Goal: Transaction & Acquisition: Purchase product/service

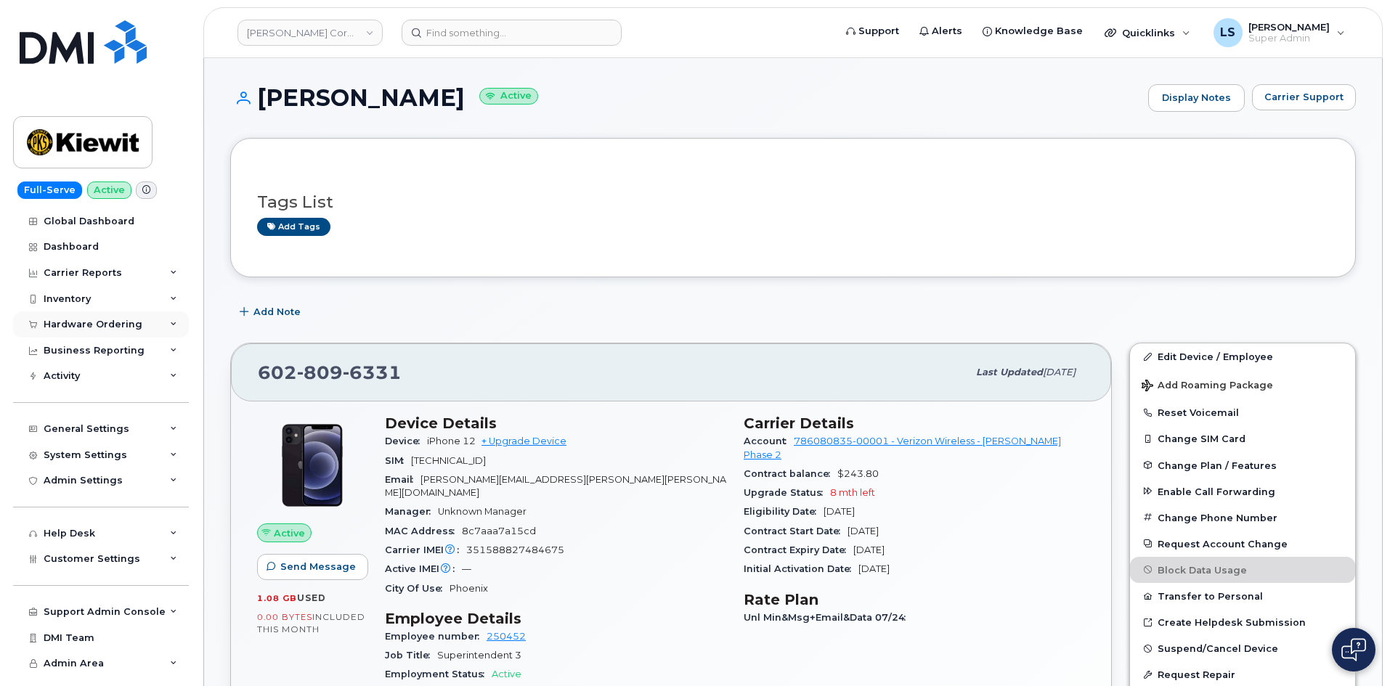
click at [123, 323] on div "Hardware Ordering" at bounding box center [93, 325] width 99 height 12
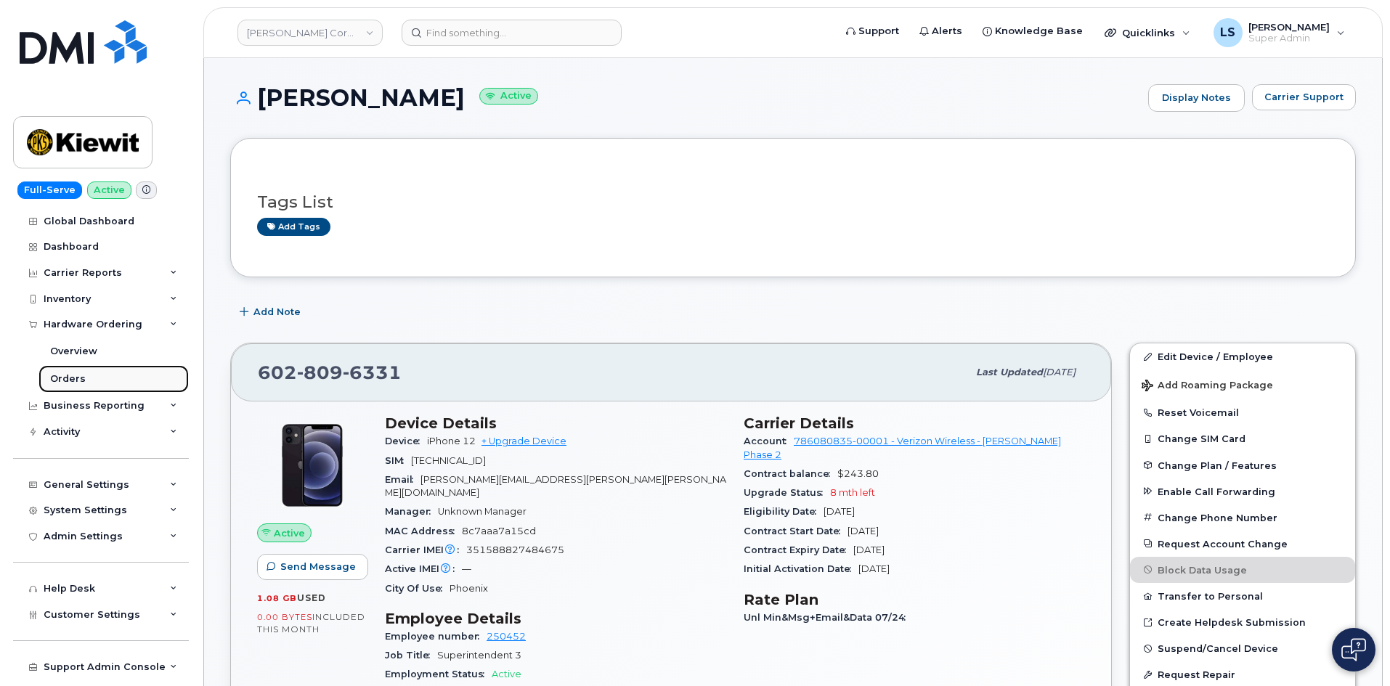
click at [96, 375] on link "Orders" at bounding box center [113, 379] width 150 height 28
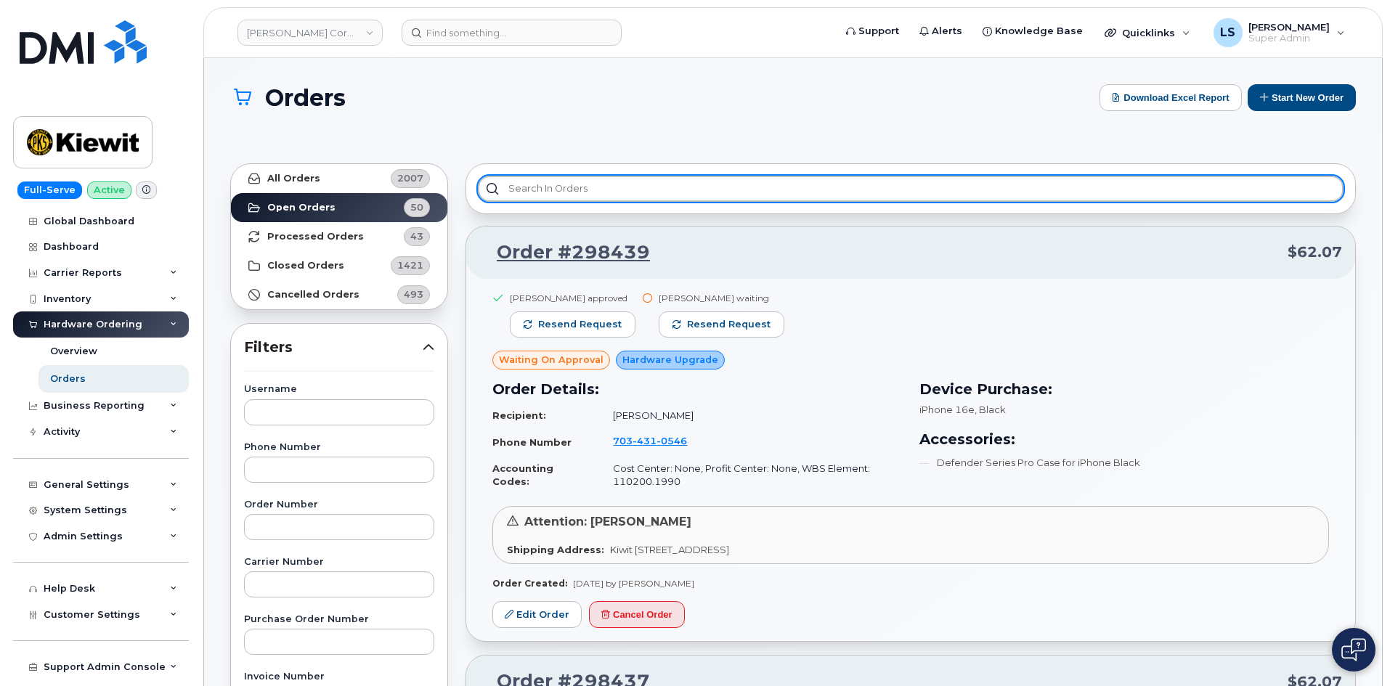
click at [502, 191] on input "text" at bounding box center [911, 189] width 866 height 26
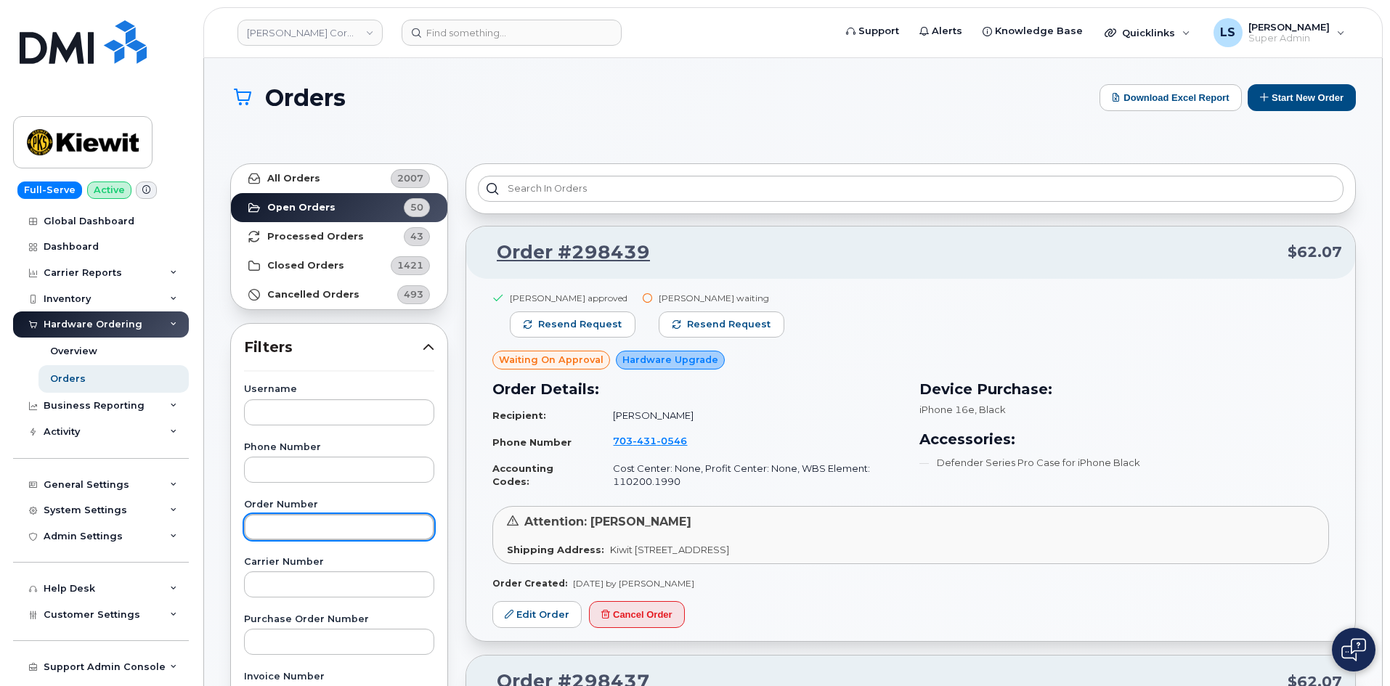
click at [273, 529] on input "text" at bounding box center [339, 527] width 190 height 26
paste input "Nicholas Mcneill"
type input "Nicholas Mcneill"
drag, startPoint x: 337, startPoint y: 532, endPoint x: 206, endPoint y: 533, distance: 131.5
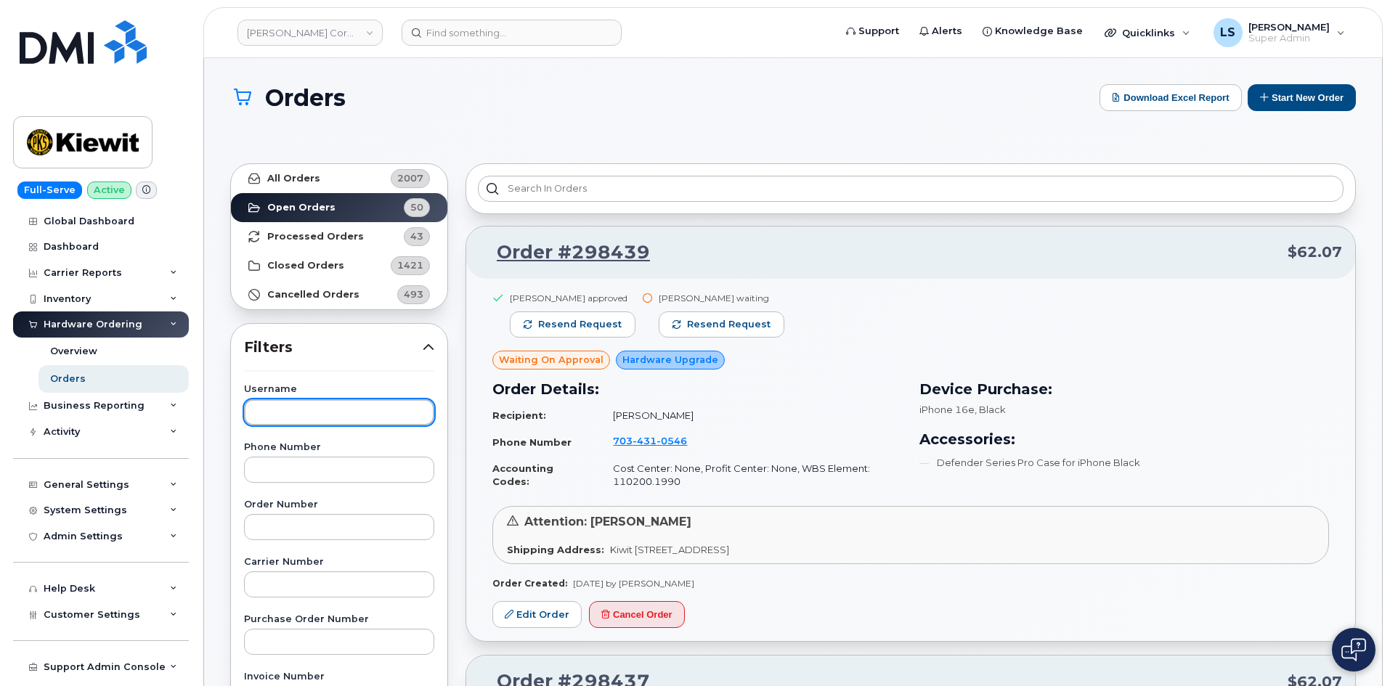
click at [288, 415] on input "text" at bounding box center [339, 412] width 190 height 26
paste input "Nicholas Mcneill"
type input "Nicholas Mcneill"
click at [476, 109] on h1 "Orders" at bounding box center [661, 97] width 862 height 25
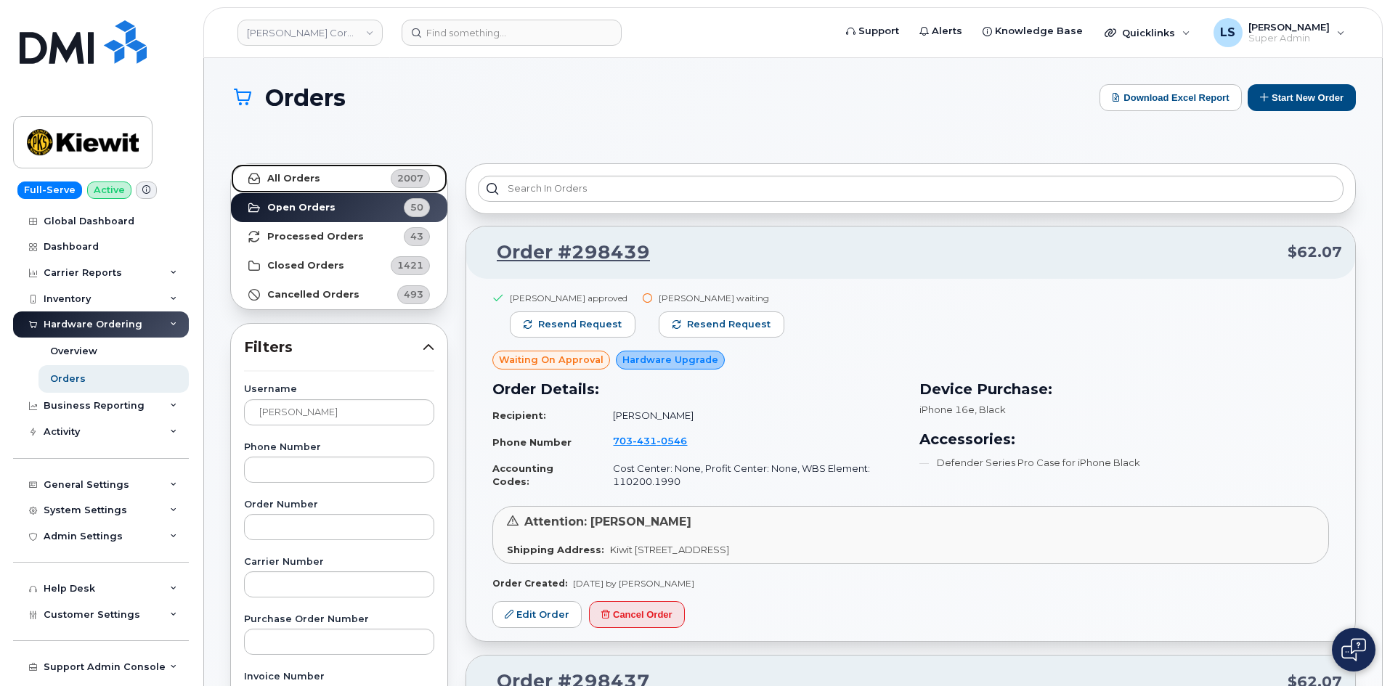
click at [398, 169] on span "2007" at bounding box center [408, 178] width 44 height 19
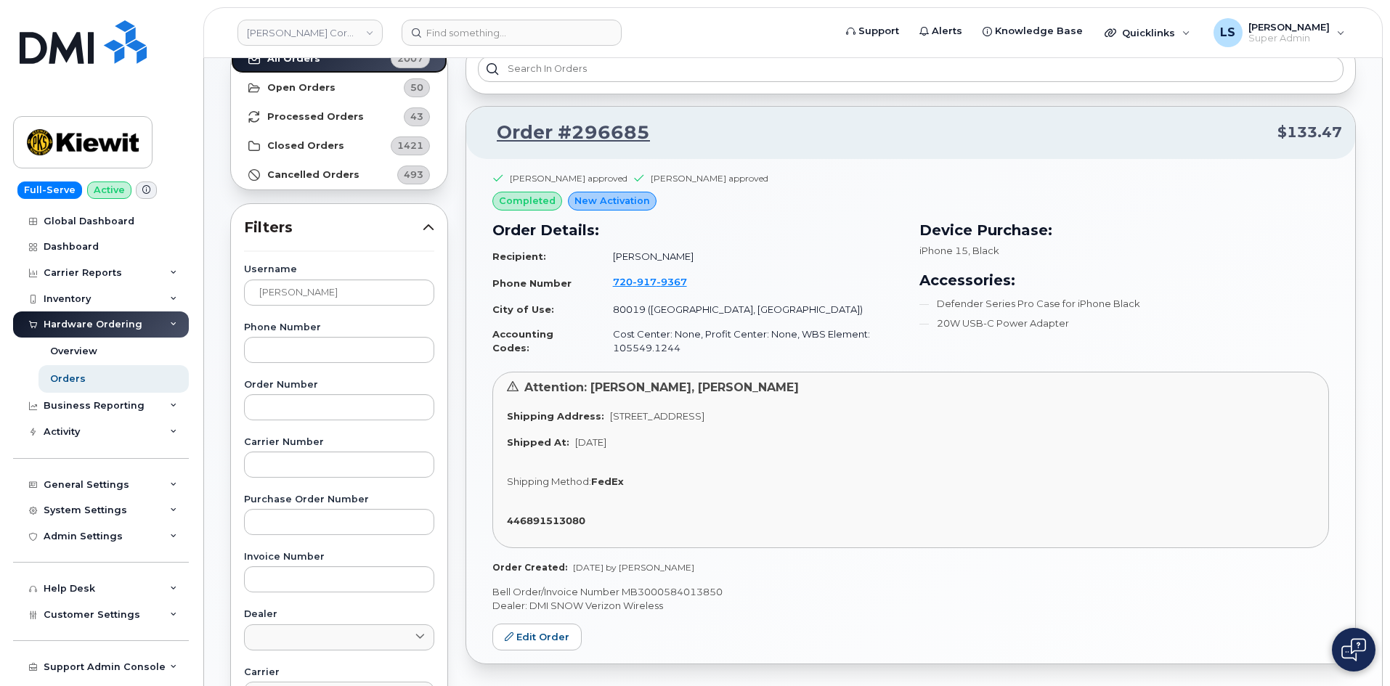
scroll to position [145, 0]
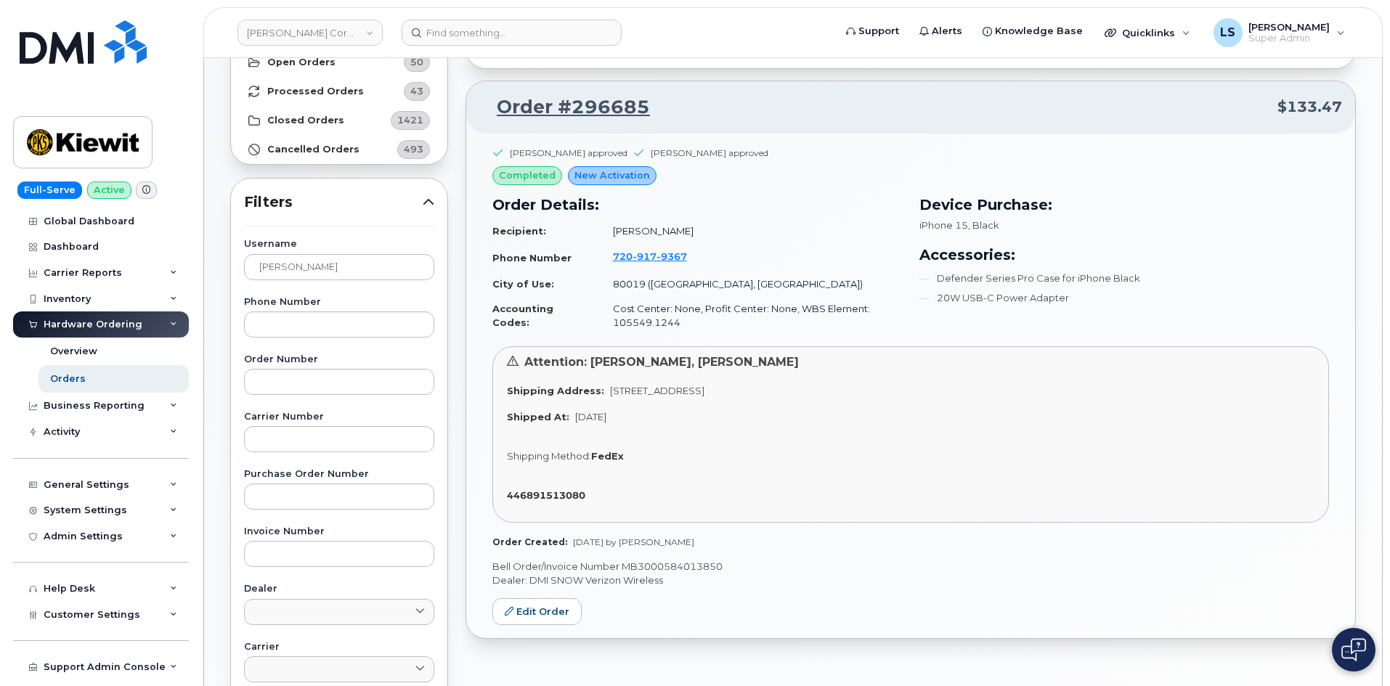
click at [1020, 291] on li "Defender Series Pro Case for iPhone Black" at bounding box center [1124, 298] width 410 height 14
click at [1015, 335] on div "Device Purchase: iPhone 15 , Black Accessories: Defender Series Pro Case for iP…" at bounding box center [1124, 264] width 427 height 159
click at [549, 566] on p "Bell Order/Invoice Number MB3000584013850" at bounding box center [910, 567] width 837 height 14
click at [549, 568] on p "Bell Order/Invoice Number MB3000584013850" at bounding box center [910, 567] width 837 height 14
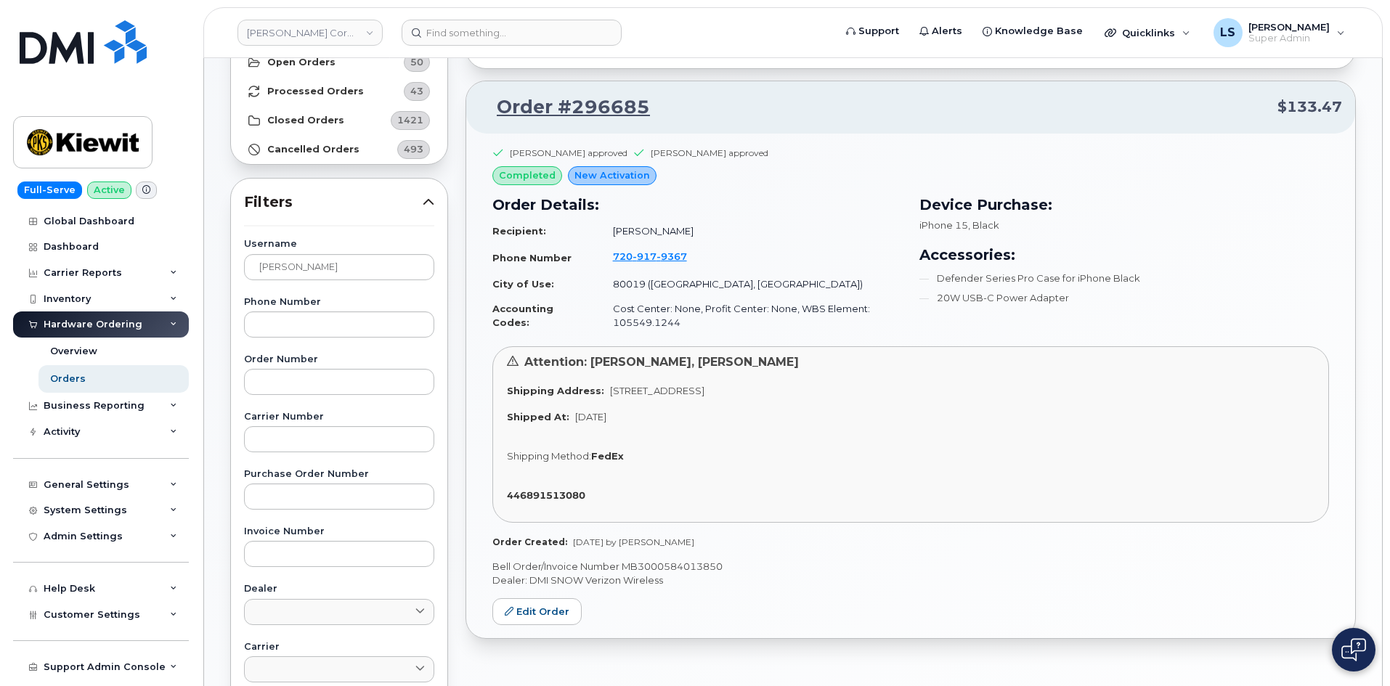
click at [626, 572] on p "Bell Order/Invoice Number MB3000584013850" at bounding box center [910, 567] width 837 height 14
click at [644, 281] on td "80019 (Aurora, CO)" at bounding box center [751, 284] width 302 height 25
click at [713, 314] on td "Cost Center: None, Profit Center: None, WBS Element: 105549.1244" at bounding box center [751, 315] width 302 height 38
click at [664, 287] on td "80019 (Aurora, CO)" at bounding box center [751, 284] width 302 height 25
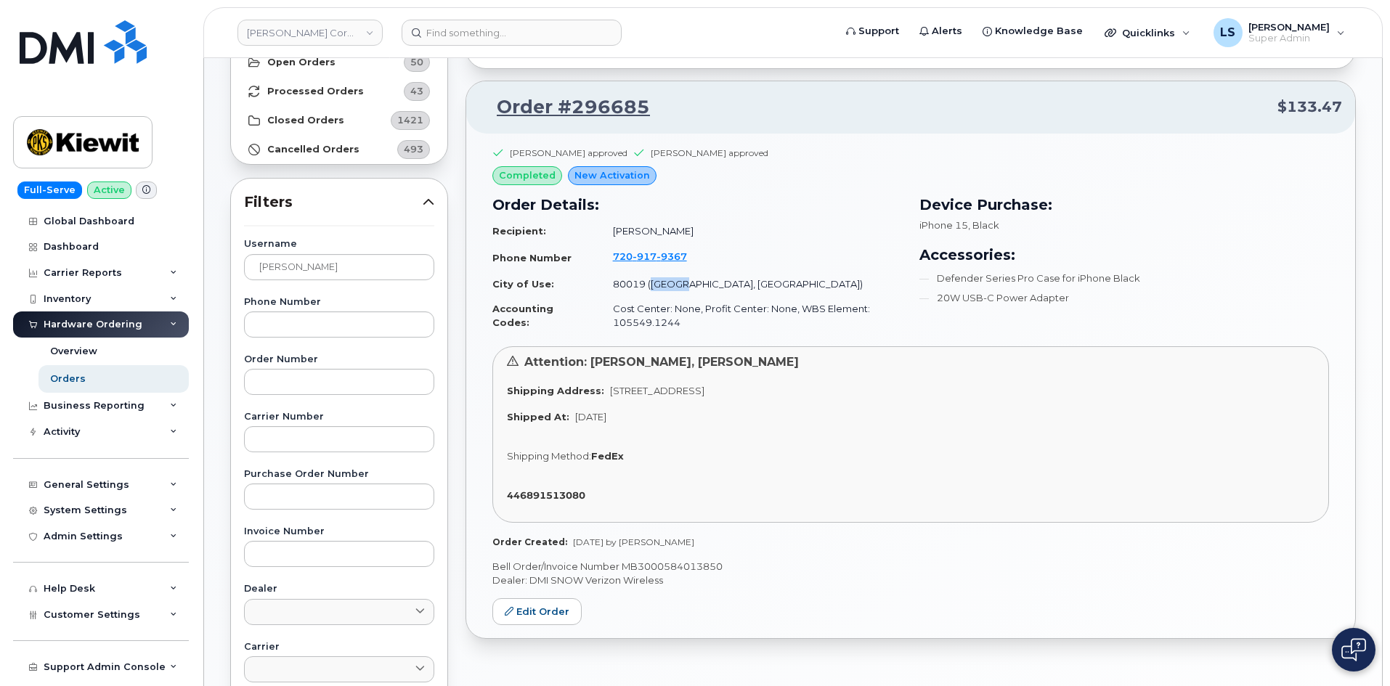
click at [664, 287] on td "80019 (Aurora, CO)" at bounding box center [751, 284] width 302 height 25
click at [718, 285] on td "80019 (Aurora, CO)" at bounding box center [751, 284] width 302 height 25
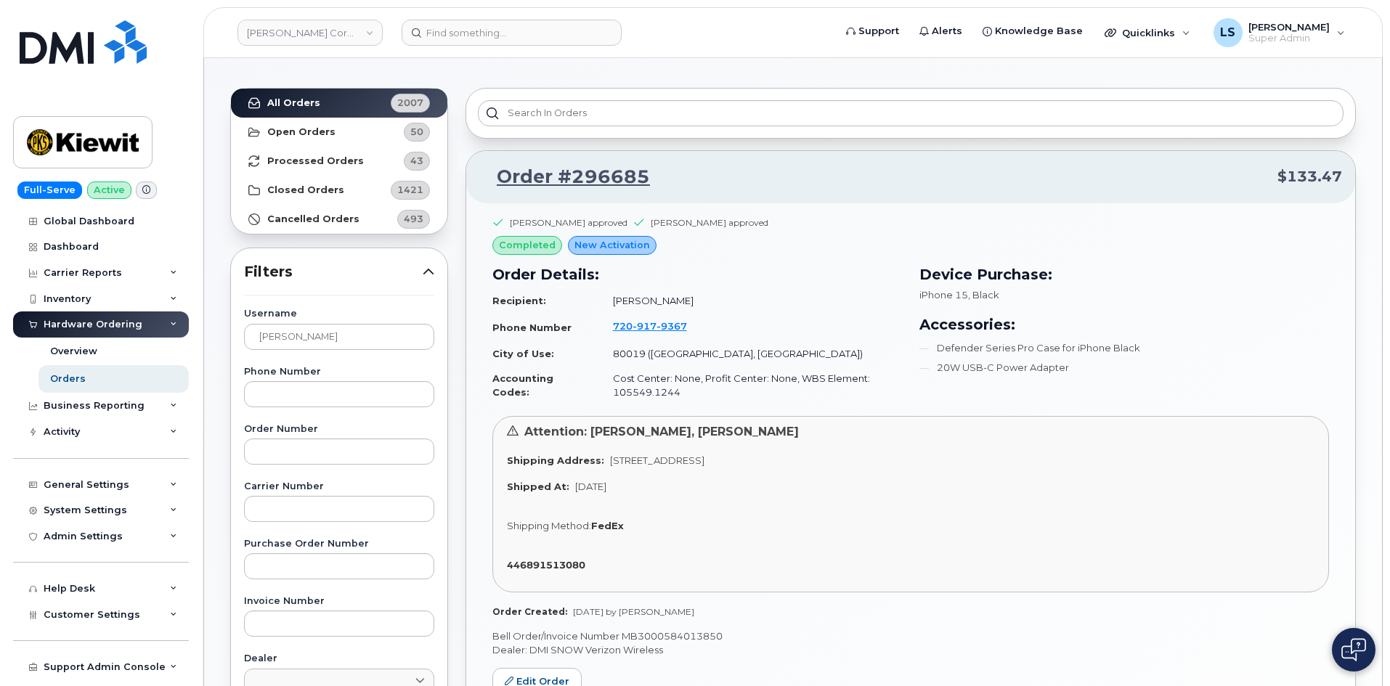
scroll to position [0, 0]
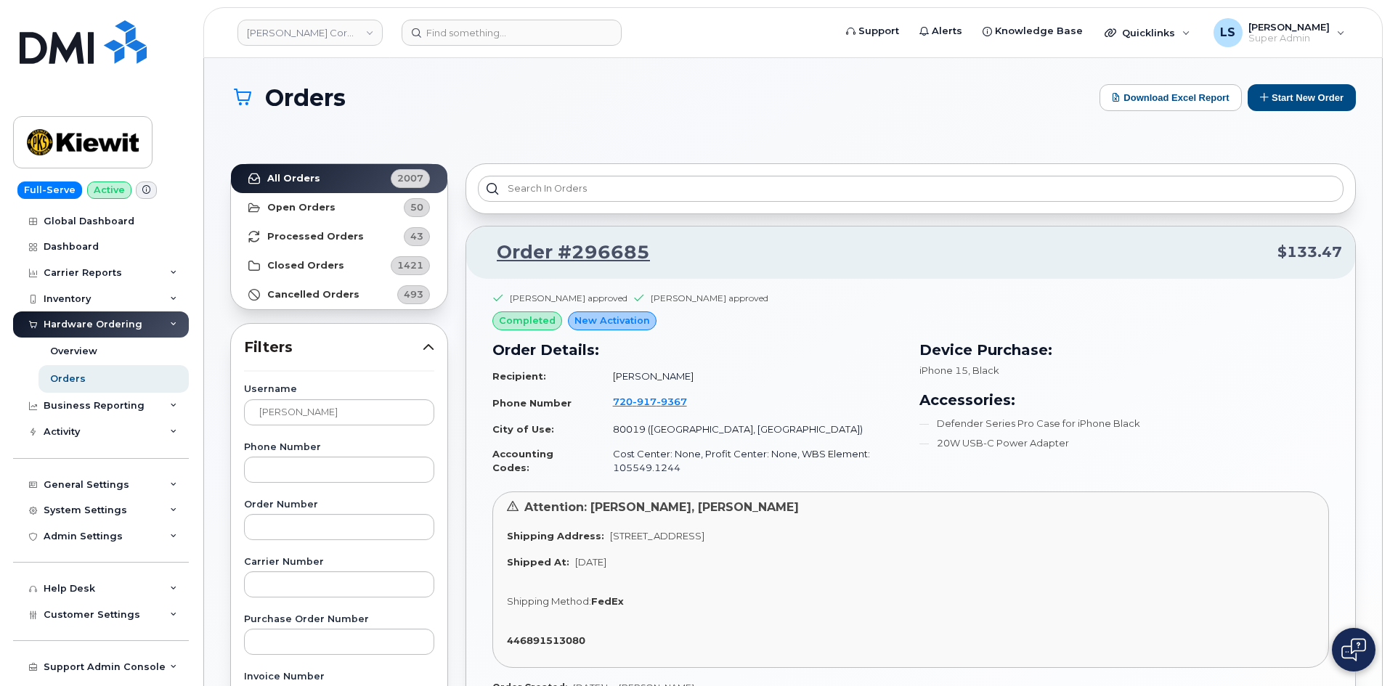
click at [669, 429] on td "80019 (Aurora, CO)" at bounding box center [751, 429] width 302 height 25
click at [710, 434] on td "80019 (Aurora, CO)" at bounding box center [751, 429] width 302 height 25
click at [697, 428] on td "80019 (Aurora, CO)" at bounding box center [751, 429] width 302 height 25
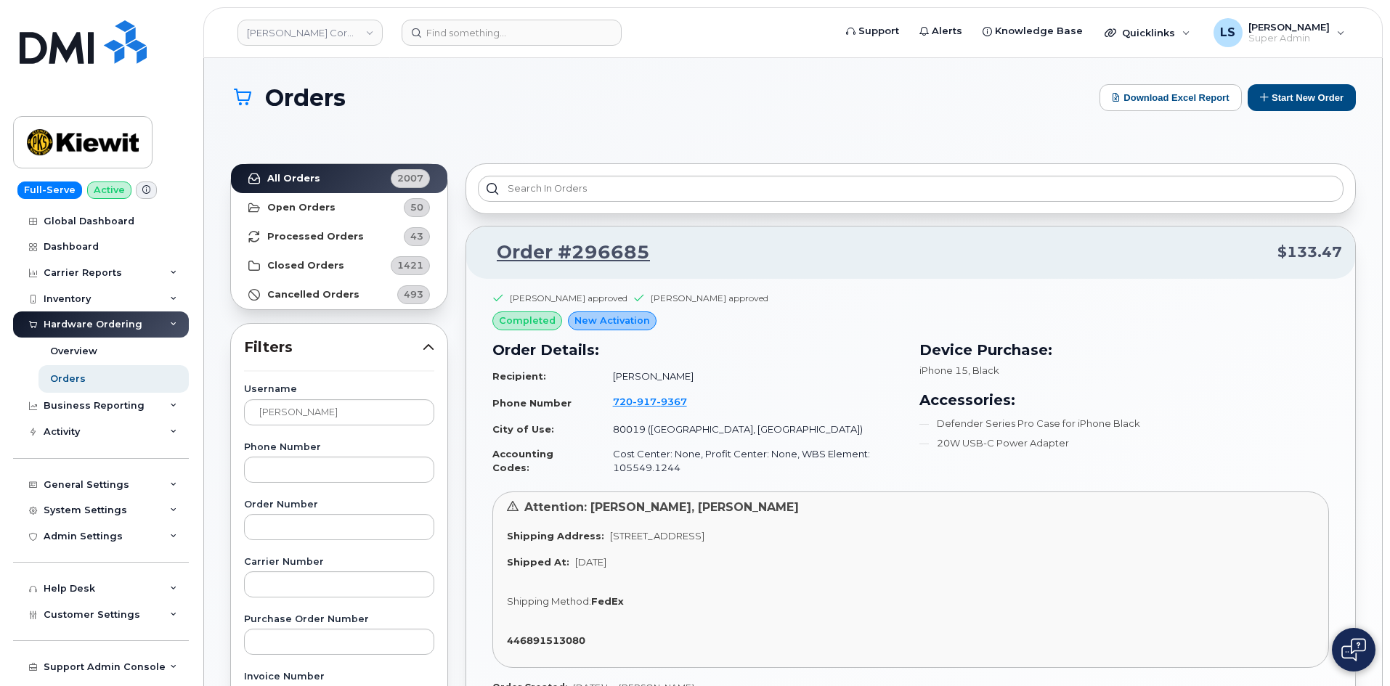
click at [723, 444] on td "Cost Center: None, Profit Center: None, WBS Element: 105549.1244" at bounding box center [751, 461] width 302 height 38
click at [715, 455] on td "Cost Center: None, Profit Center: None, WBS Element: 105549.1244" at bounding box center [751, 461] width 302 height 38
click at [716, 455] on td "Cost Center: None, Profit Center: None, WBS Element: 105549.1244" at bounding box center [751, 461] width 302 height 38
click at [744, 449] on td "Cost Center: None, Profit Center: None, WBS Element: 105549.1244" at bounding box center [751, 461] width 302 height 38
click at [739, 458] on td "Cost Center: None, Profit Center: None, WBS Element: 105549.1244" at bounding box center [751, 461] width 302 height 38
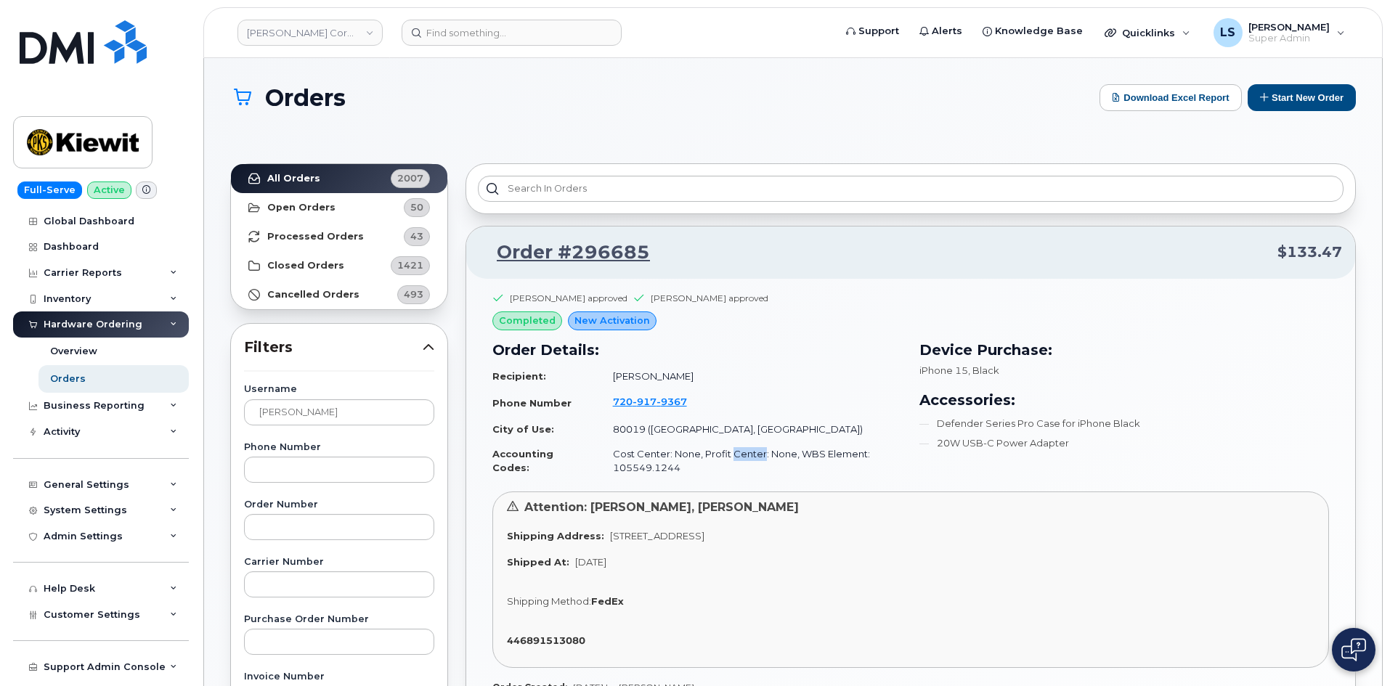
click at [739, 459] on td "Cost Center: None, Profit Center: None, WBS Element: 105549.1244" at bounding box center [751, 461] width 302 height 38
click at [727, 453] on td "Cost Center: None, Profit Center: None, WBS Element: 105549.1244" at bounding box center [751, 461] width 302 height 38
click at [713, 446] on td "Cost Center: None, Profit Center: None, WBS Element: 105549.1244" at bounding box center [751, 461] width 302 height 38
click at [685, 426] on td "80019 ([GEOGRAPHIC_DATA], [GEOGRAPHIC_DATA])" at bounding box center [751, 429] width 302 height 25
click at [687, 428] on td "80019 ([GEOGRAPHIC_DATA], [GEOGRAPHIC_DATA])" at bounding box center [751, 429] width 302 height 25
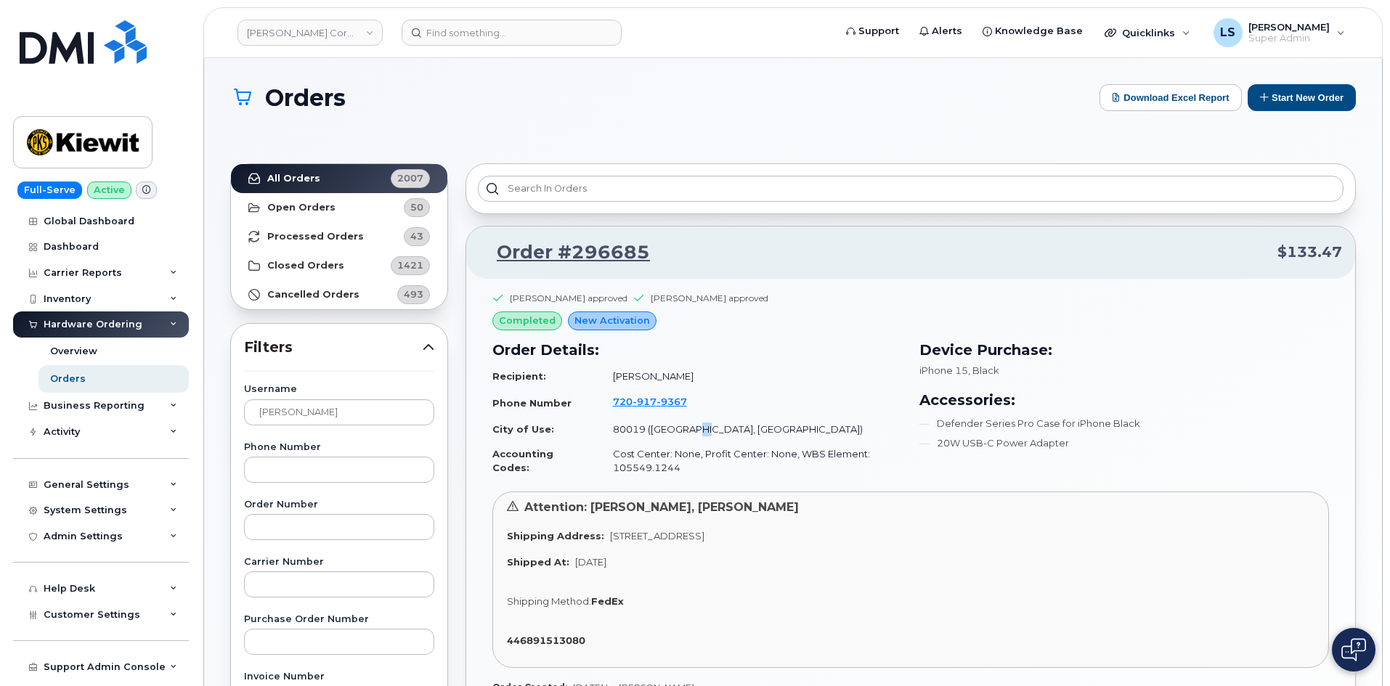
scroll to position [73, 0]
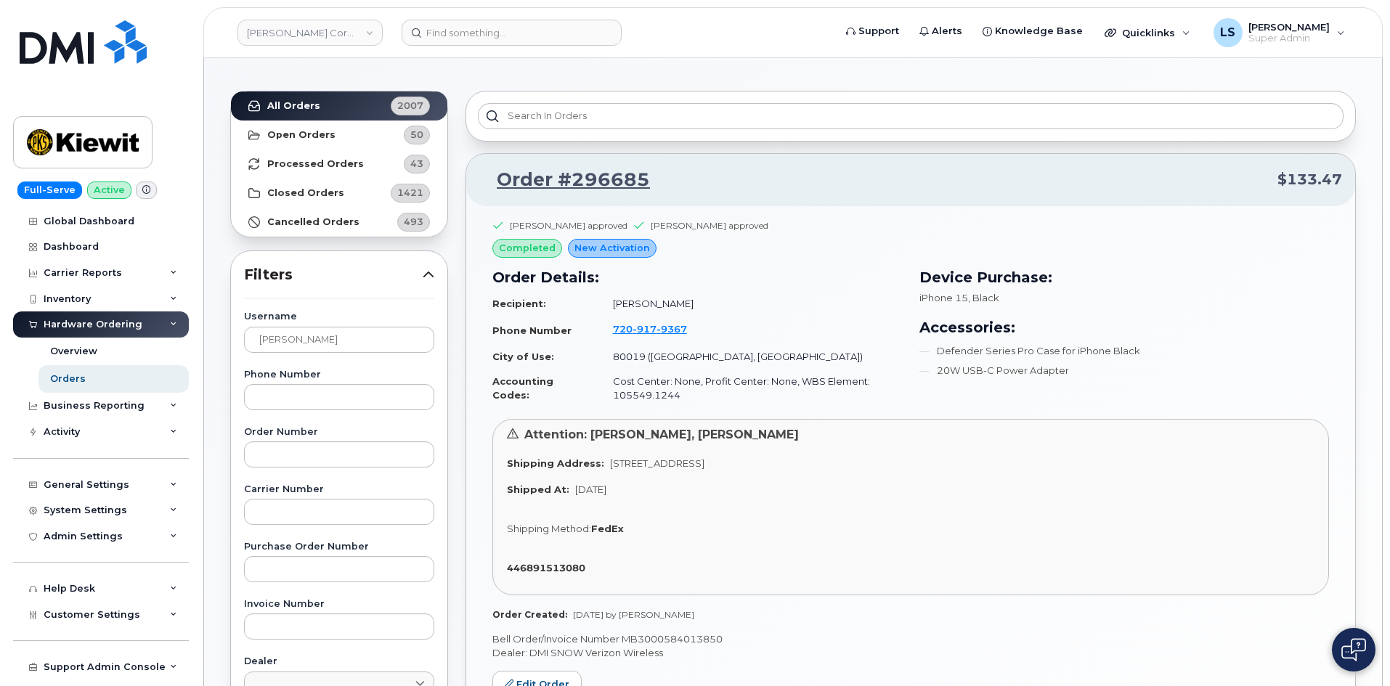
click at [705, 463] on span "2551 N. Picadilly Rd, Aurora, CO, 80019, USA" at bounding box center [657, 464] width 94 height 12
click at [705, 465] on span "2551 N. Picadilly Rd, Aurora, CO, 80019, USA" at bounding box center [657, 464] width 94 height 12
click at [665, 464] on span "2551 N. Picadilly Rd, Aurora, CO, 80019, USA" at bounding box center [657, 464] width 94 height 12
drag, startPoint x: 665, startPoint y: 464, endPoint x: 670, endPoint y: 471, distance: 8.3
click at [667, 468] on span "2551 N. Picadilly Rd, Aurora, CO, 80019, USA" at bounding box center [657, 464] width 94 height 12
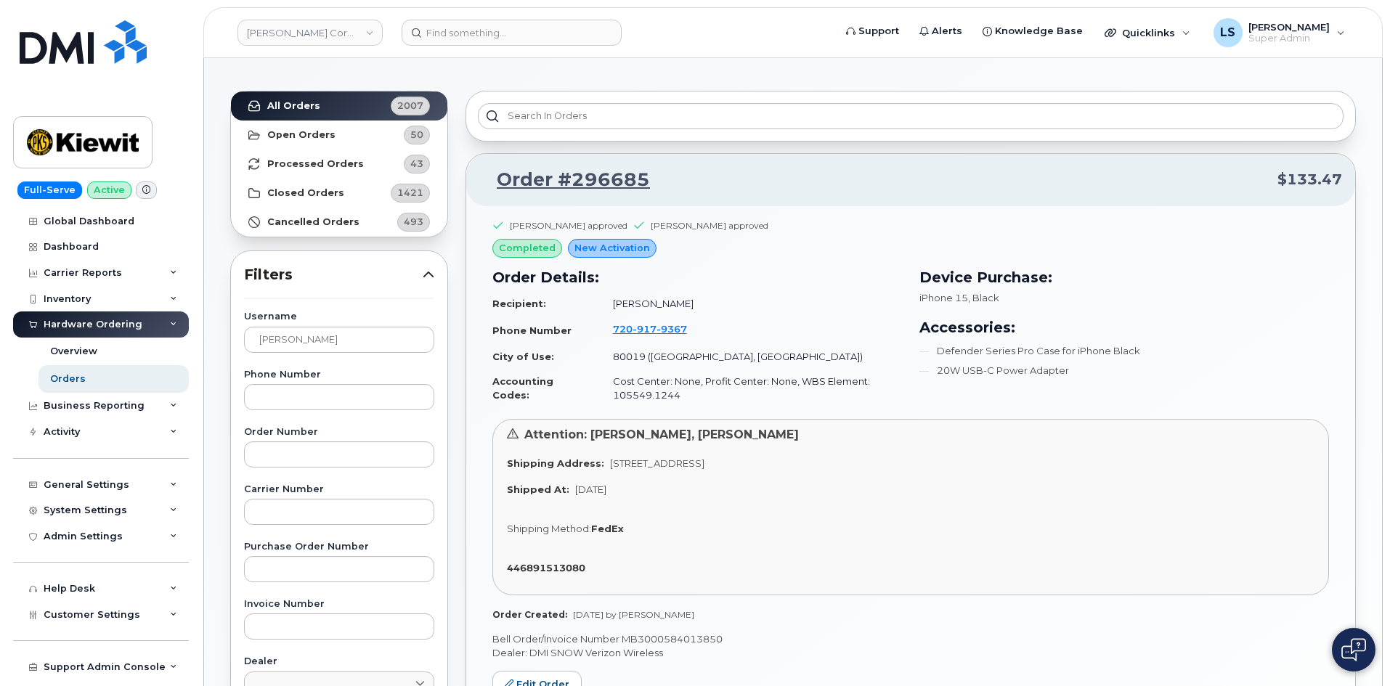
click at [803, 391] on td "Cost Center: None, Profit Center: None, WBS Element: 105549.1244" at bounding box center [751, 388] width 302 height 38
click at [809, 381] on td "Cost Center: None, Profit Center: None, WBS Element: 105549.1244" at bounding box center [751, 388] width 302 height 38
click at [838, 379] on td "Cost Center: None, Profit Center: None, WBS Element: 105549.1244" at bounding box center [751, 388] width 302 height 38
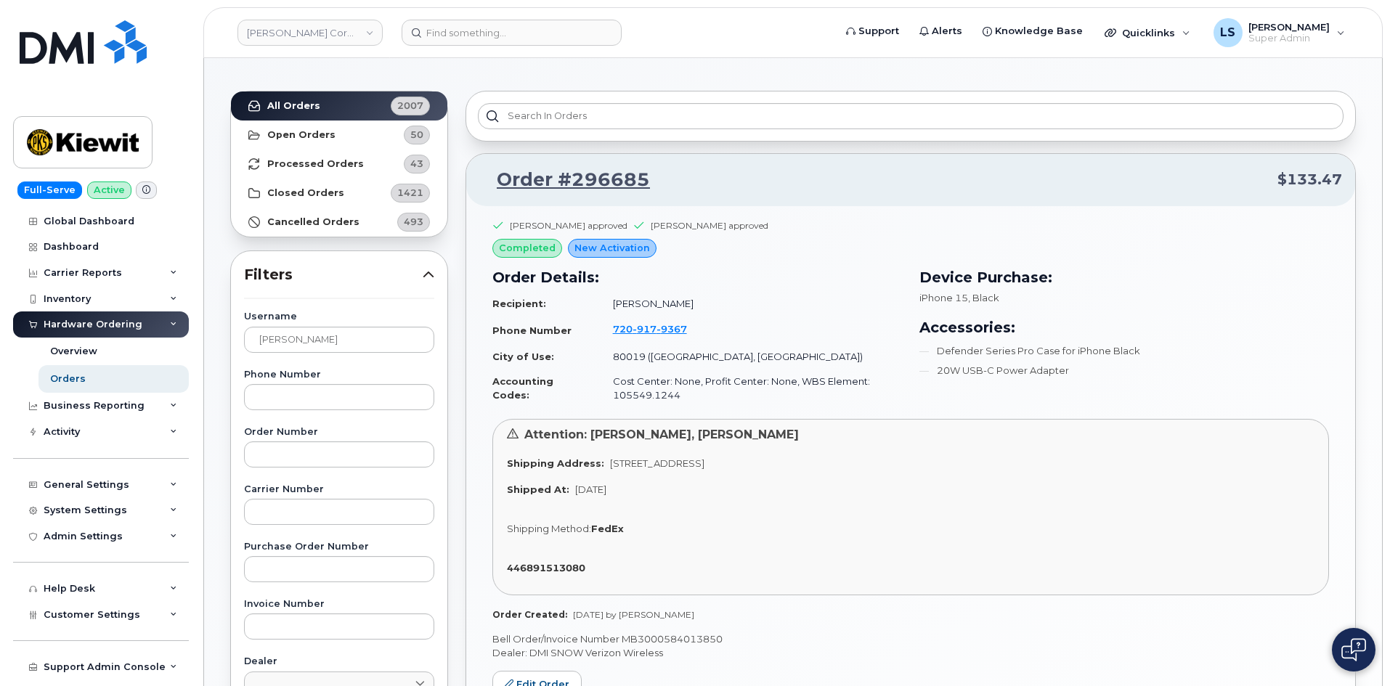
click at [702, 381] on td "Cost Center: None, Profit Center: None, WBS Element: 105549.1244" at bounding box center [751, 388] width 302 height 38
click at [736, 523] on div "Shipping Method: FedEx" at bounding box center [911, 529] width 808 height 14
click at [659, 617] on span "Jul 24, 2025 by Valerie Henderson" at bounding box center [633, 614] width 121 height 11
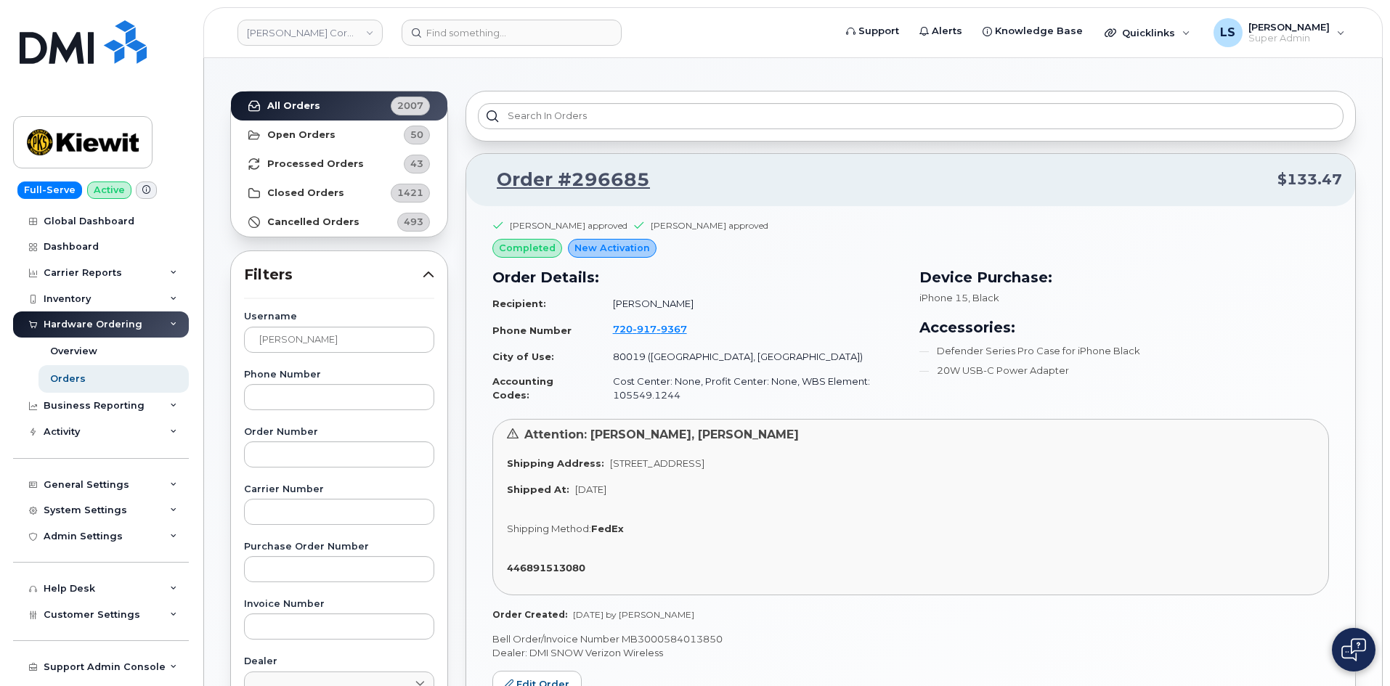
click at [730, 603] on div "Jared Bartel approved Kelsey Keck approved completed New Activation Order Detai…" at bounding box center [910, 420] width 837 height 402
drag, startPoint x: 801, startPoint y: 464, endPoint x: 758, endPoint y: 474, distance: 44.0
click at [761, 474] on div "Attention: Jeff Sorenson, Nicholas Mcneill Shipping Address: 2551 N. Picadilly …" at bounding box center [910, 507] width 837 height 176
drag, startPoint x: 597, startPoint y: 491, endPoint x: 605, endPoint y: 500, distance: 12.4
click at [596, 491] on span "Jul 29, 2025" at bounding box center [590, 490] width 31 height 12
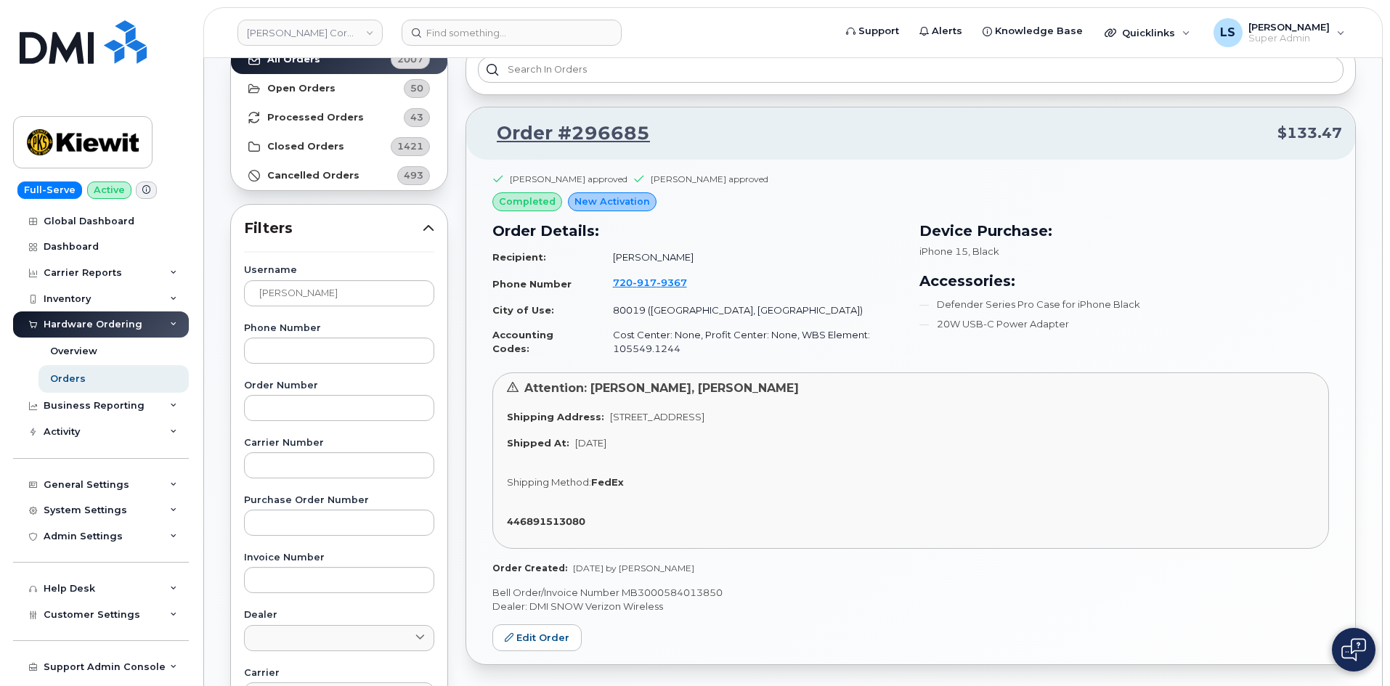
scroll to position [145, 0]
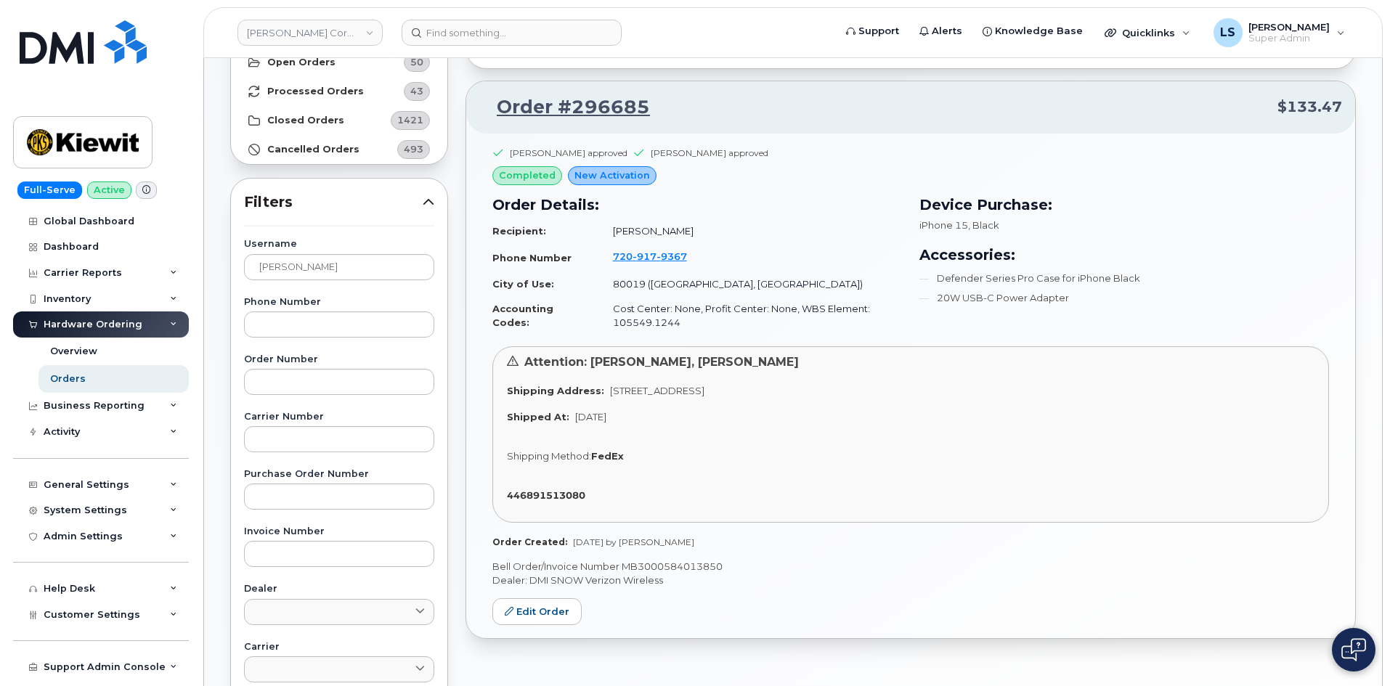
click at [648, 319] on td "Cost Center: None, Profit Center: None, WBS Element: 105549.1244" at bounding box center [751, 315] width 302 height 38
drag, startPoint x: 679, startPoint y: 317, endPoint x: 670, endPoint y: 330, distance: 15.5
click at [679, 317] on td "Cost Center: None, Profit Center: None, WBS Element: 105549.1244" at bounding box center [751, 315] width 302 height 38
click at [659, 317] on td "Cost Center: None, Profit Center: None, WBS Element: 105549.1244" at bounding box center [751, 315] width 302 height 38
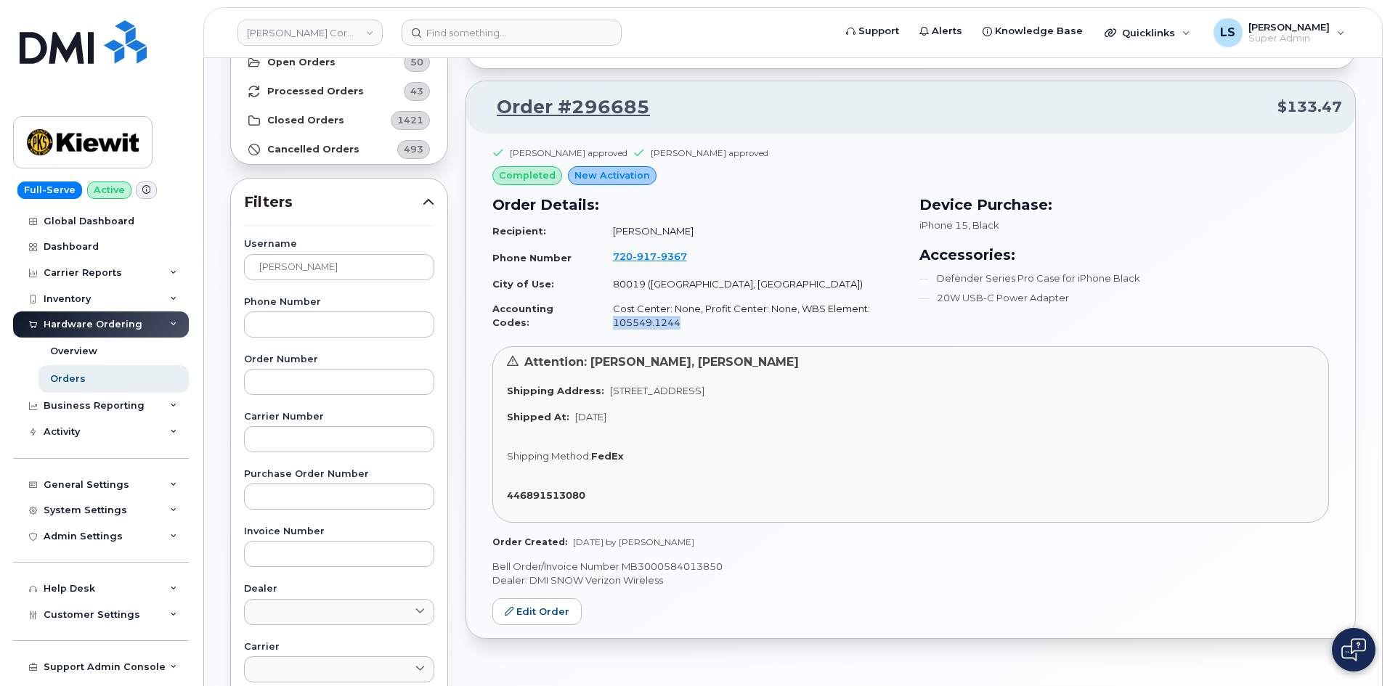
click at [663, 320] on td "Cost Center: None, Profit Center: None, WBS Element: 105549.1244" at bounding box center [751, 315] width 302 height 38
click at [704, 320] on td "Cost Center: None, Profit Center: None, WBS Element: 105549.1244" at bounding box center [751, 315] width 302 height 38
click at [675, 300] on td "Cost Center: None, Profit Center: None, WBS Element: 105549.1244" at bounding box center [751, 315] width 302 height 38
click at [677, 285] on td "80019 (Aurora, CO)" at bounding box center [751, 284] width 302 height 25
click at [675, 285] on td "80019 (Aurora, CO)" at bounding box center [751, 284] width 302 height 25
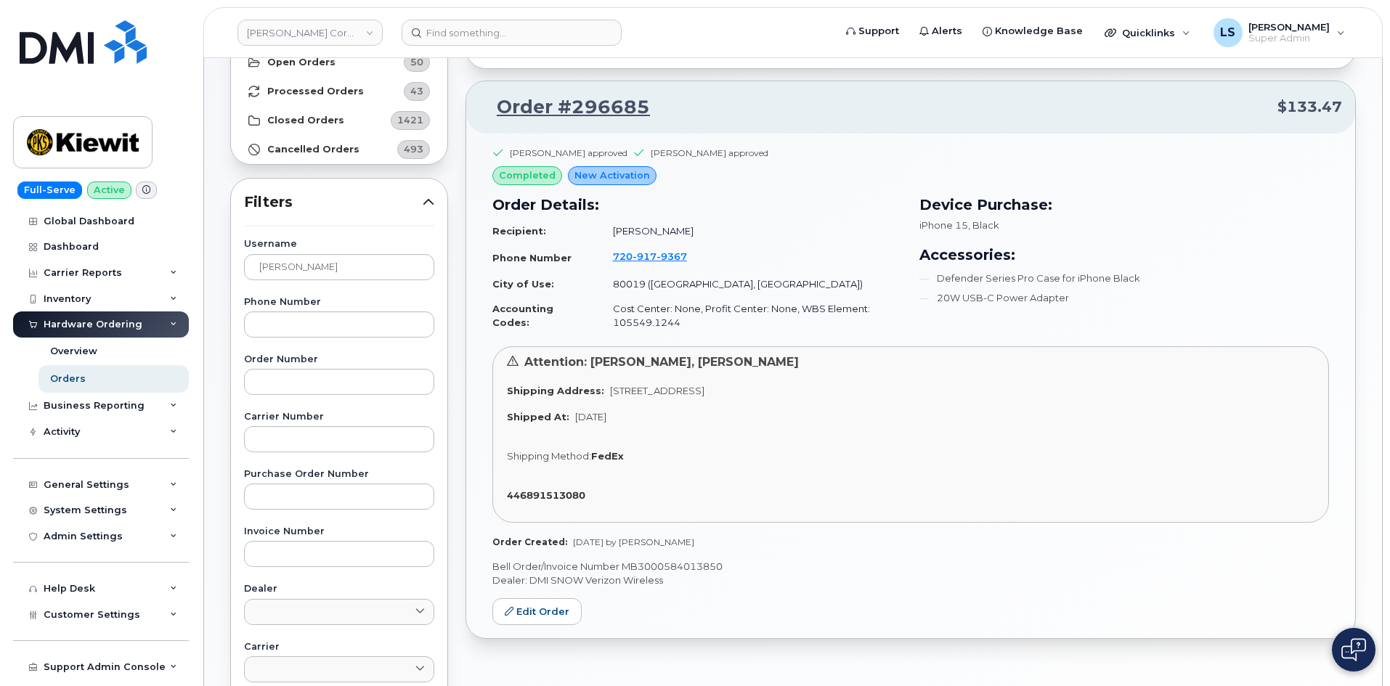
click at [658, 288] on td "80019 (Aurora, CO)" at bounding box center [751, 284] width 302 height 25
click at [660, 384] on div "Shipping Address: 2551 N. Picadilly Rd, Aurora, CO, 80019, USA" at bounding box center [911, 391] width 808 height 14
click at [660, 385] on span "2551 N. Picadilly Rd, Aurora, CO, 80019, USA" at bounding box center [657, 391] width 94 height 12
click at [722, 383] on div "Attention: Jeff Sorenson, Nicholas Mcneill Shipping Address: 2551 N. Picadilly …" at bounding box center [910, 434] width 837 height 176
drag, startPoint x: 673, startPoint y: 323, endPoint x: 602, endPoint y: 322, distance: 71.2
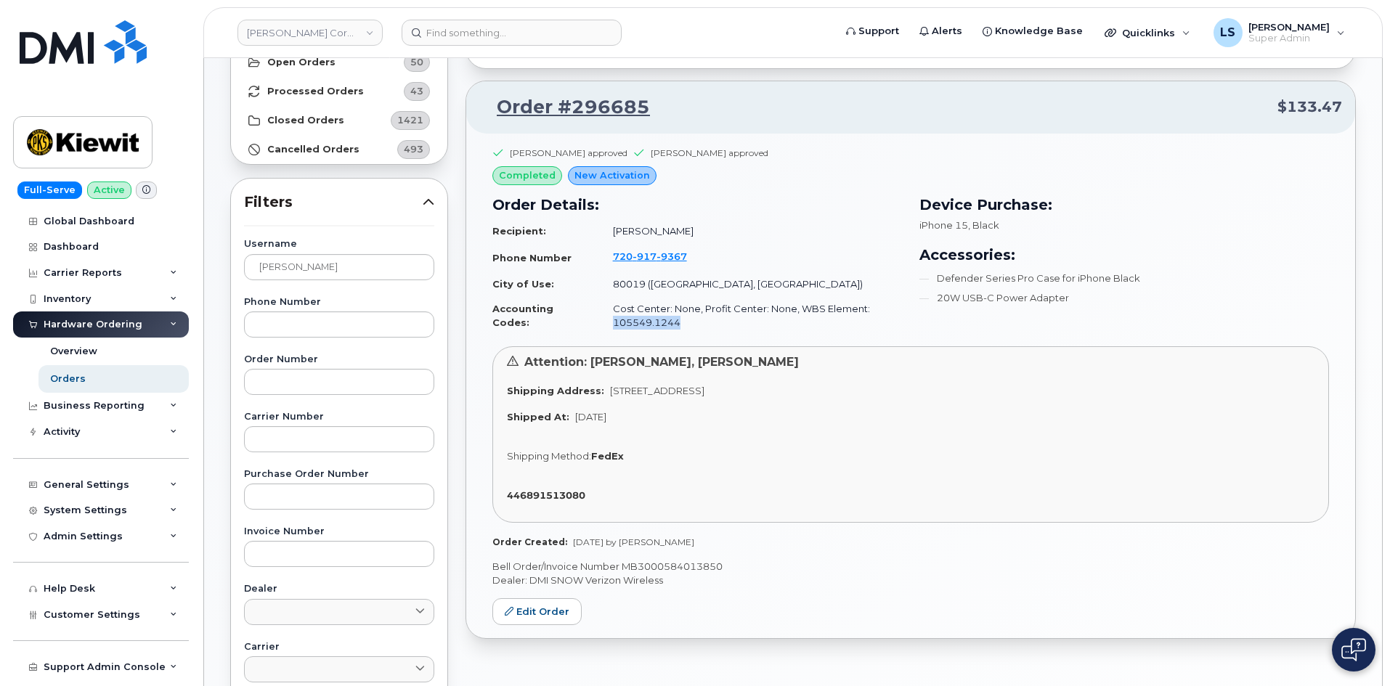
click at [602, 322] on td "Cost Center: None, Profit Center: None, WBS Element: 105549.1244" at bounding box center [751, 315] width 302 height 38
copy td "105549.1244"
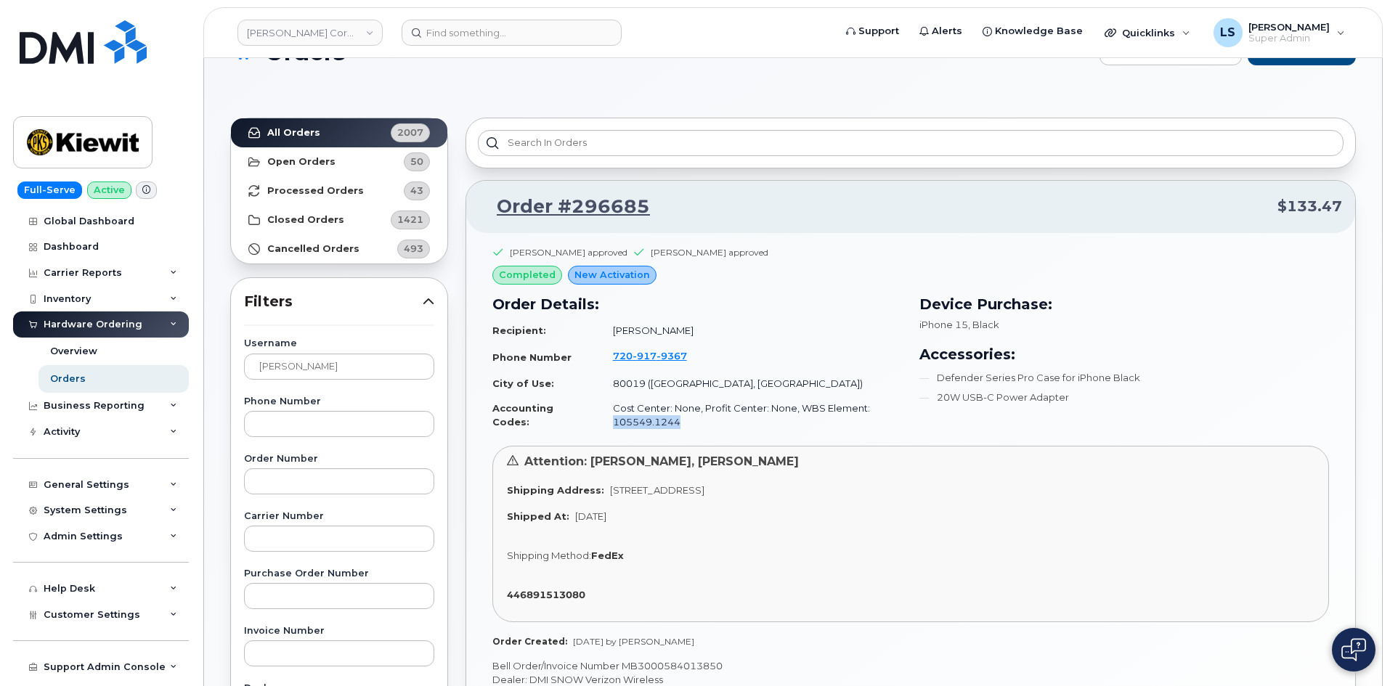
scroll to position [0, 0]
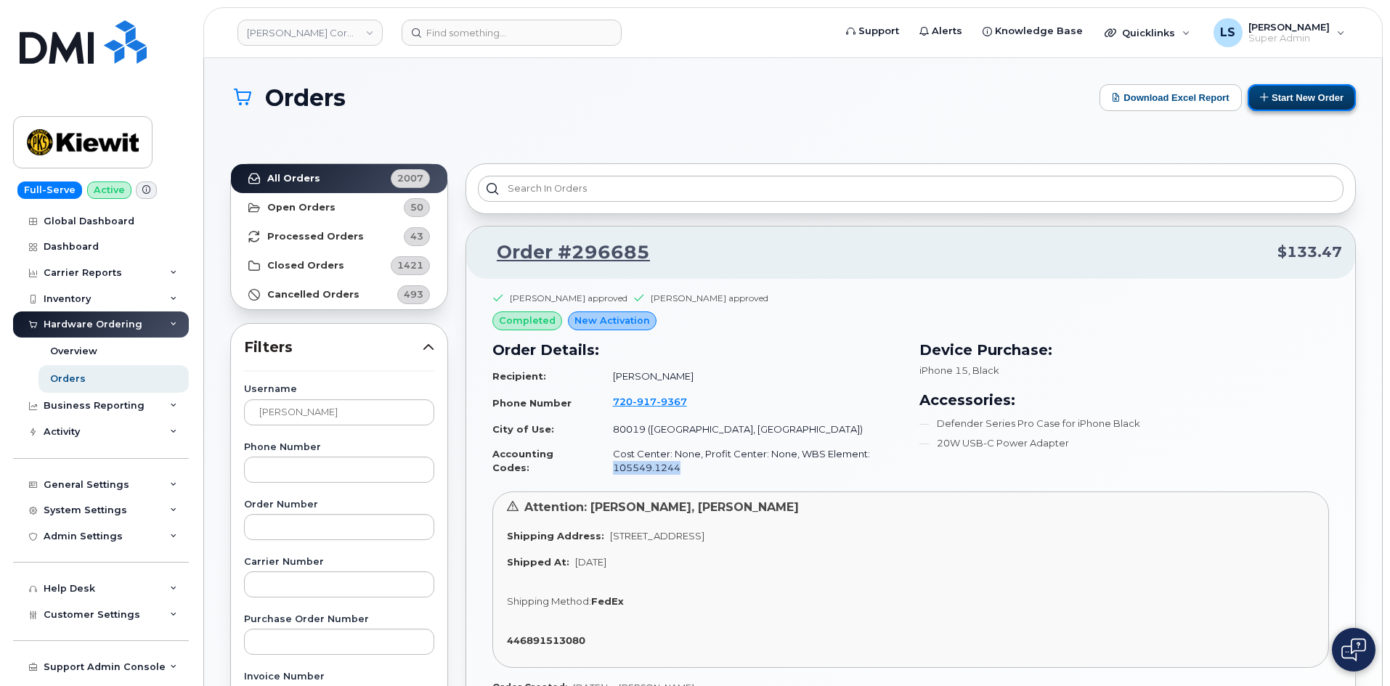
click at [1281, 89] on button "Start New Order" at bounding box center [1302, 97] width 108 height 27
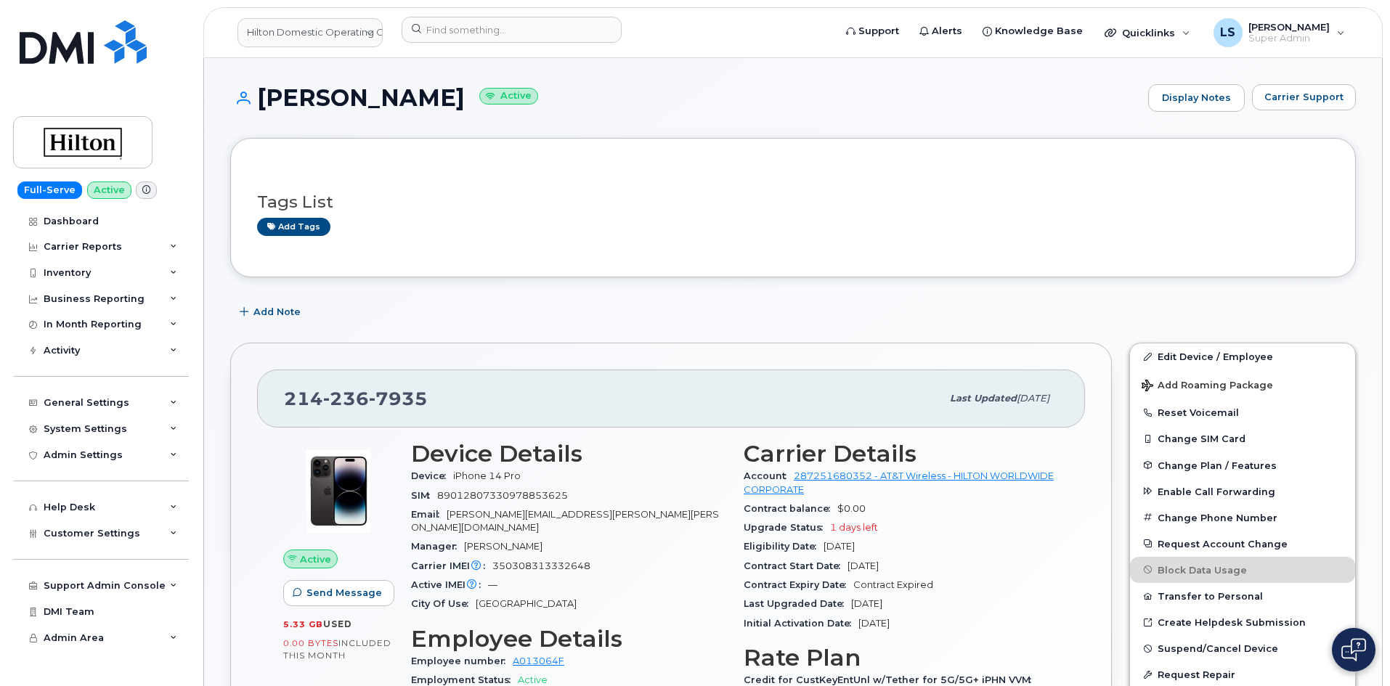
click at [643, 85] on h1 "VANESSA GABRIE Active" at bounding box center [685, 97] width 911 height 25
click at [402, 402] on span "7935" at bounding box center [398, 399] width 59 height 22
click at [459, 386] on div "214 236 7935" at bounding box center [612, 398] width 657 height 31
click at [444, 352] on div "214 236 7935 Last updated Aug 11, 2025 Active Send Message 5.33 GB  used 0.00 B…" at bounding box center [671, 635] width 882 height 585
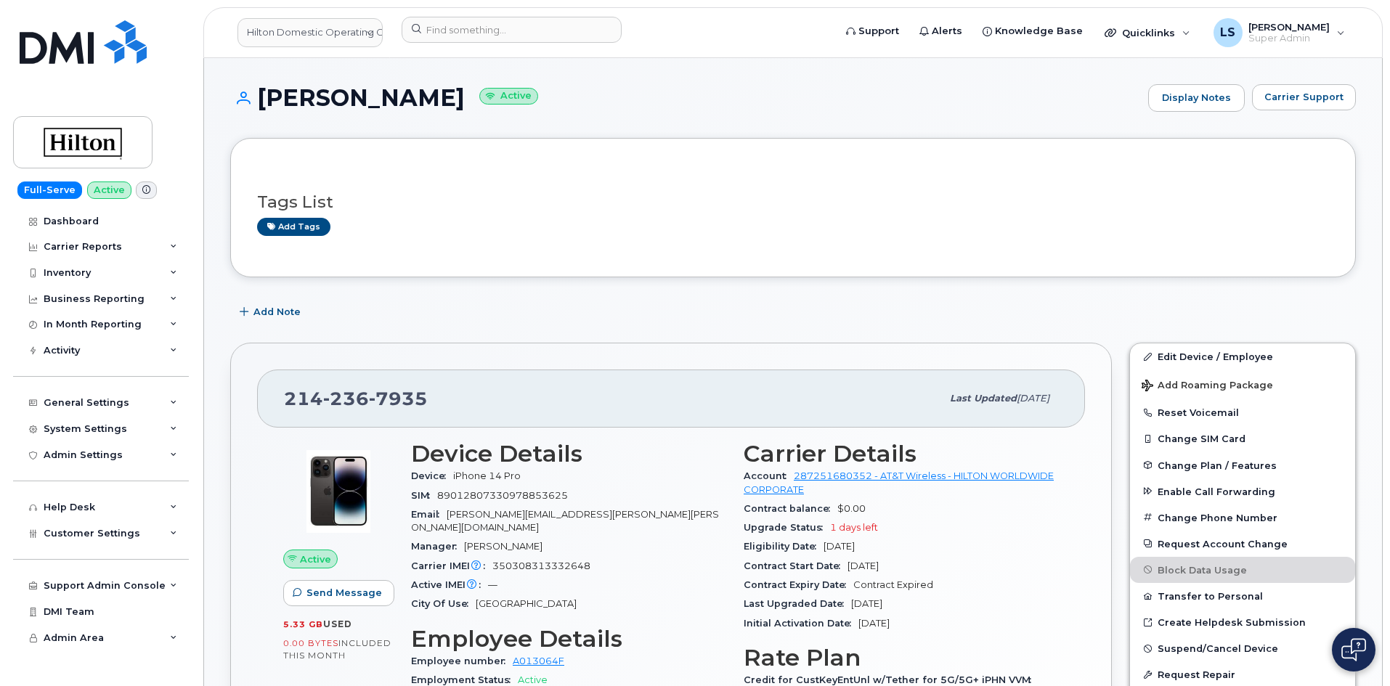
click at [403, 389] on span "7935" at bounding box center [398, 399] width 59 height 22
click at [405, 389] on span "7935" at bounding box center [398, 399] width 59 height 22
click at [418, 394] on span "7935" at bounding box center [398, 399] width 59 height 22
click at [410, 404] on span "7935" at bounding box center [398, 399] width 59 height 22
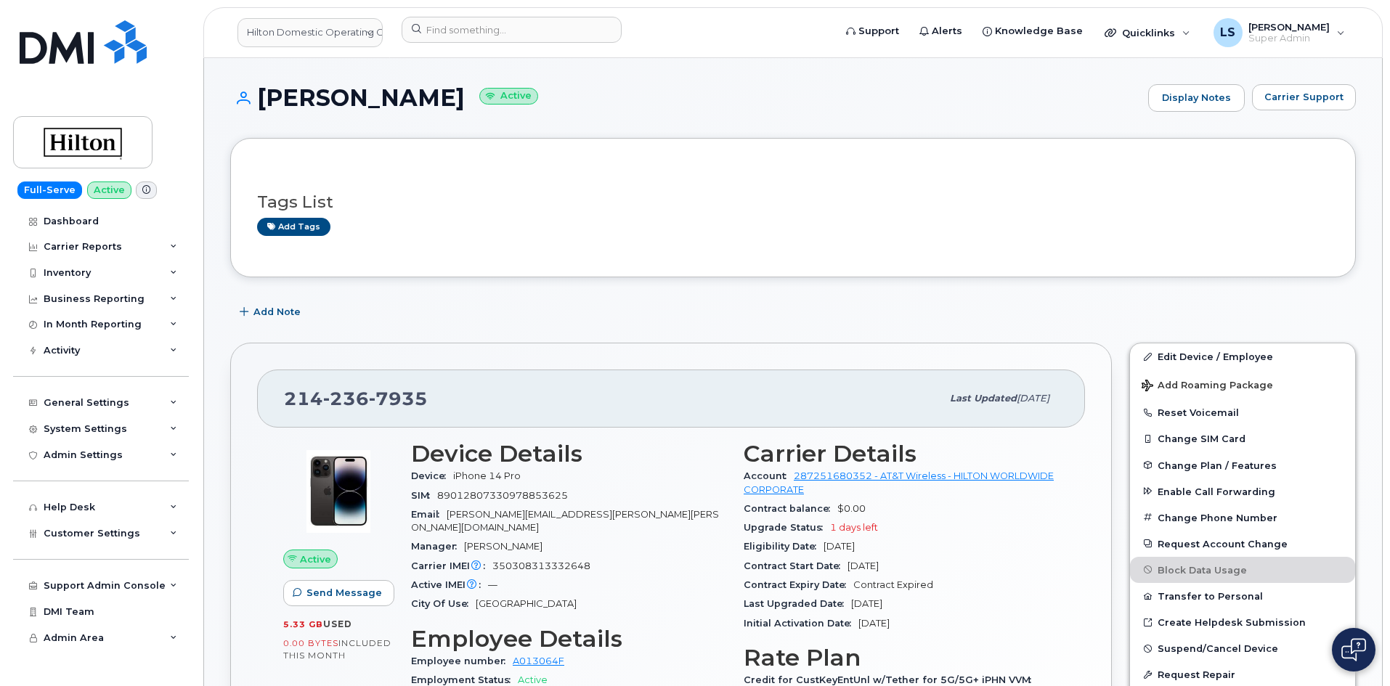
click at [410, 402] on span "7935" at bounding box center [398, 399] width 59 height 22
click at [396, 387] on div "214 236 7935" at bounding box center [612, 398] width 657 height 31
drag, startPoint x: 413, startPoint y: 332, endPoint x: 397, endPoint y: 247, distance: 86.3
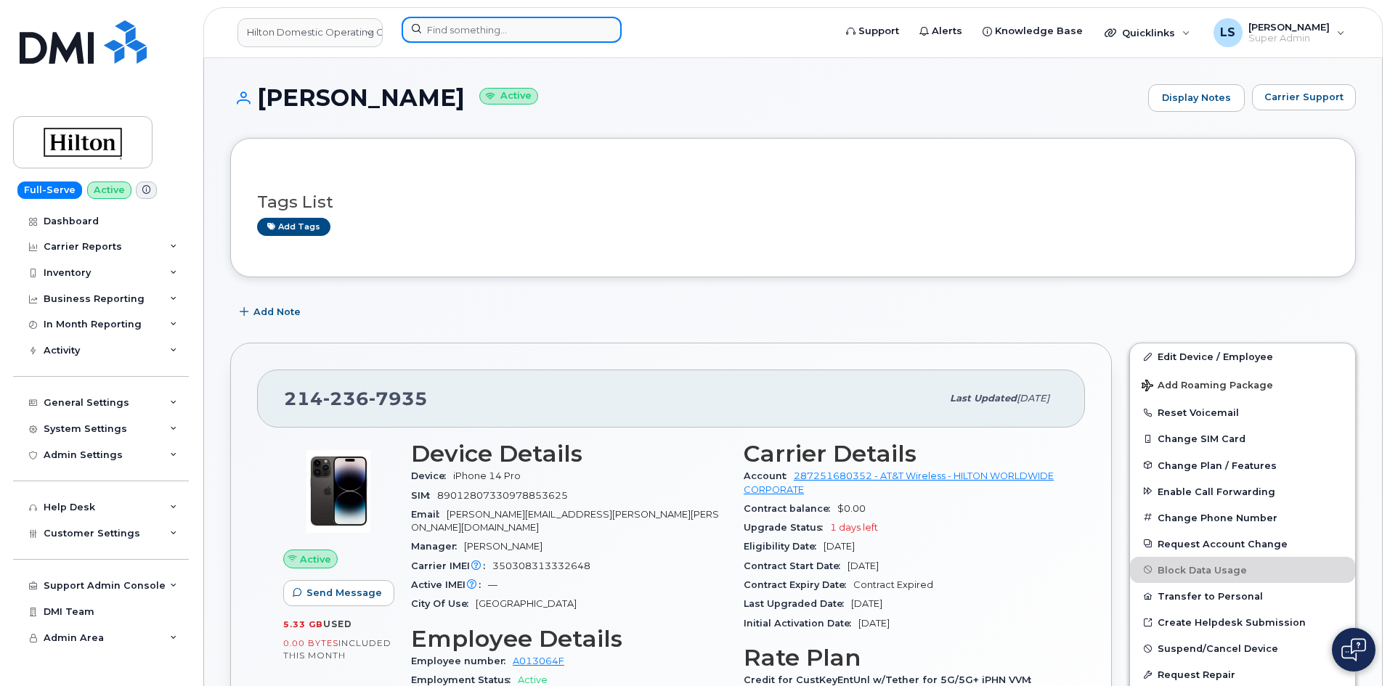
click at [462, 22] on input at bounding box center [512, 30] width 220 height 26
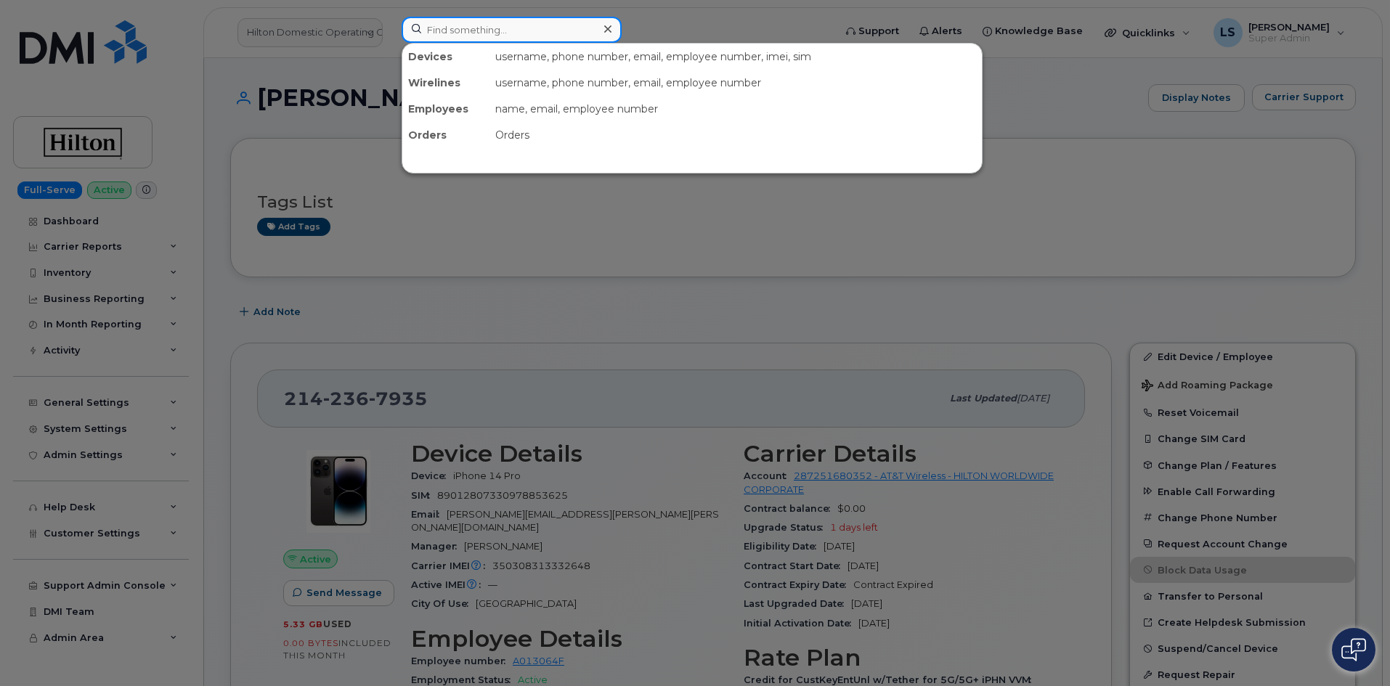
paste input "Nicholas Mcneill"
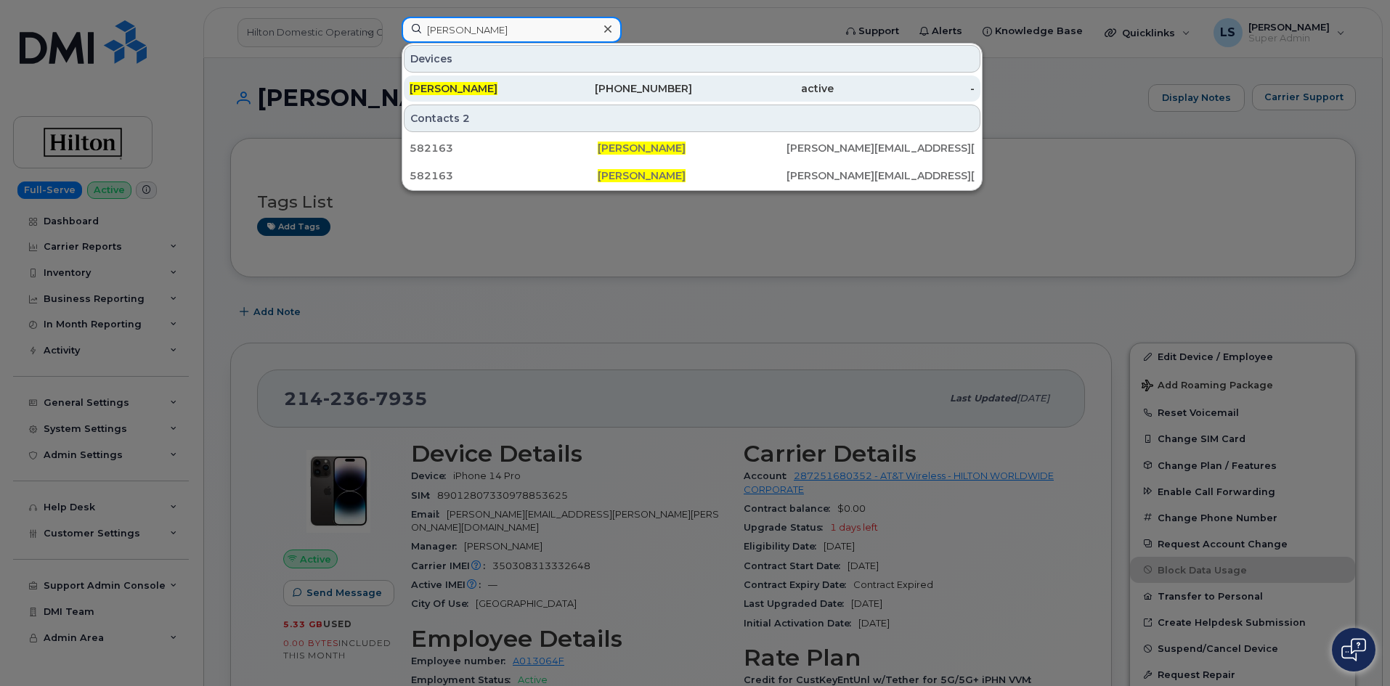
type input "Nicholas Mcneill"
click at [530, 84] on div "Nicholas Mcneill" at bounding box center [481, 88] width 142 height 15
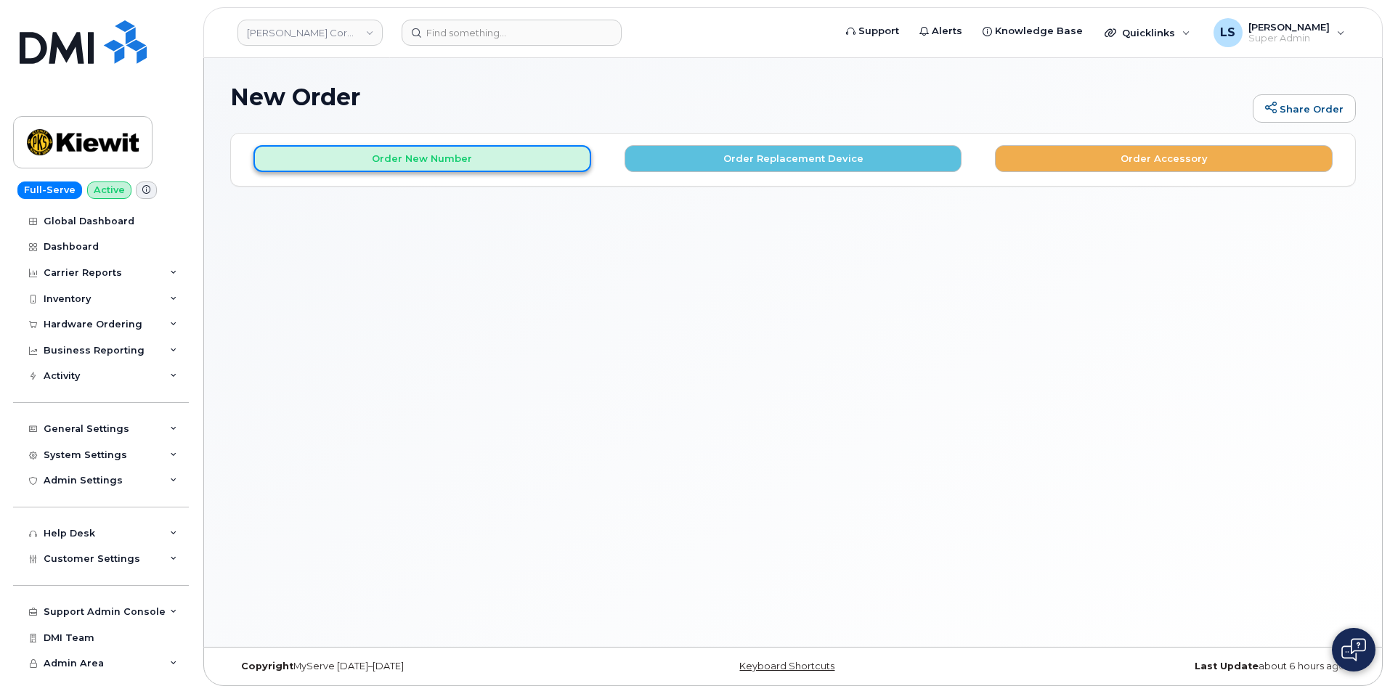
click at [421, 164] on button "Order New Number" at bounding box center [422, 158] width 338 height 27
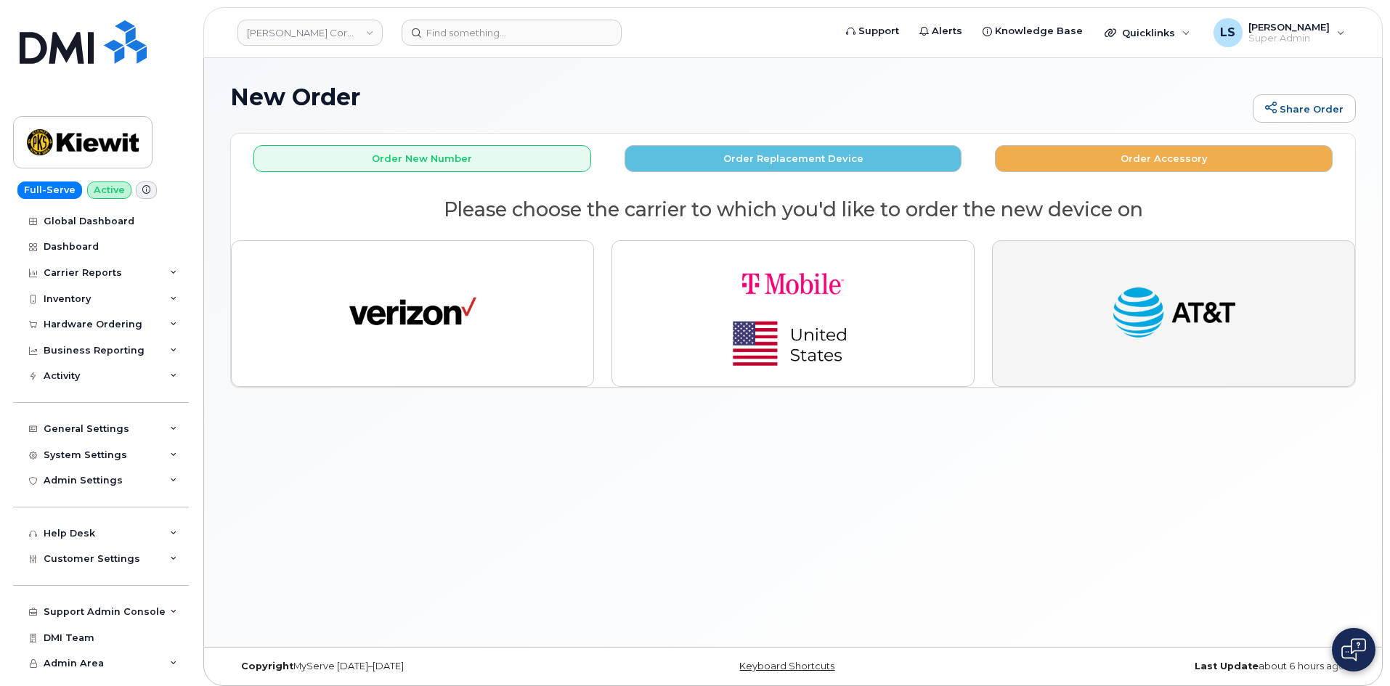
click at [1187, 331] on img "button" at bounding box center [1174, 313] width 127 height 65
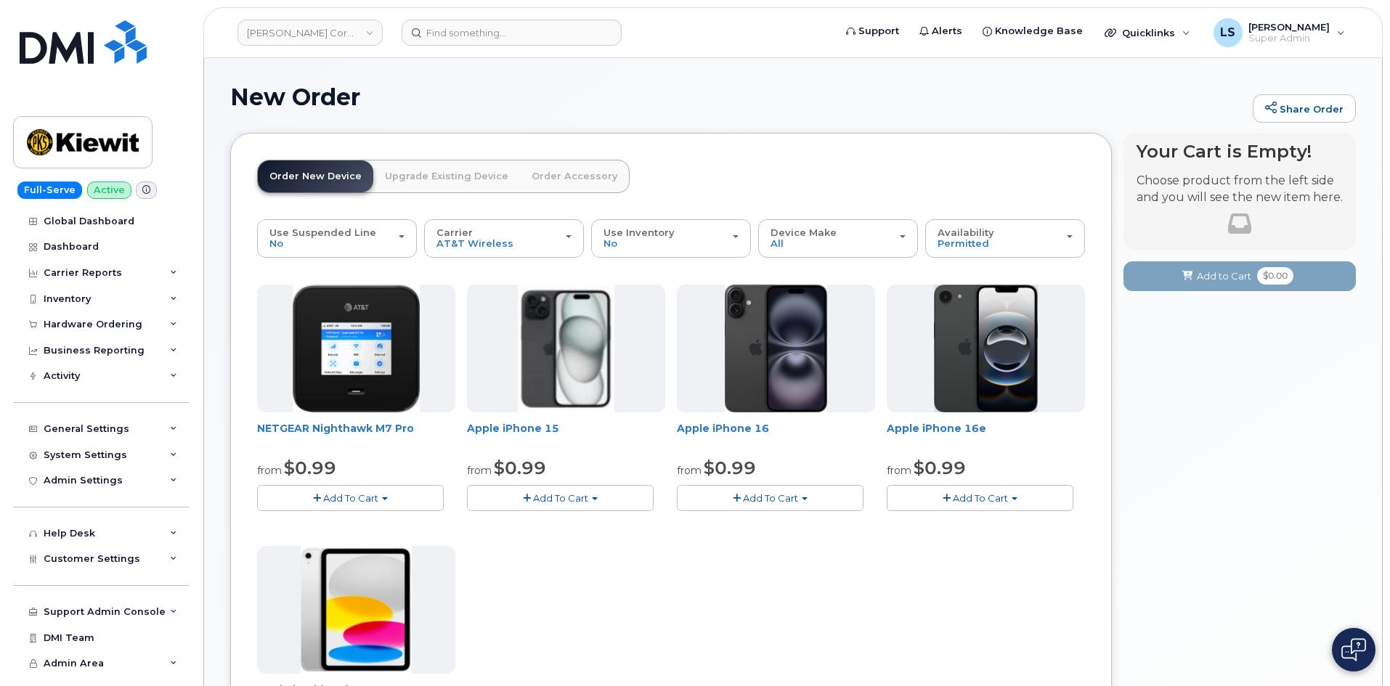
click at [551, 490] on button "Add To Cart" at bounding box center [560, 497] width 187 height 25
click at [562, 527] on link "$0.99 - 2 Year Activation (128GB)" at bounding box center [564, 525] width 187 height 18
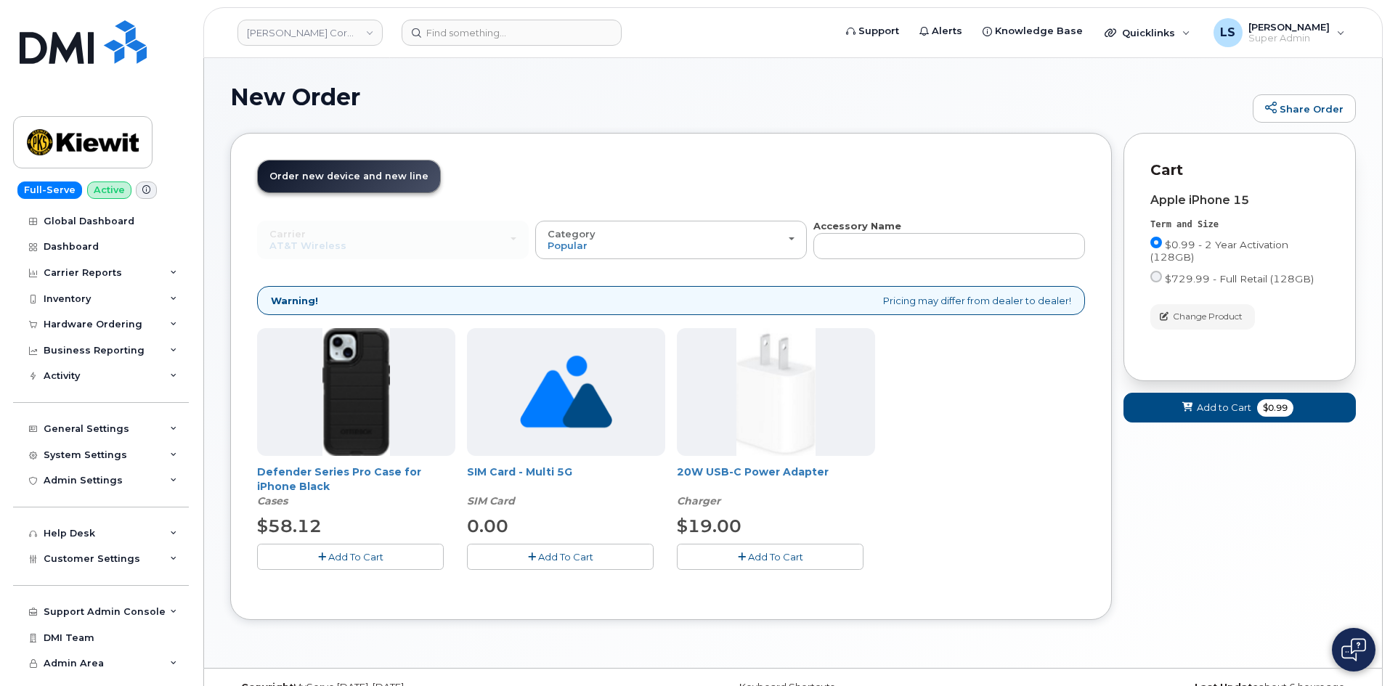
click at [383, 567] on button "Add To Cart" at bounding box center [350, 556] width 187 height 25
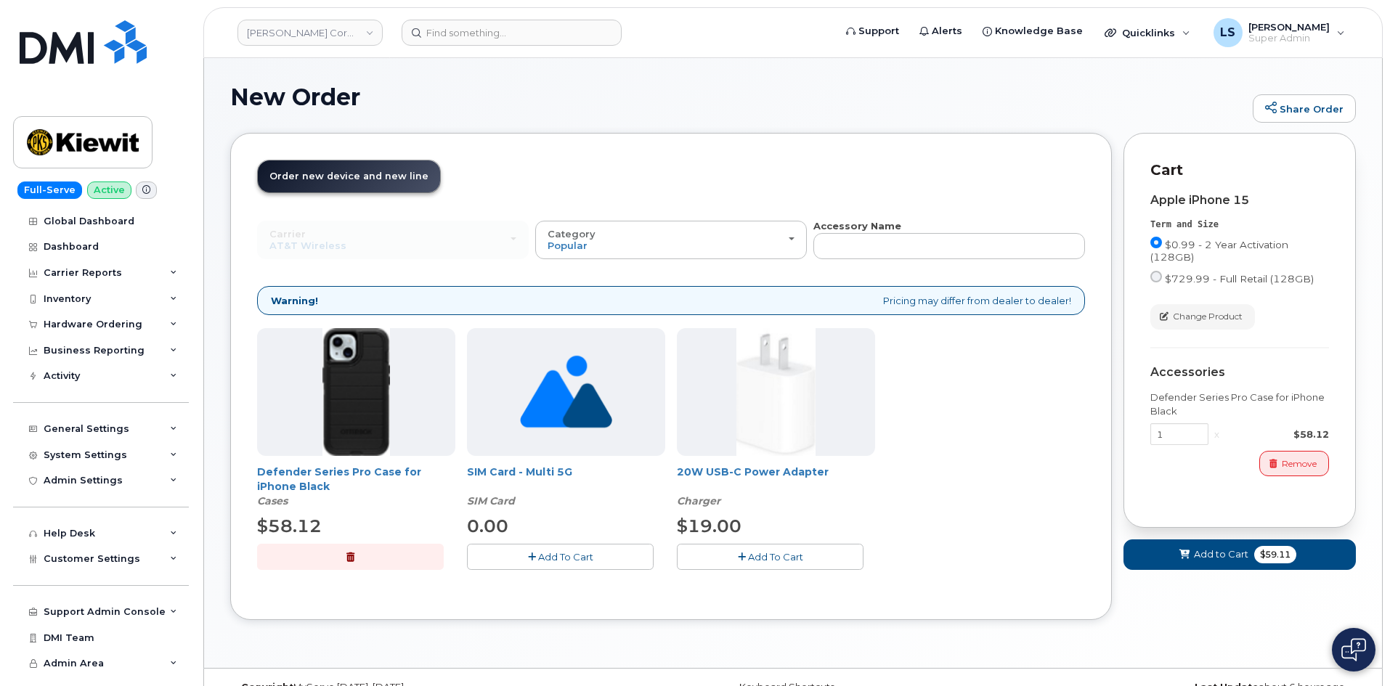
click at [744, 562] on button "Add To Cart" at bounding box center [770, 556] width 187 height 25
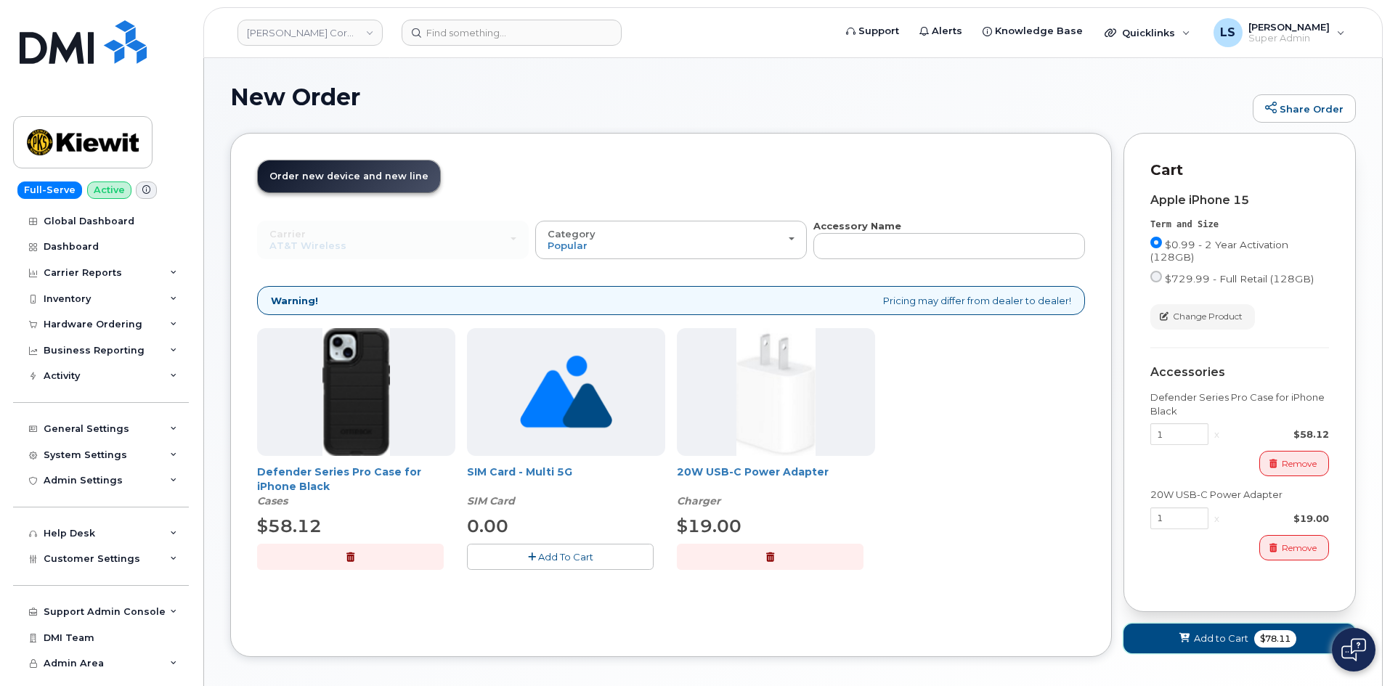
click at [1245, 633] on span "Add to Cart" at bounding box center [1221, 639] width 54 height 14
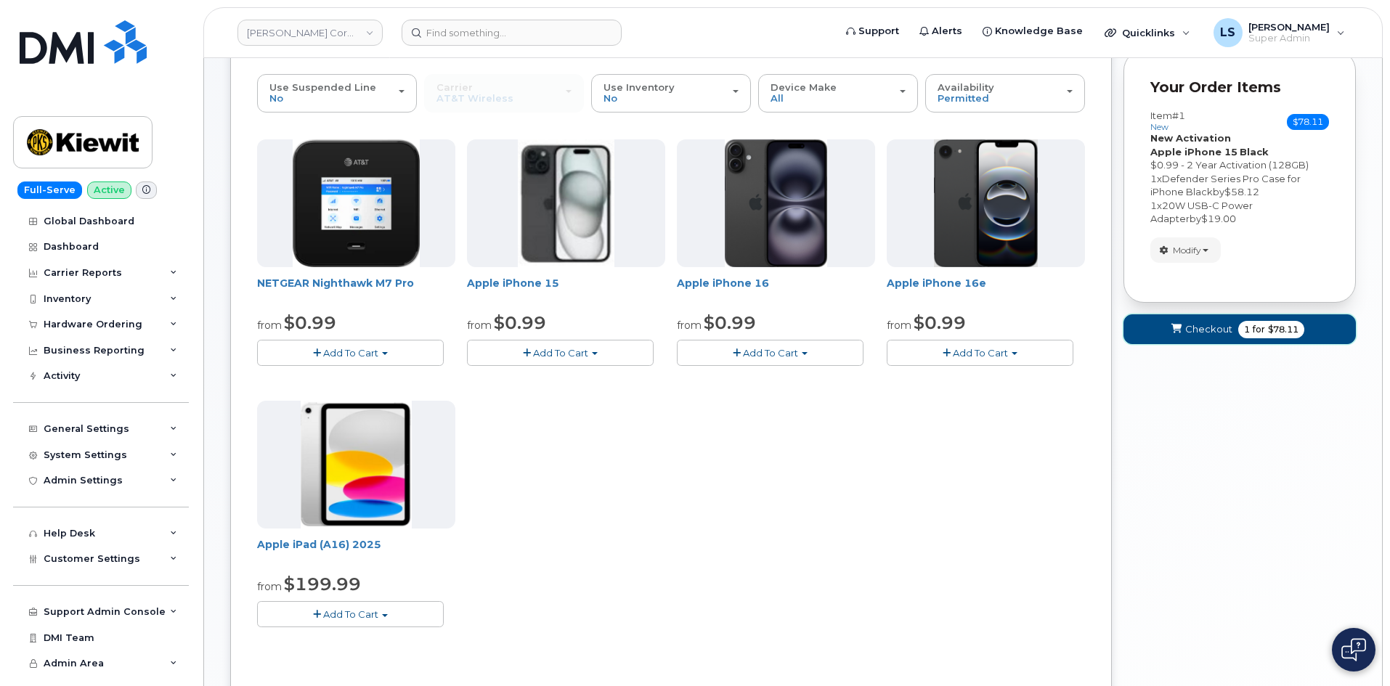
click at [1264, 344] on button "Checkout 1 for $78.11" at bounding box center [1240, 329] width 232 height 30
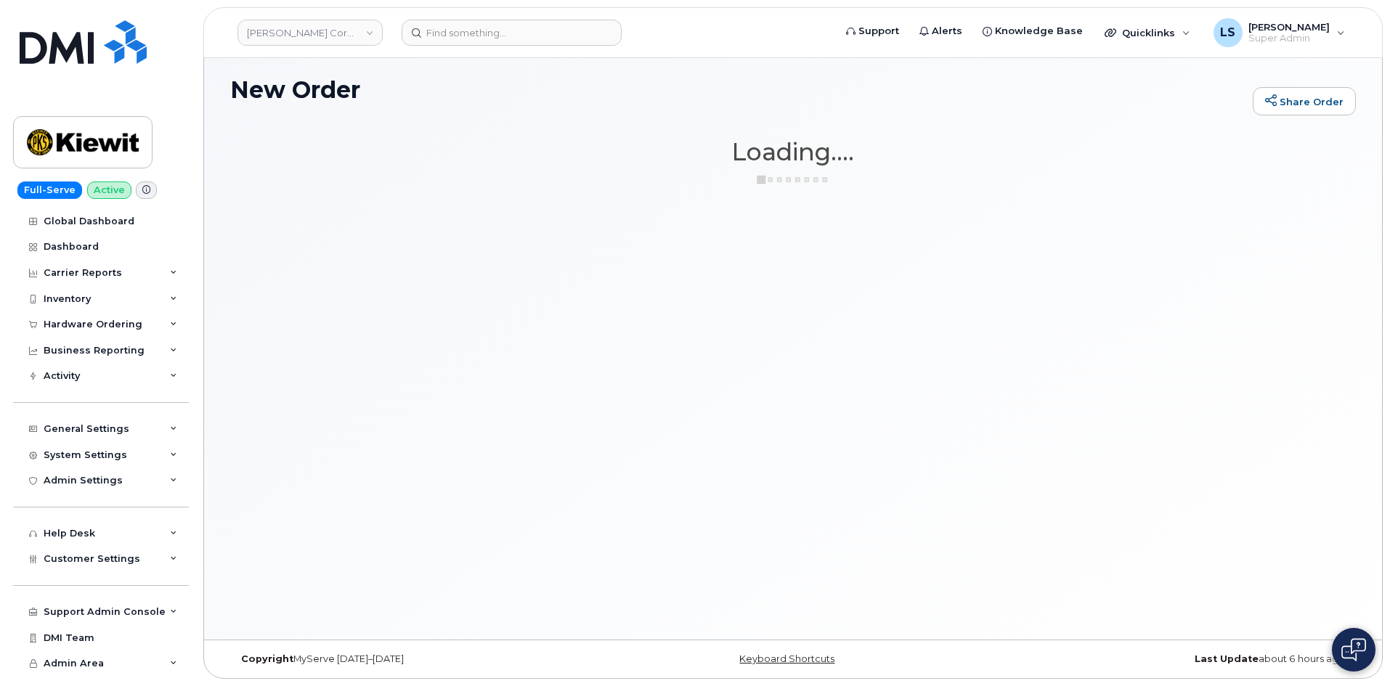
scroll to position [7, 0]
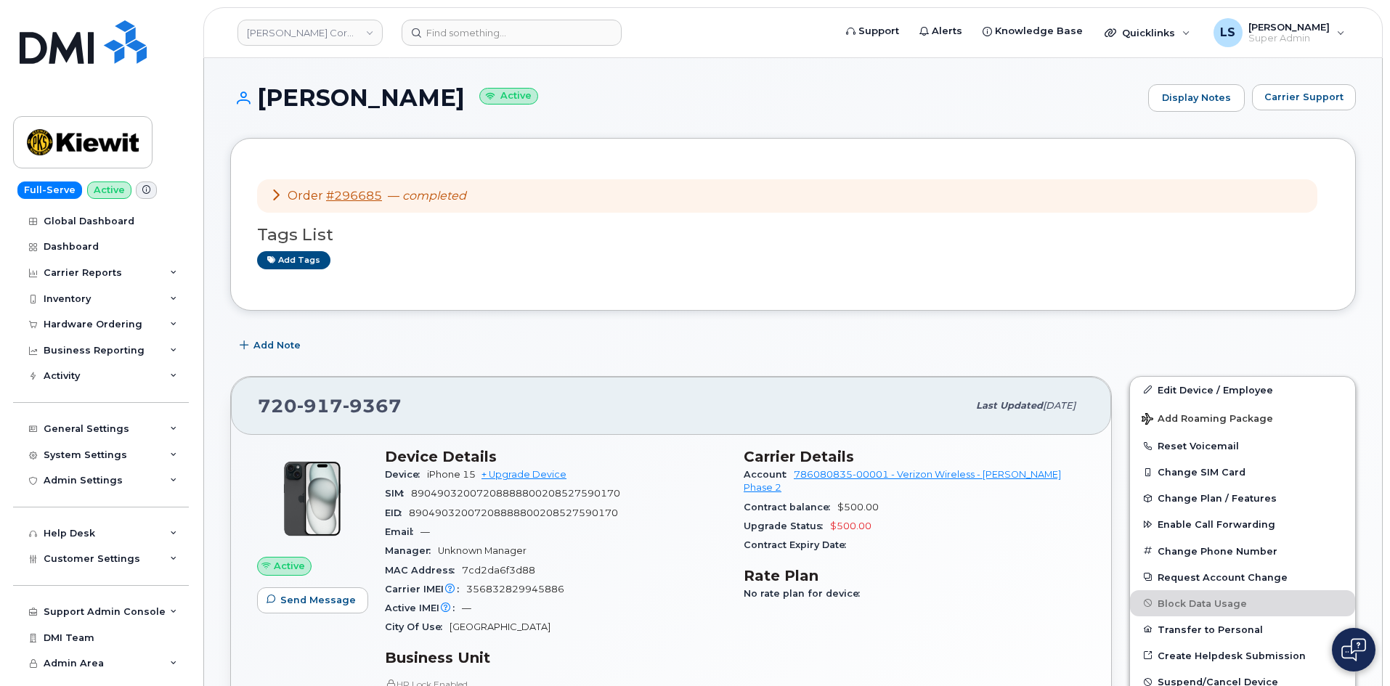
drag, startPoint x: 459, startPoint y: 103, endPoint x: 264, endPoint y: 91, distance: 195.8
click at [263, 91] on h1 "Nicholas Mcneill Active" at bounding box center [685, 97] width 911 height 25
copy h1 "Nicholas Mcneill"
click at [140, 317] on div "Hardware Ordering" at bounding box center [101, 325] width 176 height 26
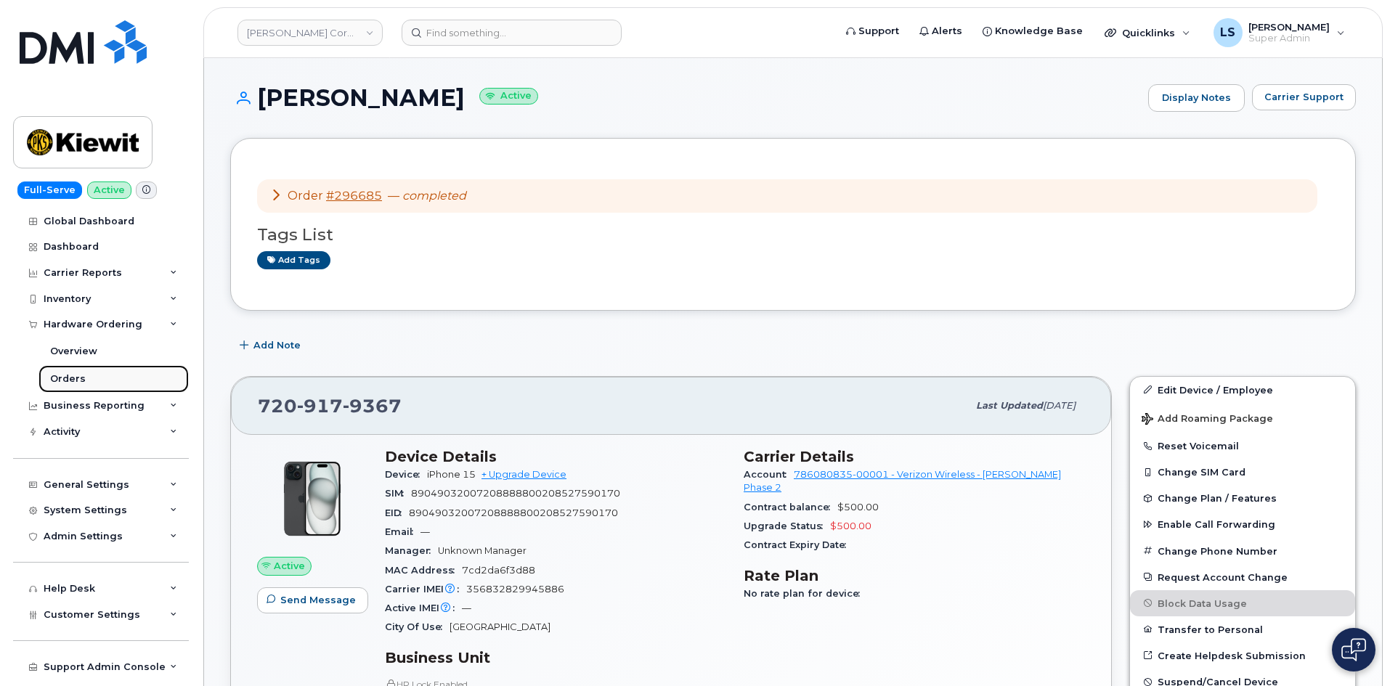
click at [96, 377] on link "Orders" at bounding box center [113, 379] width 150 height 28
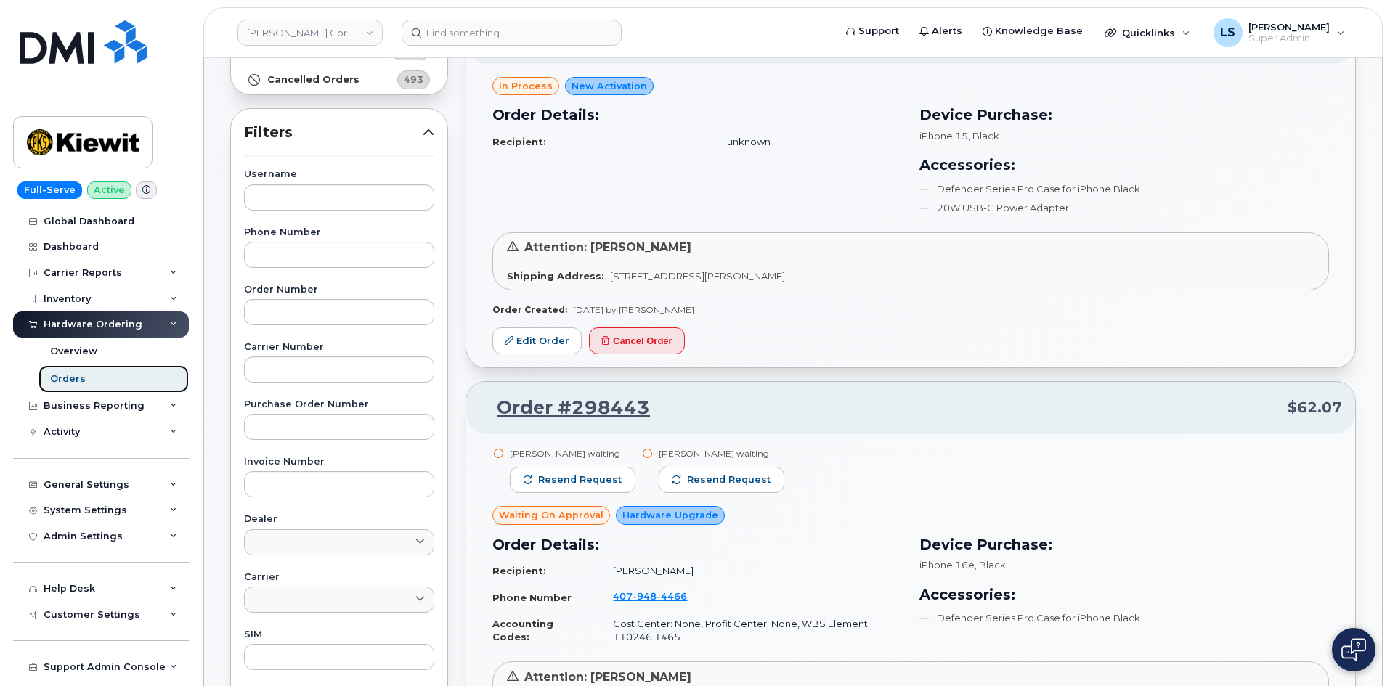
scroll to position [363, 0]
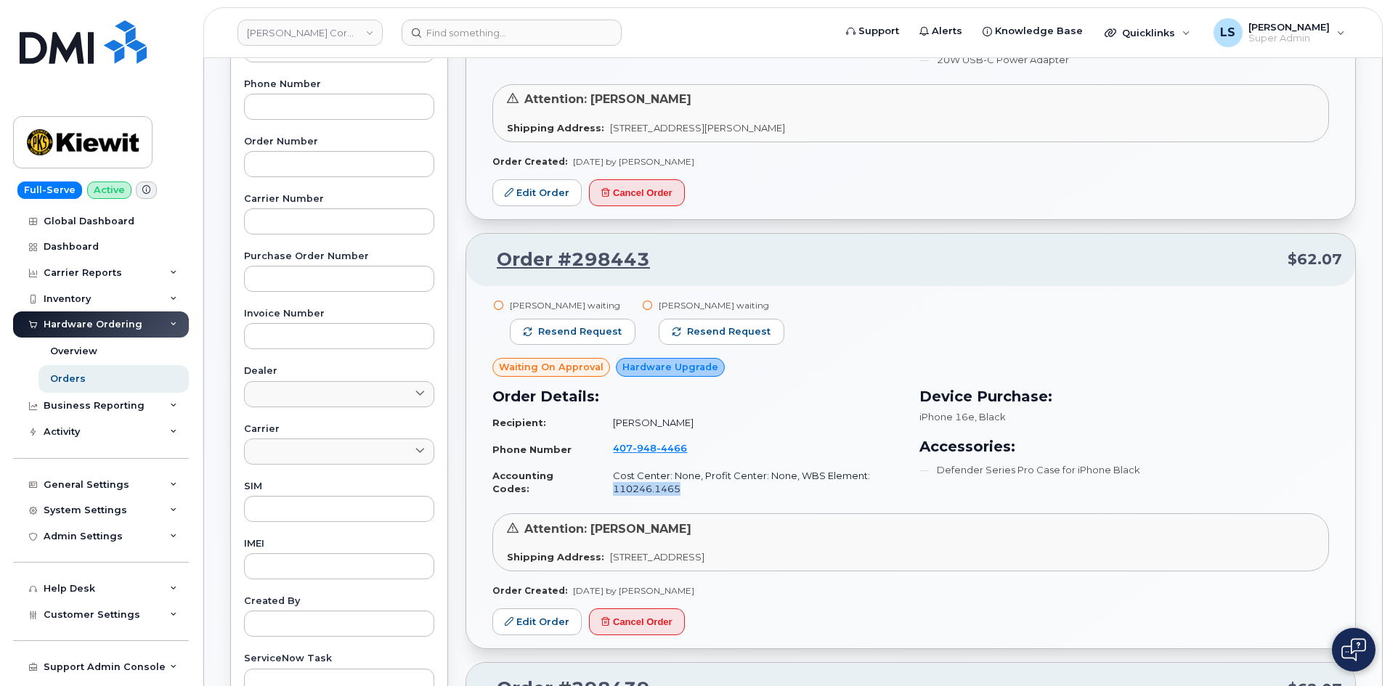
drag, startPoint x: 662, startPoint y: 488, endPoint x: 606, endPoint y: 501, distance: 57.4
click at [606, 501] on td "Cost Center: None, Profit Center: None, WBS Element: 110246.1465" at bounding box center [751, 482] width 302 height 38
copy td "110246.1465"
click at [705, 558] on span "938 Loggerhead Island Dr, Satellite Beach, FL, 32937, USA" at bounding box center [657, 557] width 94 height 12
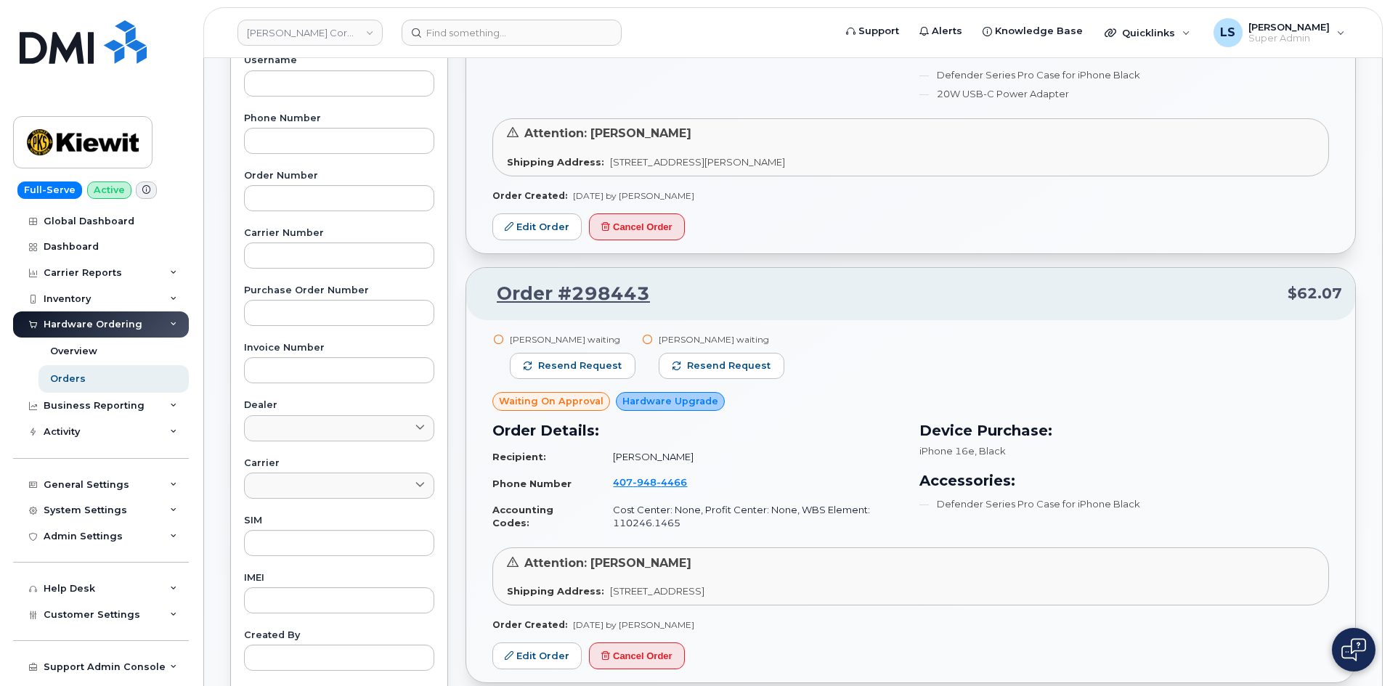
scroll to position [145, 0]
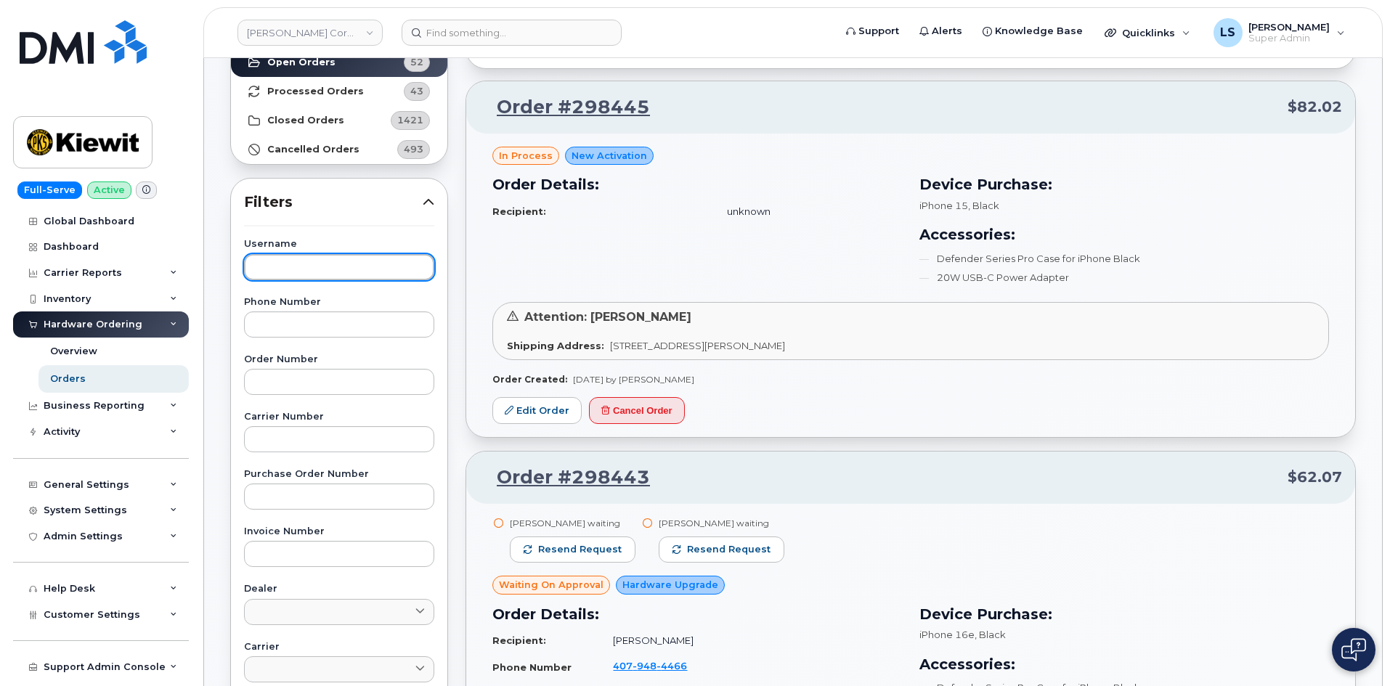
click at [317, 270] on input "text" at bounding box center [339, 267] width 190 height 26
paste input "Nicholas Mcneill"
type input "Nicholas Mcneill"
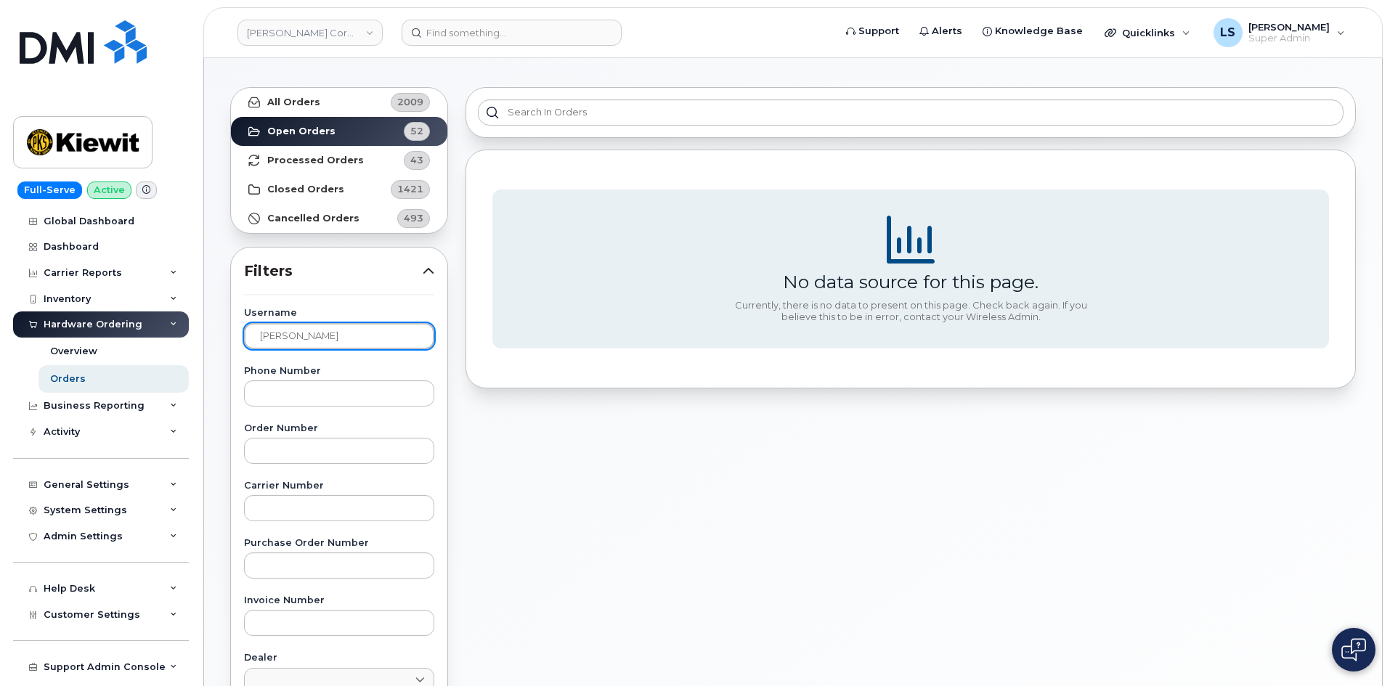
scroll to position [0, 0]
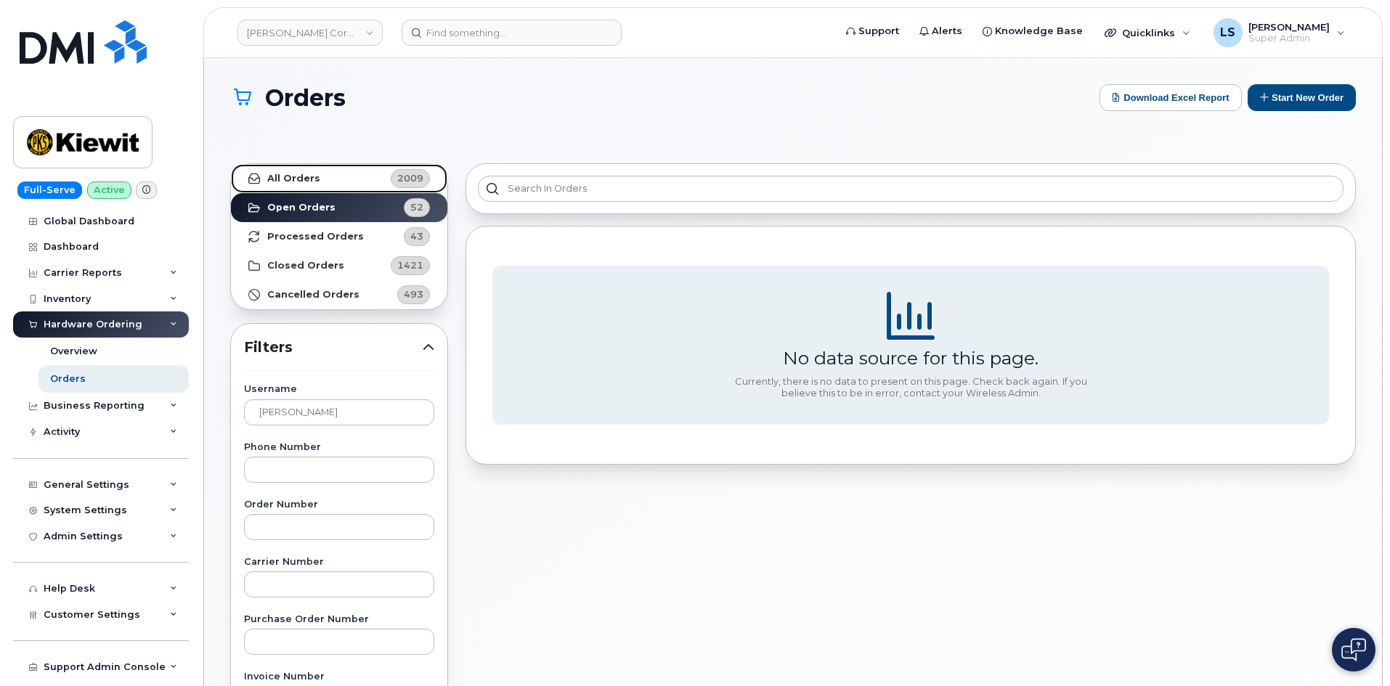
click at [314, 187] on link "All Orders 2009" at bounding box center [339, 178] width 216 height 29
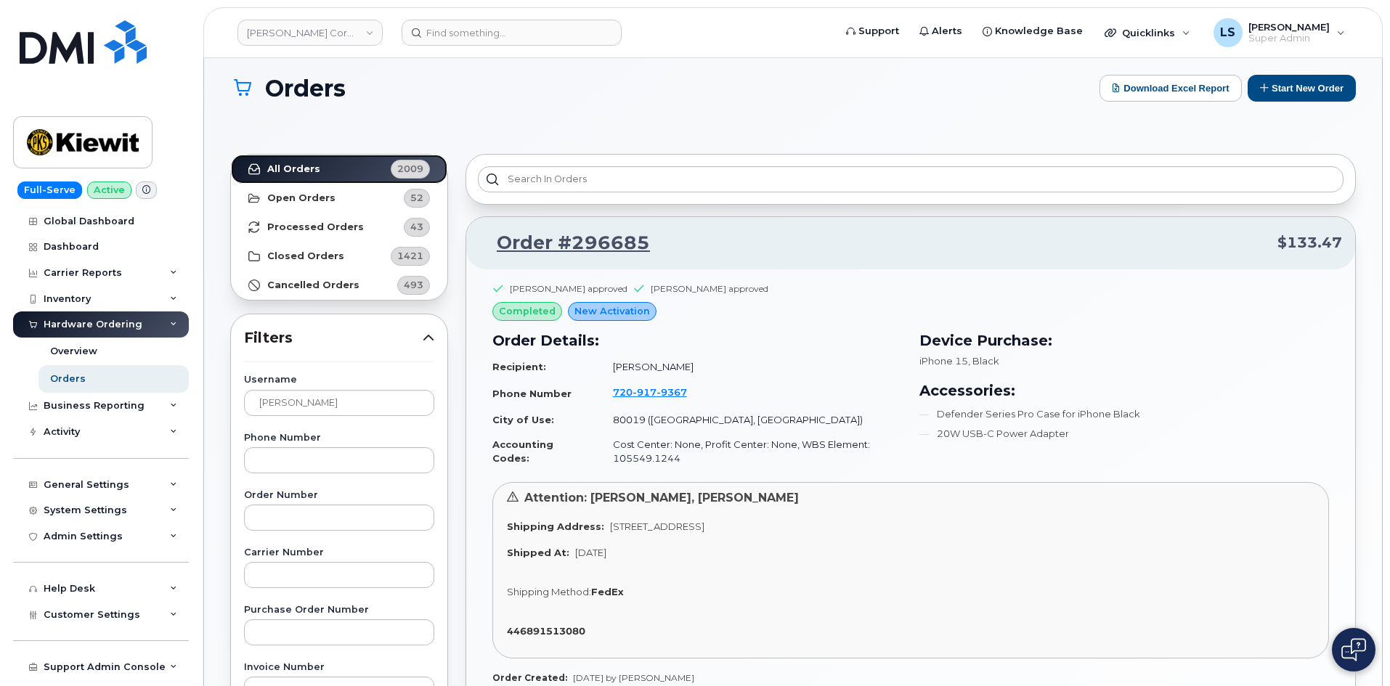
scroll to position [73, 0]
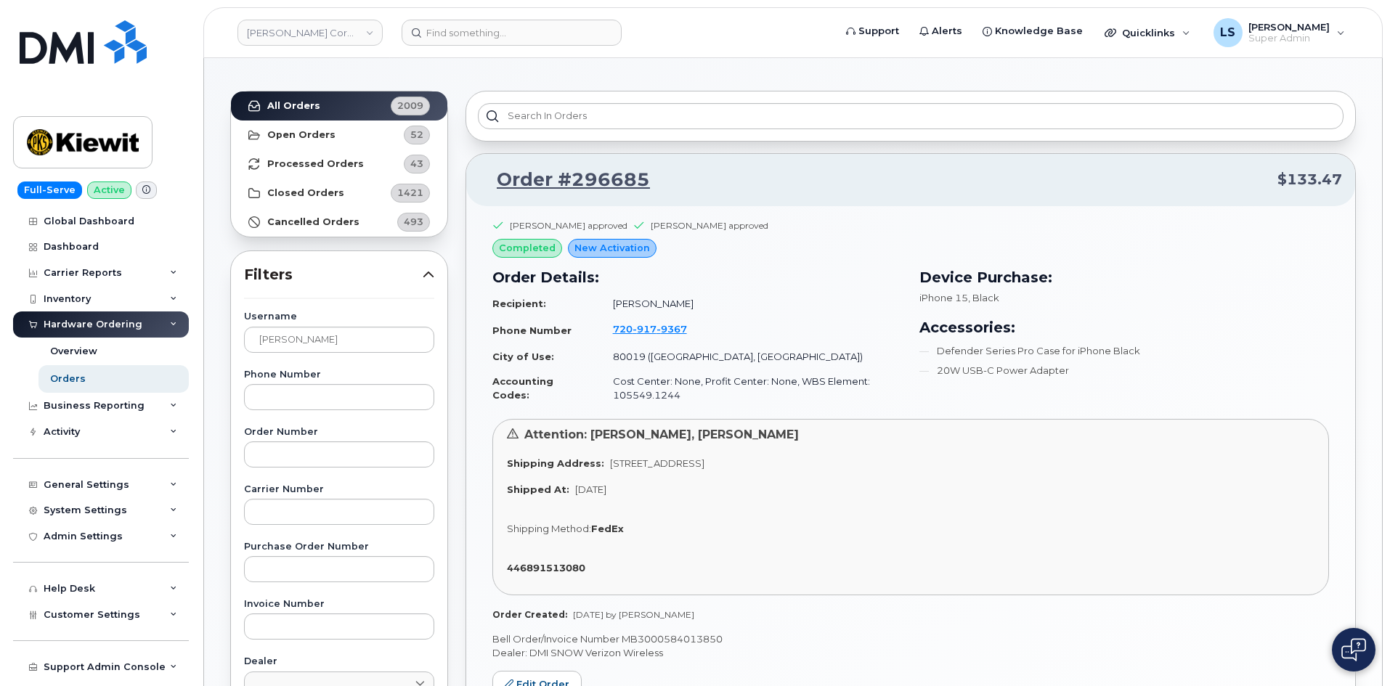
click at [666, 353] on td "80019 (Aurora, CO)" at bounding box center [751, 356] width 302 height 25
click at [720, 349] on td "80019 (Aurora, CO)" at bounding box center [751, 356] width 302 height 25
click at [612, 353] on td "80019 (Aurora, CO)" at bounding box center [751, 356] width 302 height 25
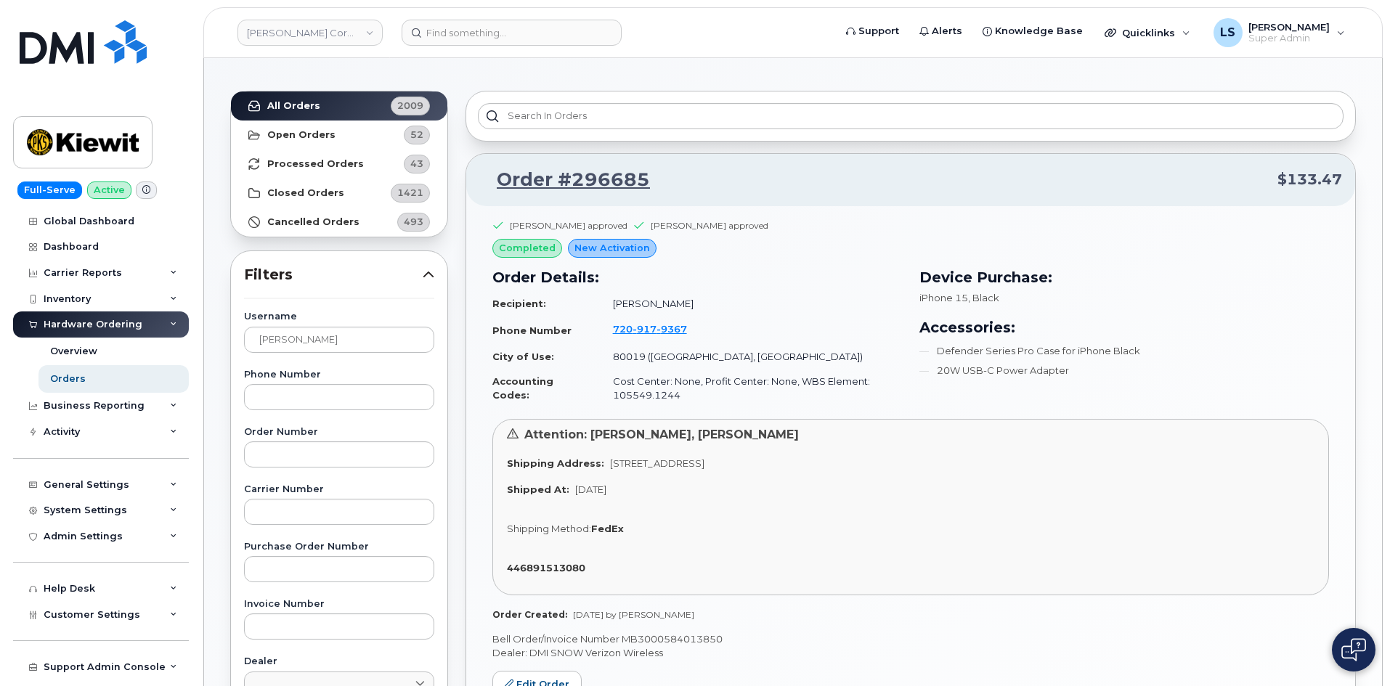
click at [686, 360] on td "80019 (Aurora, CO)" at bounding box center [751, 356] width 302 height 25
click at [618, 401] on td "Cost Center: None, Profit Center: None, WBS Element: 105549.1244" at bounding box center [751, 388] width 302 height 38
click at [625, 391] on td "Cost Center: None, Profit Center: None, WBS Element: 105549.1244" at bounding box center [751, 388] width 302 height 38
click at [625, 390] on td "Cost Center: None, Profit Center: None, WBS Element: 105549.1244" at bounding box center [751, 388] width 302 height 38
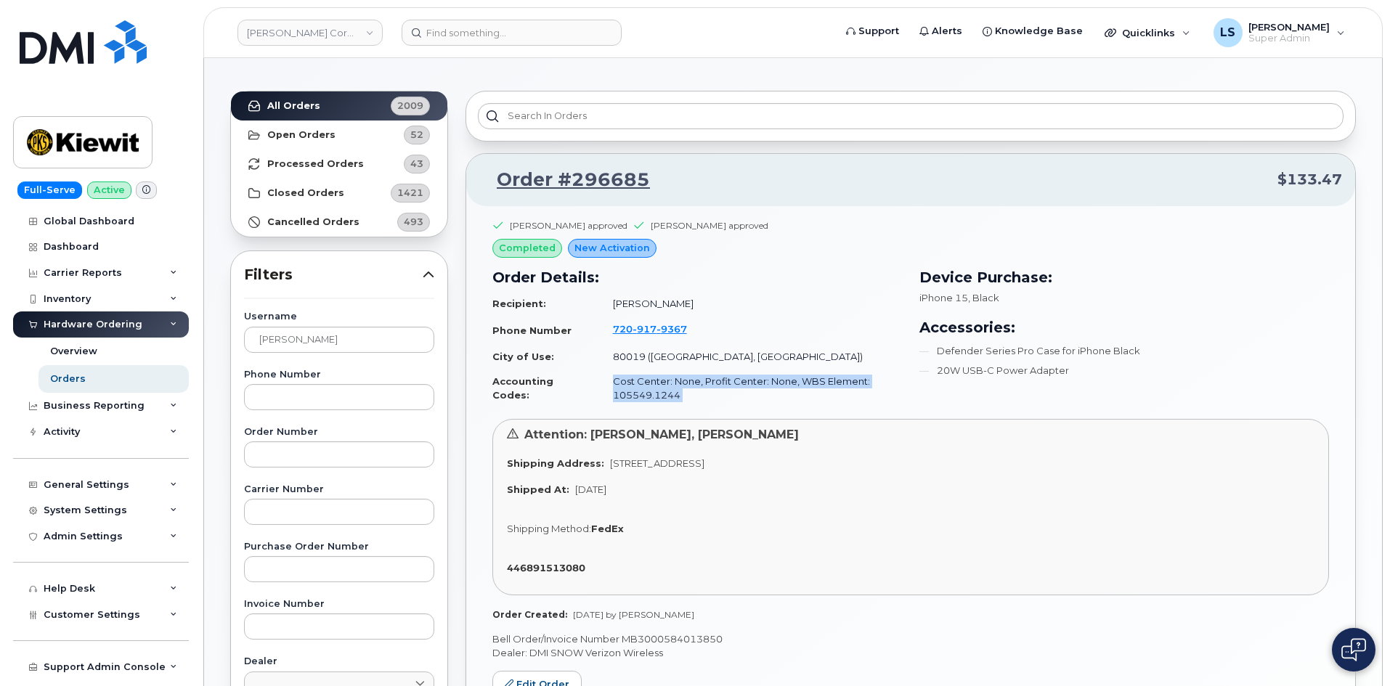
click at [711, 397] on td "Cost Center: None, Profit Center: None, WBS Element: 105549.1244" at bounding box center [751, 388] width 302 height 38
click at [613, 404] on td "Cost Center: None, Profit Center: None, WBS Element: 105549.1244" at bounding box center [751, 388] width 302 height 38
click at [623, 399] on td "Cost Center: None, Profit Center: None, WBS Element: 105549.1244" at bounding box center [751, 388] width 302 height 38
copy td "105549.1244"
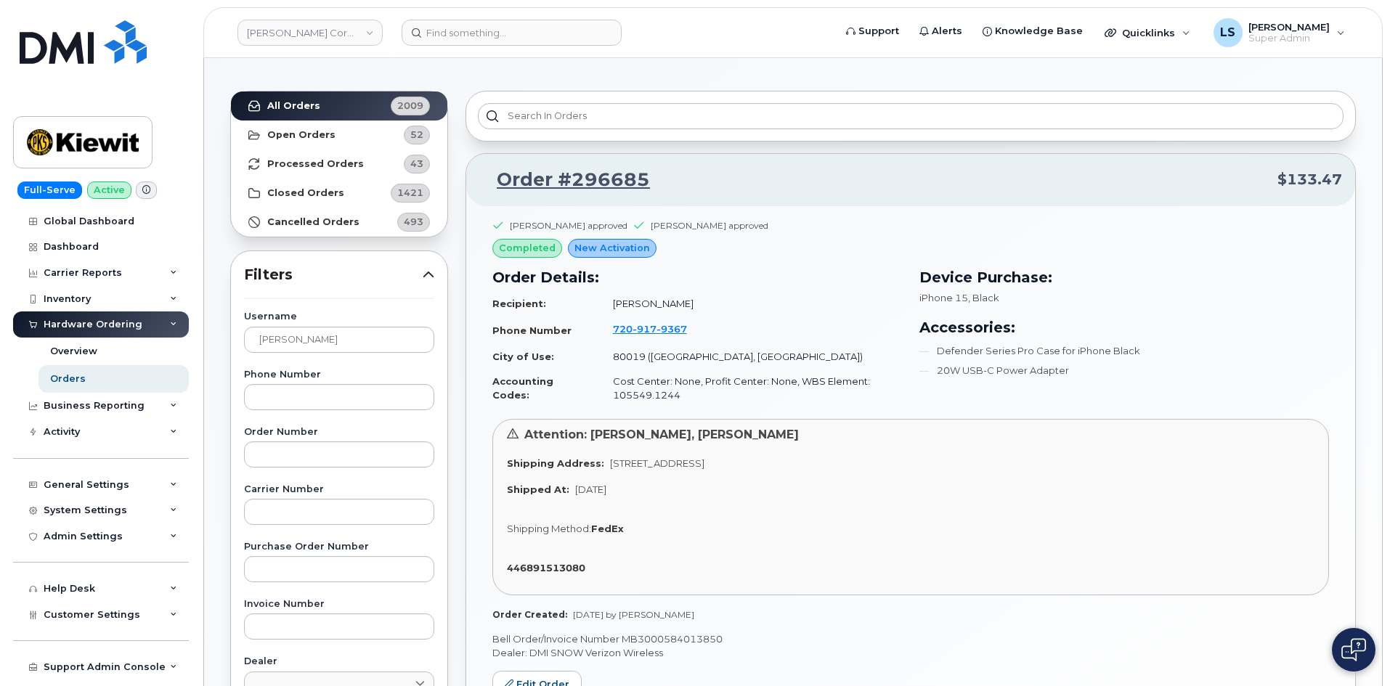
click at [780, 384] on td "Cost Center: None, Profit Center: None, WBS Element: 105549.1244" at bounding box center [751, 388] width 302 height 38
click at [621, 355] on td "80019 (Aurora, CO)" at bounding box center [751, 356] width 302 height 25
copy td "80019"
click at [650, 394] on td "Cost Center: None, Profit Center: None, WBS Element: 105549.1244" at bounding box center [751, 388] width 302 height 38
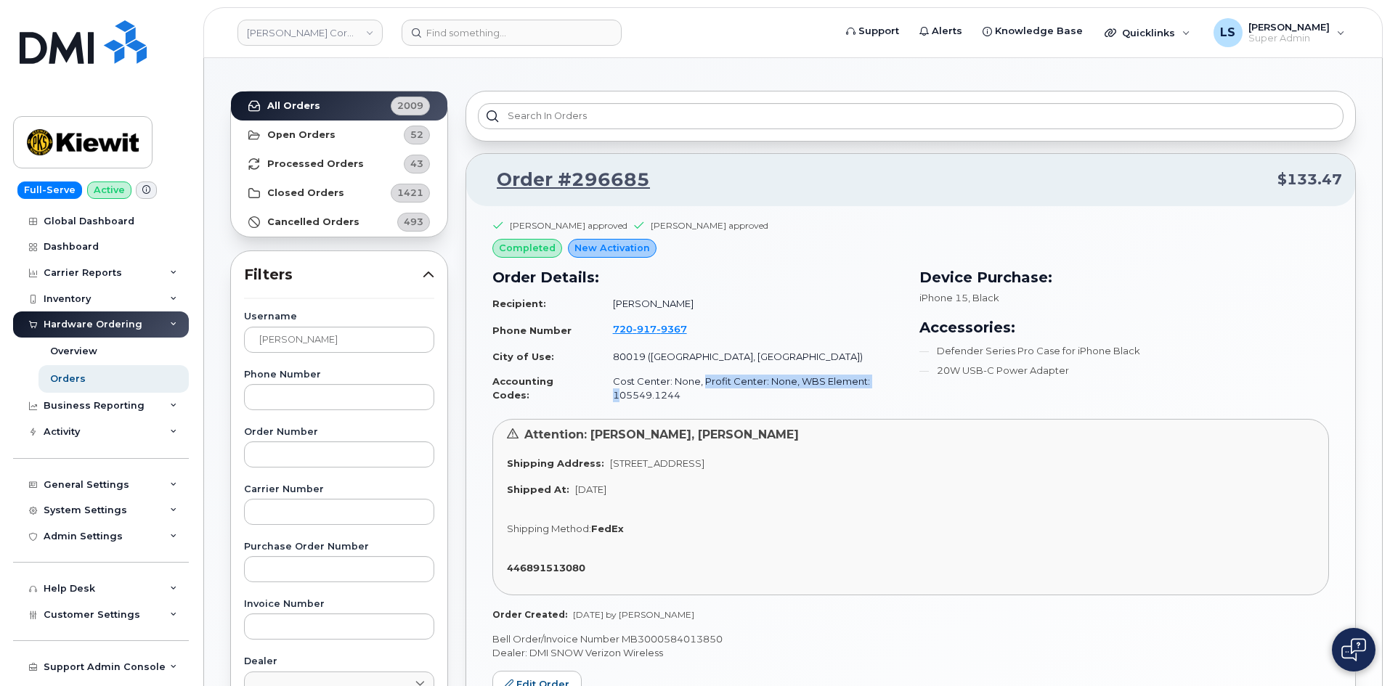
drag, startPoint x: 697, startPoint y: 386, endPoint x: 609, endPoint y: 428, distance: 97.5
click at [611, 404] on td "Cost Center: None, Profit Center: None, WBS Element: 105549.1244" at bounding box center [751, 388] width 302 height 38
click at [634, 397] on td "Cost Center: None, Profit Center: None, WBS Element: 105549.1244" at bounding box center [751, 388] width 302 height 38
click at [610, 391] on td "Cost Center: None, Profit Center: None, WBS Element: 105549.1244" at bounding box center [751, 388] width 302 height 38
click at [611, 391] on td "Cost Center: None, Profit Center: None, WBS Element: 105549.1244" at bounding box center [751, 388] width 302 height 38
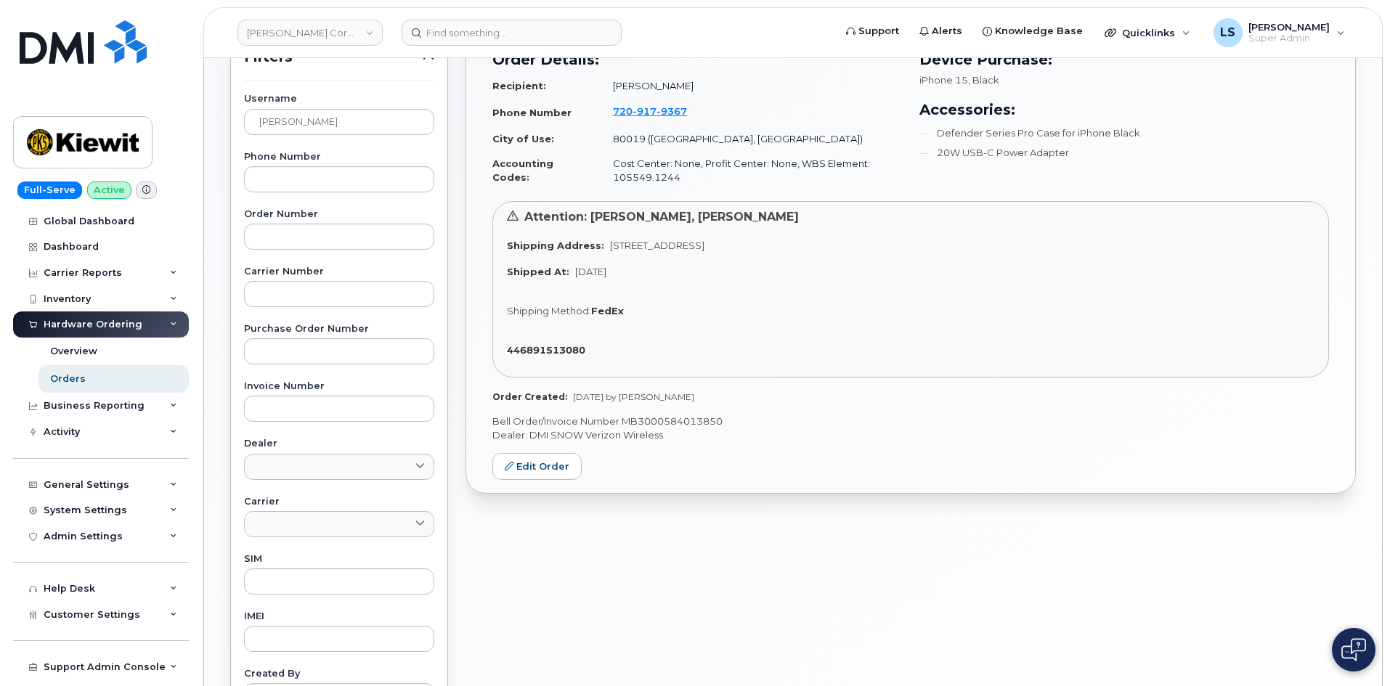
click at [773, 304] on div "Shipping Method: FedEx" at bounding box center [911, 311] width 808 height 14
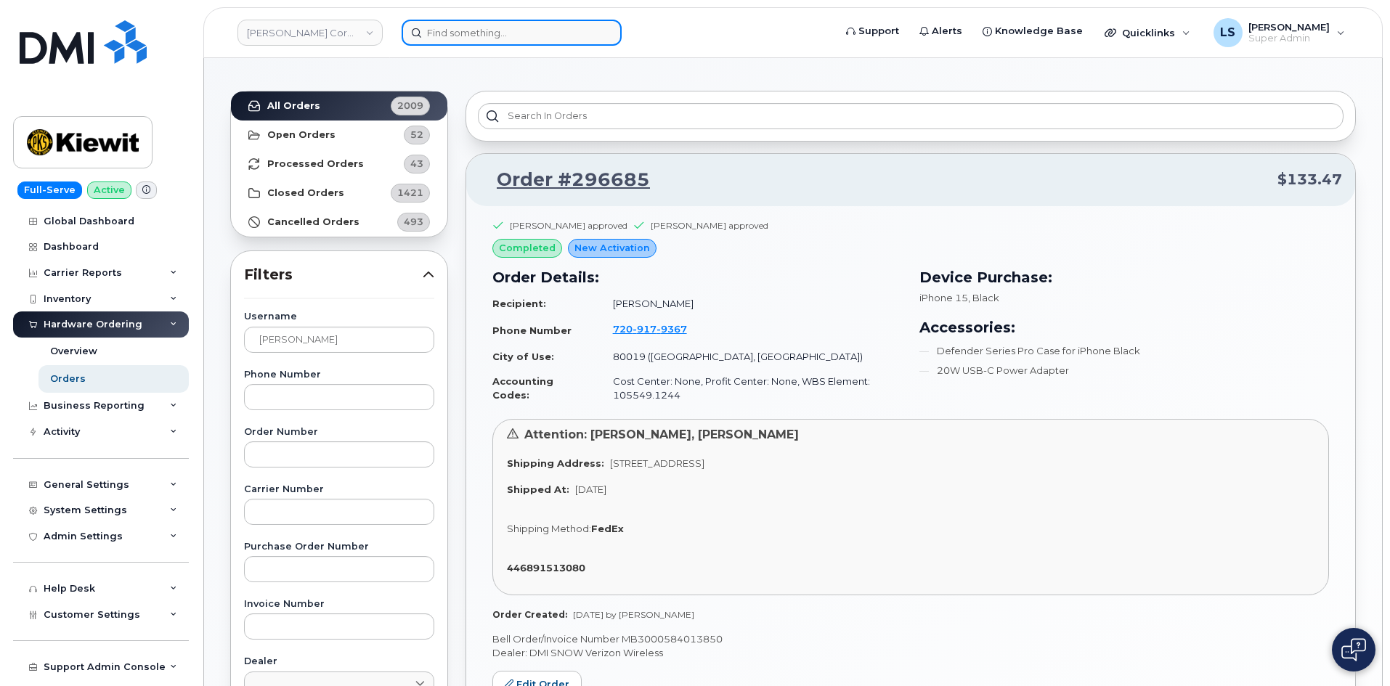
click at [492, 35] on input at bounding box center [512, 33] width 220 height 26
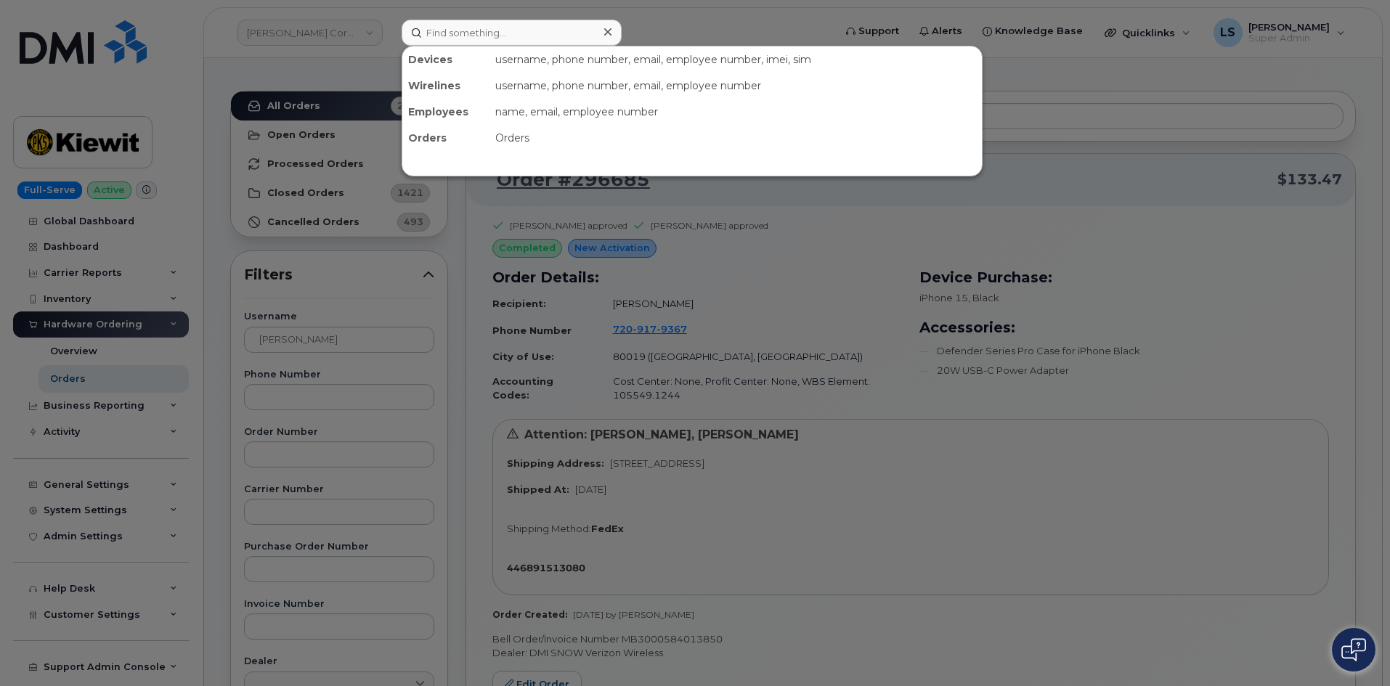
drag, startPoint x: 777, startPoint y: 199, endPoint x: 763, endPoint y: 198, distance: 14.5
click at [773, 199] on div at bounding box center [695, 343] width 1390 height 686
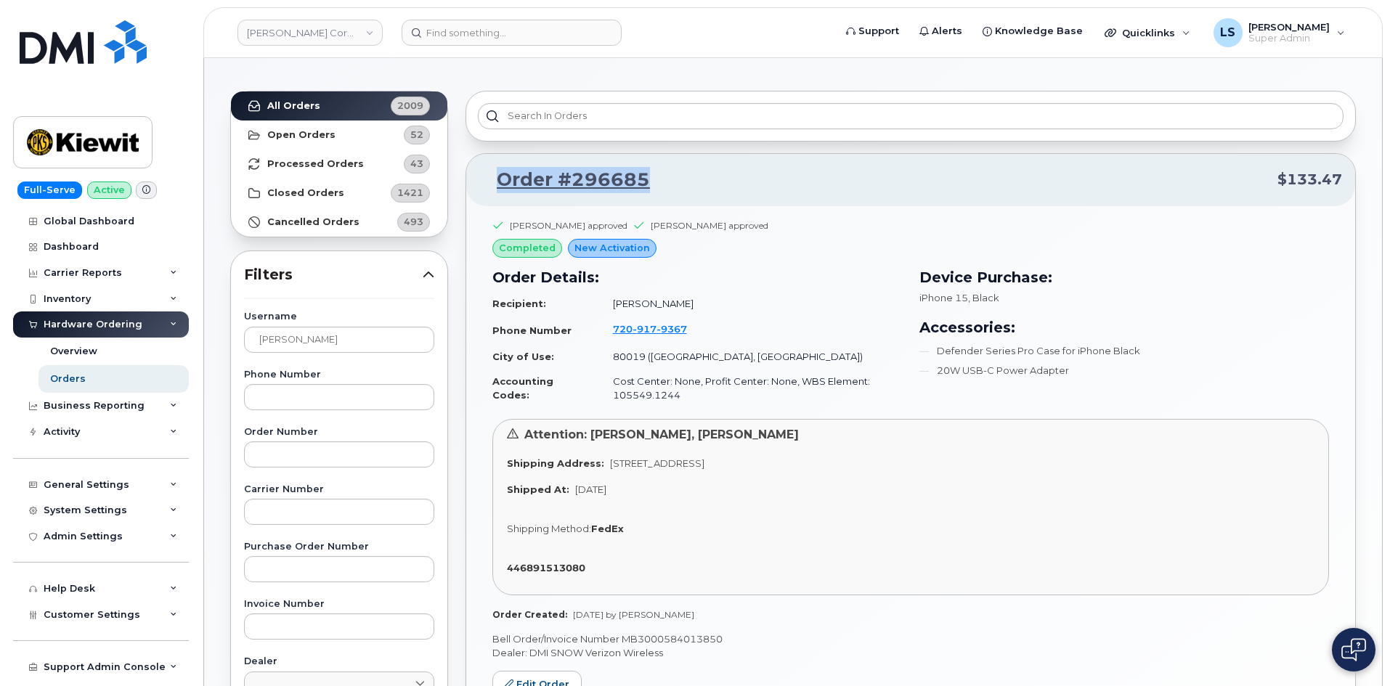
drag, startPoint x: 656, startPoint y: 182, endPoint x: 492, endPoint y: 187, distance: 163.5
click at [492, 187] on p "Order #296685 $133.47" at bounding box center [910, 180] width 863 height 26
copy link "Order #296685"
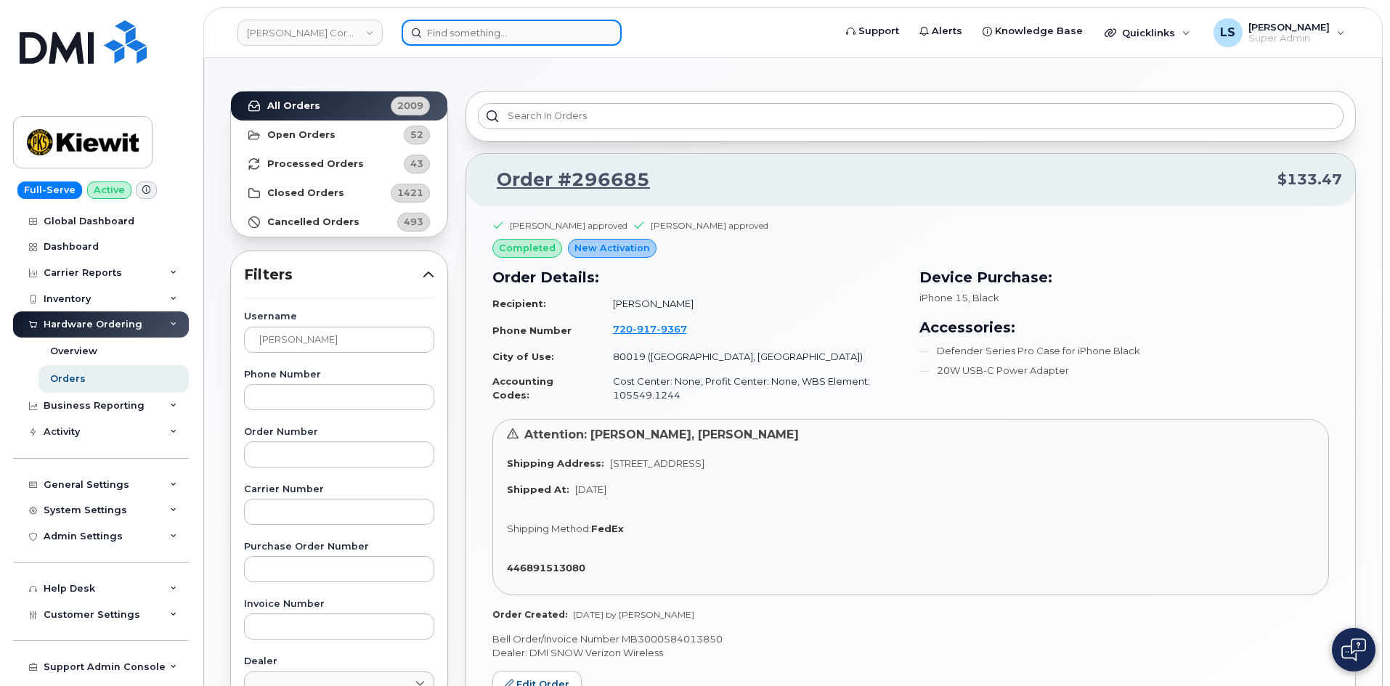
drag, startPoint x: 520, startPoint y: 30, endPoint x: 519, endPoint y: 38, distance: 8.1
click at [518, 30] on input at bounding box center [512, 33] width 220 height 26
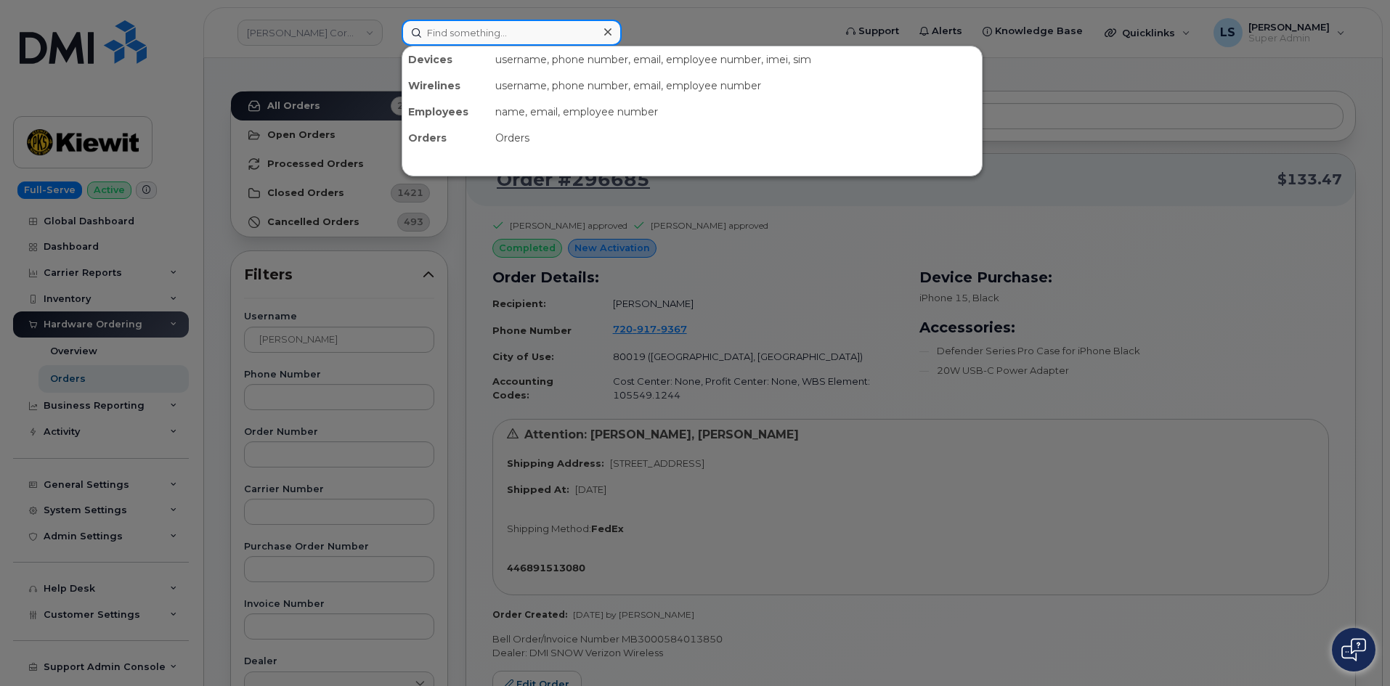
paste input "4098125164"
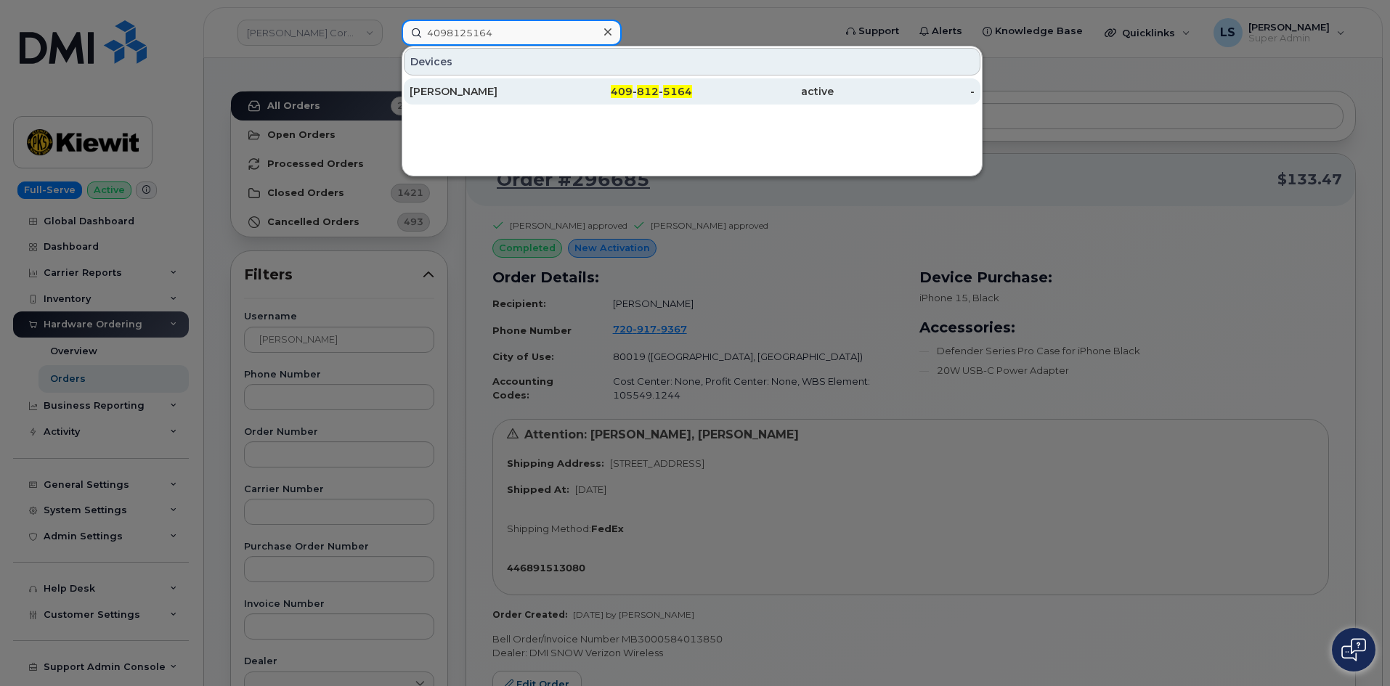
type input "4098125164"
click at [692, 83] on div "409 - 812 - 5164" at bounding box center [763, 91] width 142 height 26
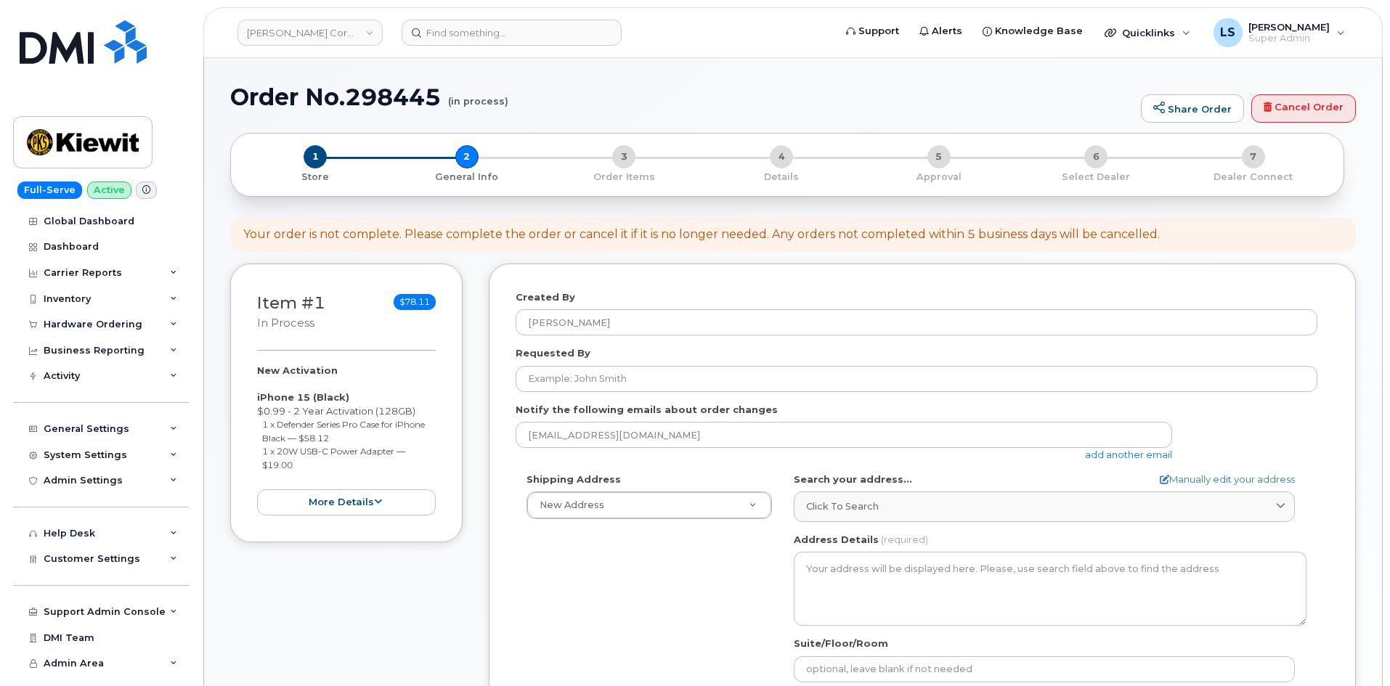
select select
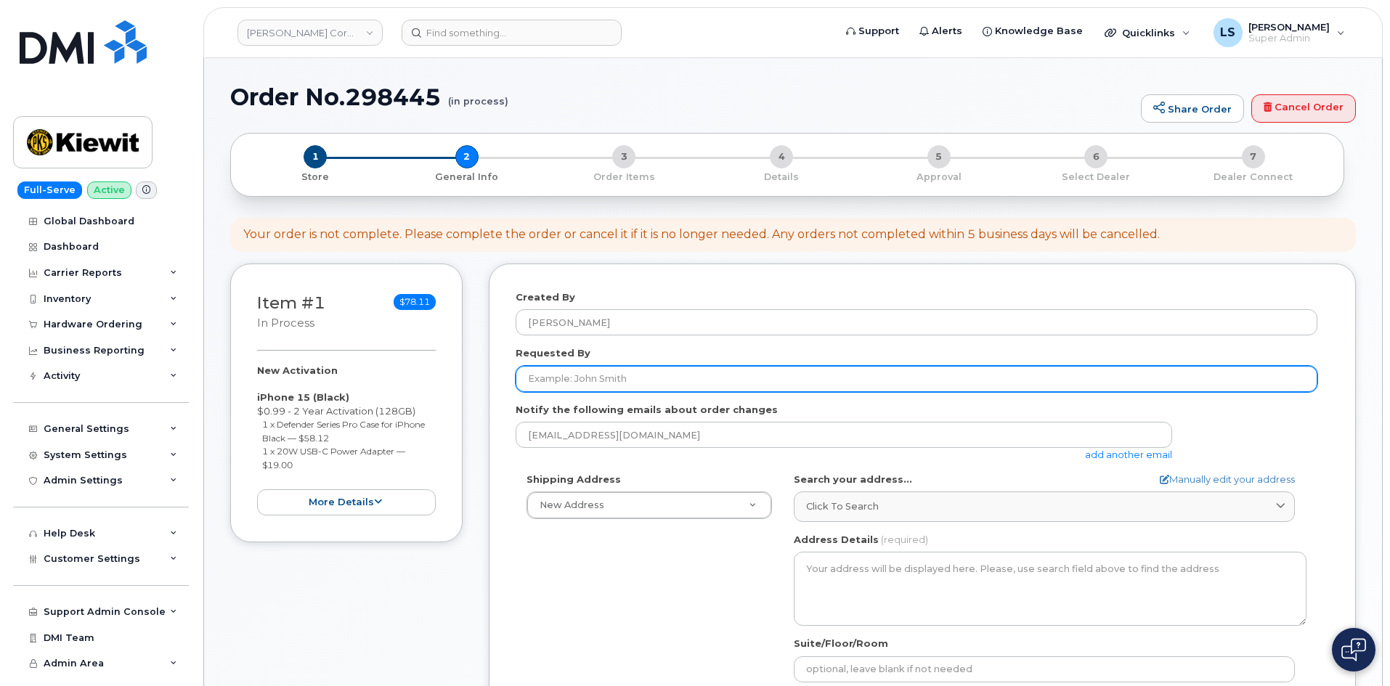
click at [584, 378] on input "Requested By" at bounding box center [917, 379] width 802 height 26
paste input "[PERSON_NAME]"
type input "[PERSON_NAME]"
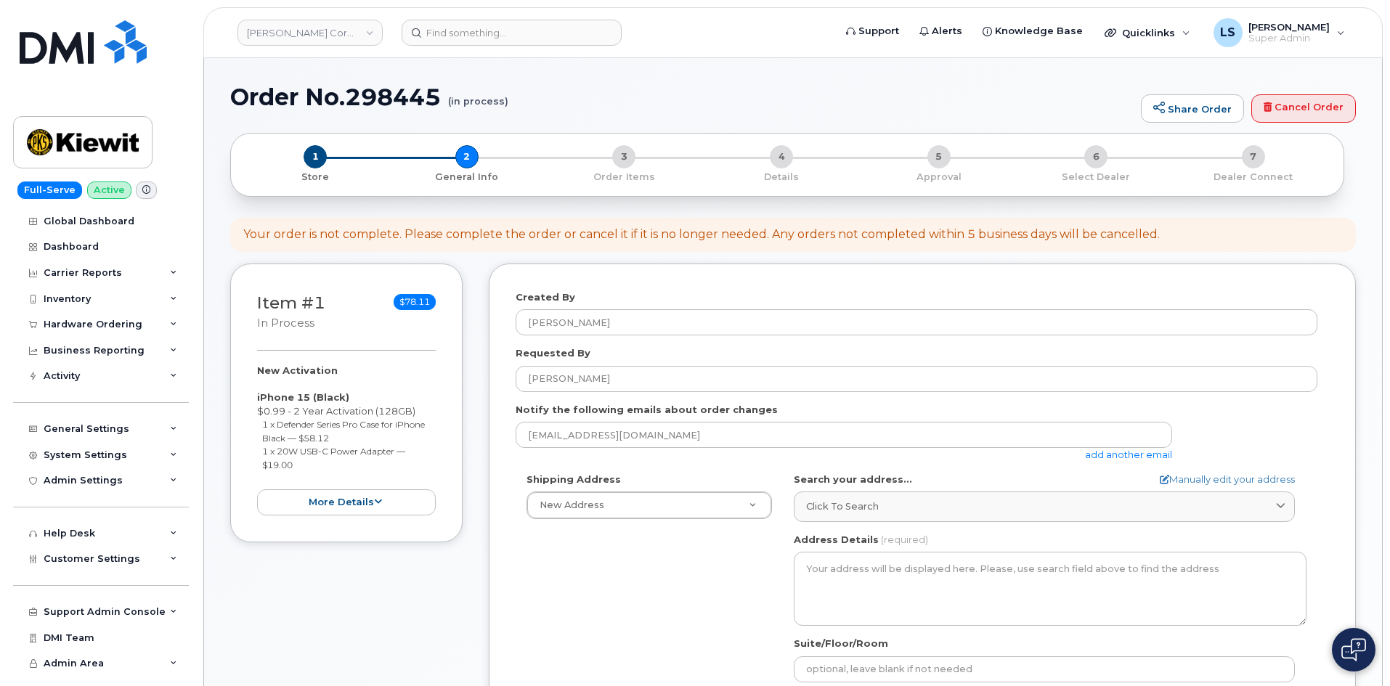
click at [609, 347] on div "Requested By [PERSON_NAME]" at bounding box center [922, 369] width 813 height 46
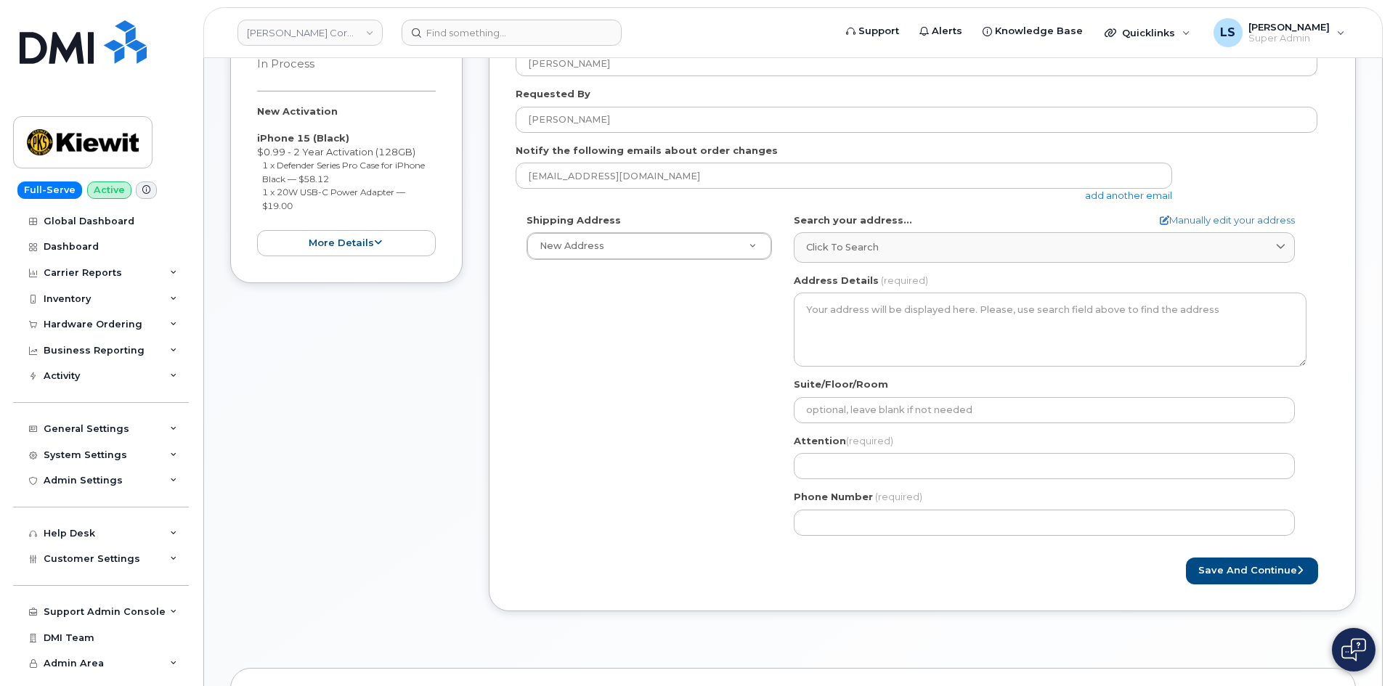
scroll to position [363, 0]
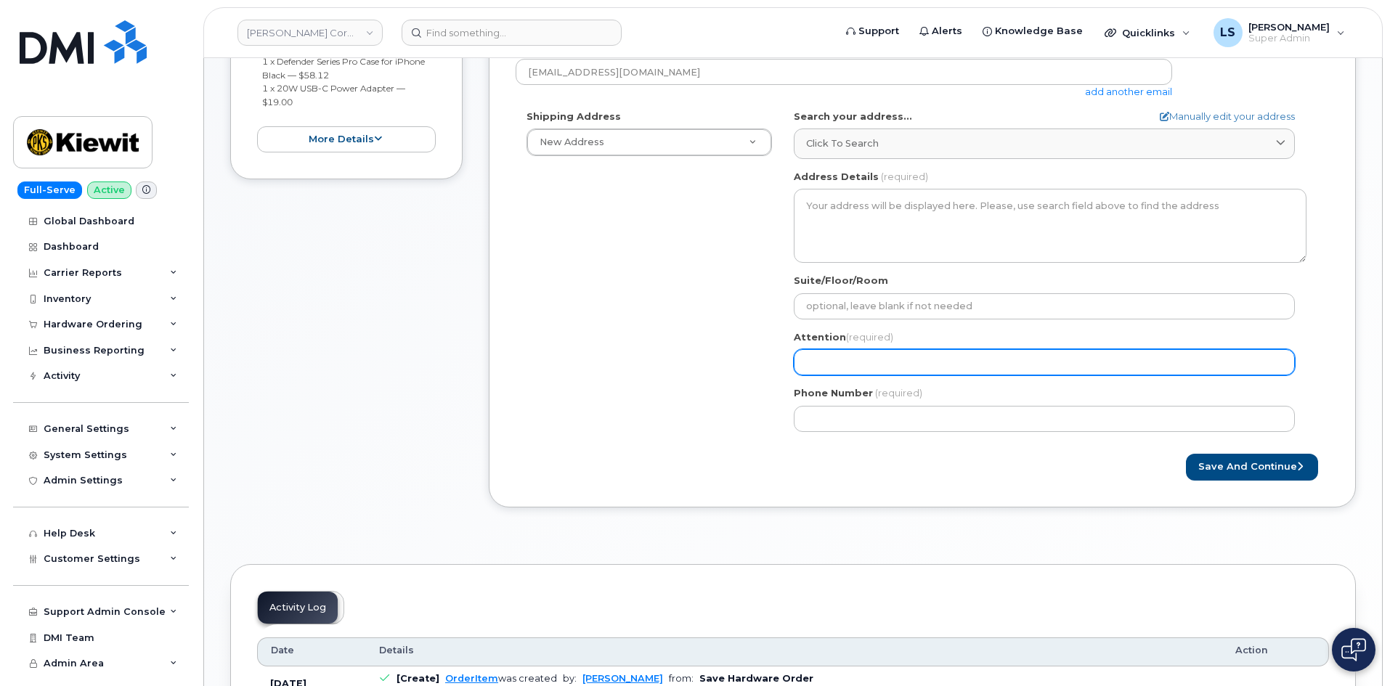
click at [866, 356] on input "Attention (required)" at bounding box center [1044, 362] width 501 height 26
paste input "[PERSON_NAME]"
select select
type input "[PERSON_NAME]"
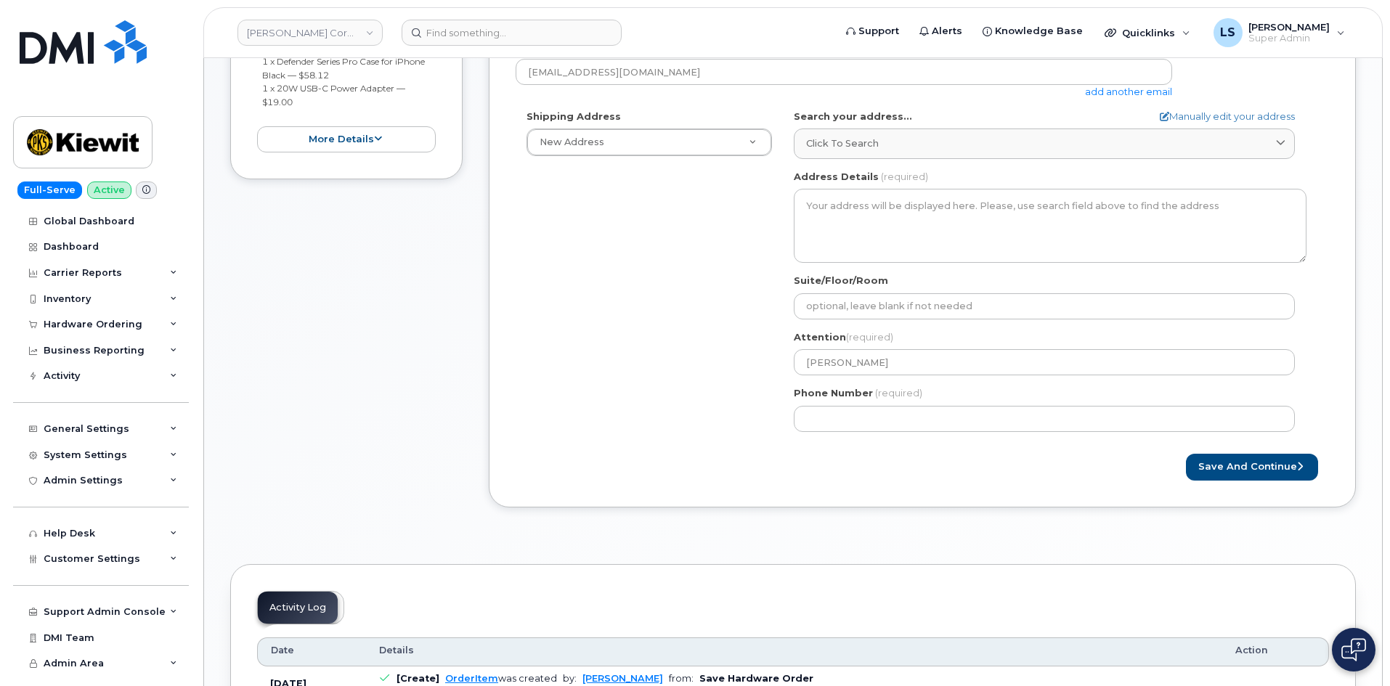
drag, startPoint x: 679, startPoint y: 383, endPoint x: 462, endPoint y: 156, distance: 313.9
click at [677, 379] on div "Shipping Address New Address New Address [STREET_ADDRESS][GEOGRAPHIC_DATA][PERS…" at bounding box center [917, 276] width 802 height 333
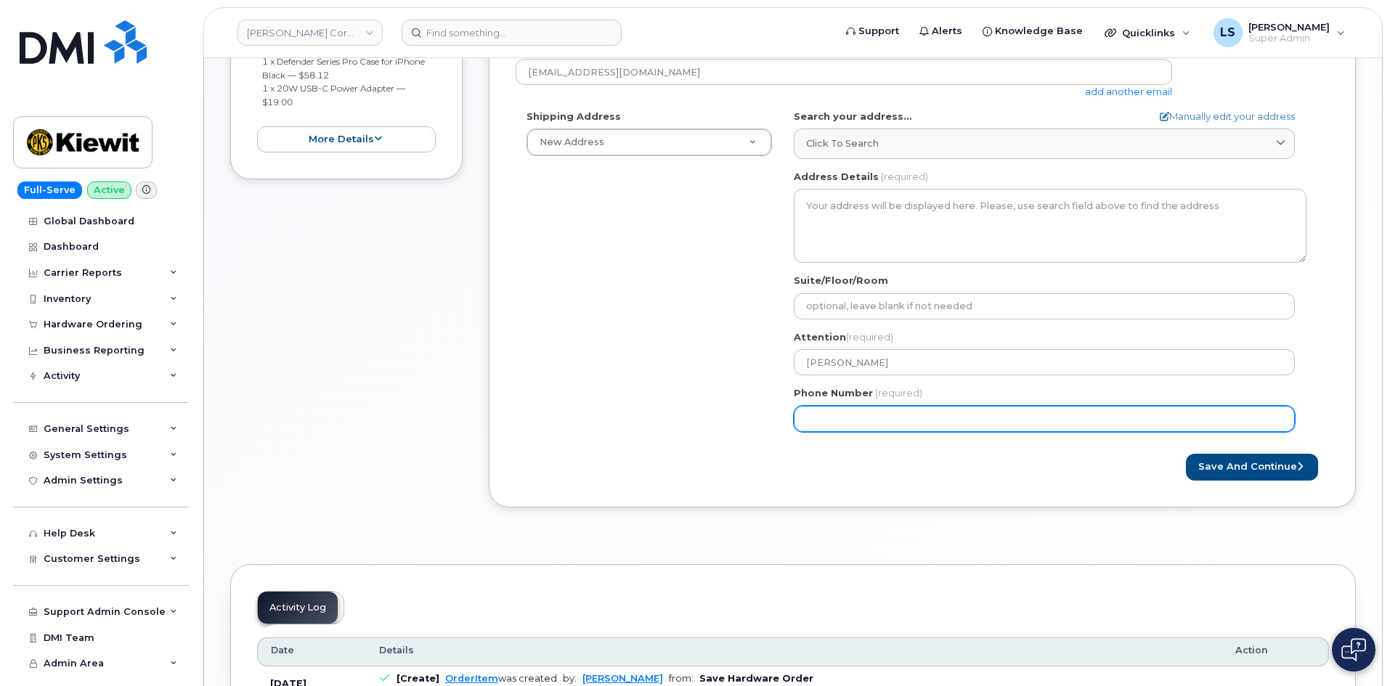
click at [874, 425] on input "Phone Number" at bounding box center [1044, 419] width 501 height 26
paste input "2057259959"
select select
type input "2057259959"
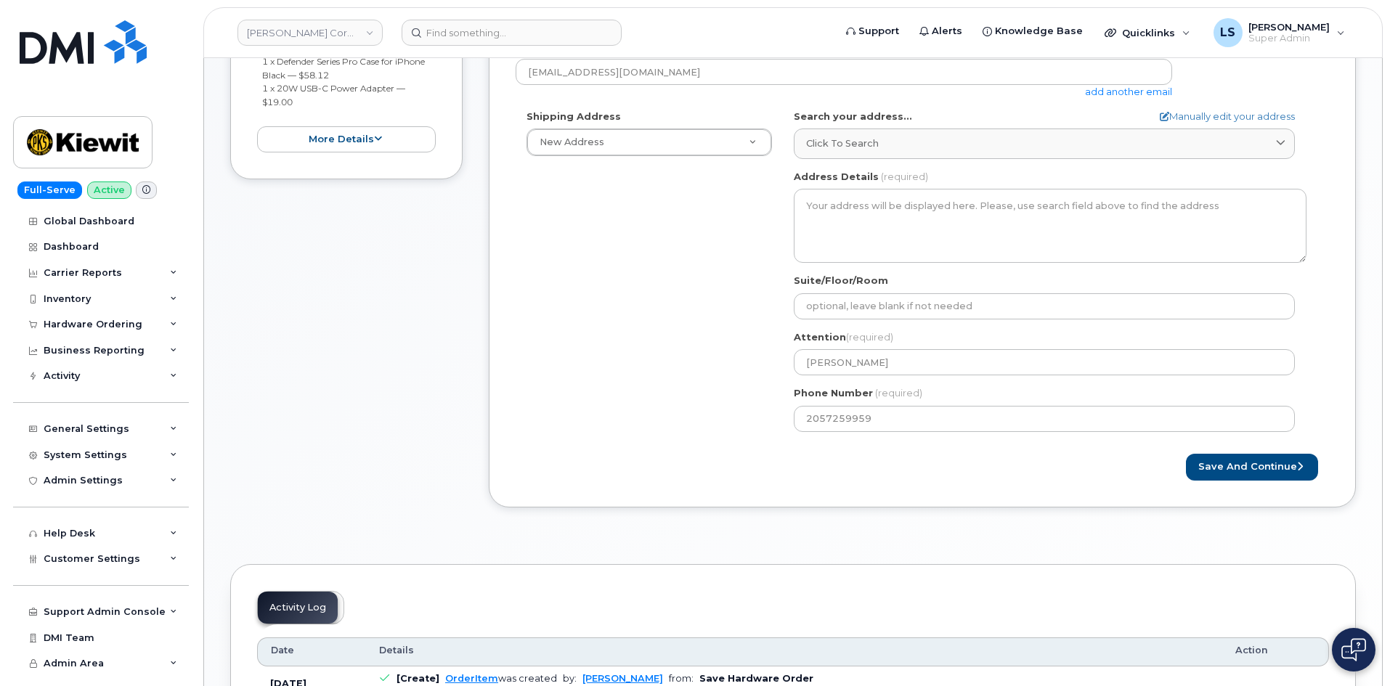
click at [649, 412] on div "Shipping Address New Address New Address 6200 Lee Vista Blvd 206 Mcgavock Pike …" at bounding box center [917, 276] width 802 height 333
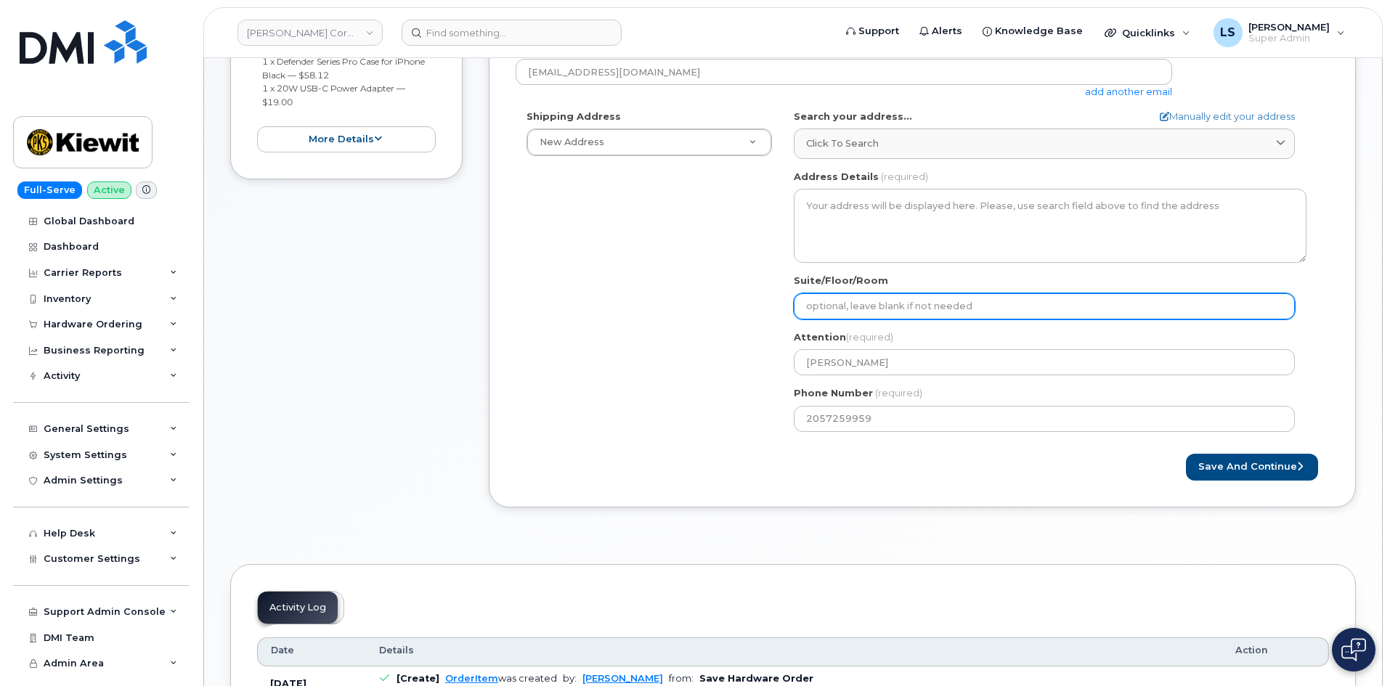
drag, startPoint x: 890, startPoint y: 310, endPoint x: 888, endPoint y: 319, distance: 8.8
click at [890, 310] on input "Suite/Floor/Room" at bounding box center [1044, 306] width 501 height 26
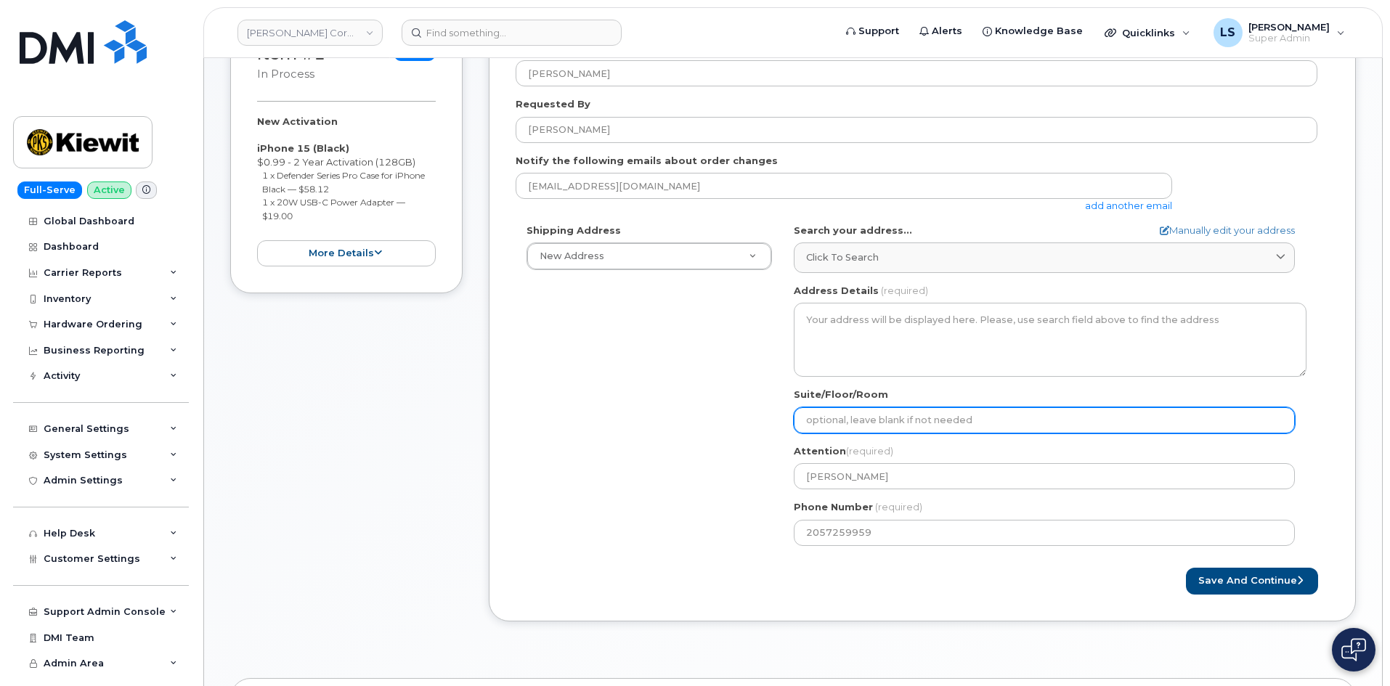
scroll to position [145, 0]
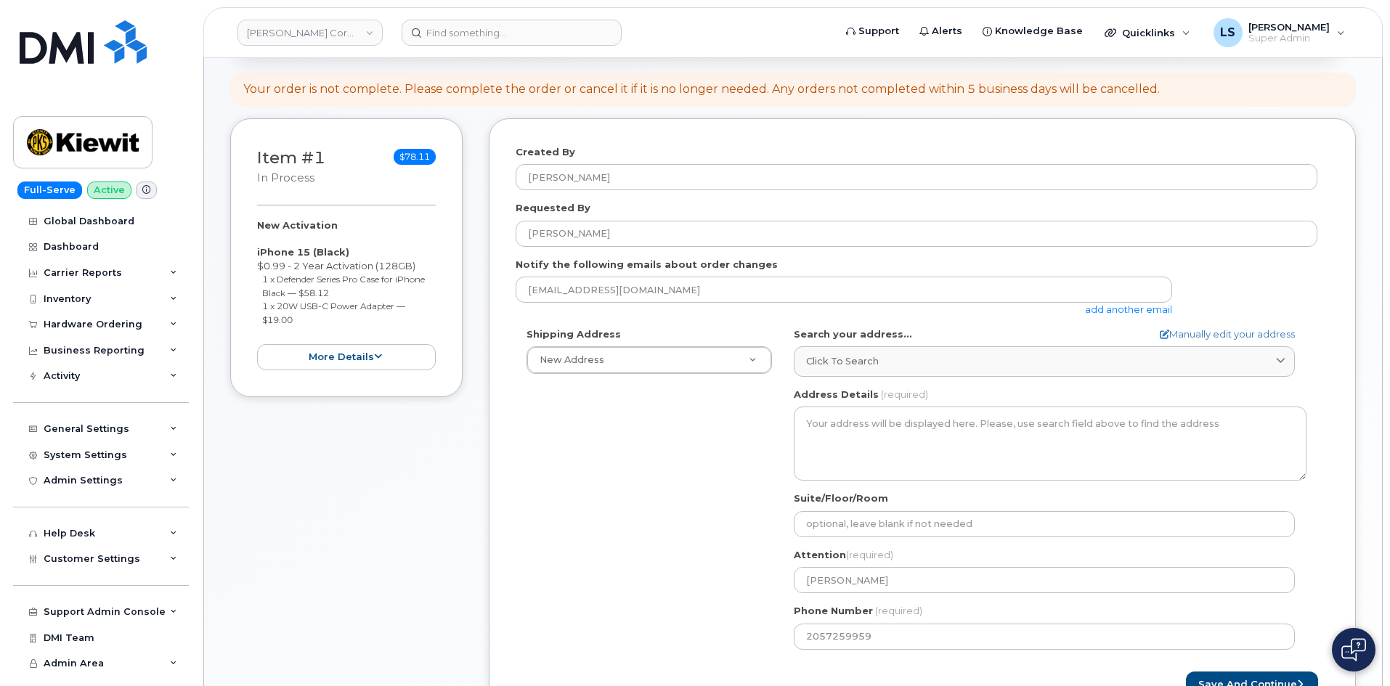
drag, startPoint x: 669, startPoint y: 532, endPoint x: 681, endPoint y: 516, distance: 19.8
click at [668, 531] on div "Shipping Address New Address New Address 6200 Lee Vista Blvd 206 Mcgavock Pike …" at bounding box center [917, 494] width 802 height 333
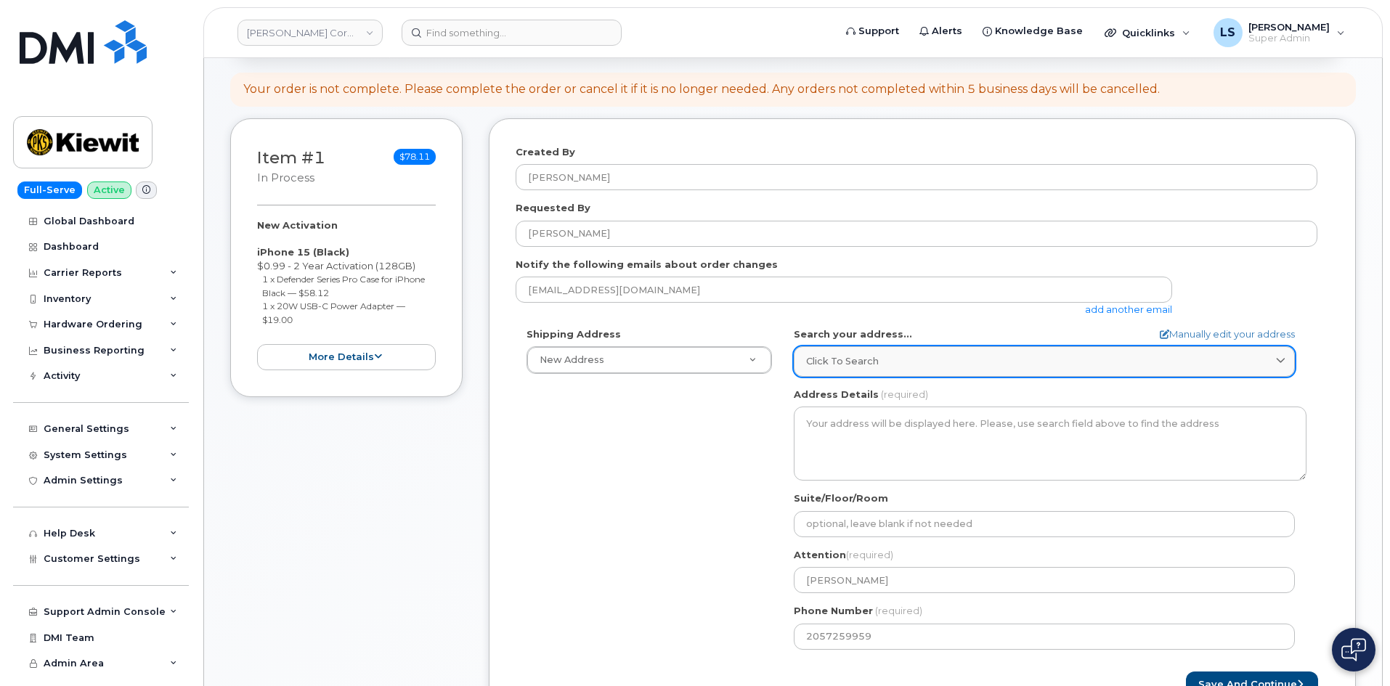
click at [931, 352] on link "Click to search" at bounding box center [1044, 361] width 501 height 30
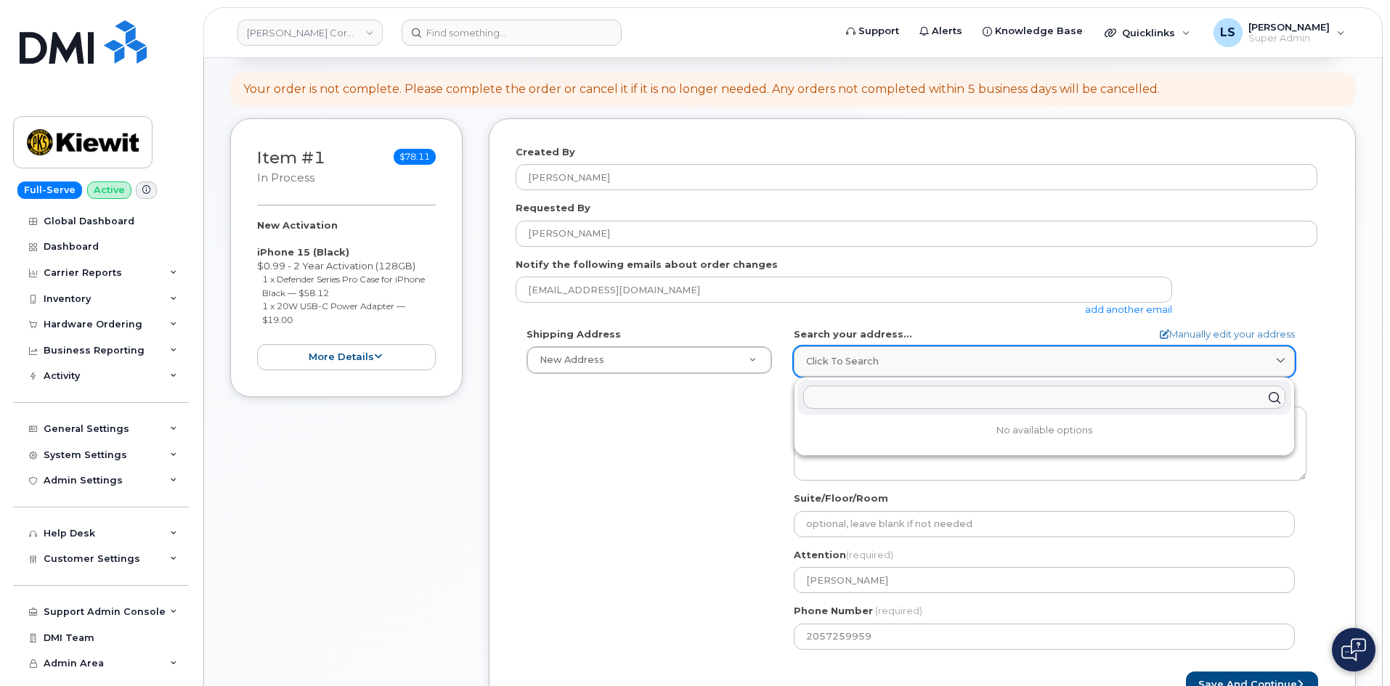
paste input "1885 Van Horn Rd, Fairbanks, AK 99701"
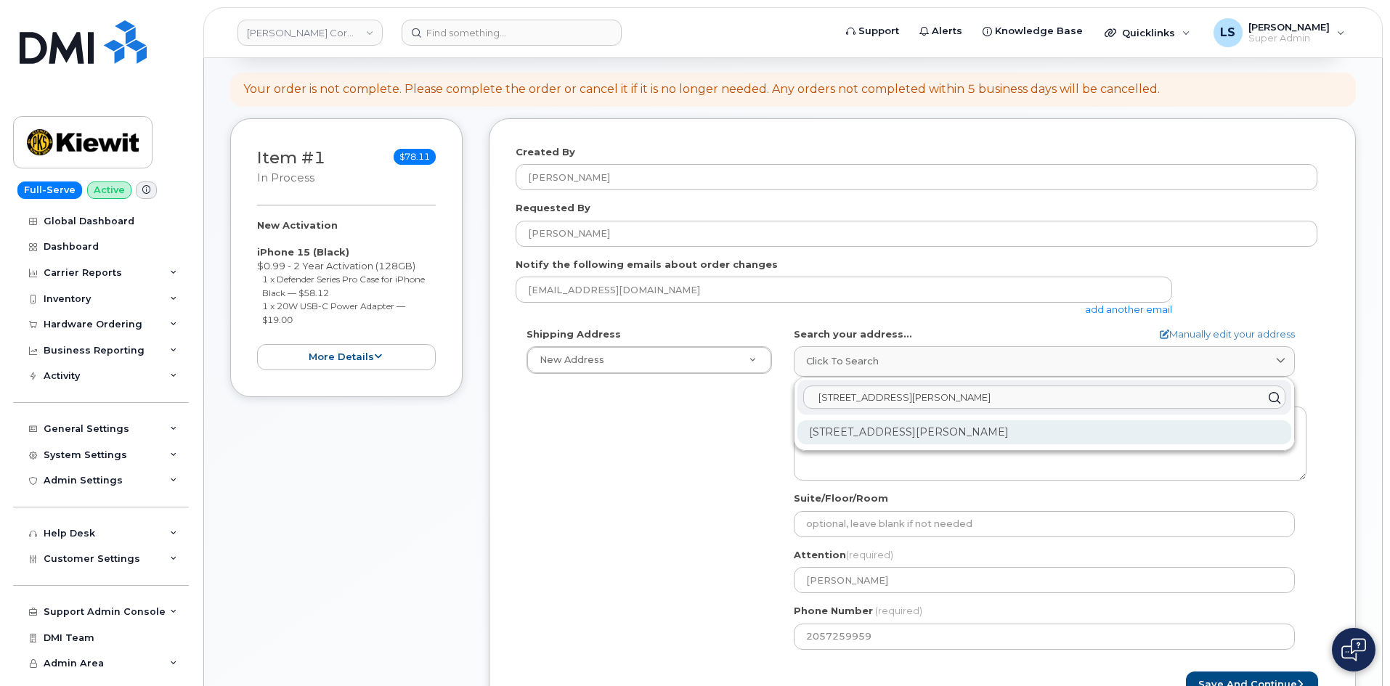
type input "1885 Van Horn Rd, Fairbanks, AK 99701"
click at [953, 424] on div "1885 Van Horn Rd Fairbanks AK 99701-7303" at bounding box center [1044, 433] width 494 height 24
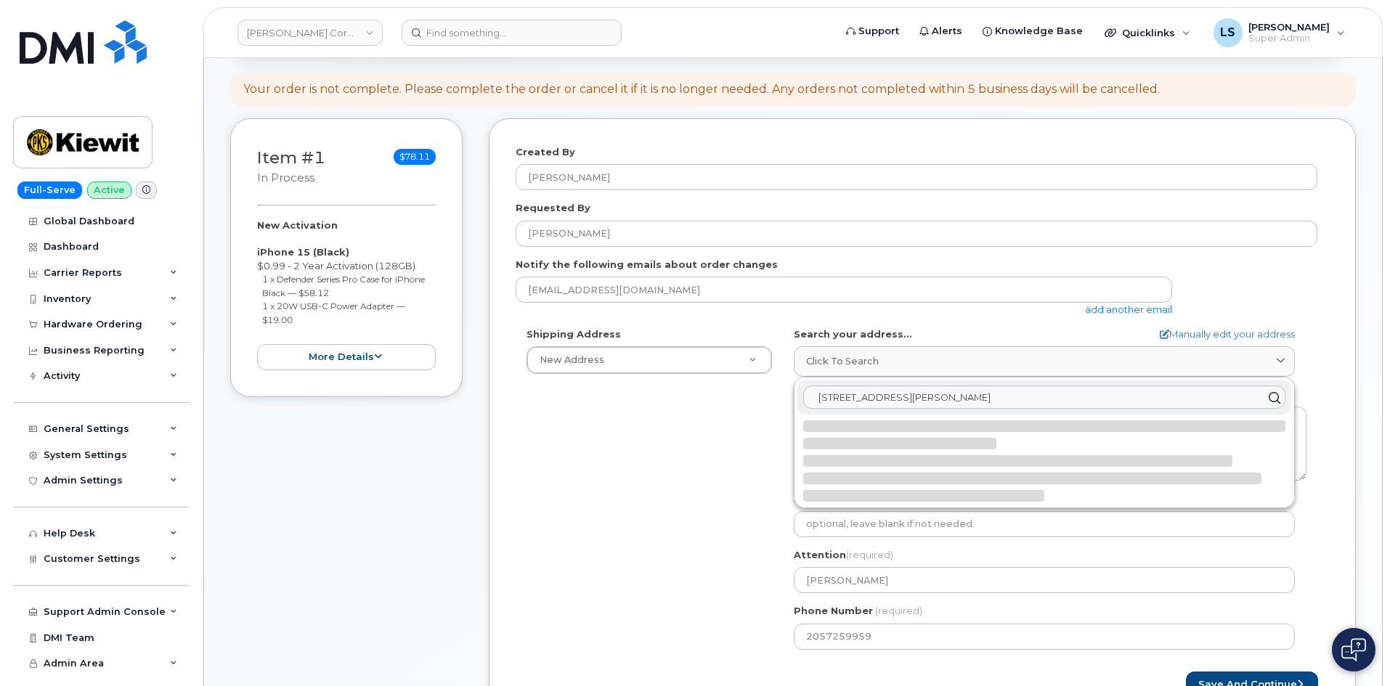
select select
type textarea "1885 Van Horn Rd FAIRBANKS AK 99701-7303 UNITED STATES"
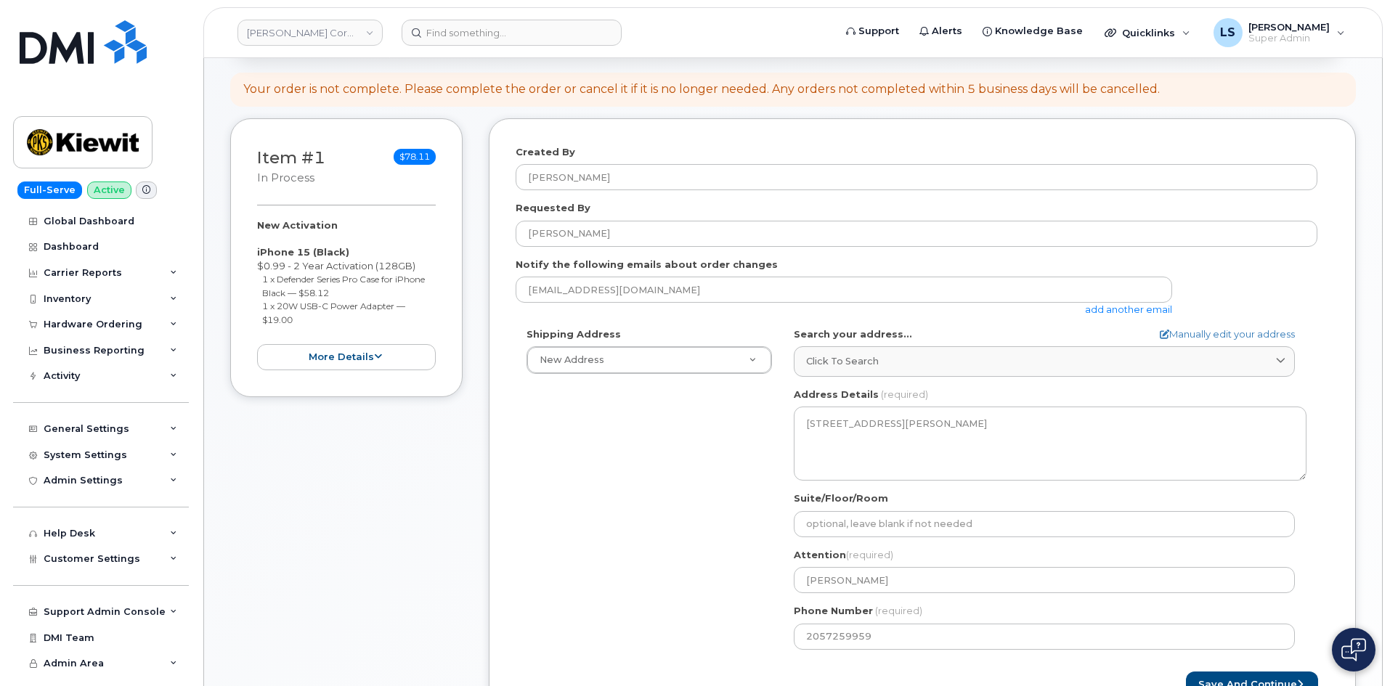
click at [584, 468] on div "Shipping Address New Address New Address 6200 Lee Vista Blvd 206 Mcgavock Pike …" at bounding box center [917, 494] width 802 height 333
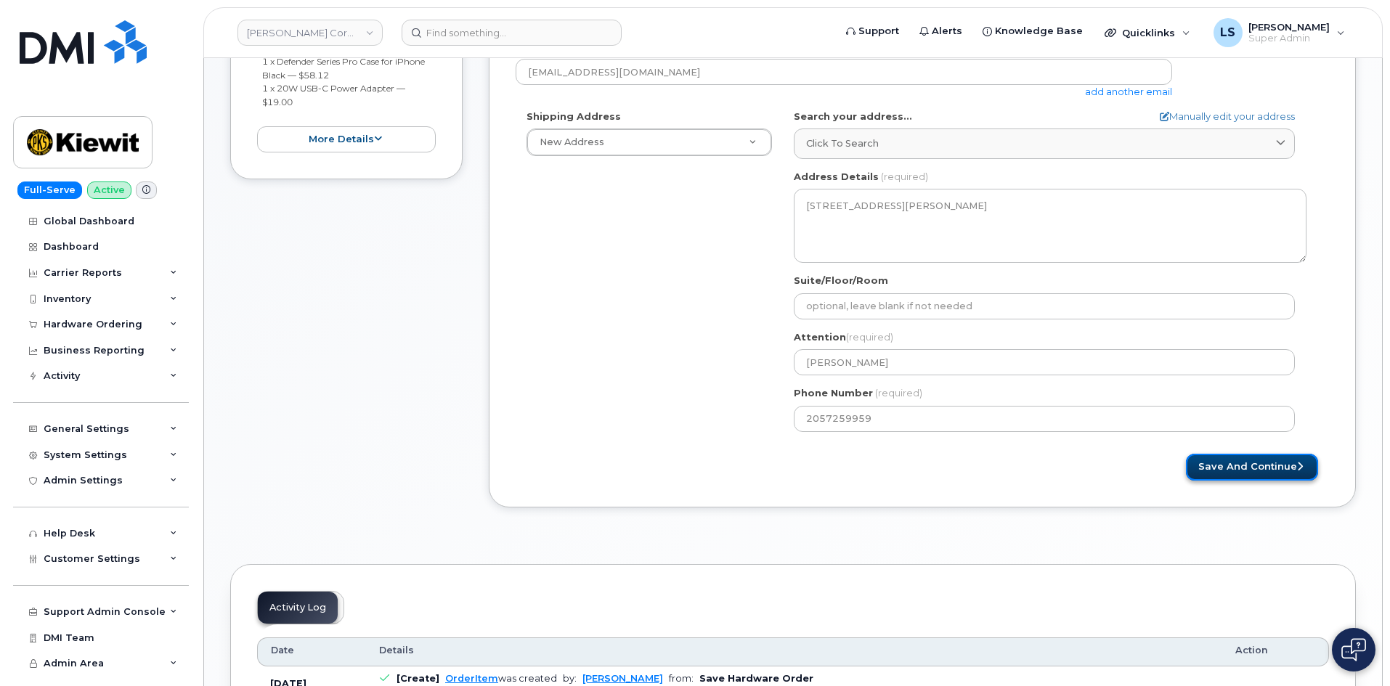
click at [1285, 476] on button "Save and Continue" at bounding box center [1252, 467] width 132 height 27
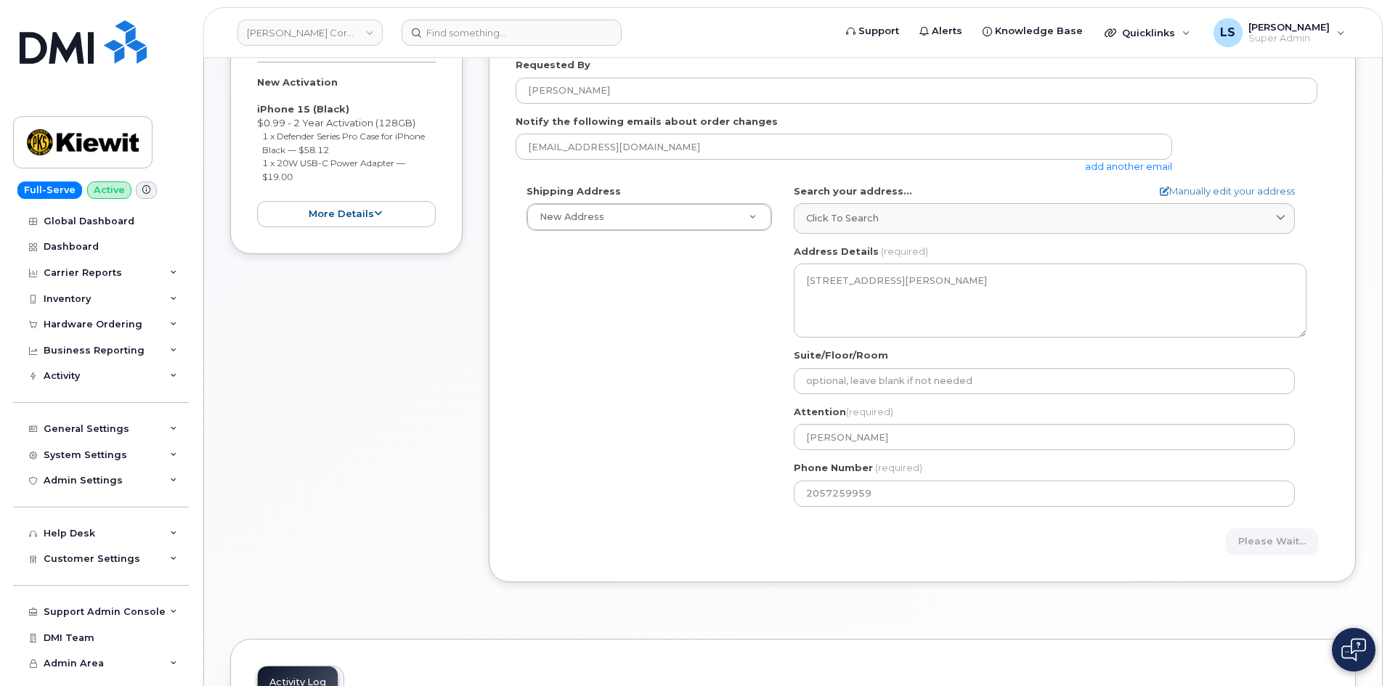
scroll to position [218, 0]
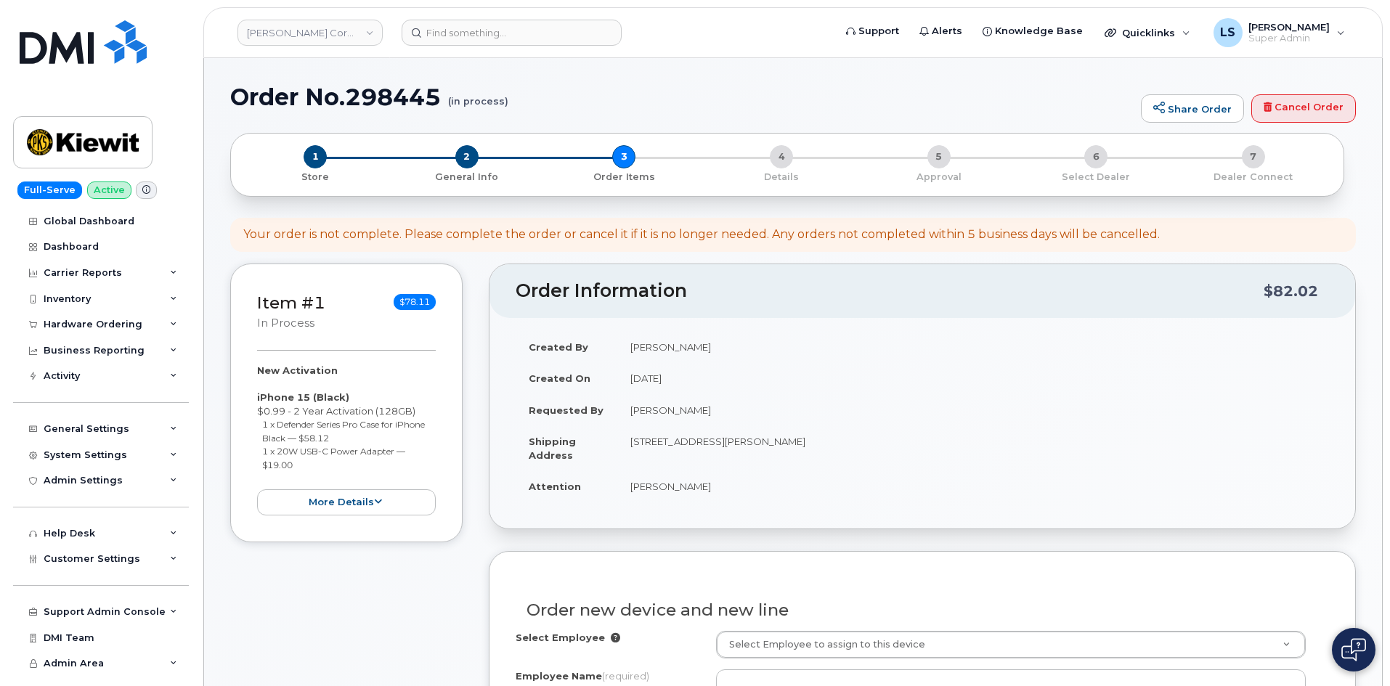
select select
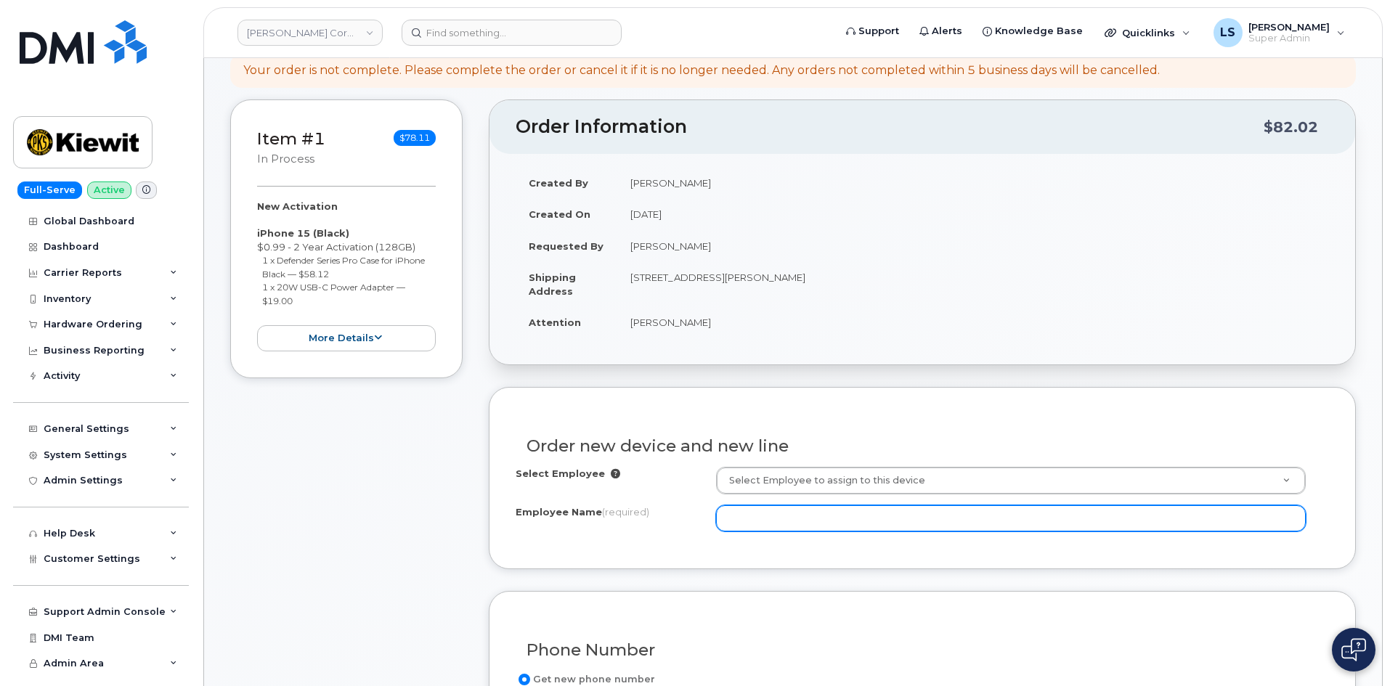
scroll to position [291, 0]
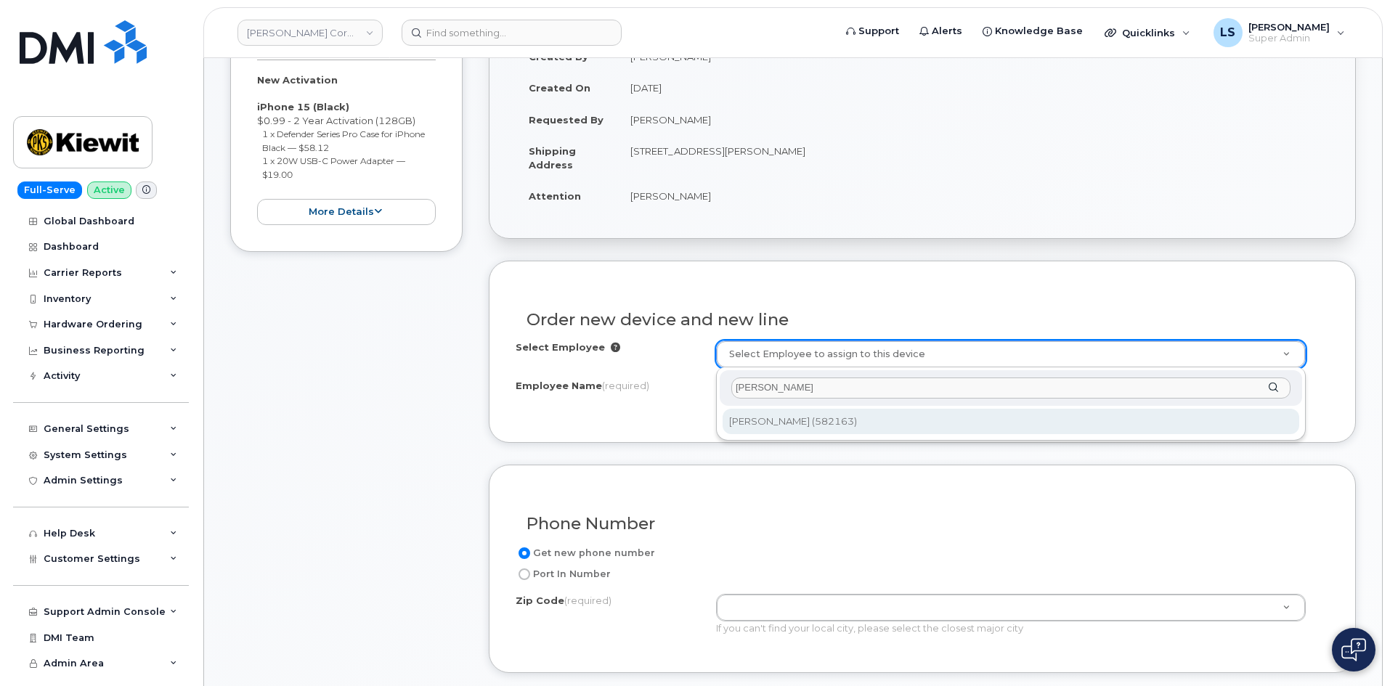
type input "[PERSON_NAME]"
type input "2989920"
type input "[PERSON_NAME]"
type input "Unnamed Road"
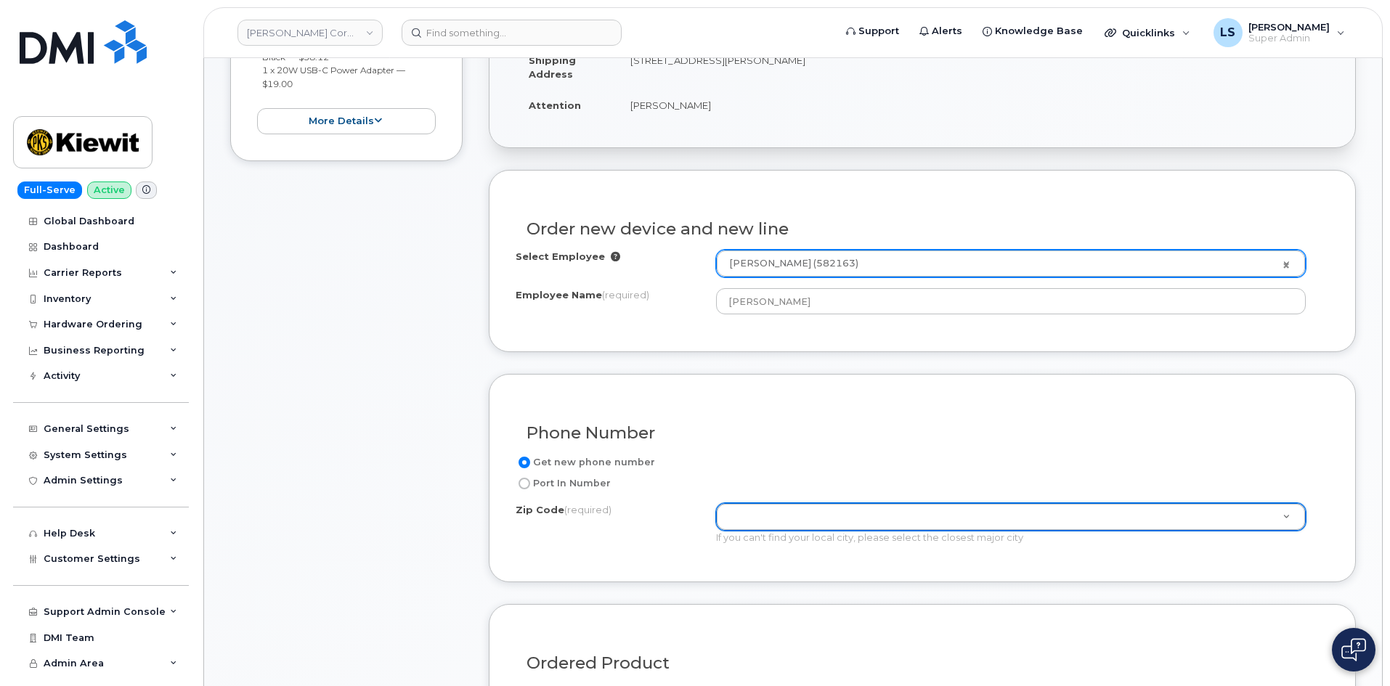
scroll to position [581, 0]
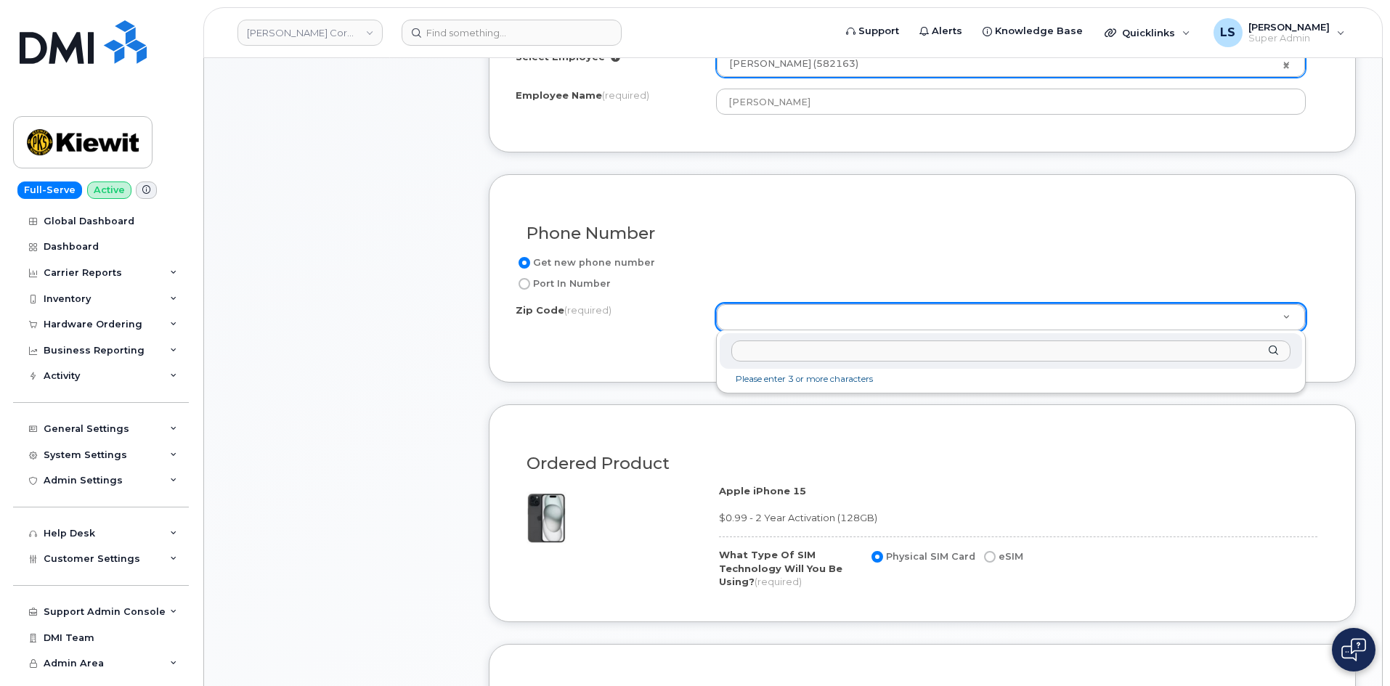
paste input "80019"
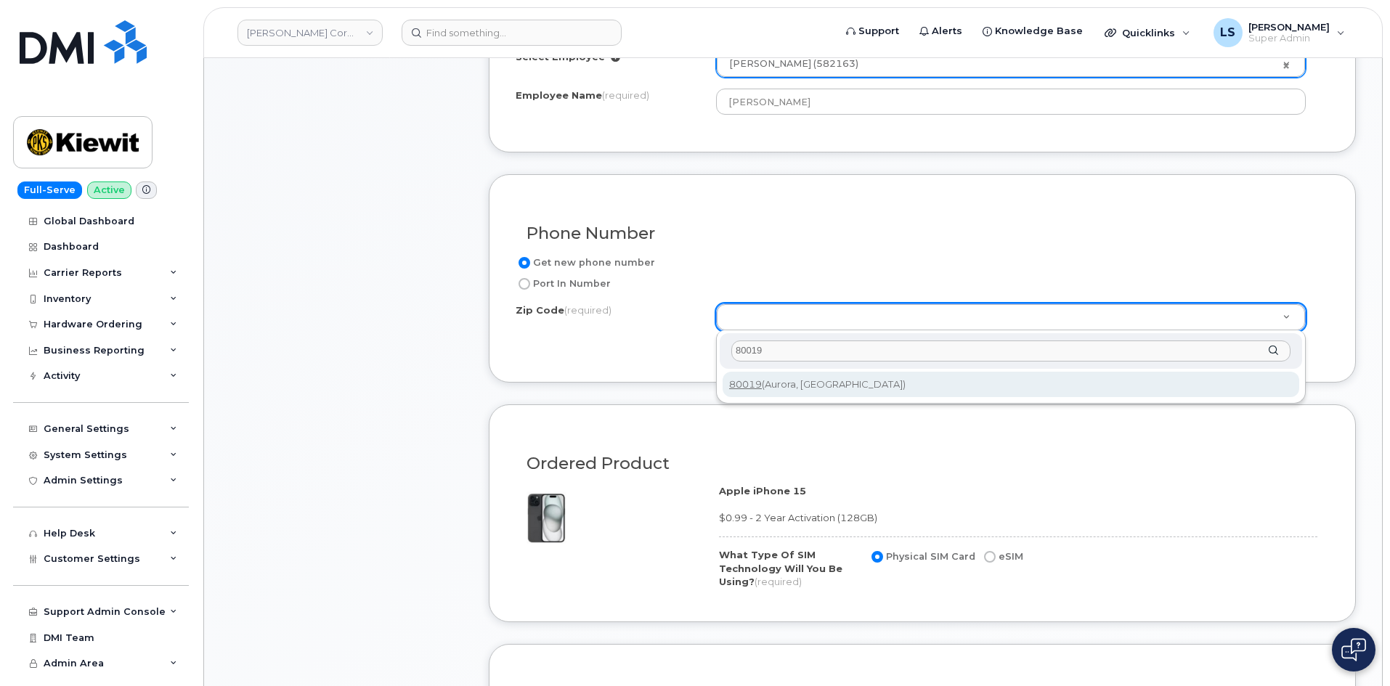
type input "80019"
type input "80019 (Aurora, CO)"
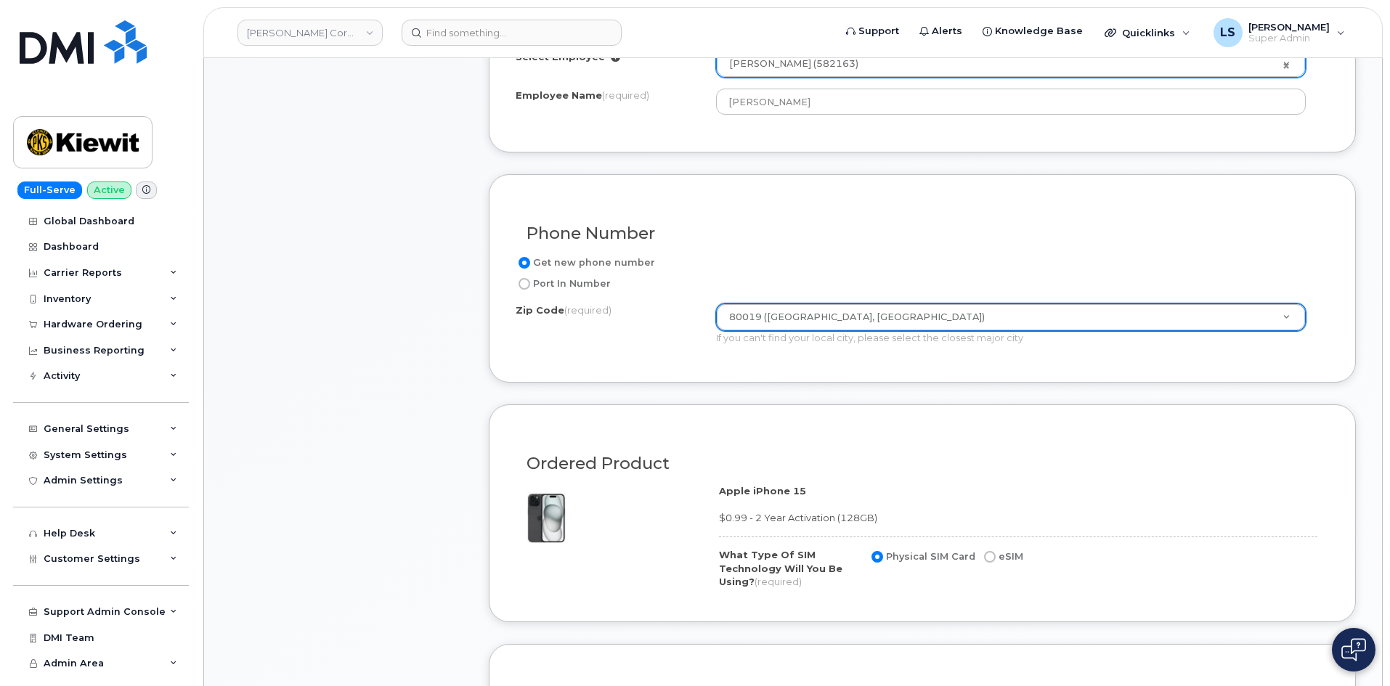
click at [555, 395] on form "Existing User Additional cost to upgrading the device Selected device is Eligib…" at bounding box center [922, 512] width 867 height 1085
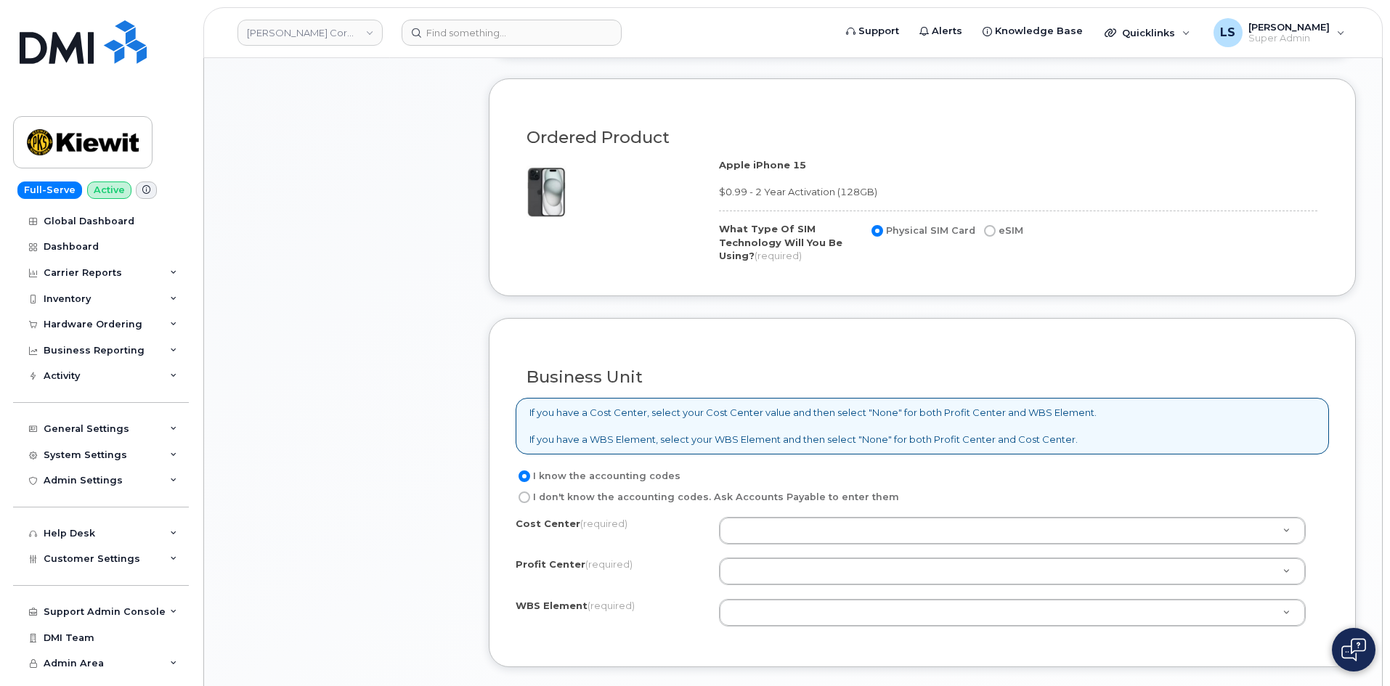
scroll to position [1089, 0]
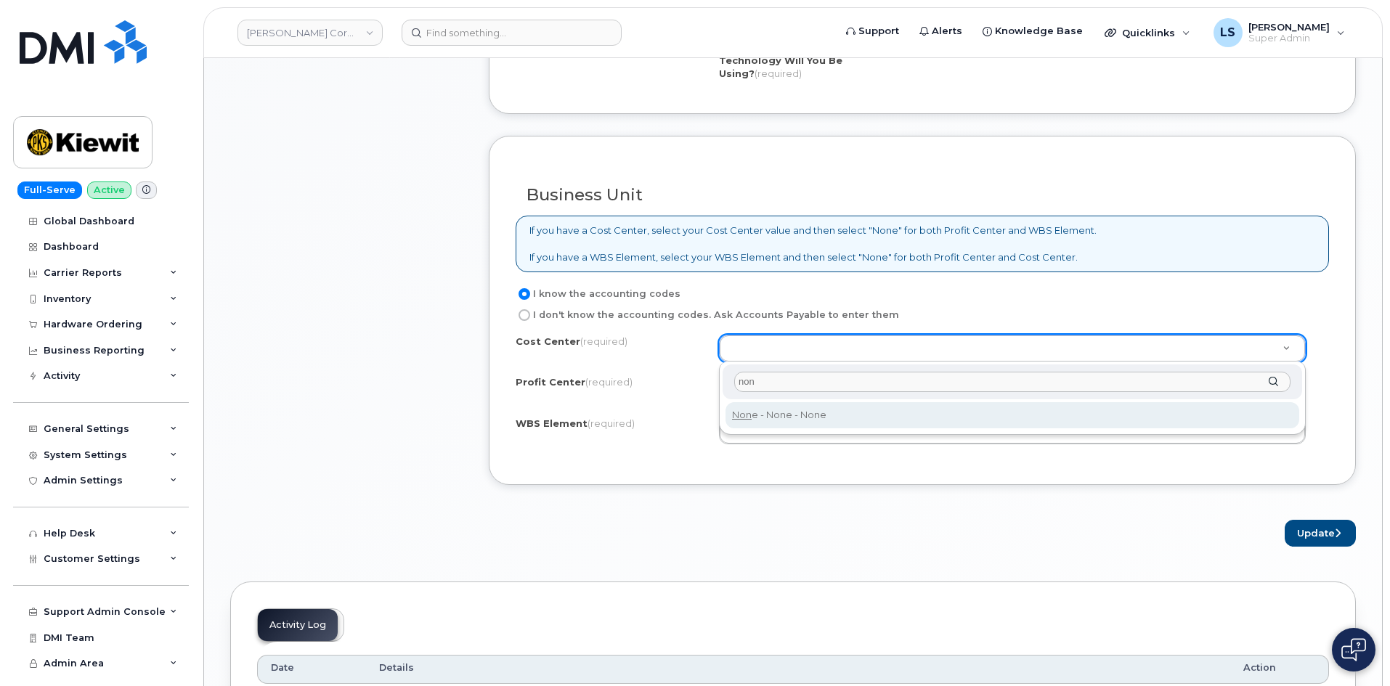
type input "non"
type input "None"
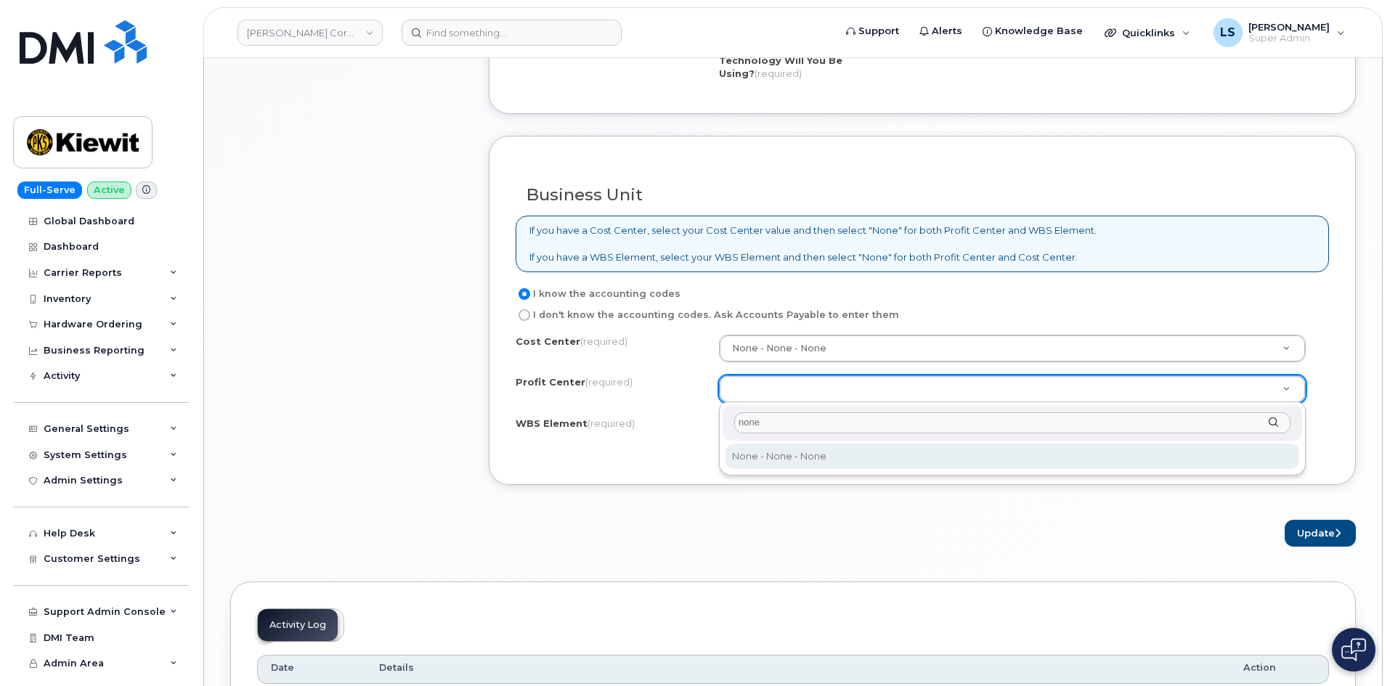
type input "none"
select select "None"
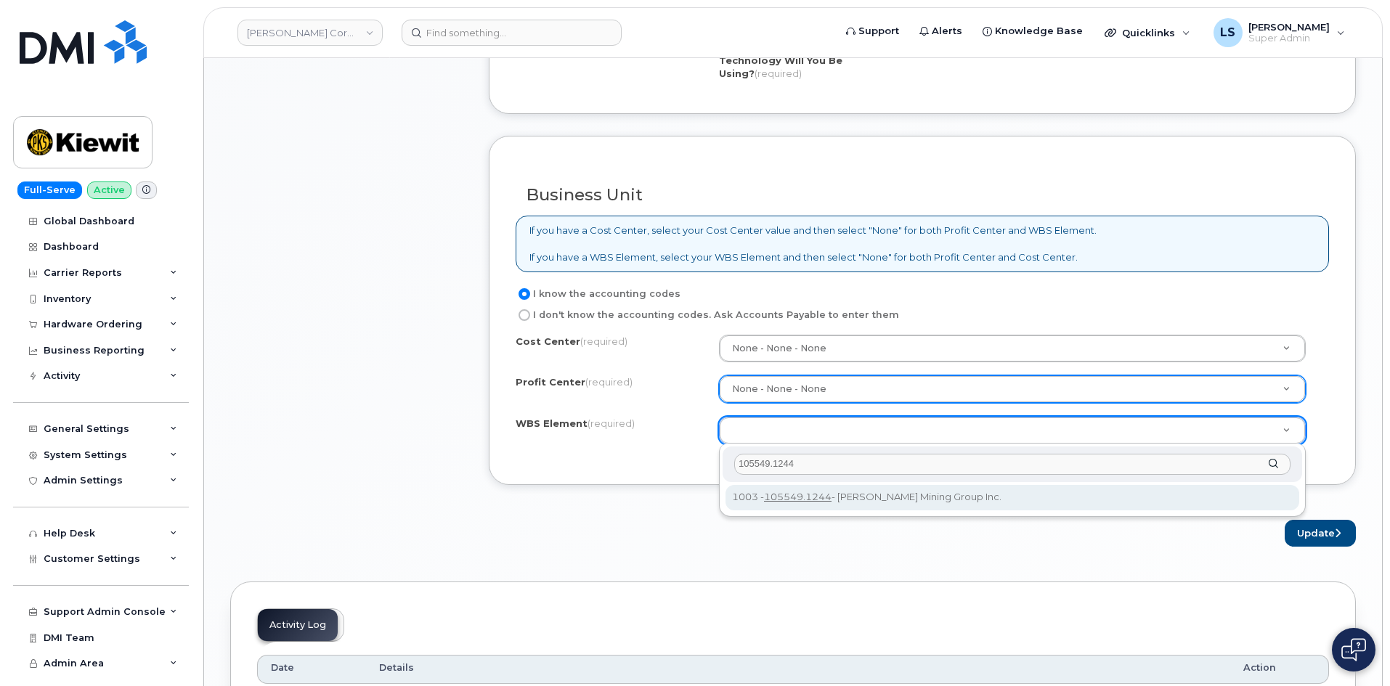
type input "105549.1244"
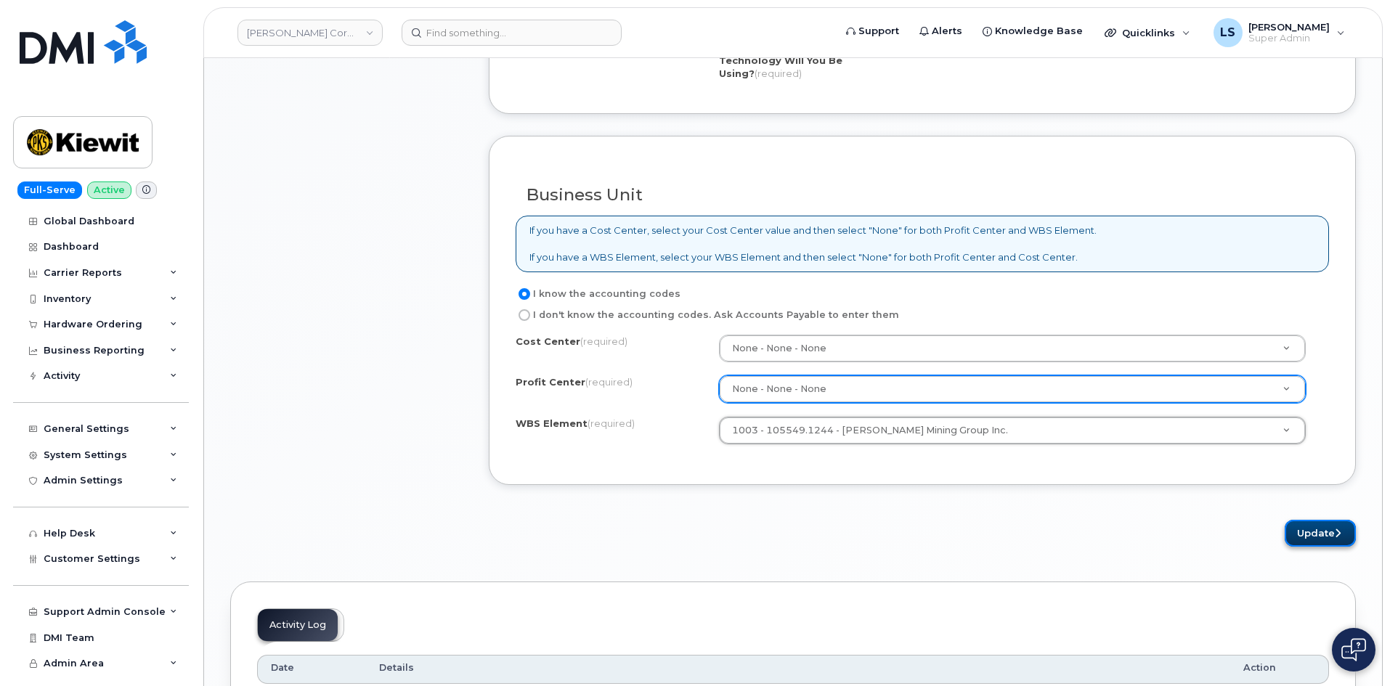
click at [1320, 532] on button "Update" at bounding box center [1320, 533] width 71 height 27
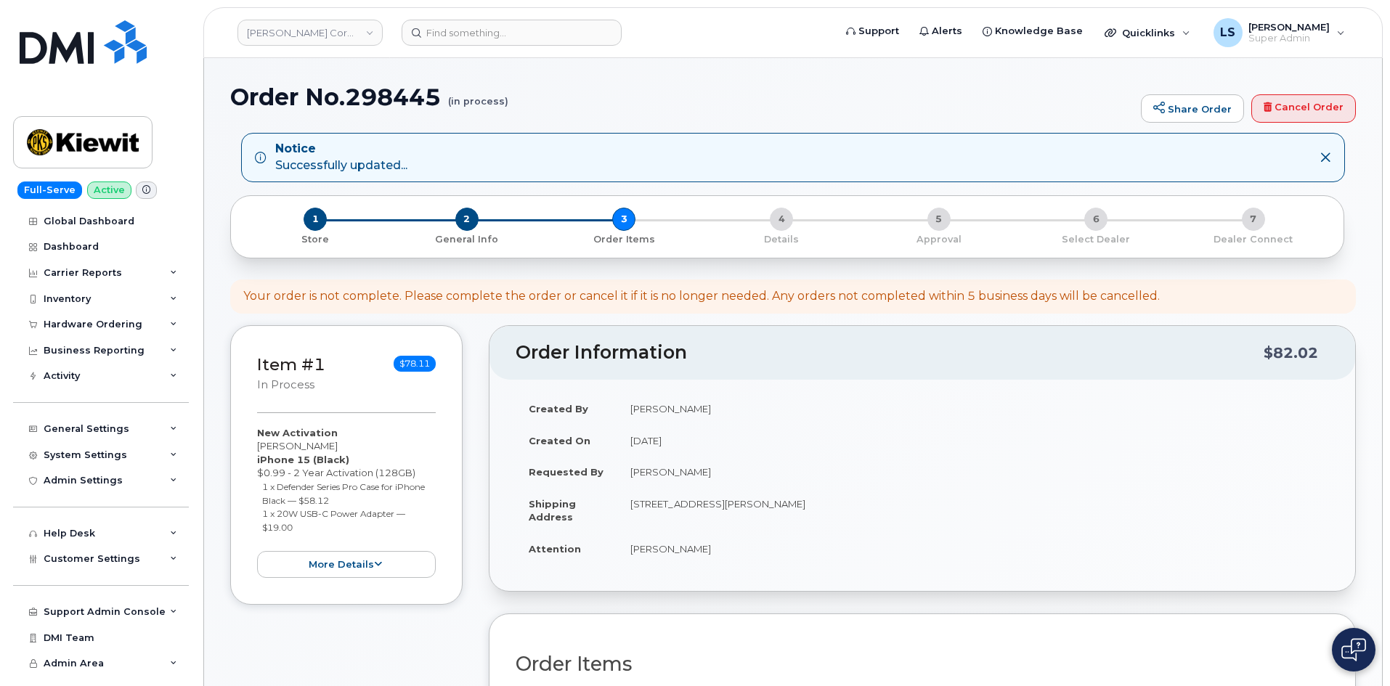
scroll to position [436, 0]
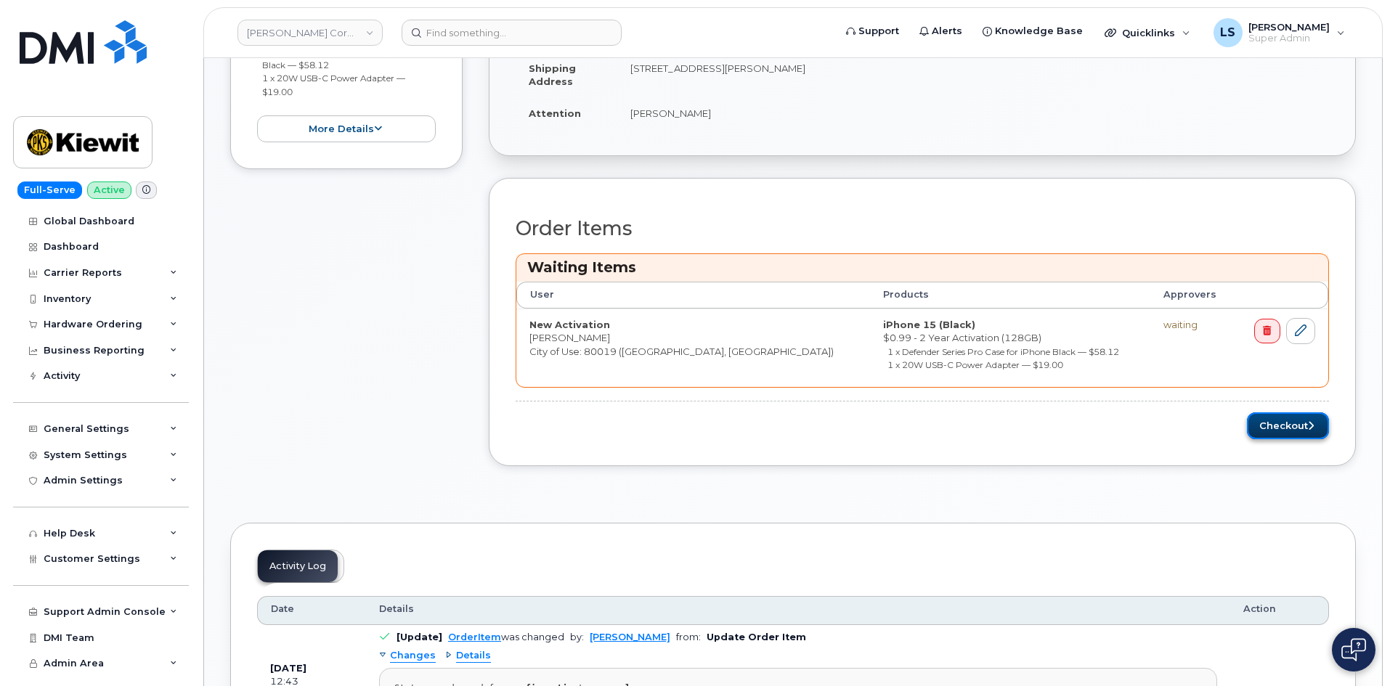
click at [1290, 422] on button "Checkout" at bounding box center [1288, 426] width 82 height 27
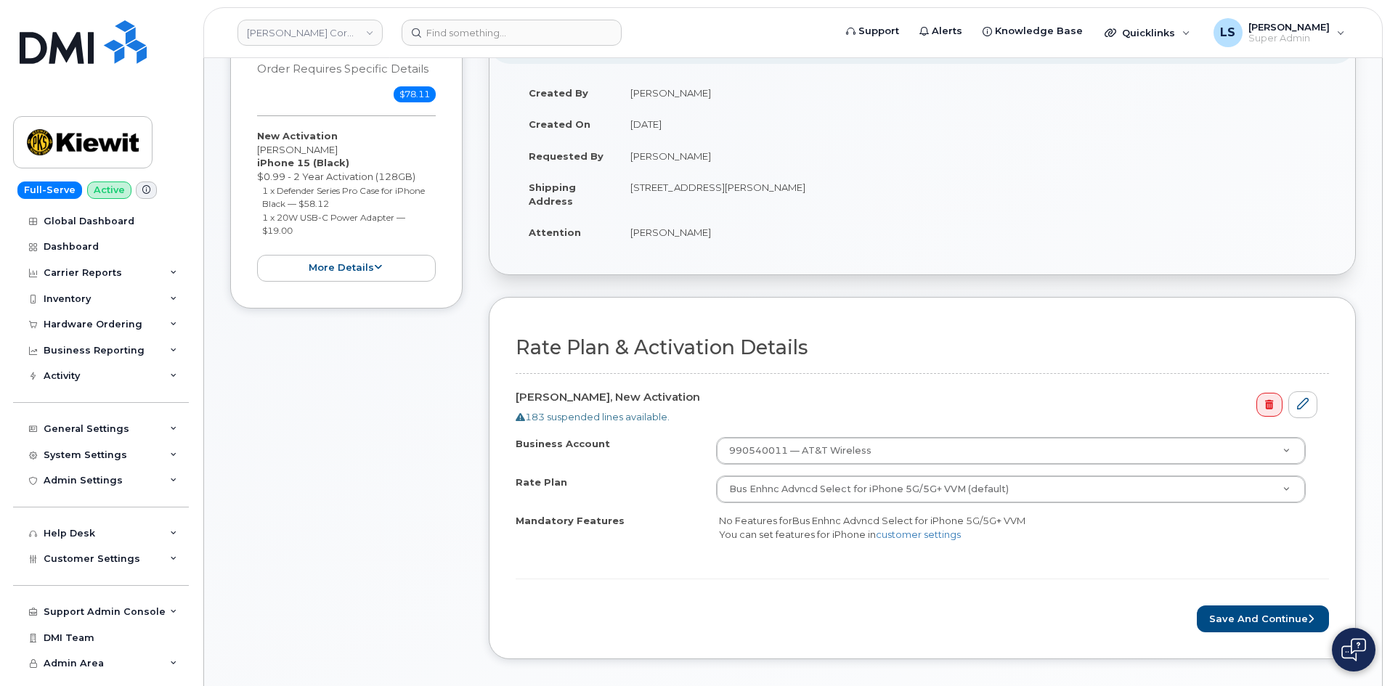
scroll to position [436, 0]
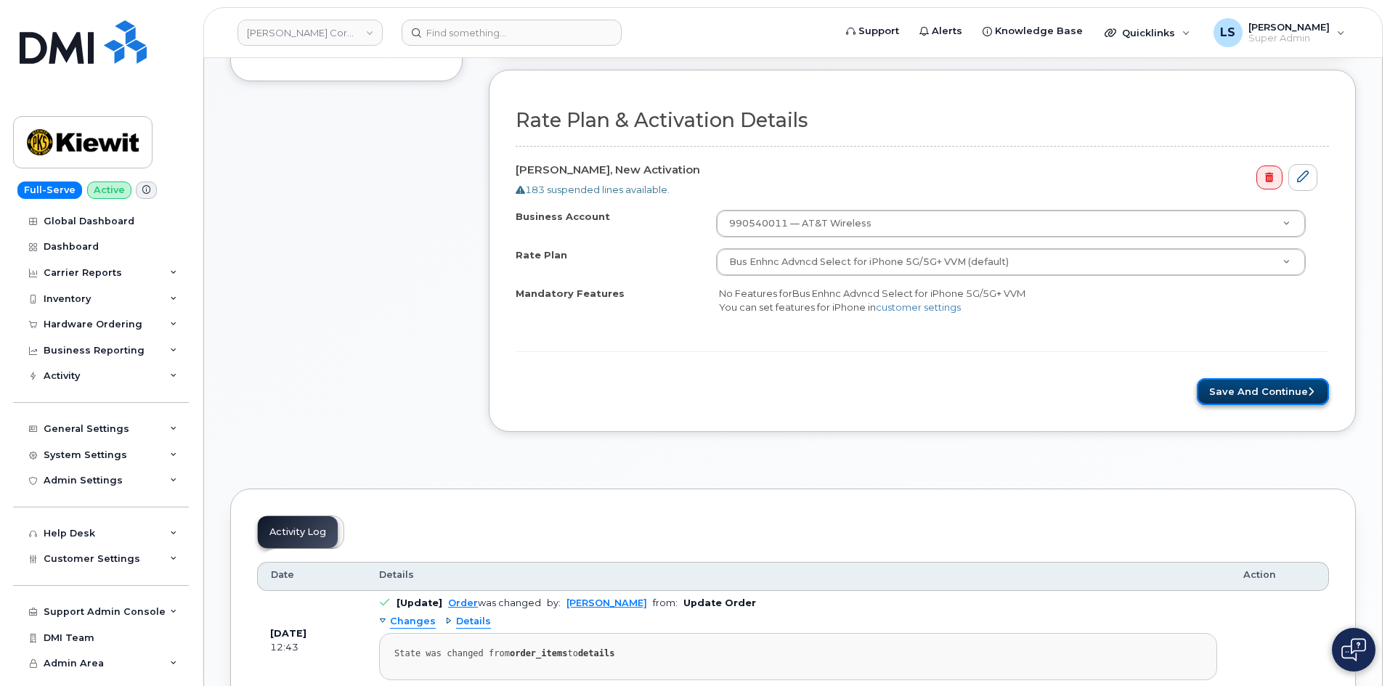
drag, startPoint x: 1233, startPoint y: 391, endPoint x: 1209, endPoint y: 399, distance: 25.7
click at [1233, 391] on button "Save and Continue" at bounding box center [1263, 391] width 132 height 27
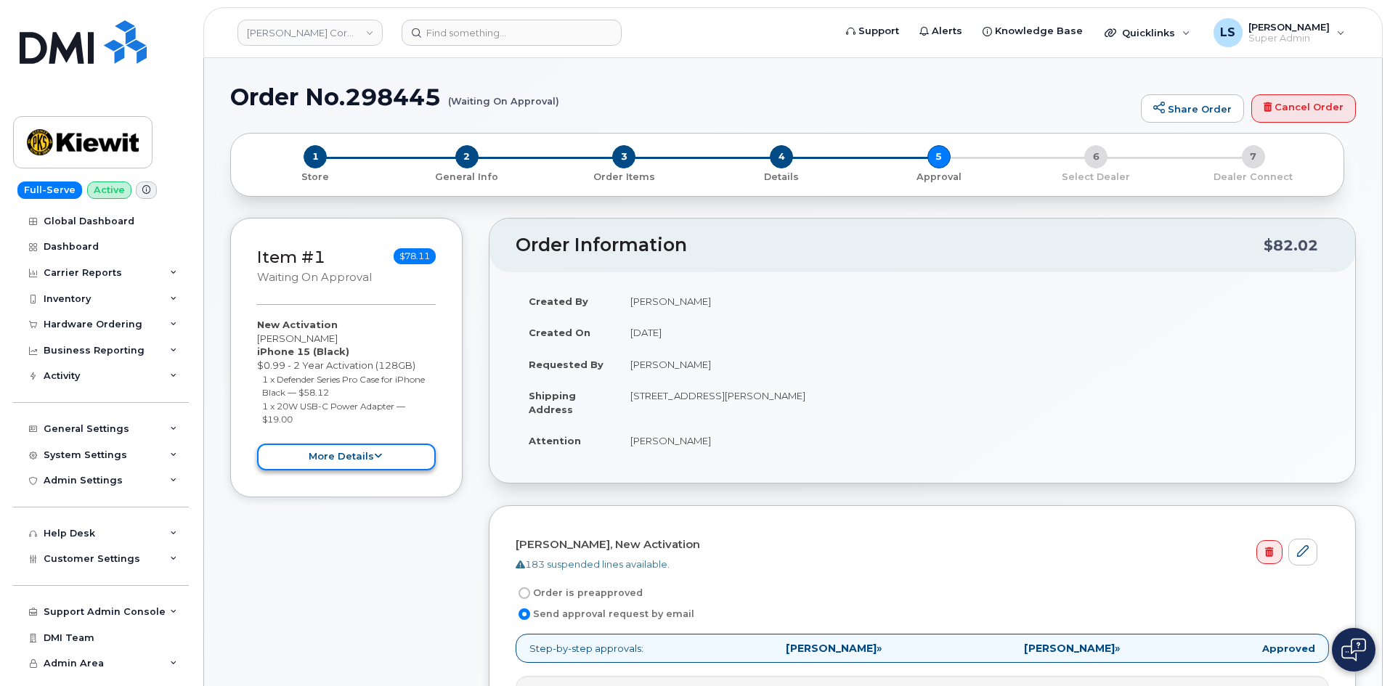
click at [318, 447] on button "more details" at bounding box center [346, 457] width 179 height 27
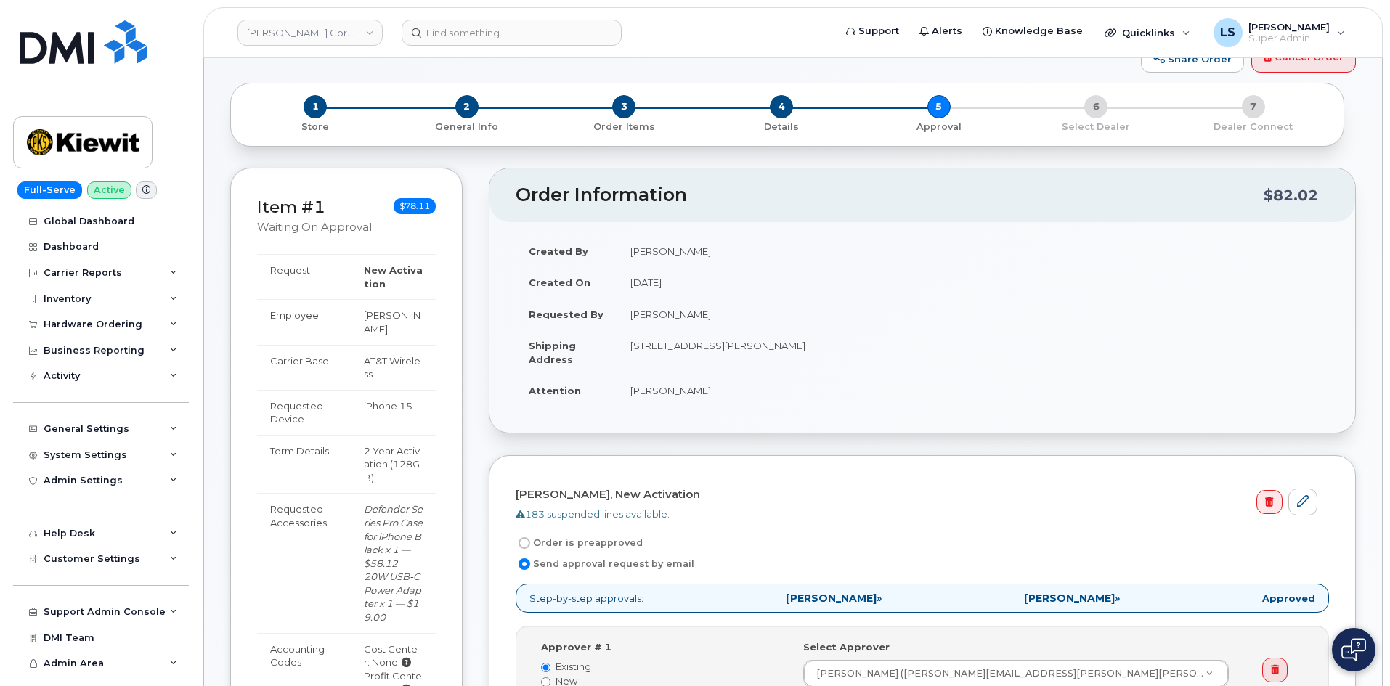
scroll to position [73, 0]
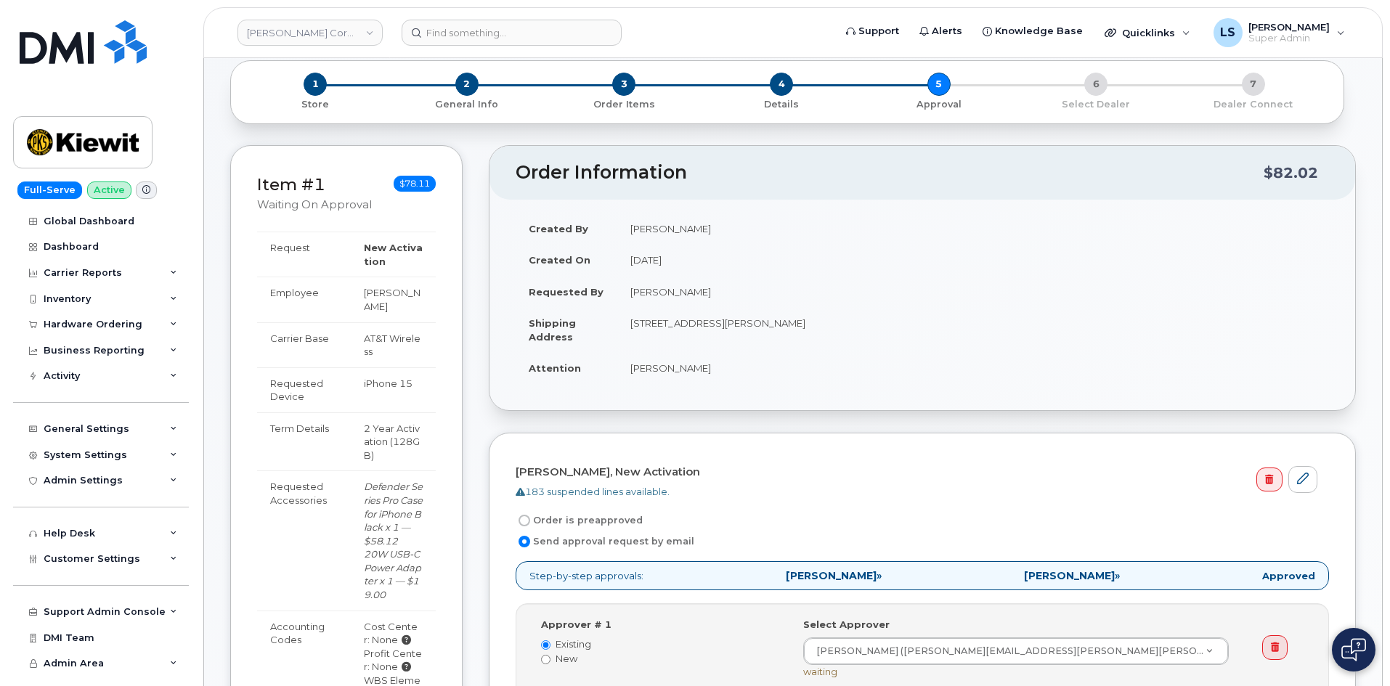
click at [367, 340] on td "AT&T Wireless" at bounding box center [393, 344] width 85 height 45
drag, startPoint x: 366, startPoint y: 339, endPoint x: 354, endPoint y: 383, distance: 45.8
click at [366, 340] on td "AT&T Wireless" at bounding box center [393, 344] width 85 height 45
click at [354, 400] on td "iPhone 15" at bounding box center [393, 390] width 85 height 45
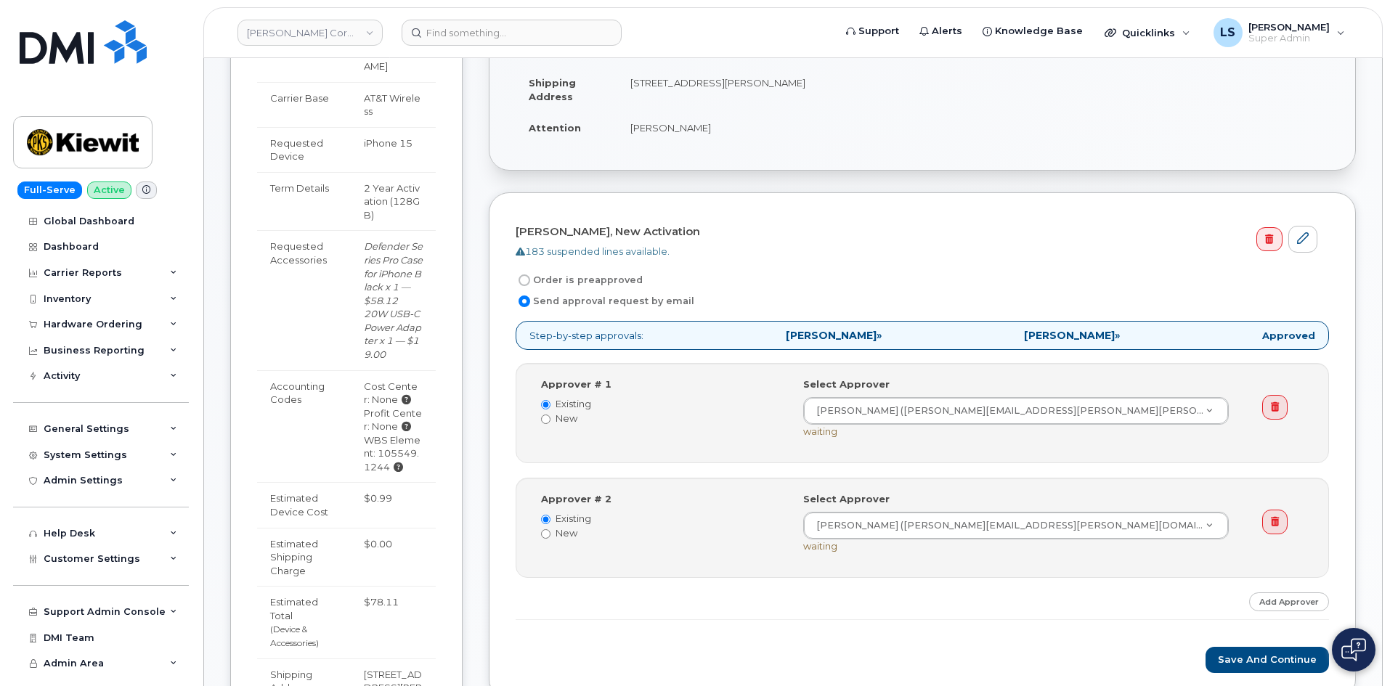
scroll to position [508, 0]
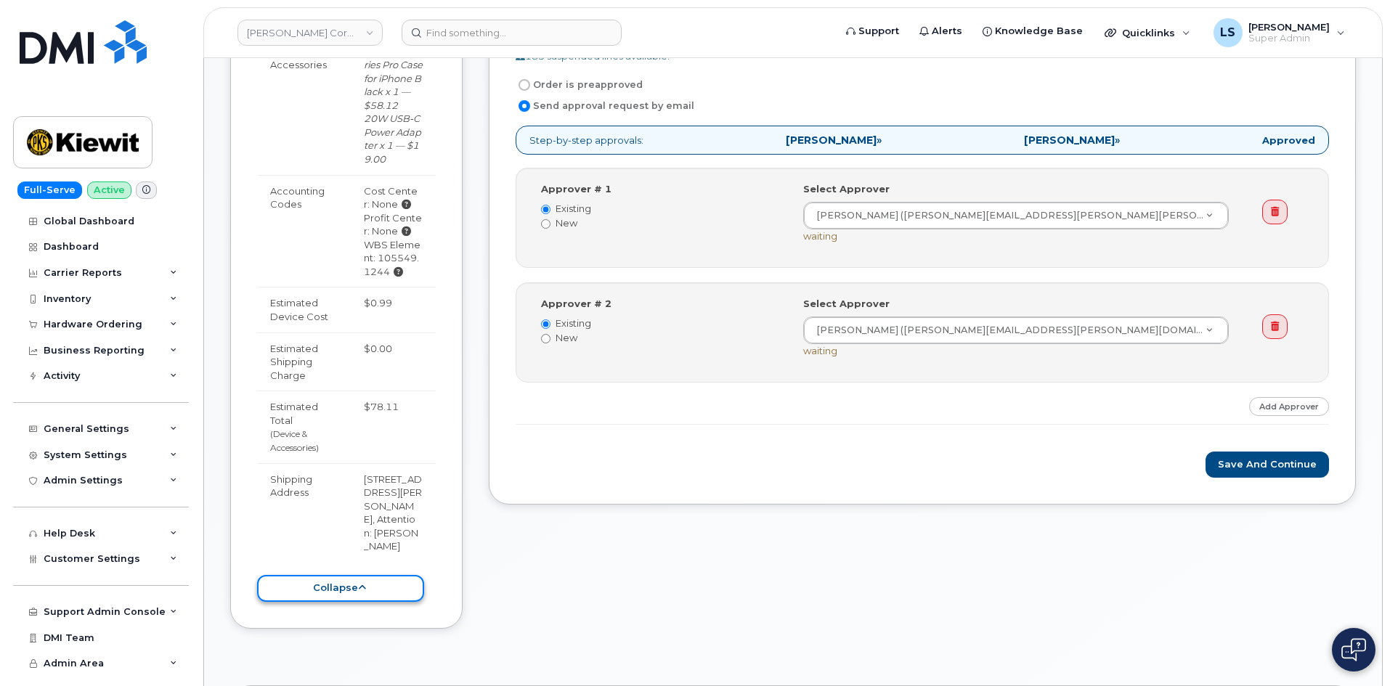
click at [344, 596] on button "collapse" at bounding box center [340, 588] width 167 height 27
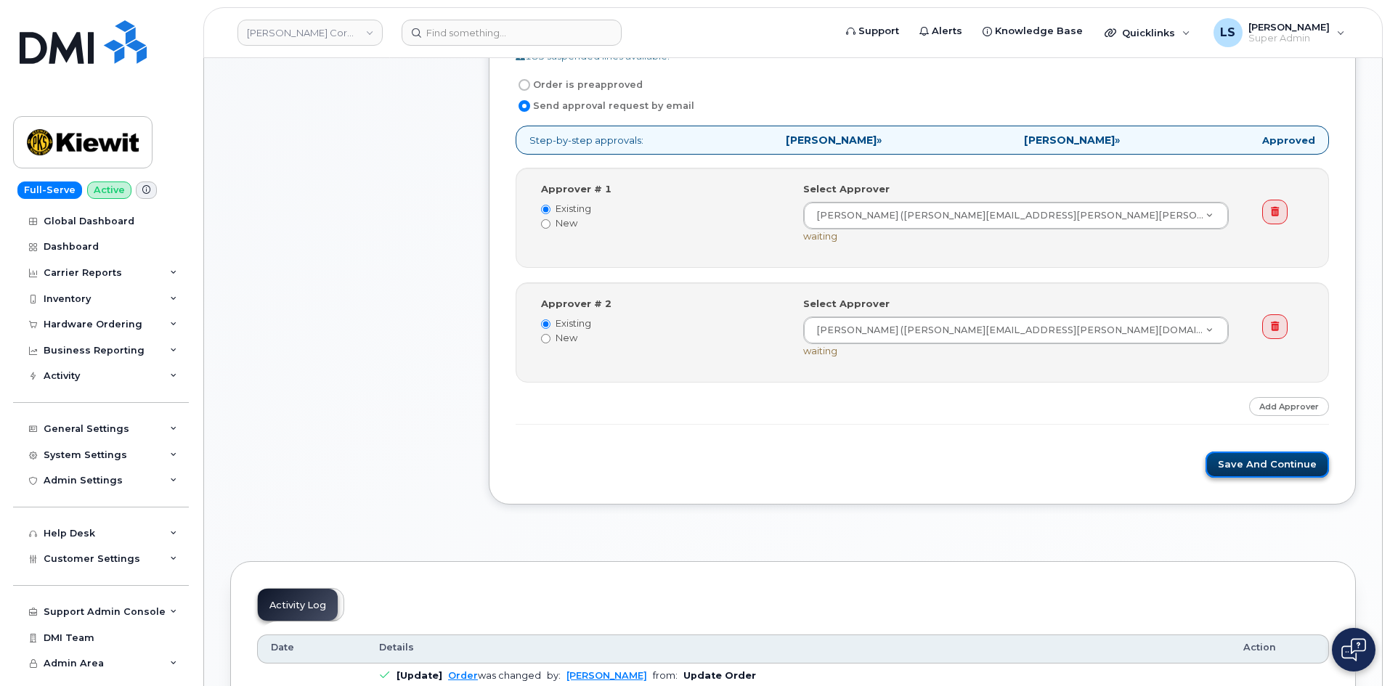
click at [1282, 464] on button "Save and Continue" at bounding box center [1267, 465] width 123 height 27
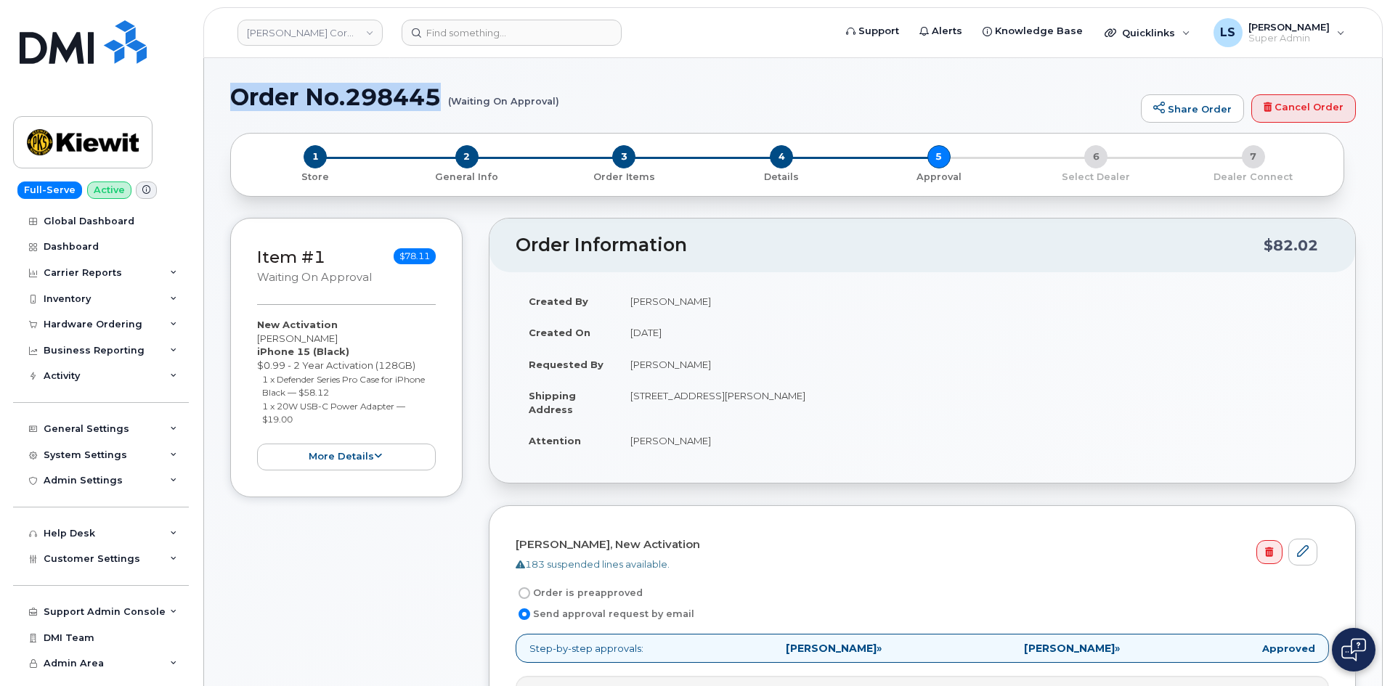
drag, startPoint x: 445, startPoint y: 92, endPoint x: 236, endPoint y: 107, distance: 209.7
click at [235, 105] on h1 "Order No.298445 (Waiting On Approval)" at bounding box center [682, 96] width 904 height 25
copy h1 "Order No.298445"
click at [360, 611] on div "Item #1 Waiting On Approval $78.11 New Activation Nicholas Mcneill iPhone 15 (B…" at bounding box center [346, 633] width 232 height 831
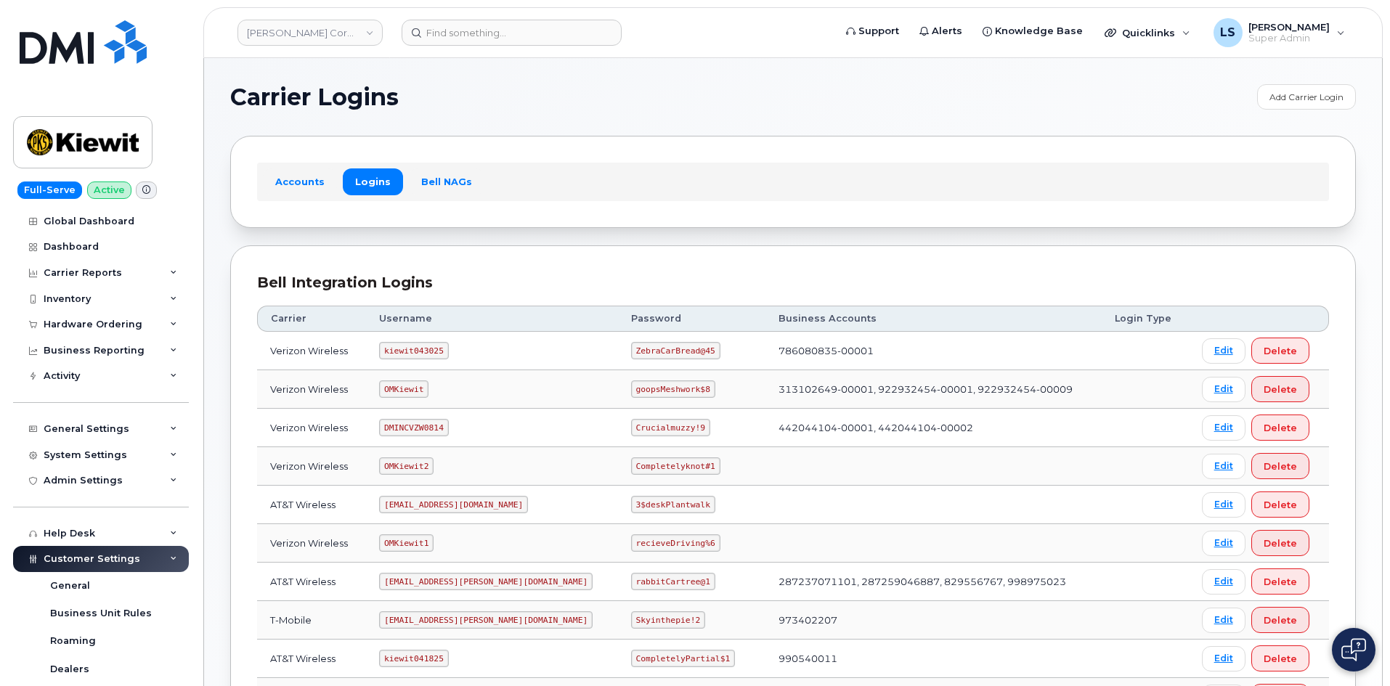
click at [631, 353] on code "ZebraCarBread@45" at bounding box center [675, 350] width 89 height 17
click at [631, 354] on code "ZebraCarBread@45" at bounding box center [675, 350] width 89 height 17
copy code "ZebraCarBread@45"
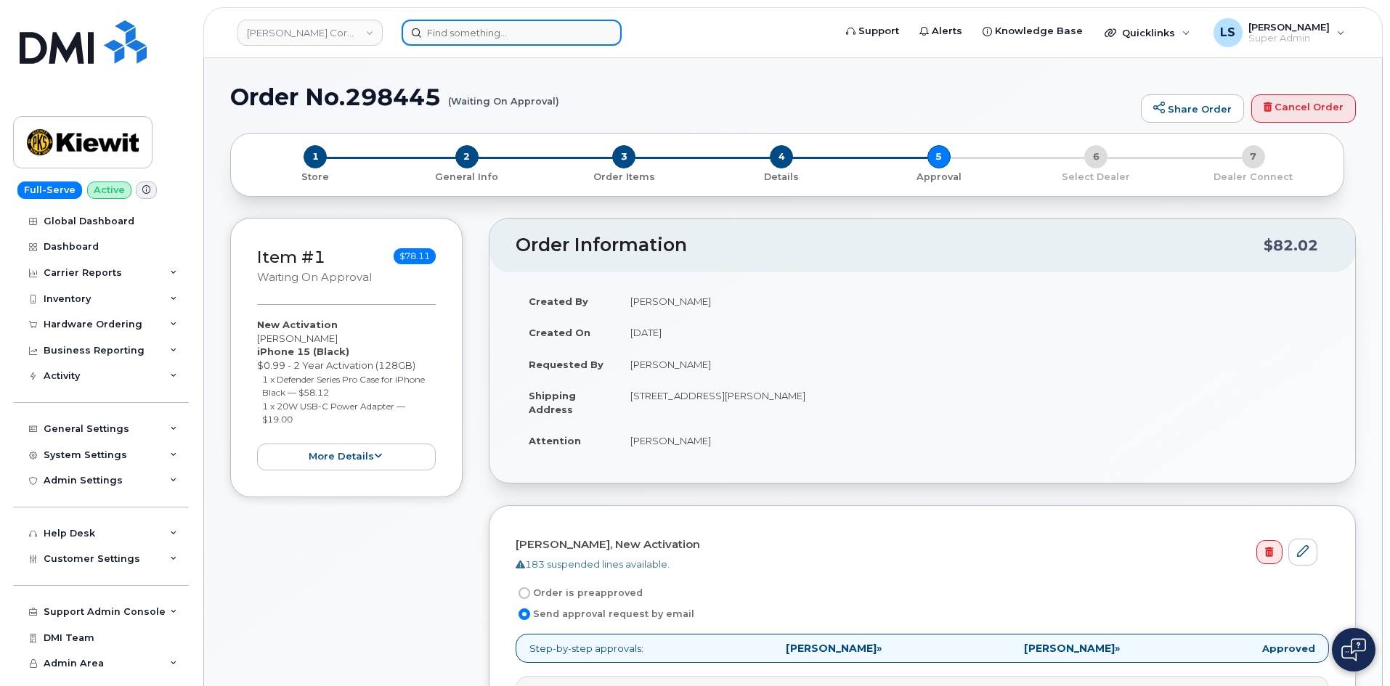
drag, startPoint x: 0, startPoint y: 0, endPoint x: 555, endPoint y: 28, distance: 555.6
click at [555, 28] on input at bounding box center [512, 33] width 220 height 26
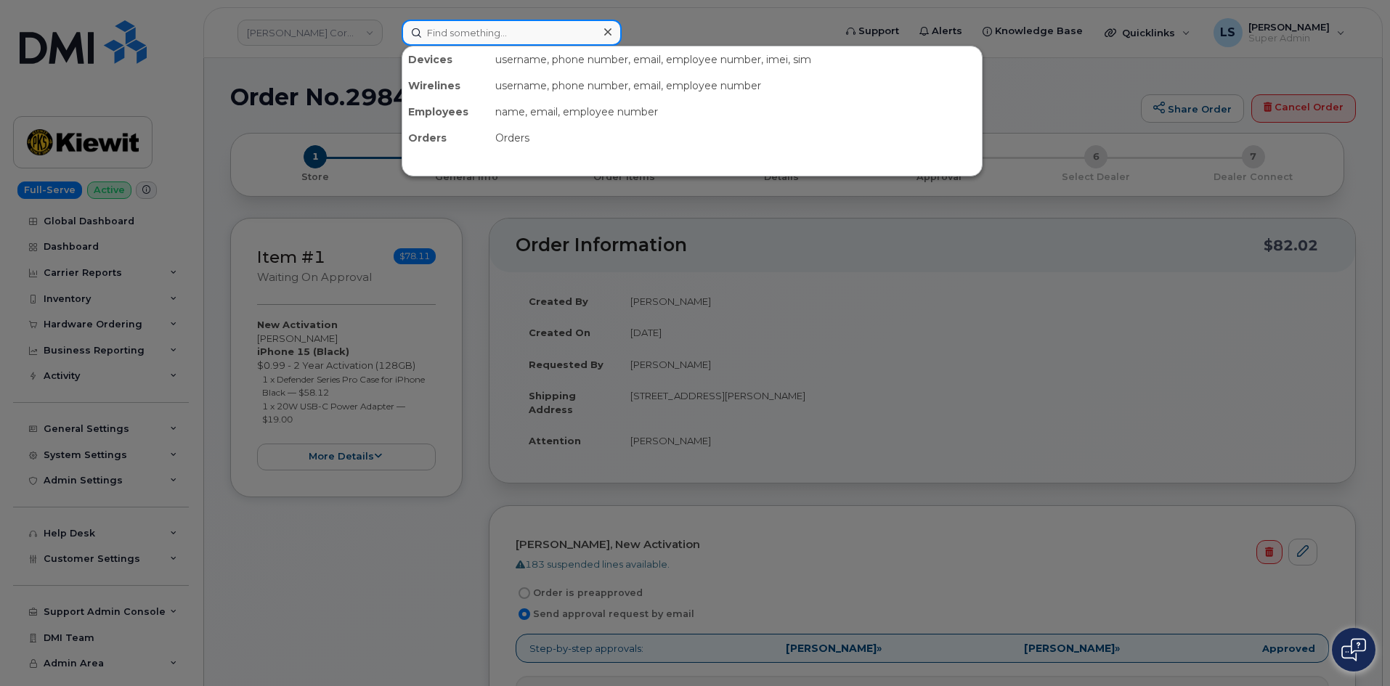
paste input "4099201614"
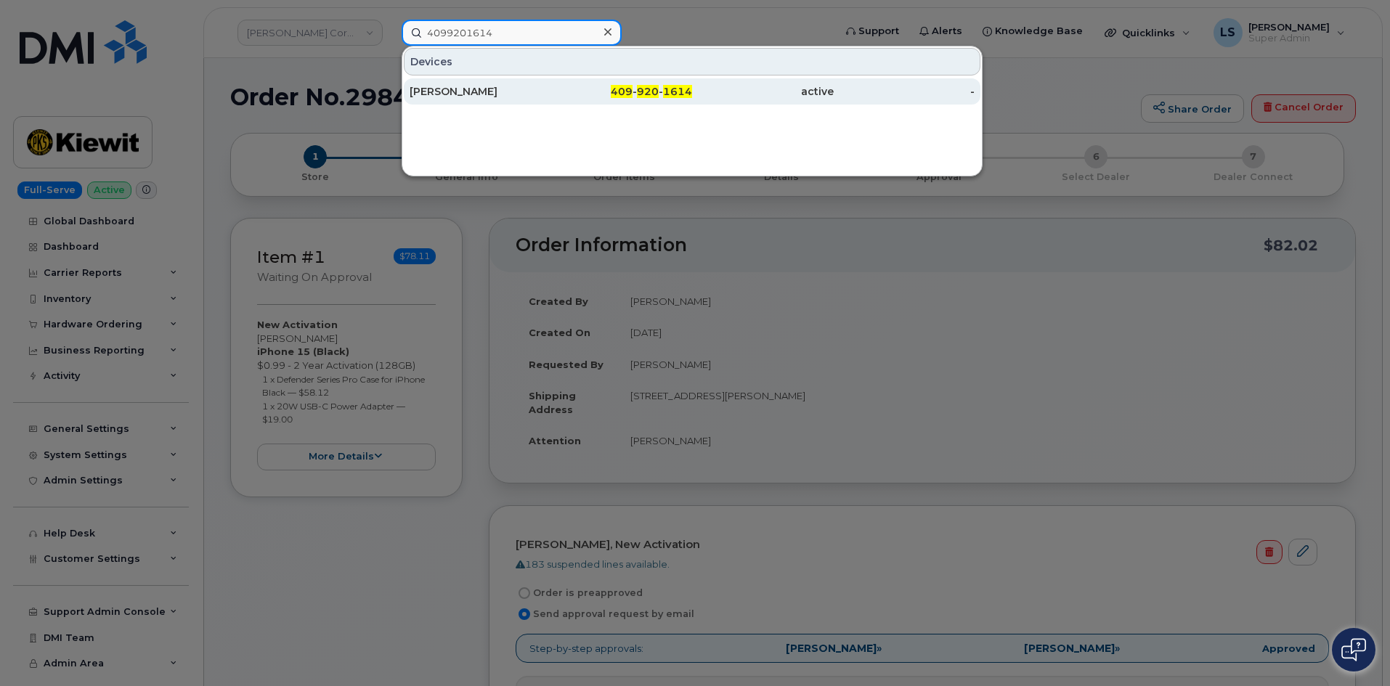
type input "4099201614"
click at [543, 90] on div "[PERSON_NAME]" at bounding box center [481, 91] width 142 height 15
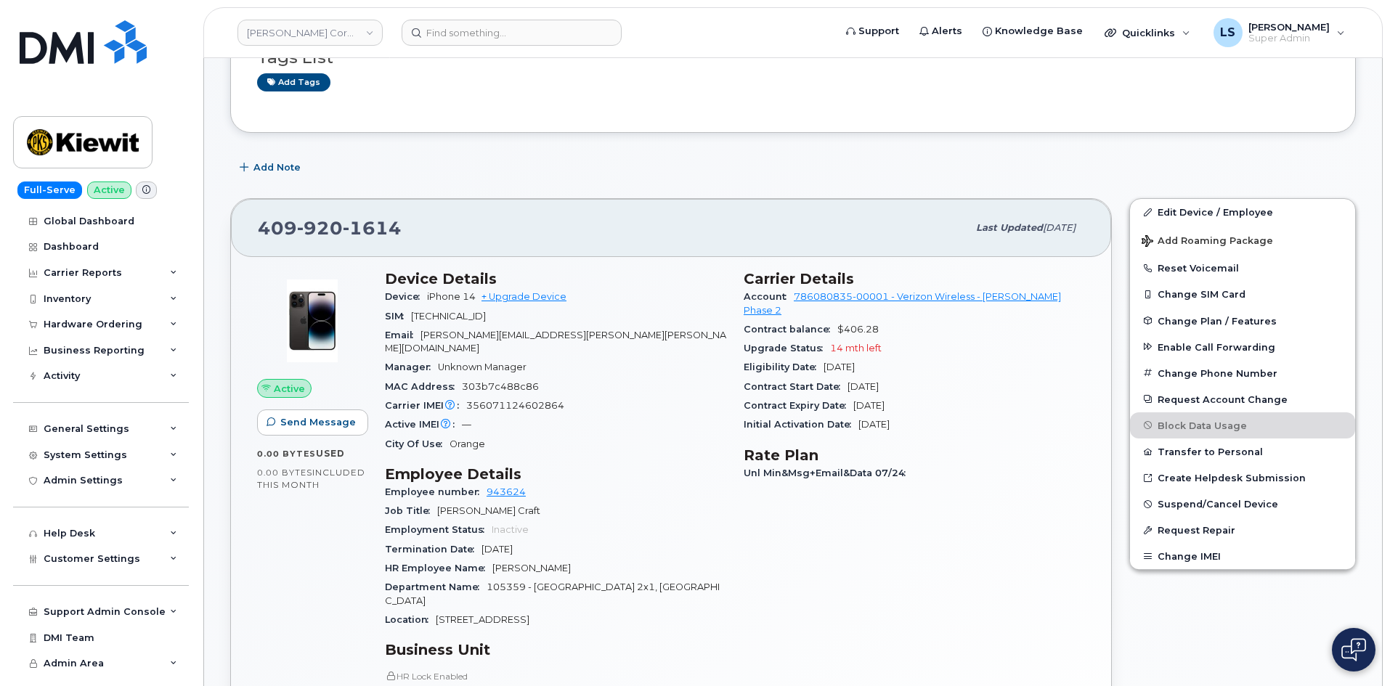
scroll to position [145, 0]
click at [458, 330] on span "[PERSON_NAME][EMAIL_ADDRESS][PERSON_NAME][PERSON_NAME][DOMAIN_NAME]" at bounding box center [555, 341] width 341 height 24
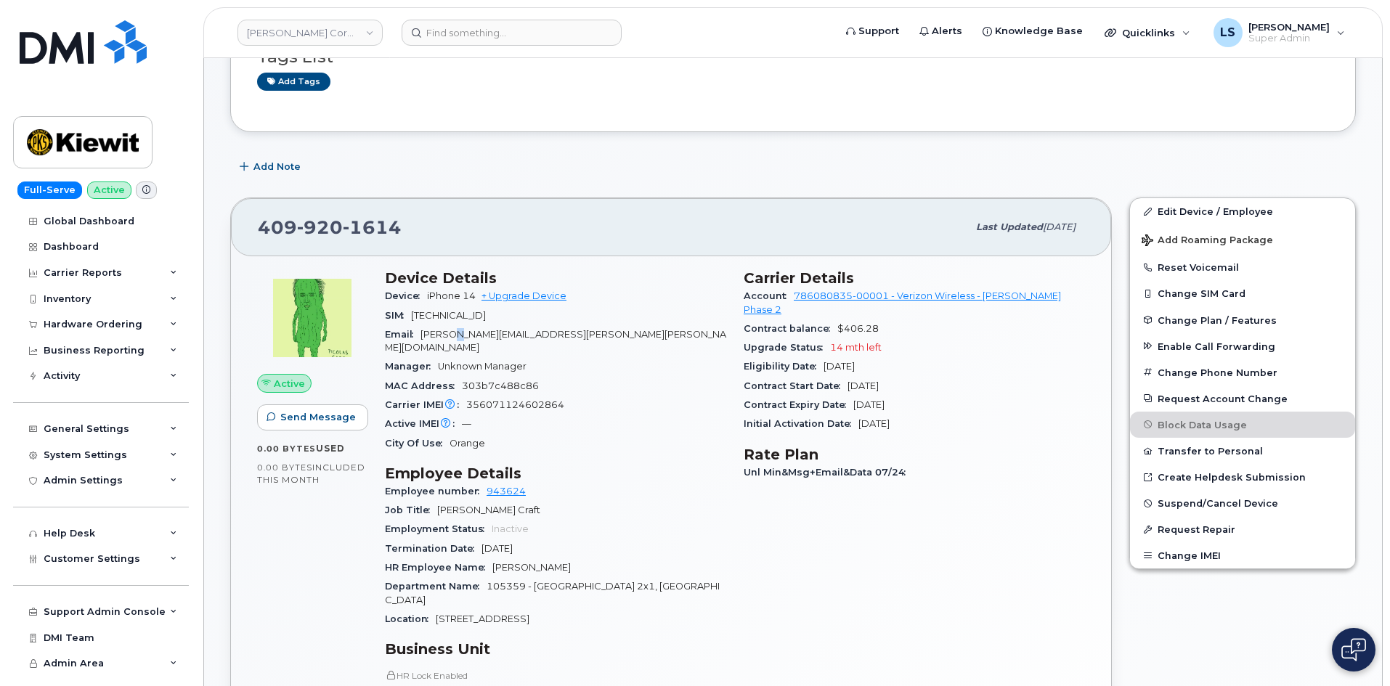
click at [459, 331] on span "[PERSON_NAME][EMAIL_ADDRESS][PERSON_NAME][PERSON_NAME][DOMAIN_NAME]" at bounding box center [555, 341] width 341 height 24
click at [666, 377] on div "MAC Address 303b7c488c86" at bounding box center [555, 386] width 341 height 19
click at [464, 330] on span "LARRY.CARAKER@KIEWIT.COM" at bounding box center [555, 341] width 341 height 24
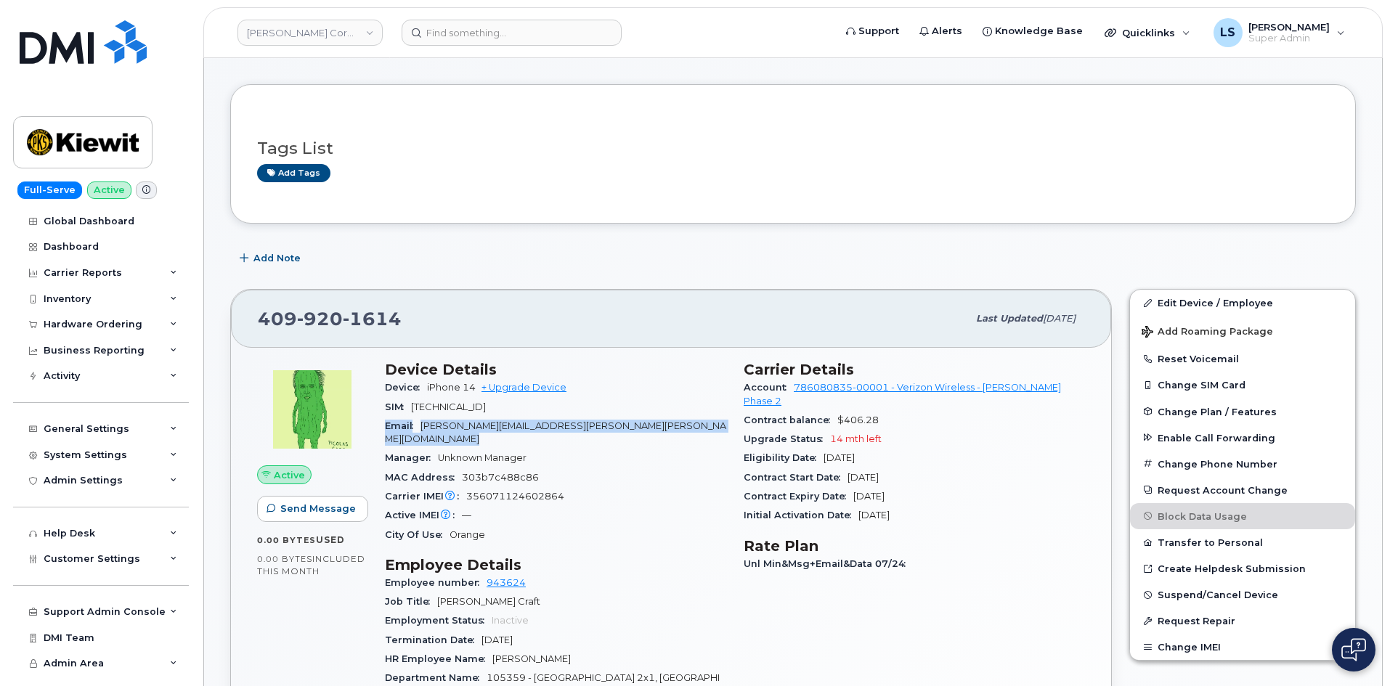
scroll to position [0, 0]
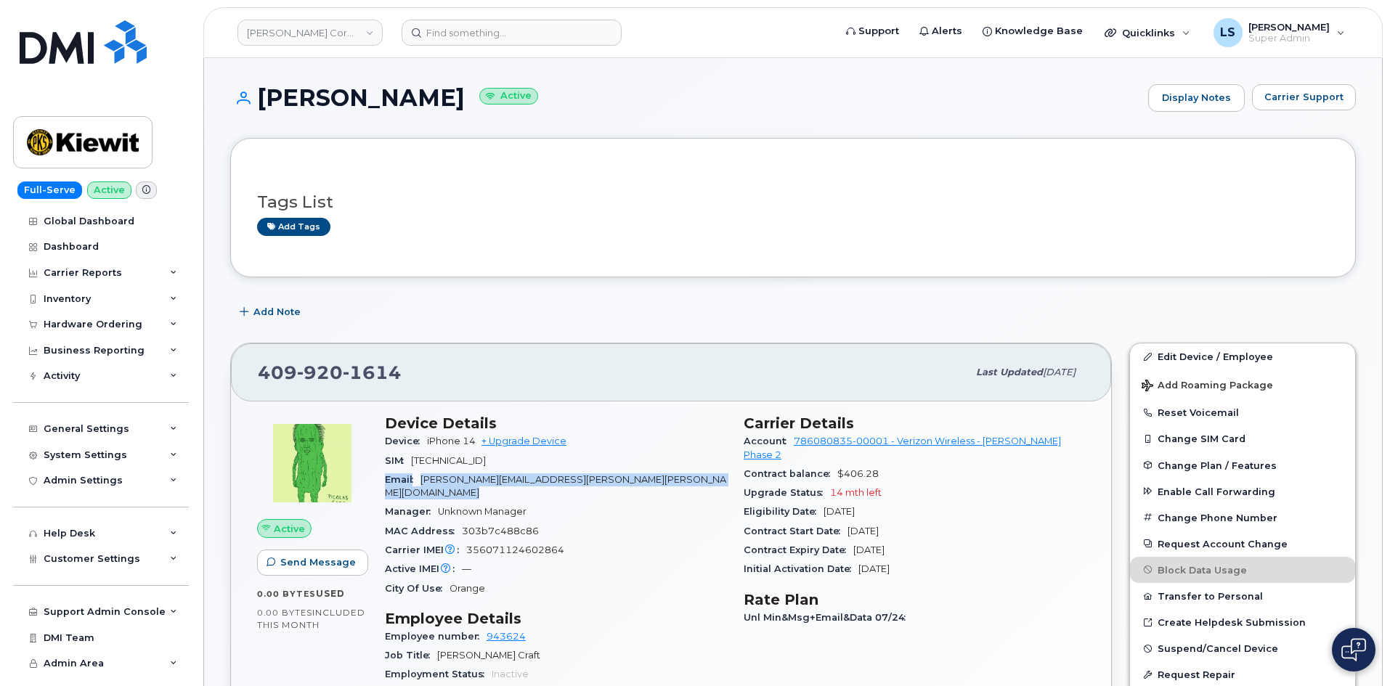
click at [548, 475] on span "LARRY.CARAKER@KIEWIT.COM" at bounding box center [555, 486] width 341 height 24
click at [587, 475] on div "Email LARRY.CARAKER@KIEWIT.COM" at bounding box center [555, 487] width 341 height 33
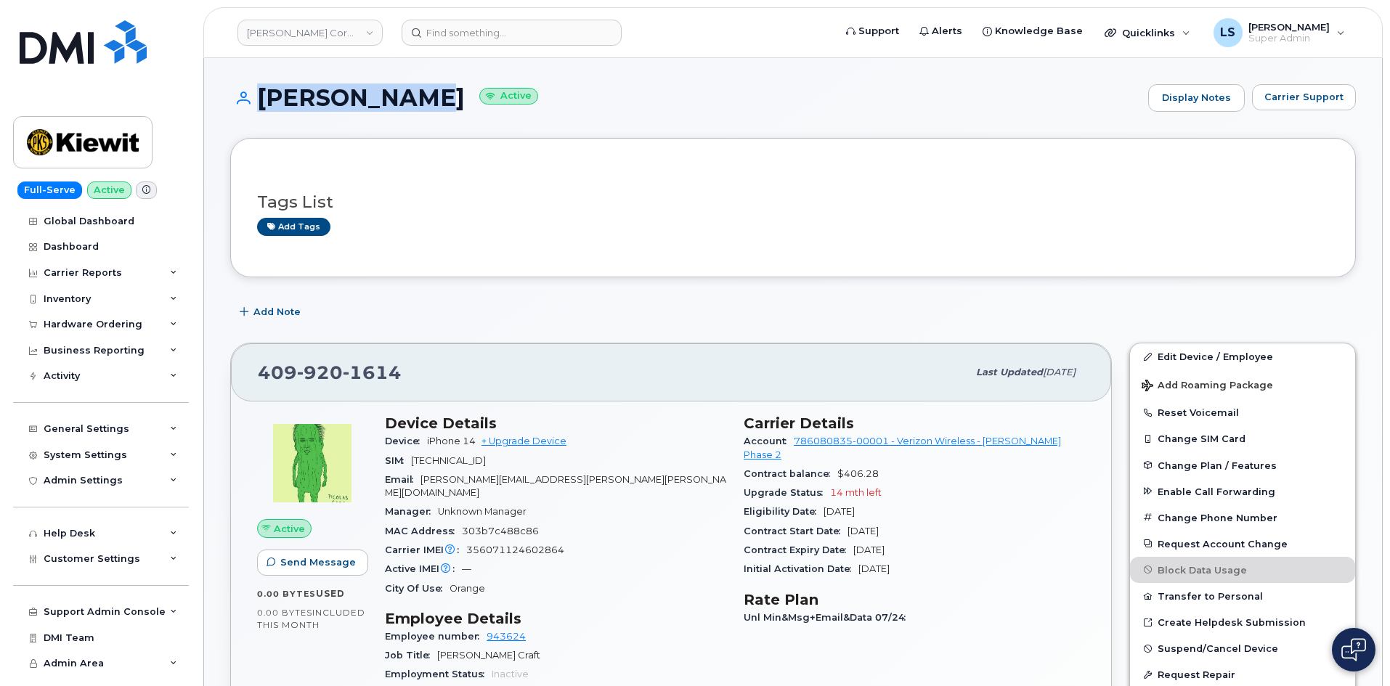
drag, startPoint x: 252, startPoint y: 103, endPoint x: 407, endPoint y: 118, distance: 156.1
click at [420, 106] on h1 "JUSTIN KARR Active" at bounding box center [685, 97] width 911 height 25
click at [465, 481] on span "LARRY.CARAKER@KIEWIT.COM" at bounding box center [555, 486] width 341 height 24
click at [464, 481] on span "LARRY.CARAKER@KIEWIT.COM" at bounding box center [555, 486] width 341 height 24
click at [469, 479] on span "LARRY.CARAKER@KIEWIT.COM" at bounding box center [555, 486] width 341 height 24
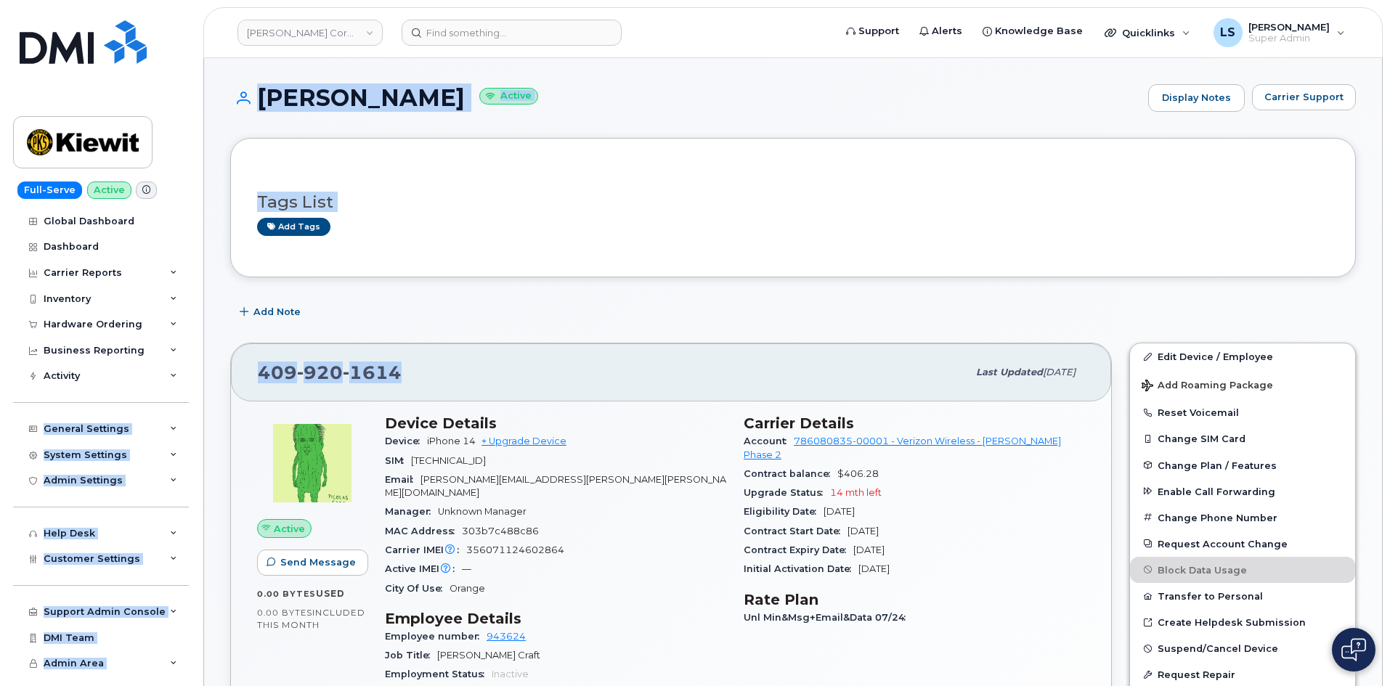
drag, startPoint x: 404, startPoint y: 364, endPoint x: 196, endPoint y: 382, distance: 208.5
drag, startPoint x: 728, startPoint y: 365, endPoint x: 516, endPoint y: 389, distance: 213.3
click at [728, 365] on div "409 920 1614" at bounding box center [613, 372] width 710 height 31
click at [343, 383] on span "920" at bounding box center [372, 373] width 59 height 22
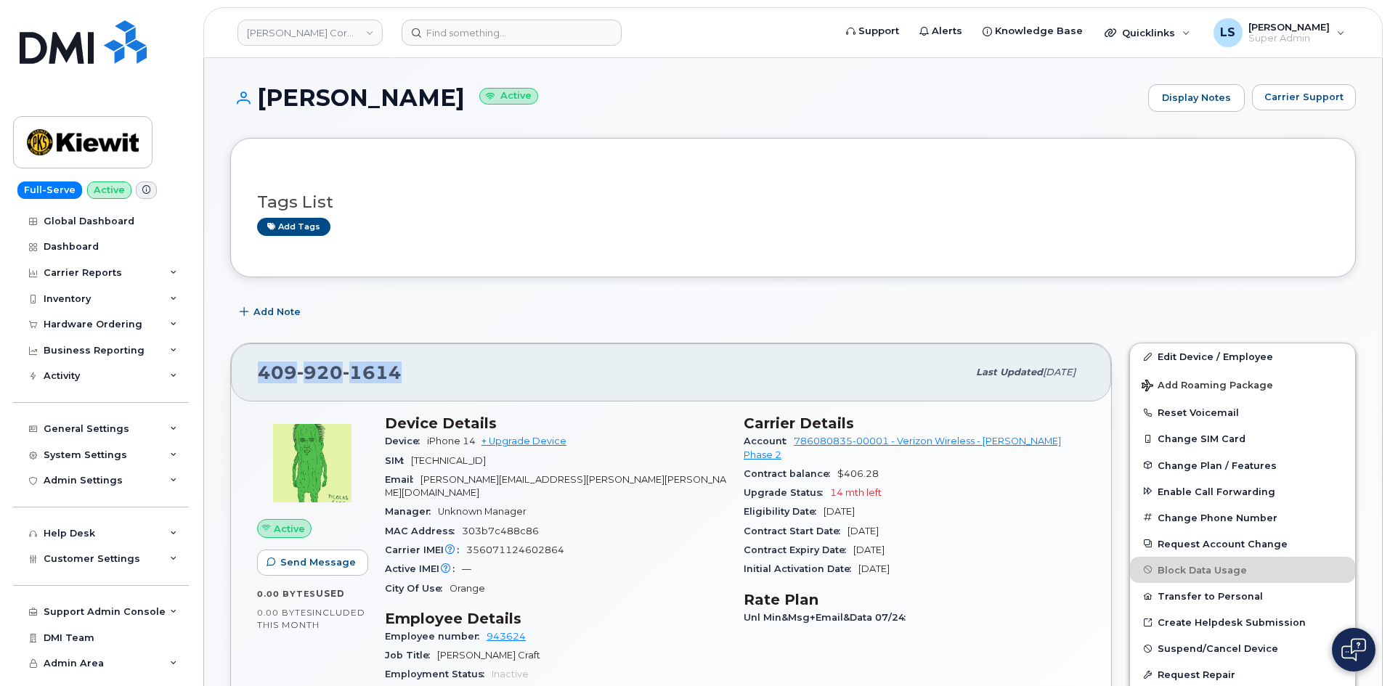
drag, startPoint x: 261, startPoint y: 368, endPoint x: 395, endPoint y: 378, distance: 134.7
click at [395, 378] on span "409 920 1614" at bounding box center [330, 373] width 144 height 22
copy span "409 920 1614"
drag, startPoint x: 834, startPoint y: 301, endPoint x: 850, endPoint y: 304, distance: 16.8
click at [848, 300] on div "Add Note" at bounding box center [793, 312] width 1126 height 26
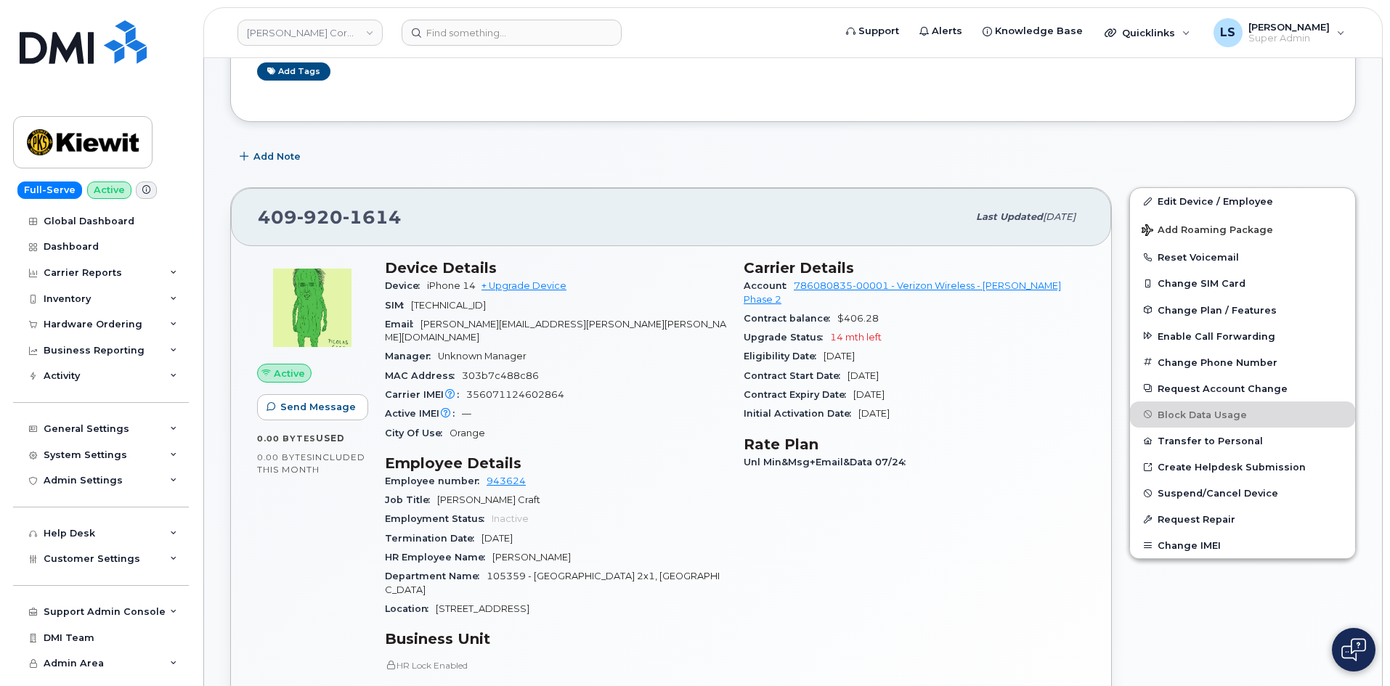
scroll to position [363, 0]
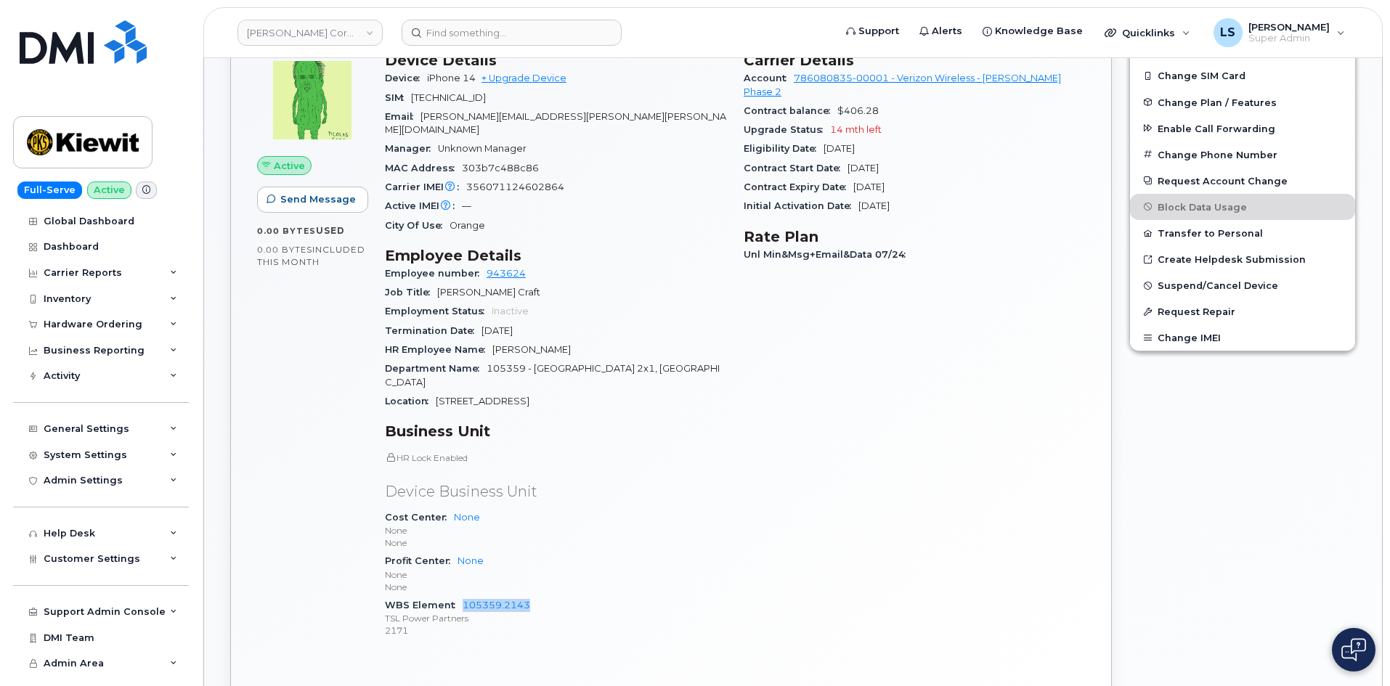
drag, startPoint x: 457, startPoint y: 577, endPoint x: 551, endPoint y: 575, distance: 94.4
click at [551, 596] on div "WBS Element 105359.2143 TSL Power Partners 2171" at bounding box center [555, 618] width 341 height 44
copy link "105359.2143"
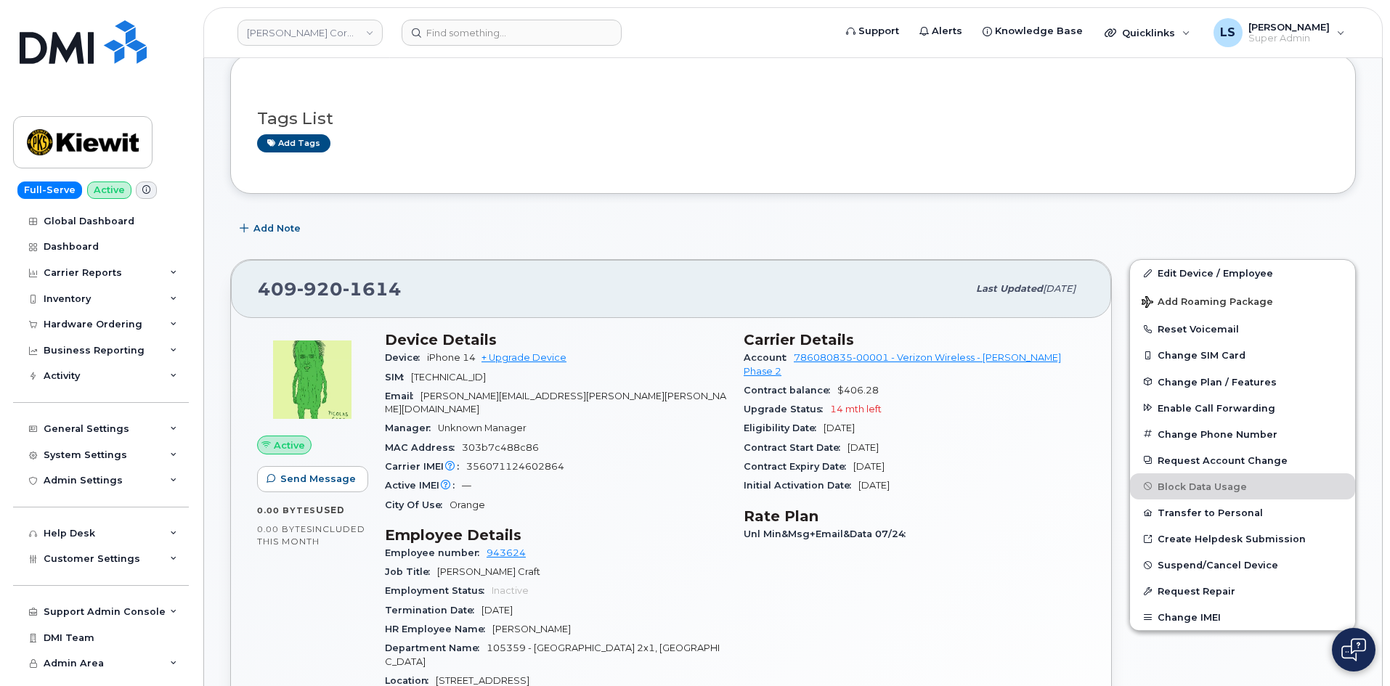
scroll to position [73, 0]
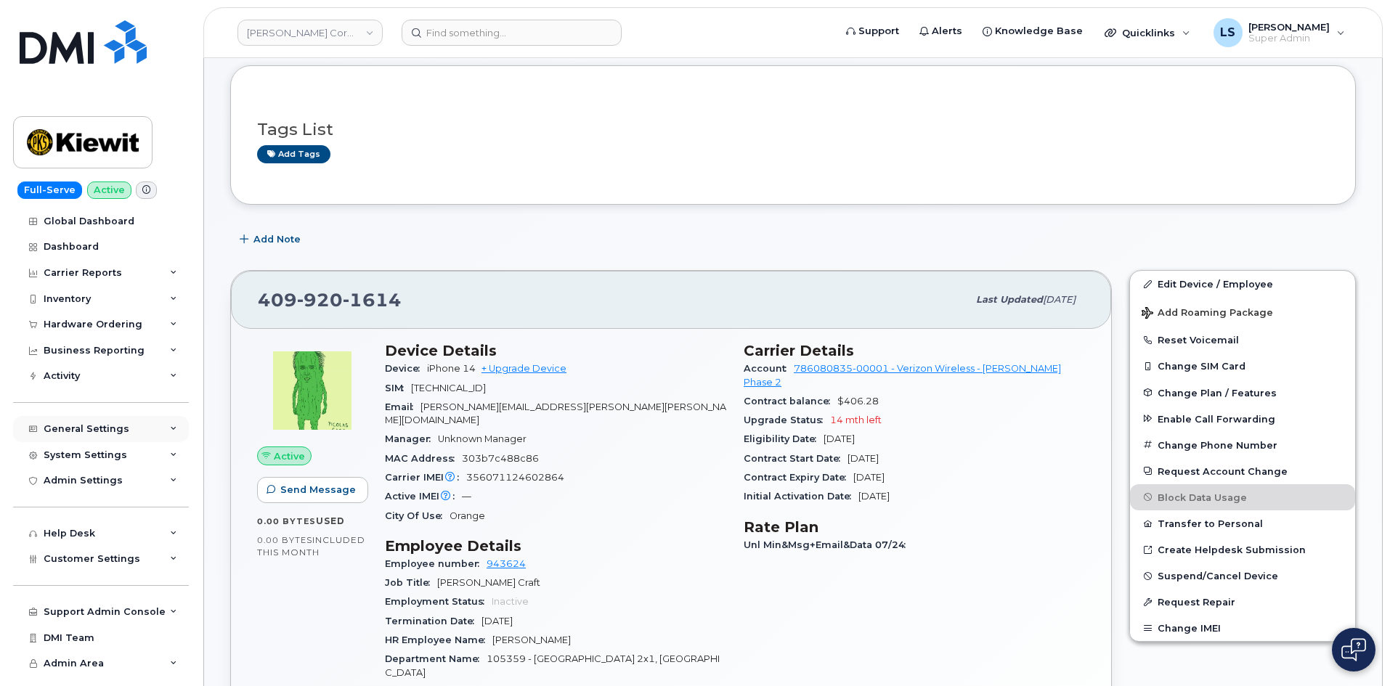
click at [100, 429] on div "General Settings" at bounding box center [87, 429] width 86 height 12
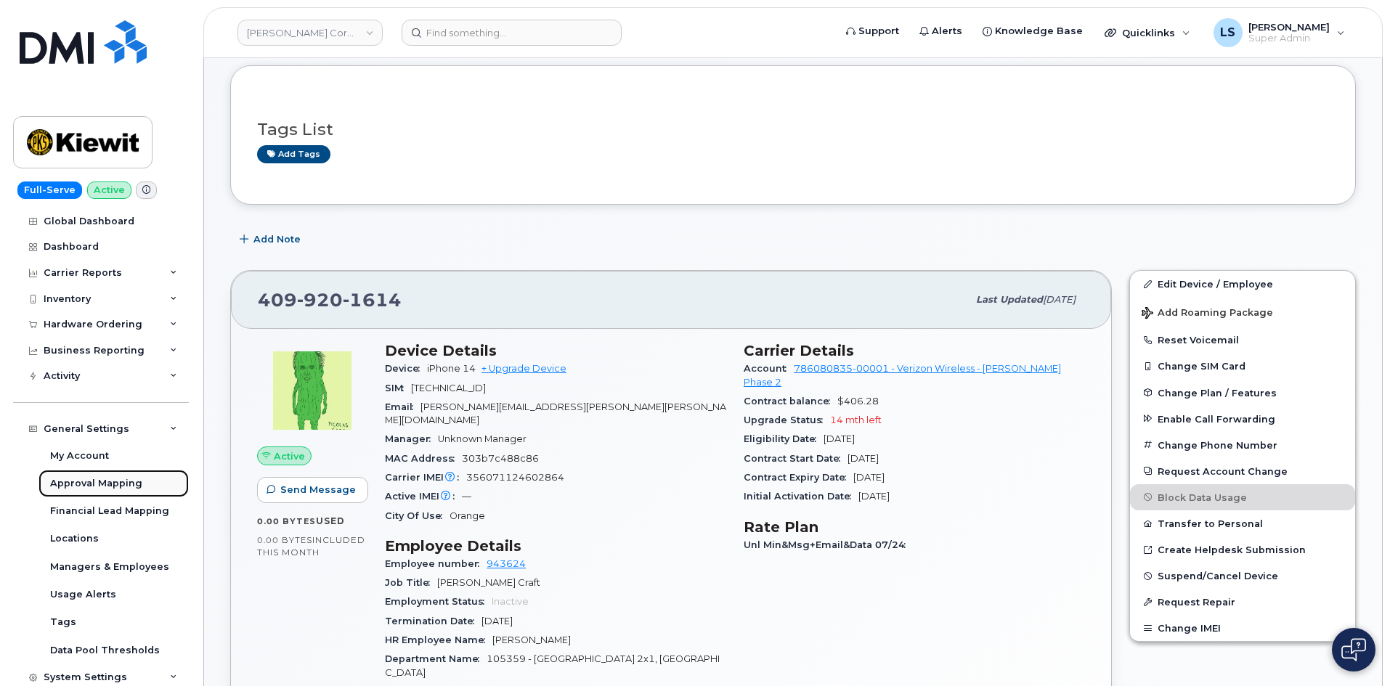
click at [97, 479] on div "Approval Mapping" at bounding box center [96, 483] width 92 height 13
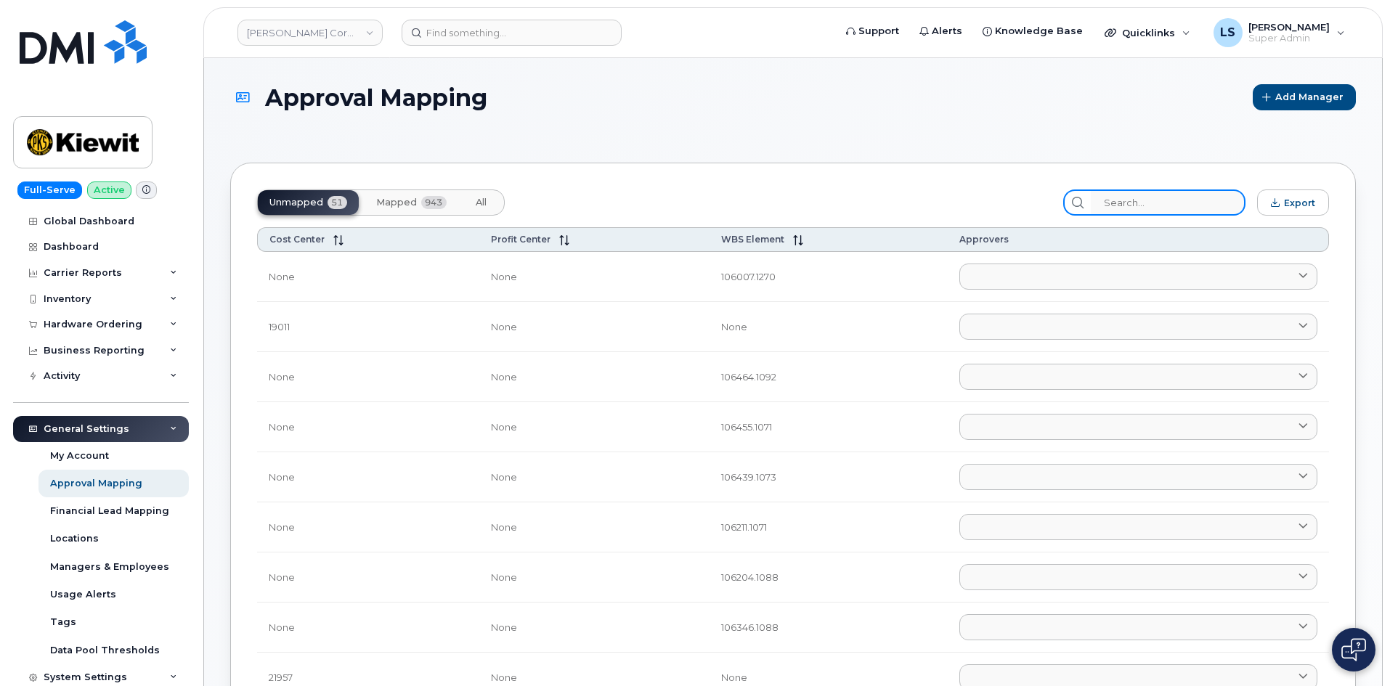
click at [1142, 211] on input "search" at bounding box center [1168, 203] width 155 height 26
paste input "105359.2143"
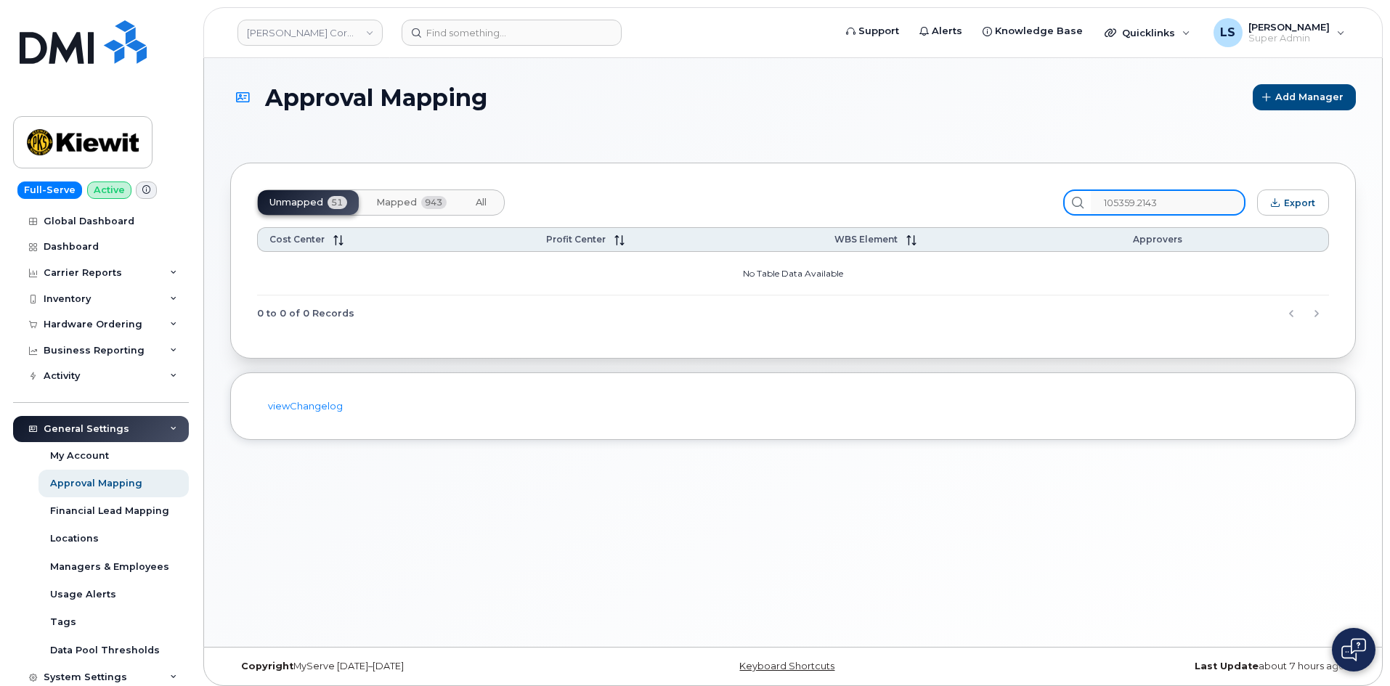
type input "105359.2143"
click at [372, 200] on button "Mapped 943" at bounding box center [412, 202] width 94 height 25
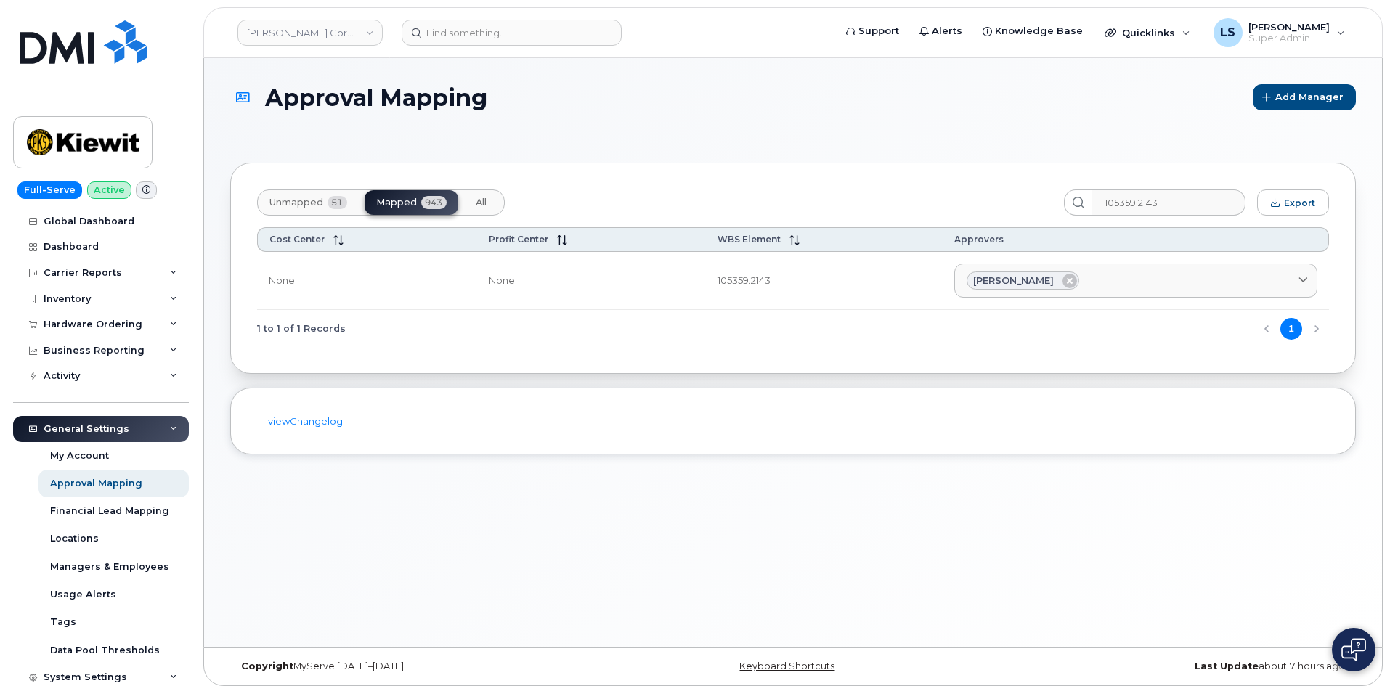
click at [483, 200] on span "All" at bounding box center [481, 203] width 11 height 12
click at [431, 197] on span "943" at bounding box center [433, 202] width 25 height 13
drag, startPoint x: 330, startPoint y: 200, endPoint x: 357, endPoint y: 206, distance: 28.2
click at [344, 203] on span "51" at bounding box center [338, 202] width 20 height 13
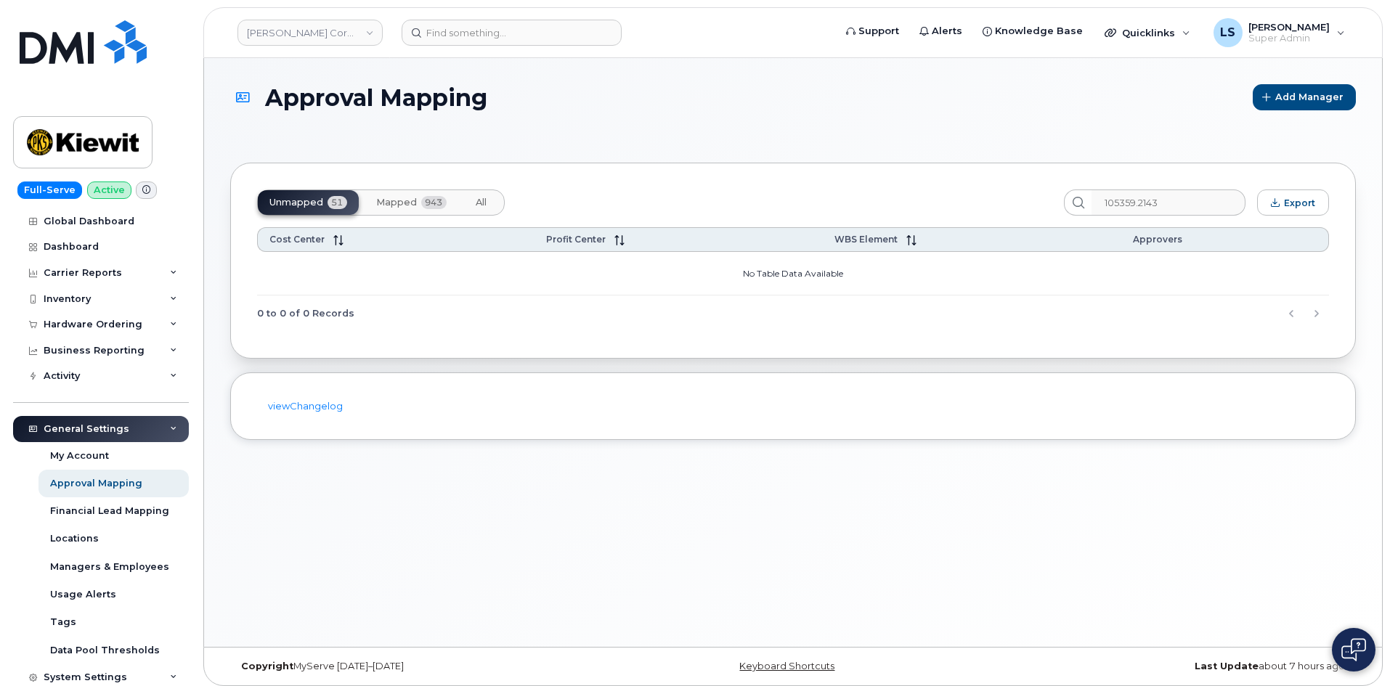
click at [426, 208] on span "943" at bounding box center [433, 202] width 25 height 13
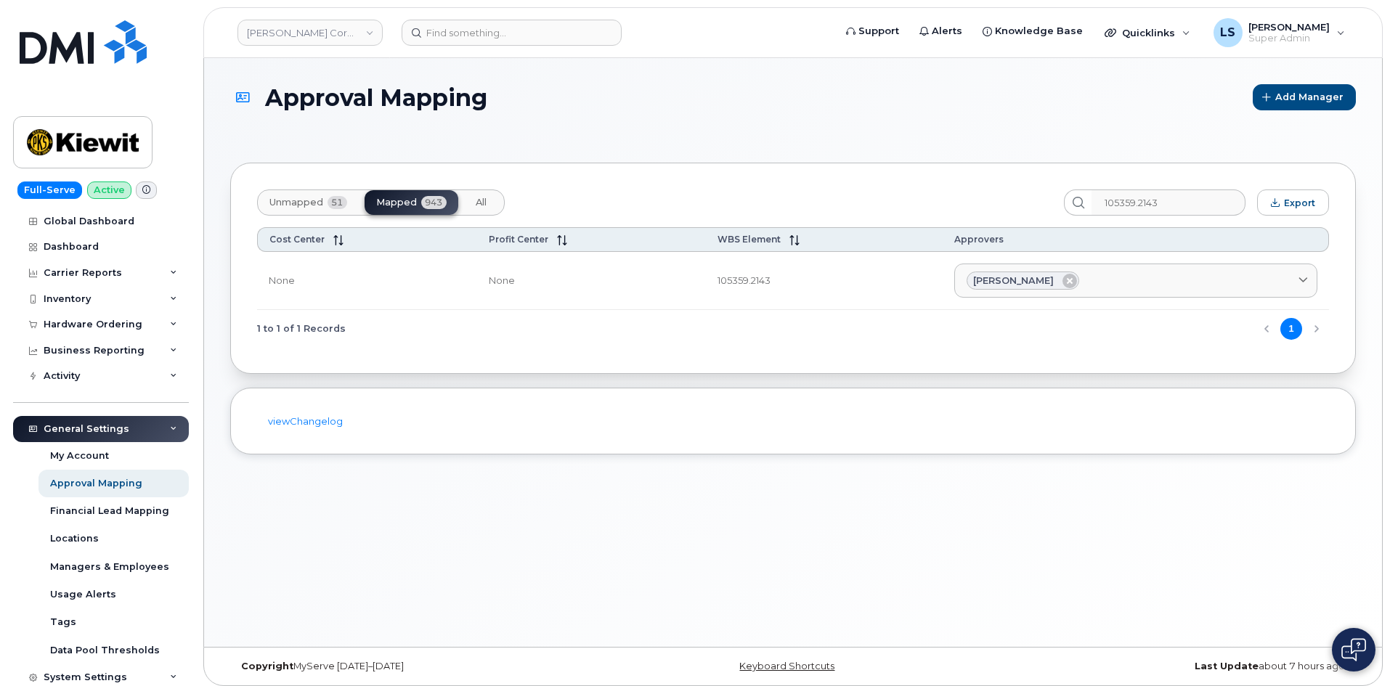
drag, startPoint x: 476, startPoint y: 198, endPoint x: 487, endPoint y: 205, distance: 12.7
click at [477, 198] on span "All" at bounding box center [481, 203] width 11 height 12
click at [431, 208] on span "943" at bounding box center [433, 202] width 25 height 13
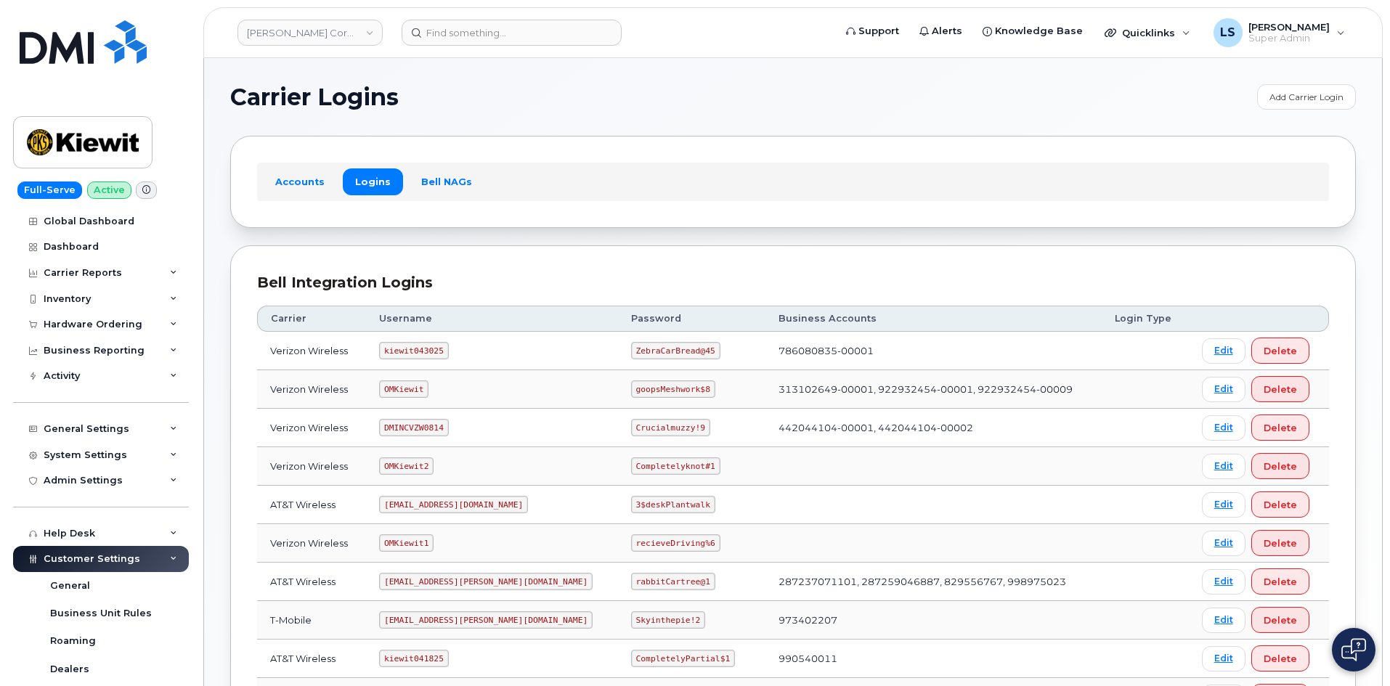
click at [648, 354] on code "ZebraCarBread@45" at bounding box center [675, 350] width 89 height 17
click at [648, 356] on code "ZebraCarBread@45" at bounding box center [675, 350] width 89 height 17
copy code "ZebraCarBread@45"
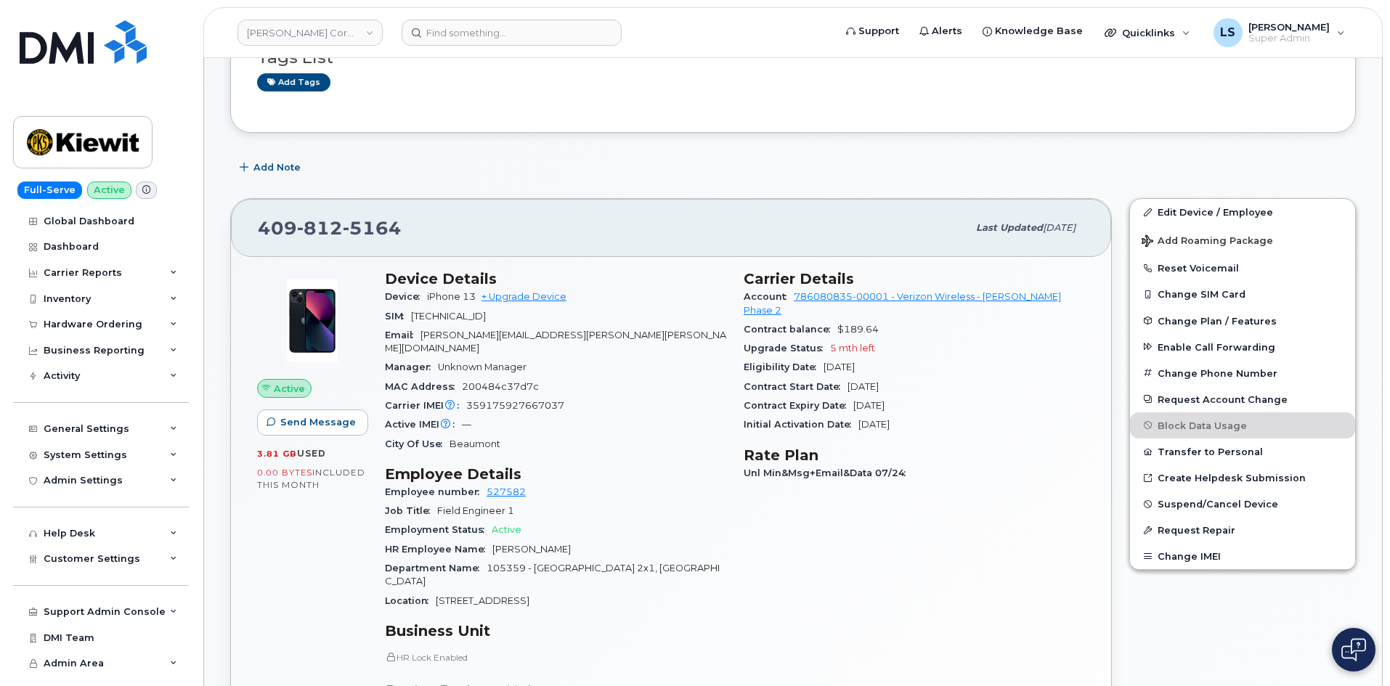
scroll to position [145, 0]
click at [625, 562] on span "105359 - [GEOGRAPHIC_DATA] 2x1, [GEOGRAPHIC_DATA]" at bounding box center [552, 574] width 335 height 24
click at [605, 562] on span "105359 - [GEOGRAPHIC_DATA] 2x1, [GEOGRAPHIC_DATA]" at bounding box center [552, 574] width 335 height 24
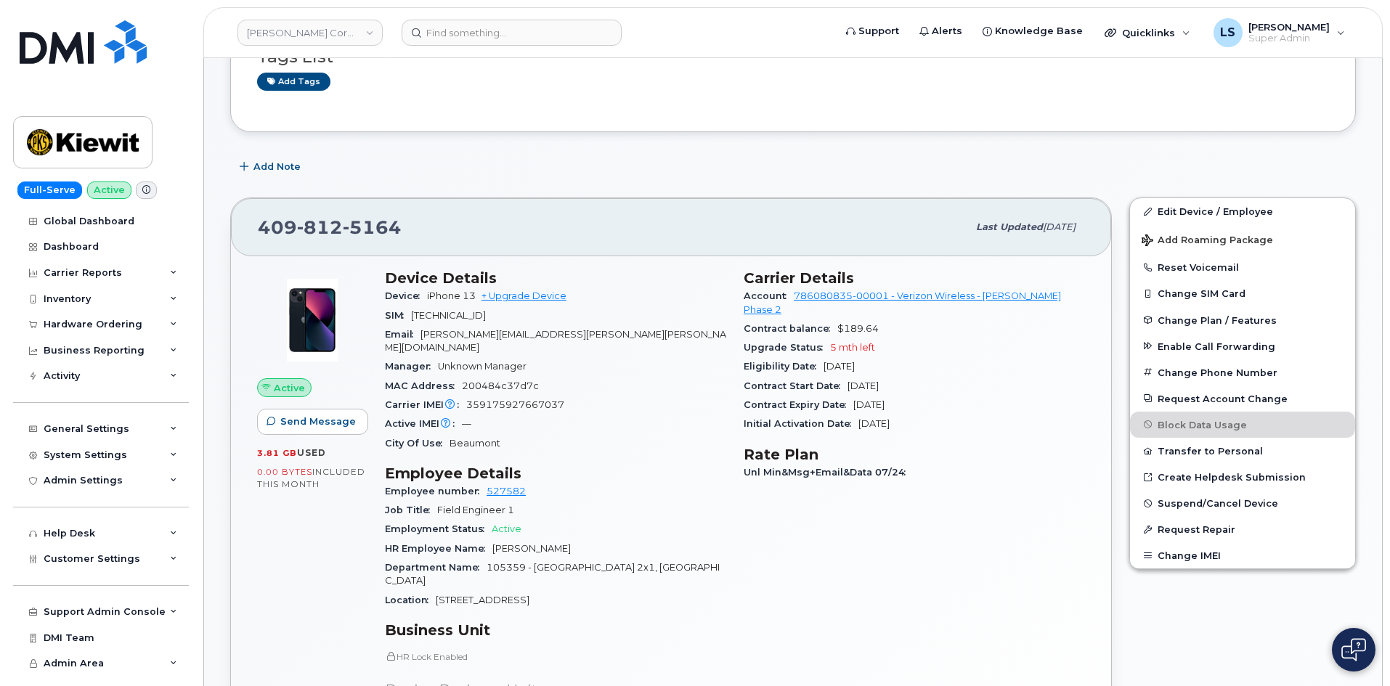
click at [620, 562] on span "105359 - [GEOGRAPHIC_DATA] 2x1, [GEOGRAPHIC_DATA]" at bounding box center [552, 574] width 335 height 24
click at [602, 562] on span "105359 - [GEOGRAPHIC_DATA] 2x1, [GEOGRAPHIC_DATA]" at bounding box center [552, 574] width 335 height 24
drag, startPoint x: 602, startPoint y: 554, endPoint x: 609, endPoint y: 567, distance: 14.3
click at [604, 562] on span "105359 - [GEOGRAPHIC_DATA] 2x1, [GEOGRAPHIC_DATA]" at bounding box center [552, 574] width 335 height 24
click at [621, 562] on span "105359 - [GEOGRAPHIC_DATA] 2x1, [GEOGRAPHIC_DATA]" at bounding box center [552, 574] width 335 height 24
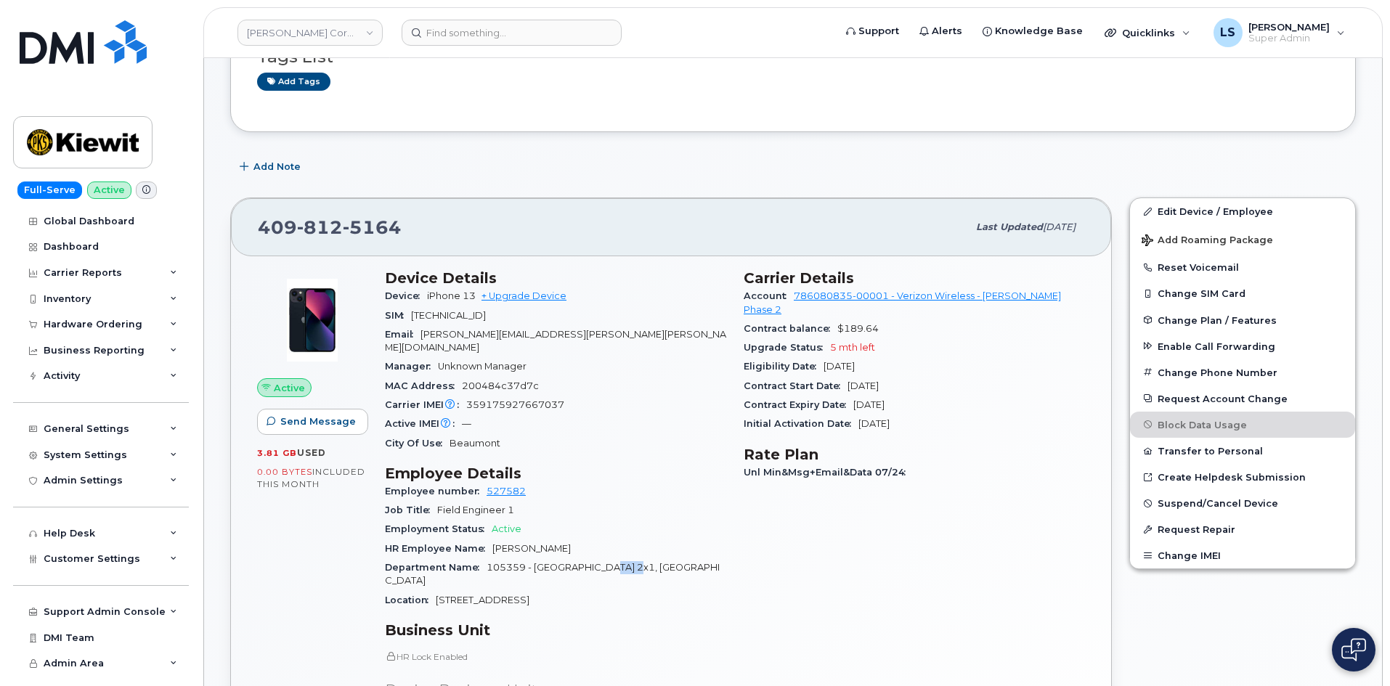
click at [622, 562] on span "105359 - [GEOGRAPHIC_DATA] 2x1, [GEOGRAPHIC_DATA]" at bounding box center [552, 574] width 335 height 24
click at [609, 559] on div "Department Name 105359 - [GEOGRAPHIC_DATA] 2x1, [GEOGRAPHIC_DATA]" at bounding box center [555, 575] width 341 height 33
click at [605, 562] on span "105359 - [GEOGRAPHIC_DATA] 2x1, [GEOGRAPHIC_DATA]" at bounding box center [552, 574] width 335 height 24
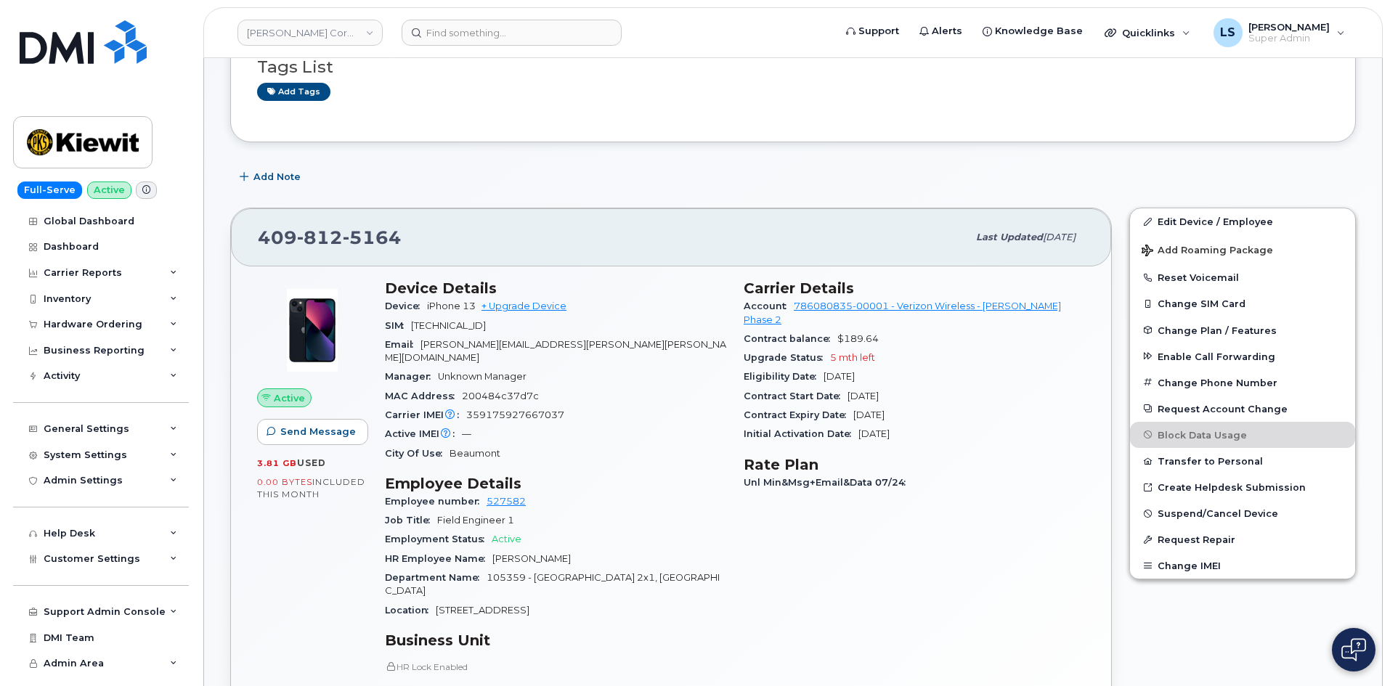
scroll to position [0, 0]
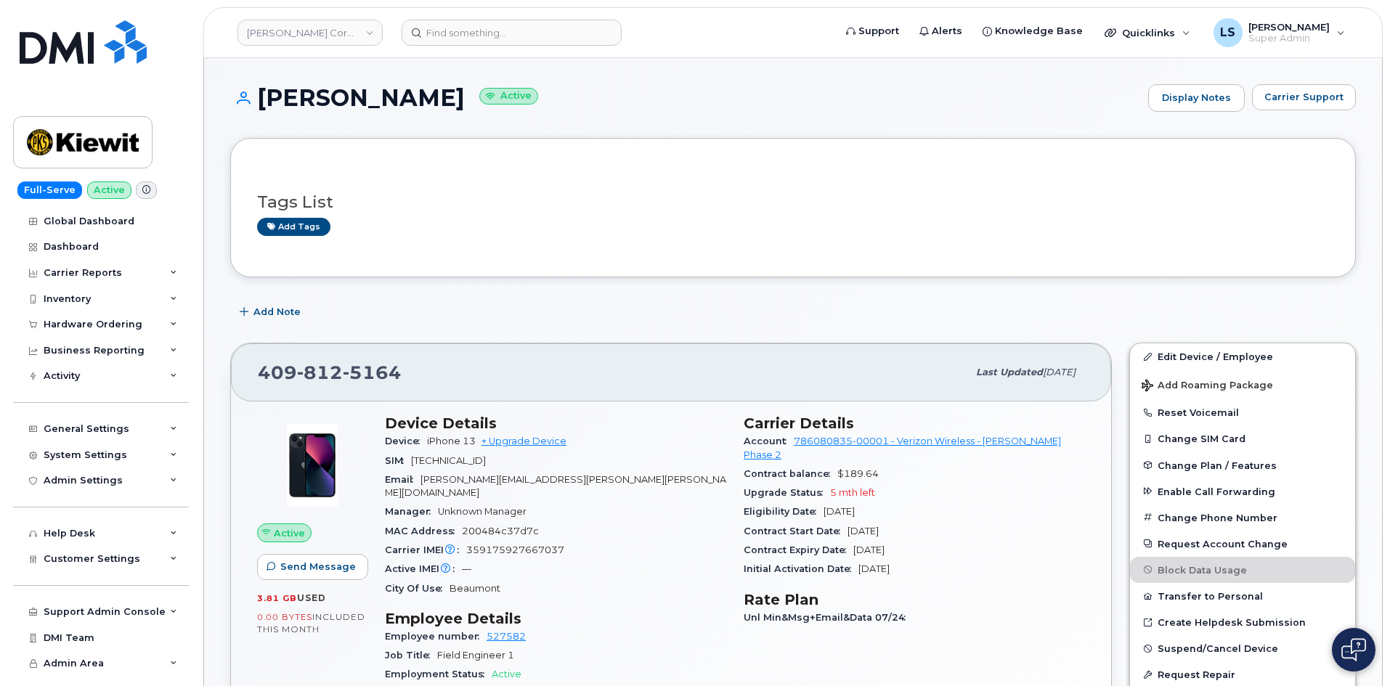
drag, startPoint x: 459, startPoint y: 107, endPoint x: 273, endPoint y: 84, distance: 187.4
copy h1 "[PERSON_NAME]"
drag, startPoint x: 572, startPoint y: 480, endPoint x: 426, endPoint y: 478, distance: 146.0
click at [426, 478] on div "Email LANDRY.FOSTER@KIEWIT.COM" at bounding box center [555, 487] width 341 height 33
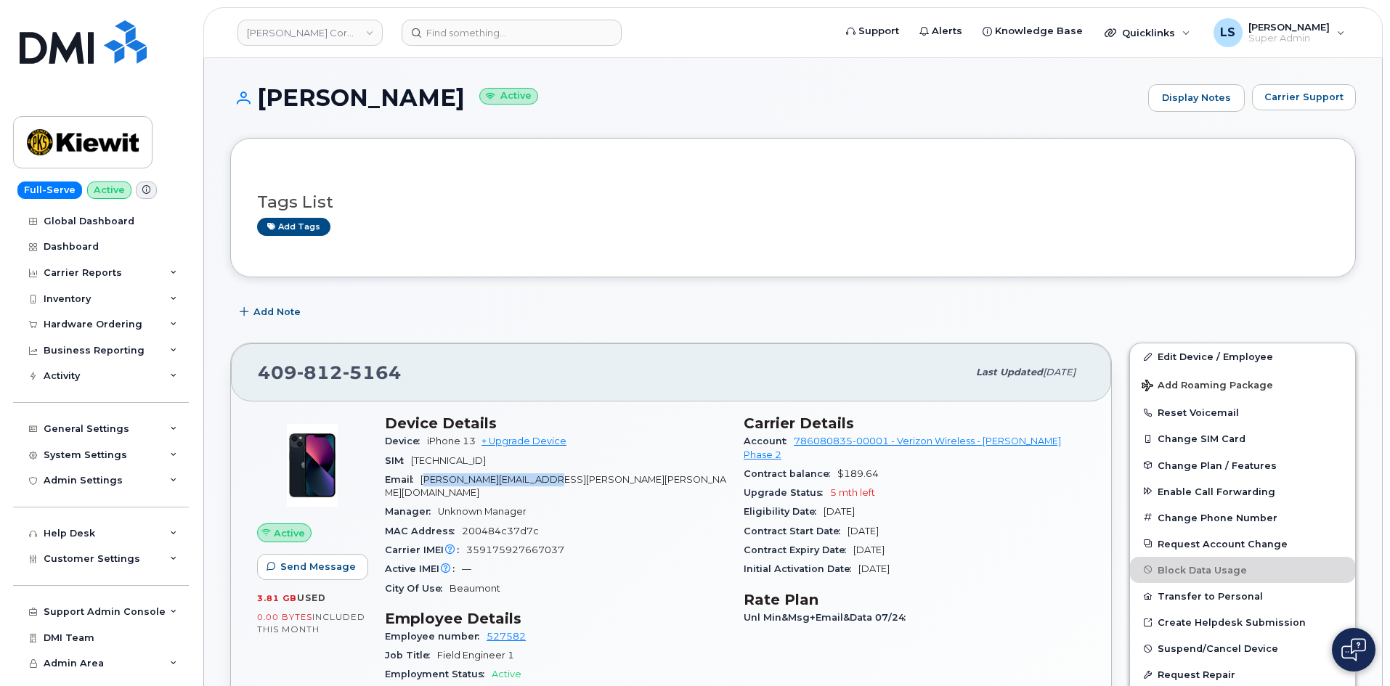
click at [465, 471] on div "Email LANDRY.FOSTER@KIEWIT.COM" at bounding box center [555, 487] width 341 height 33
drag, startPoint x: 434, startPoint y: 480, endPoint x: 572, endPoint y: 476, distance: 138.8
click at [572, 476] on div "Email LANDRY.FOSTER@KIEWIT.COM" at bounding box center [555, 487] width 341 height 33
copy span "LANDRY.FOSTER@KIEWIT.COM"
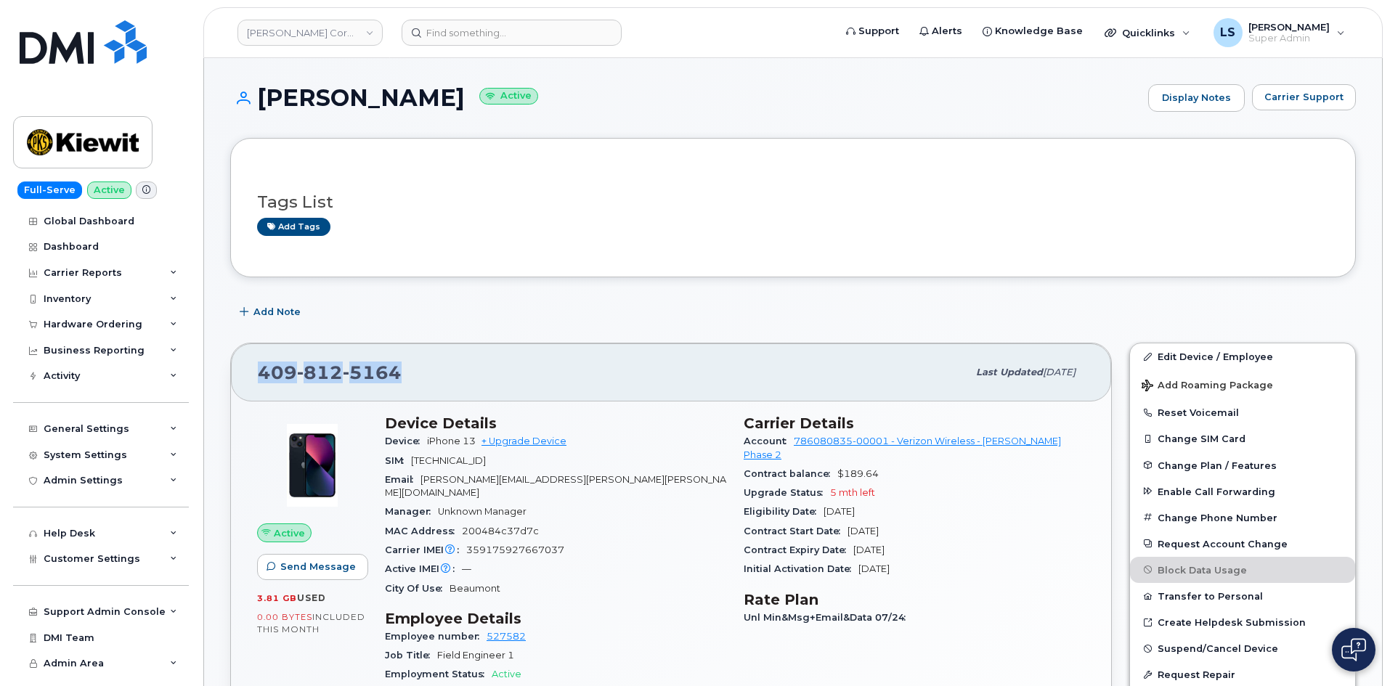
drag, startPoint x: 418, startPoint y: 378, endPoint x: 258, endPoint y: 359, distance: 160.9
click at [258, 359] on div "409 812 5164" at bounding box center [613, 372] width 710 height 31
copy span "409 812 5164"
drag, startPoint x: 460, startPoint y: 96, endPoint x: 245, endPoint y: 100, distance: 215.0
click at [245, 100] on h1 "LANDRY FOSTER Active" at bounding box center [685, 97] width 911 height 25
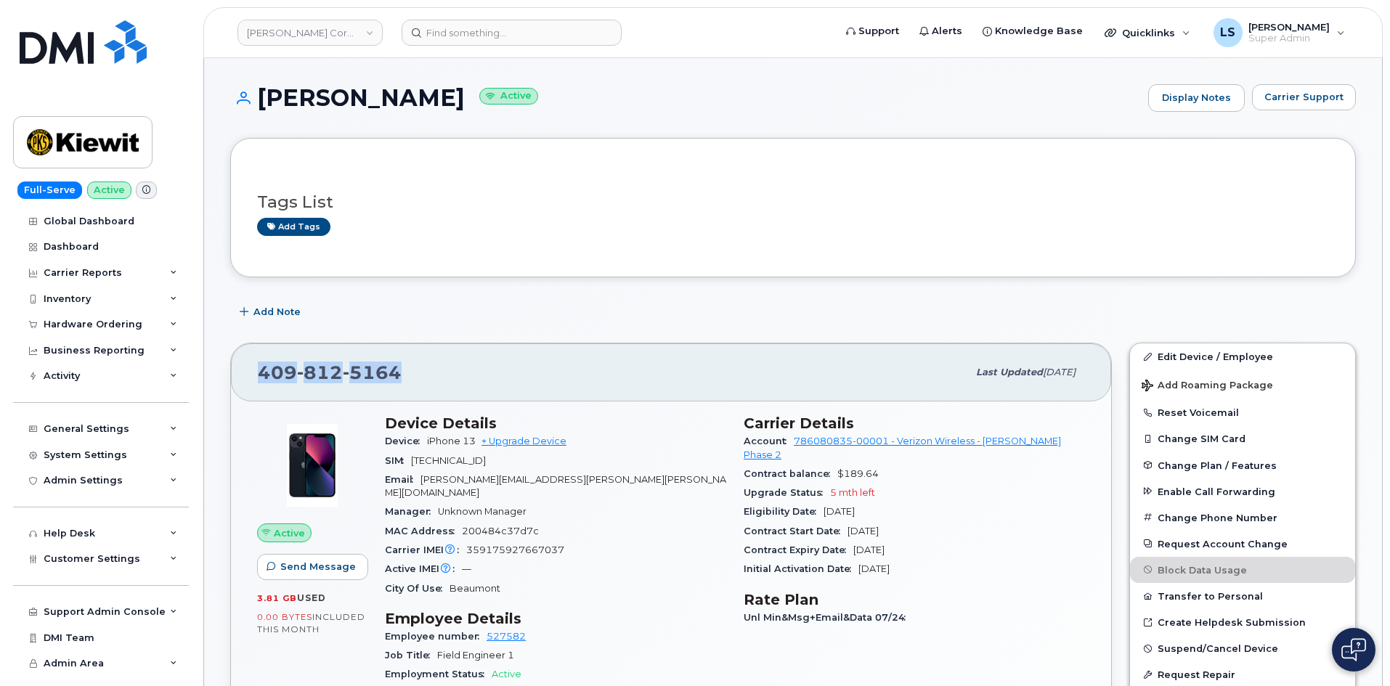
copy h1 "LANDRY FOSTER"
click at [450, 484] on span "LANDRY.FOSTER@KIEWIT.COM" at bounding box center [555, 486] width 341 height 24
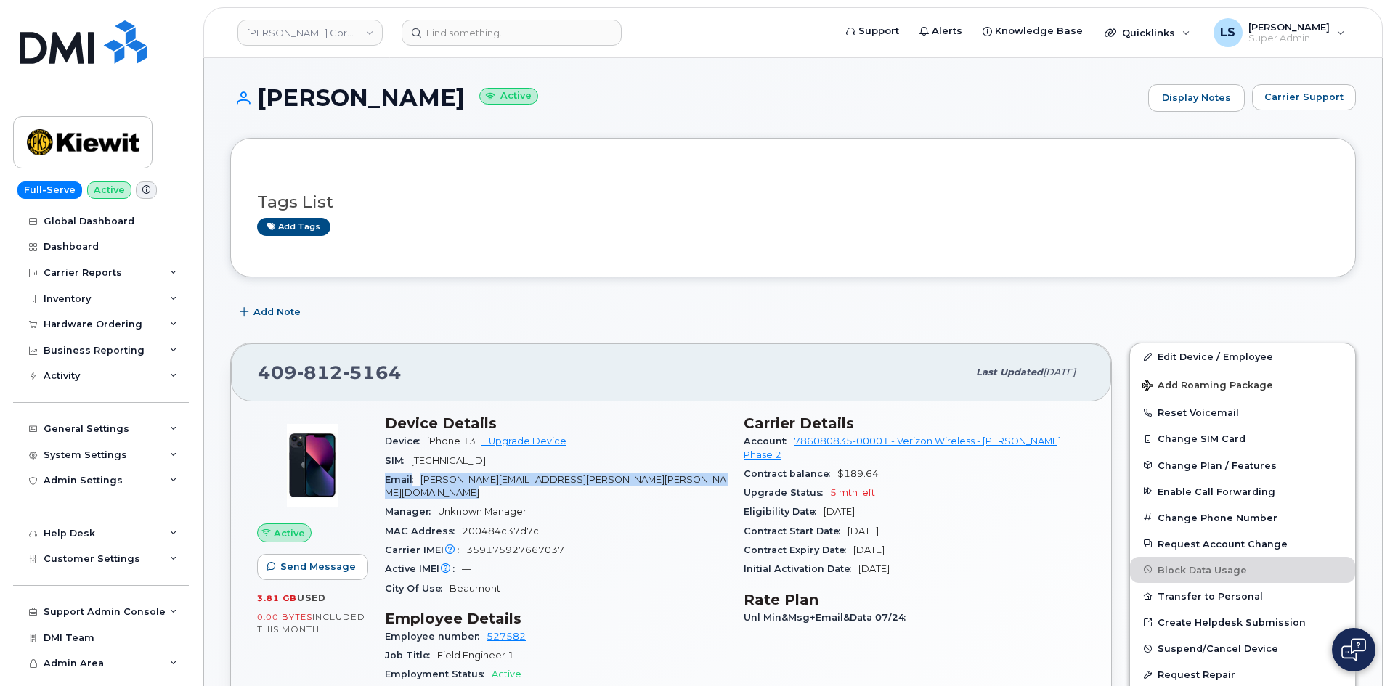
click at [450, 484] on span "LANDRY.FOSTER@KIEWIT.COM" at bounding box center [555, 486] width 341 height 24
click at [423, 482] on span "LANDRY.FOSTER@KIEWIT.COM" at bounding box center [555, 486] width 341 height 24
drag, startPoint x: 421, startPoint y: 482, endPoint x: 579, endPoint y: 489, distance: 158.5
click at [579, 489] on div "Email LANDRY.FOSTER@KIEWIT.COM" at bounding box center [555, 487] width 341 height 33
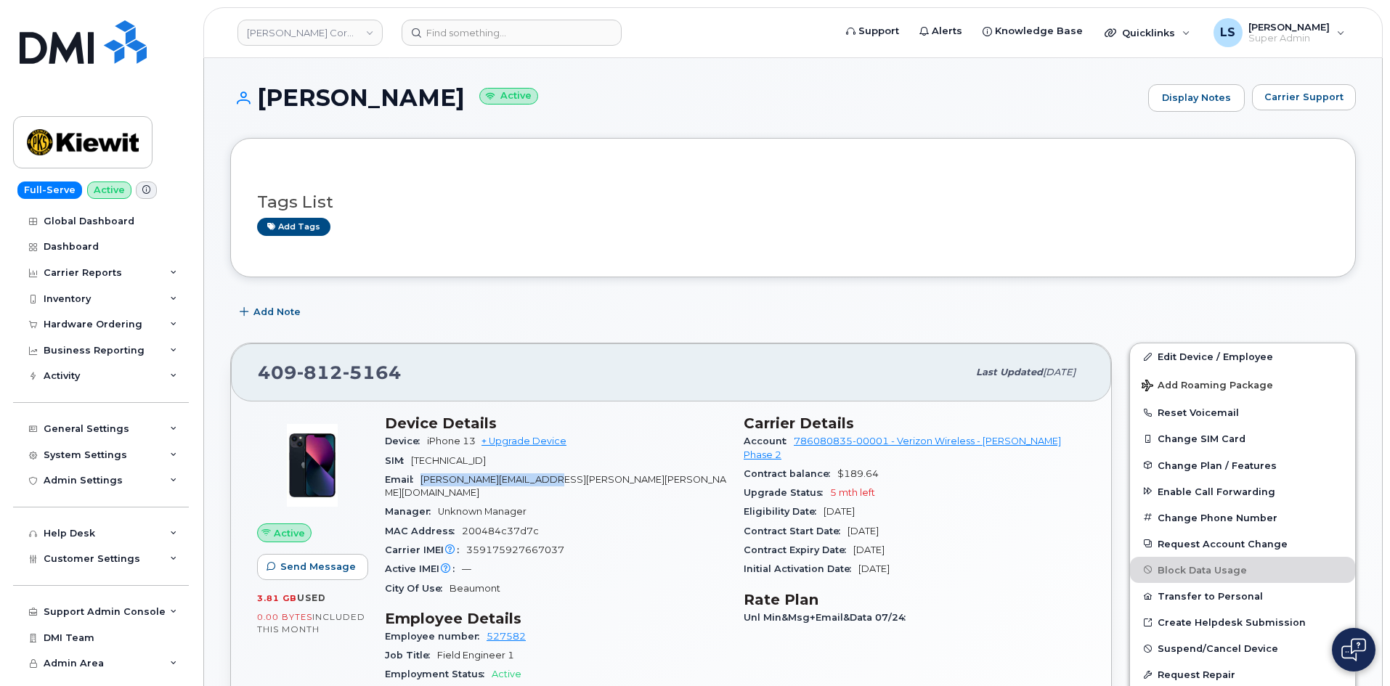
copy span "LANDRY.FOSTER@KIEWIT.COM"
drag, startPoint x: 614, startPoint y: 347, endPoint x: 623, endPoint y: 353, distance: 10.5
click at [615, 346] on div "409 812 5164 Last updated Jul 31, 2025" at bounding box center [671, 373] width 880 height 58
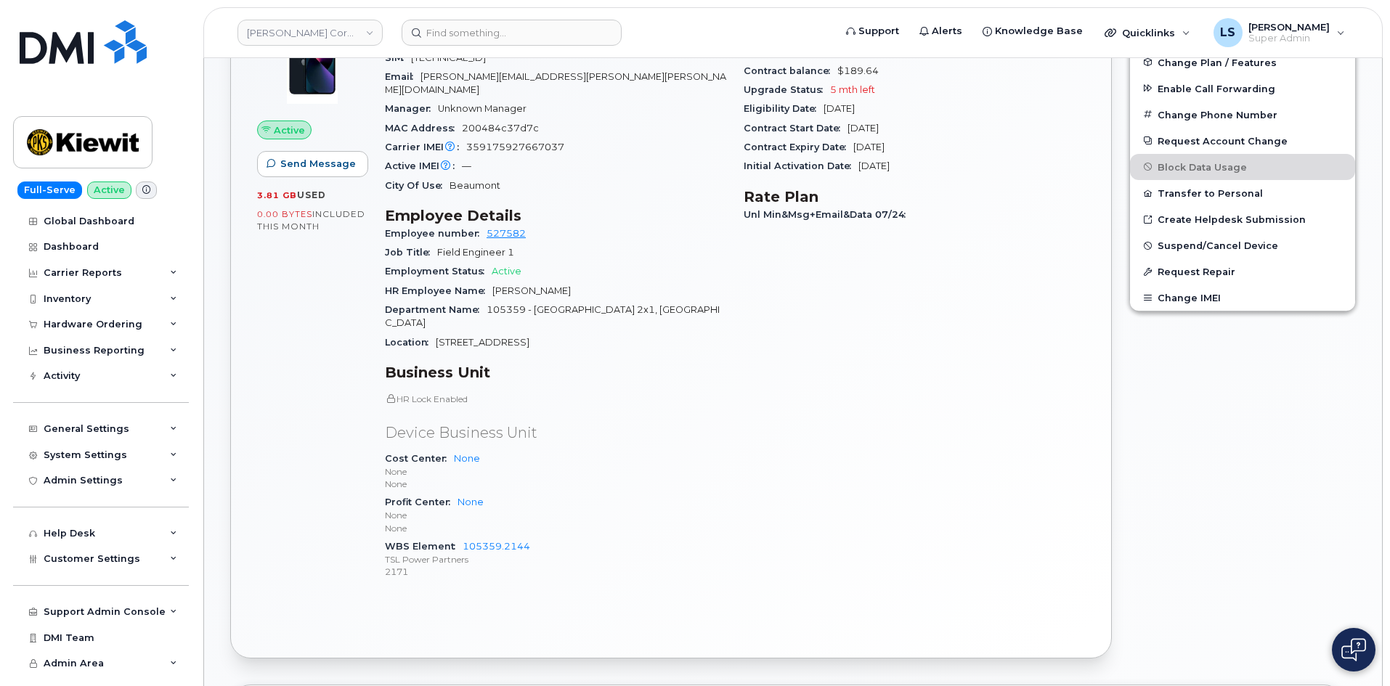
scroll to position [508, 0]
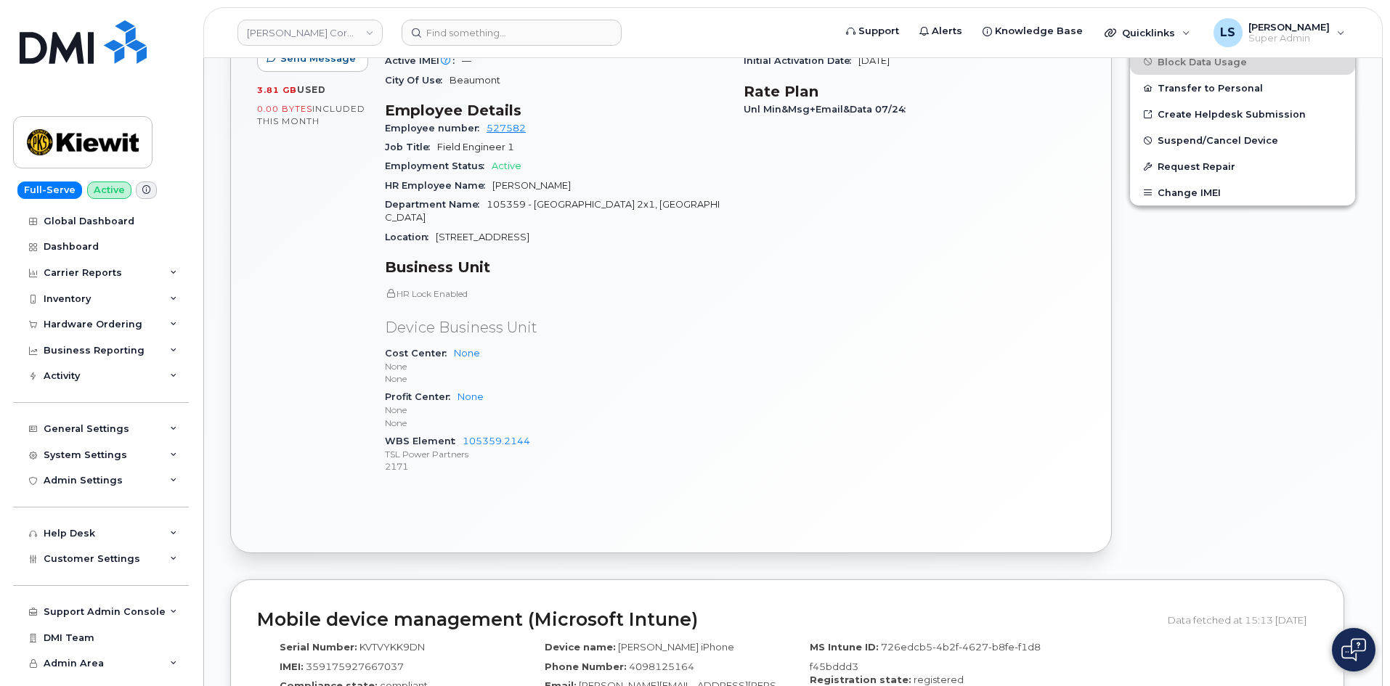
drag, startPoint x: 487, startPoint y: 407, endPoint x: 539, endPoint y: 440, distance: 61.1
click at [546, 454] on div "Device Details Device iPhone 13 + Upgrade Device SIM 89148000009499108019 Email…" at bounding box center [555, 197] width 359 height 598
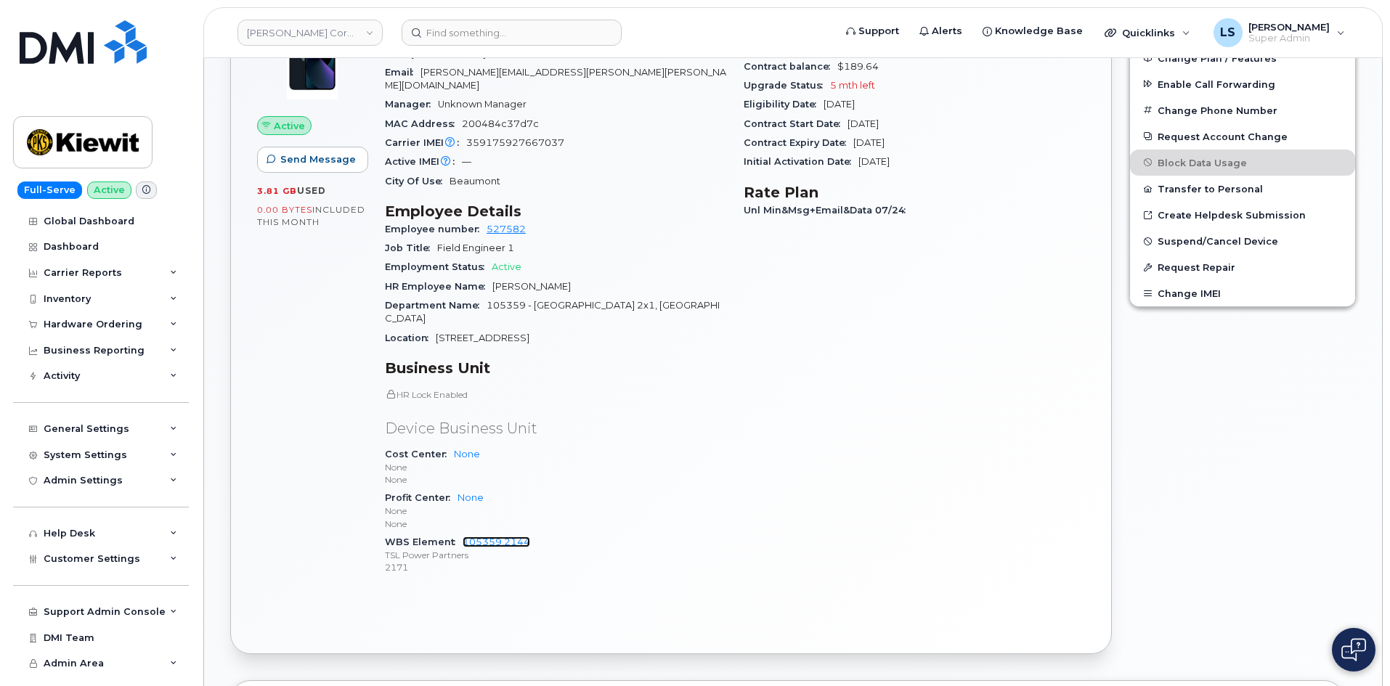
scroll to position [0, 0]
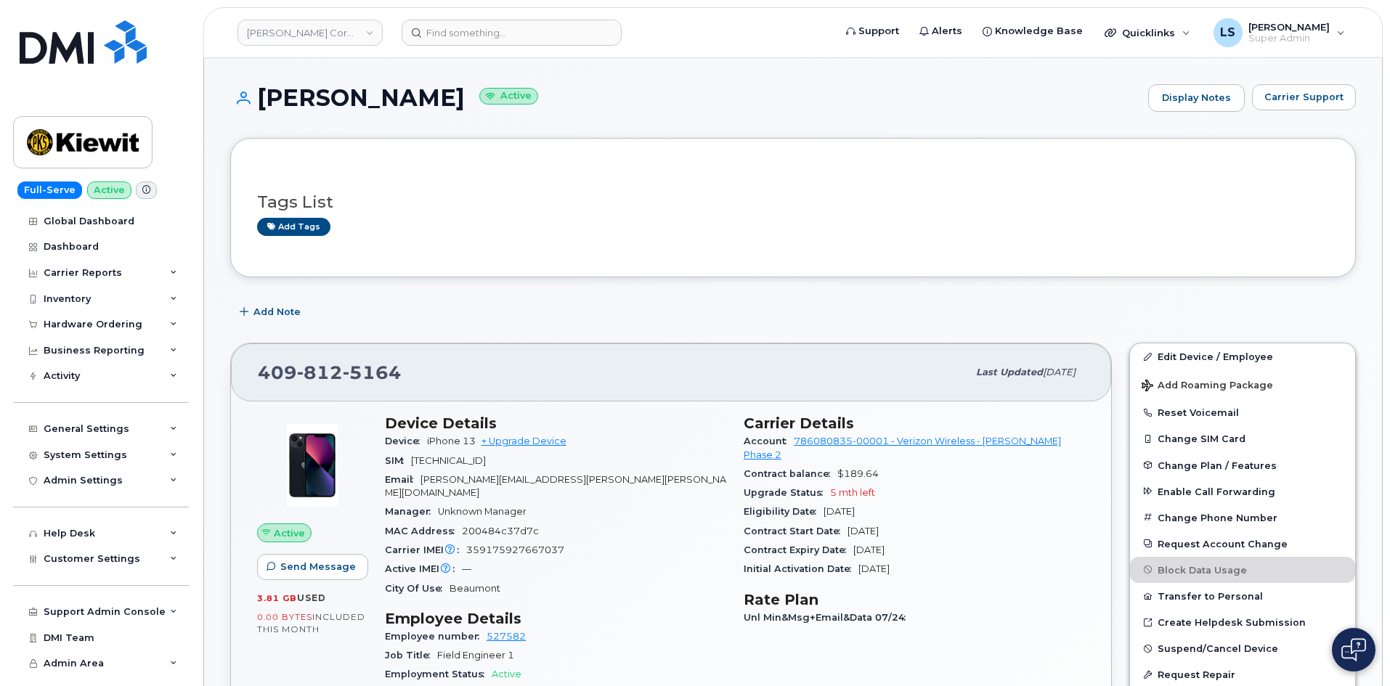
drag, startPoint x: 463, startPoint y: 95, endPoint x: 254, endPoint y: 100, distance: 208.5
click at [254, 100] on h1 "LANDRY FOSTER Active" at bounding box center [685, 97] width 911 height 25
copy h1 "LANDRY FOSTER"
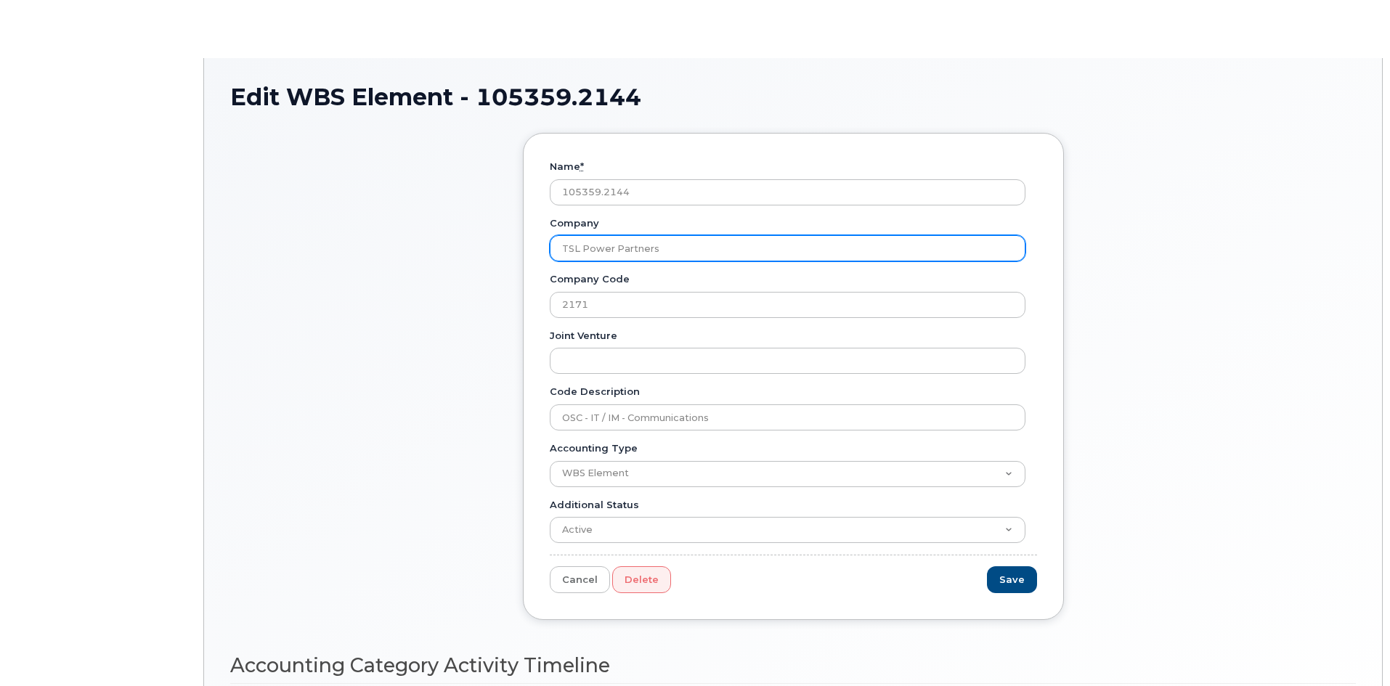
type input "OSC - IT / IM - Communications"
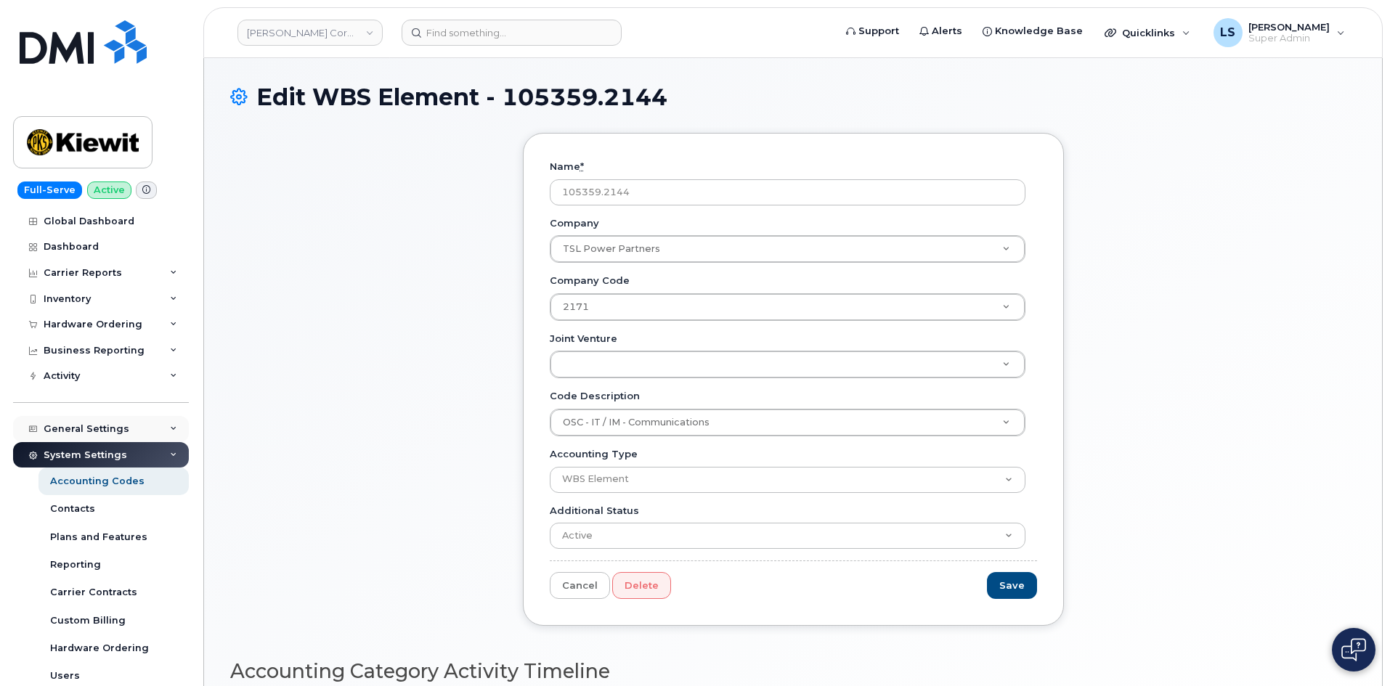
drag, startPoint x: 138, startPoint y: 448, endPoint x: 140, endPoint y: 437, distance: 11.8
click at [138, 448] on div "System Settings" at bounding box center [101, 455] width 176 height 26
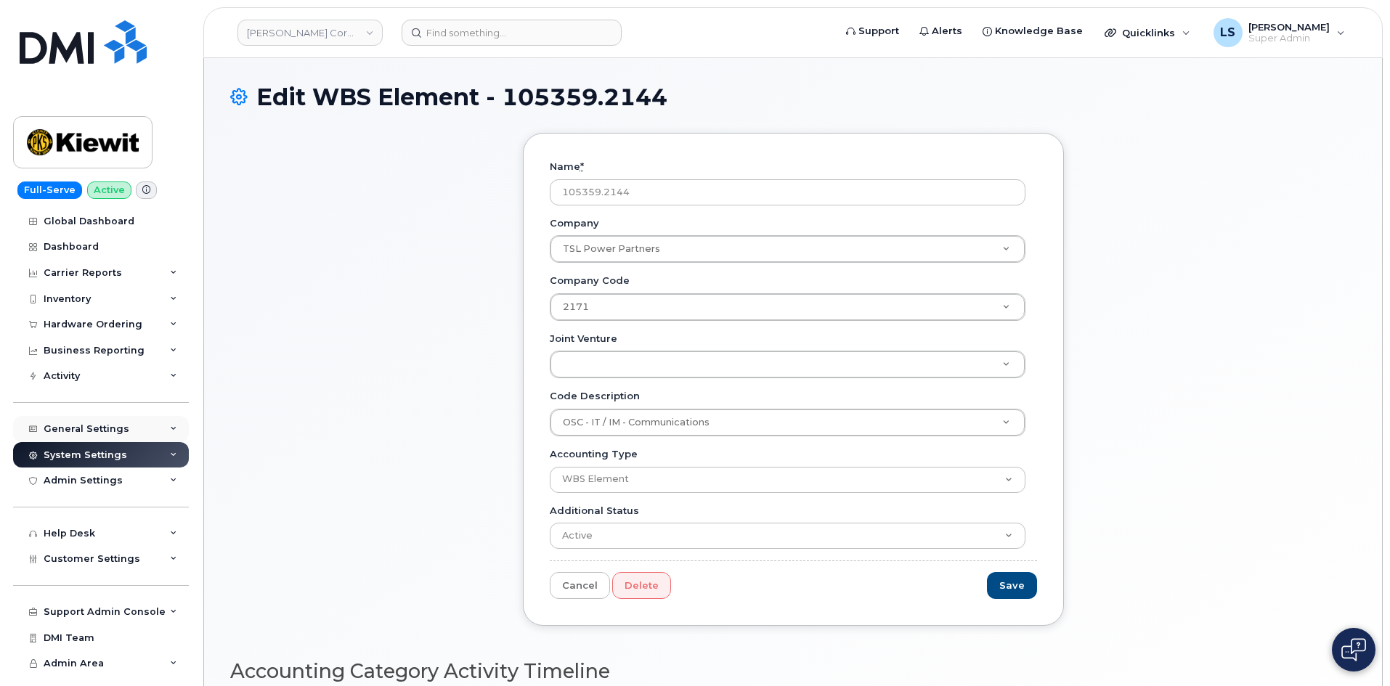
click at [142, 432] on div "General Settings" at bounding box center [101, 429] width 176 height 26
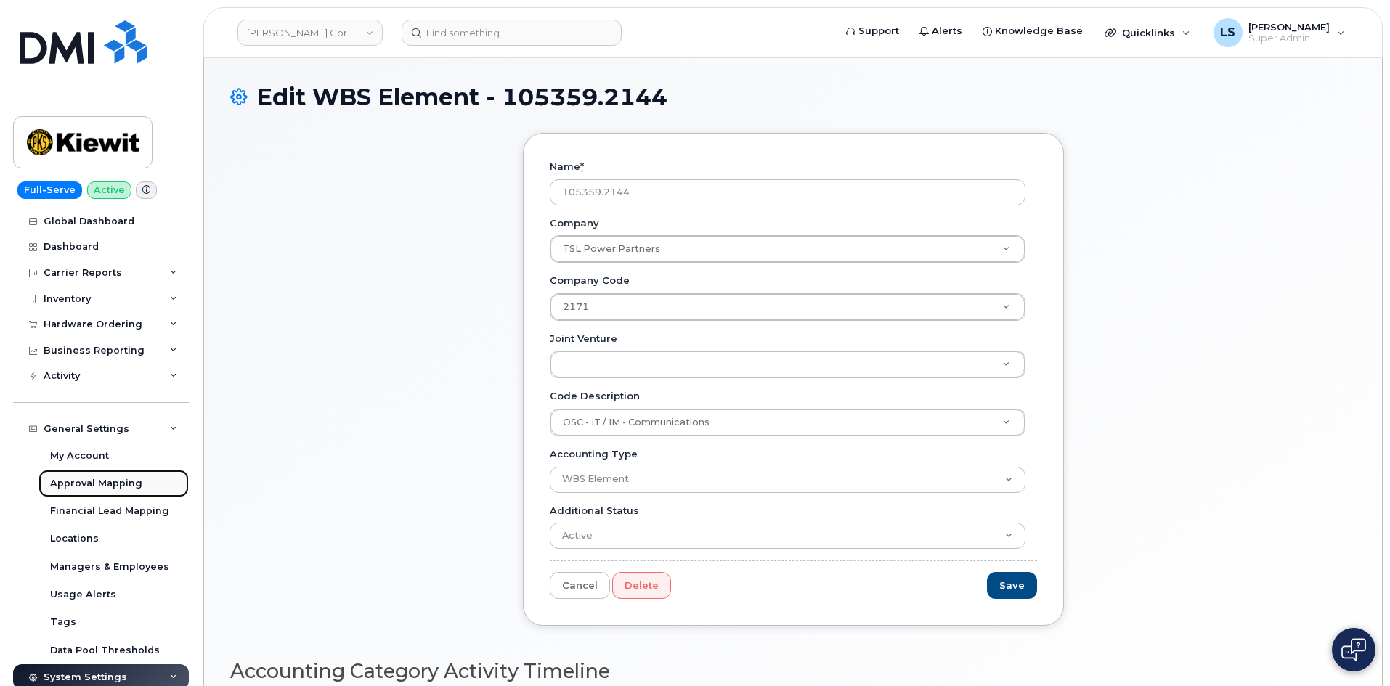
click at [128, 483] on div "Approval Mapping" at bounding box center [96, 483] width 92 height 13
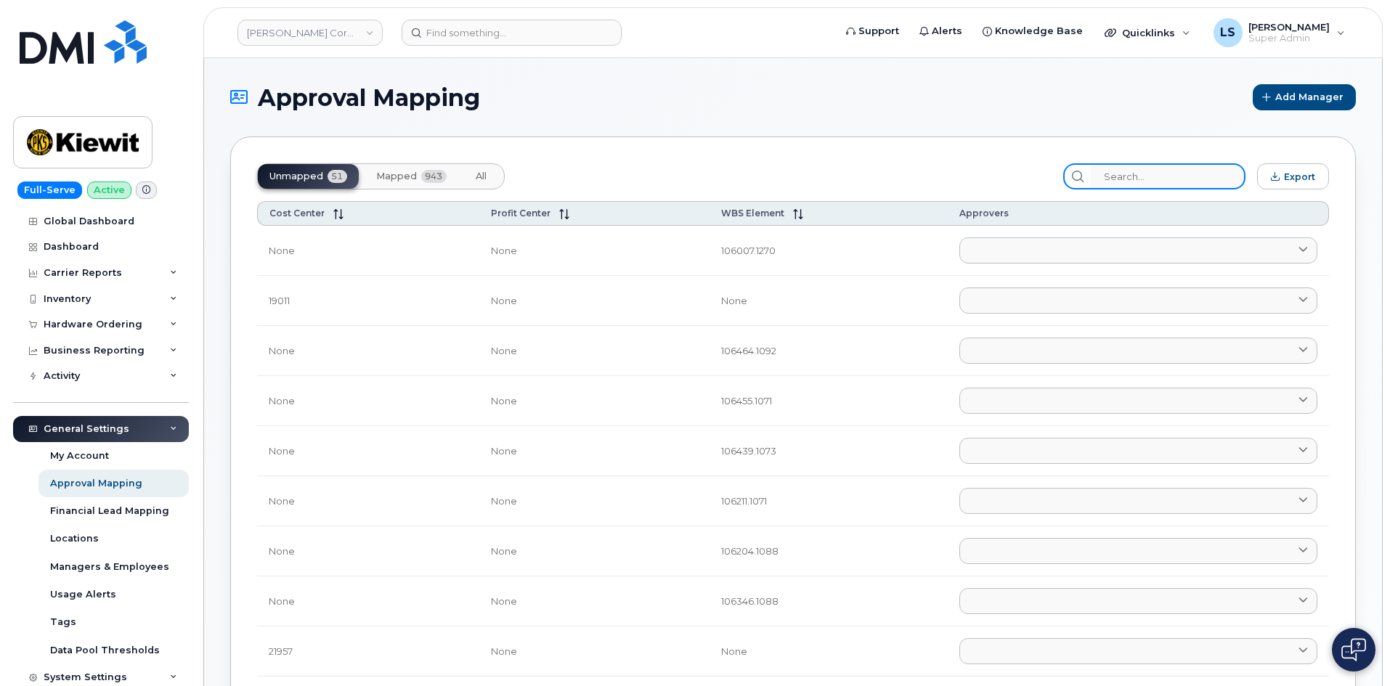
click at [1143, 168] on input "search" at bounding box center [1168, 176] width 155 height 26
paste input "105359.2143"
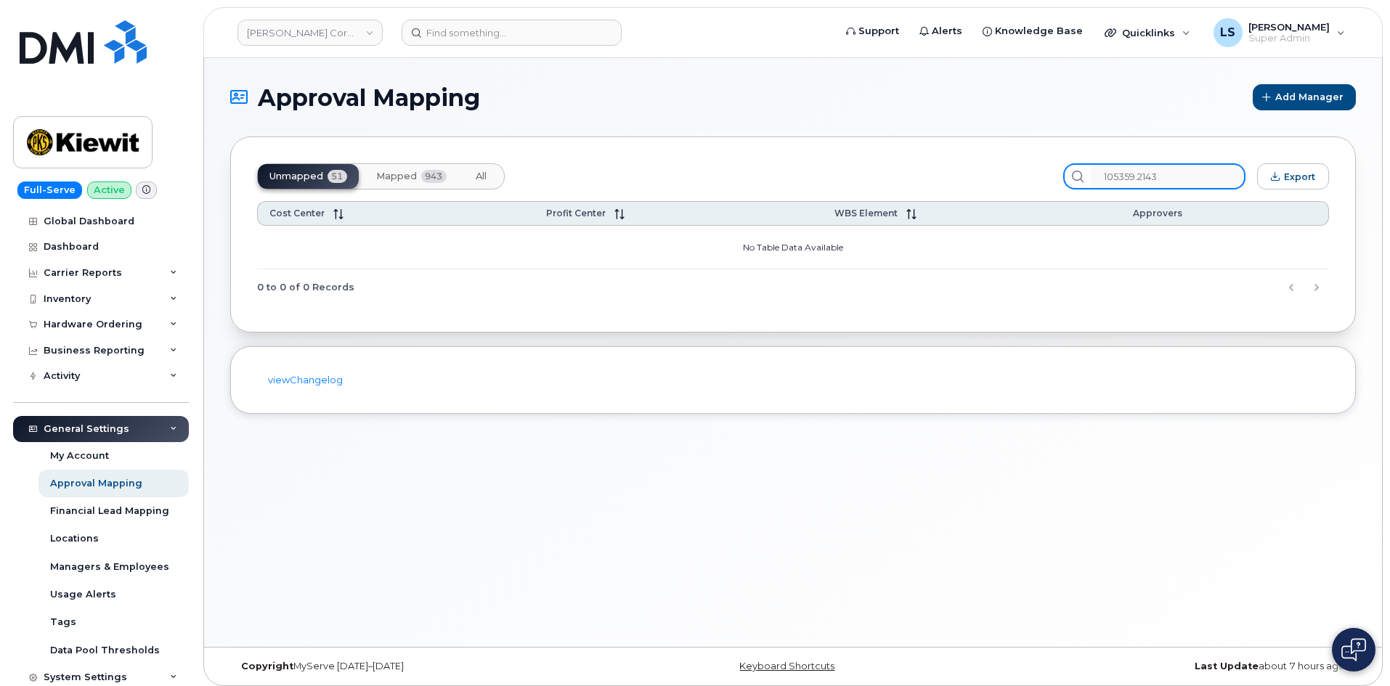
type input "105359.2143"
click at [468, 184] on button "All" at bounding box center [481, 176] width 34 height 25
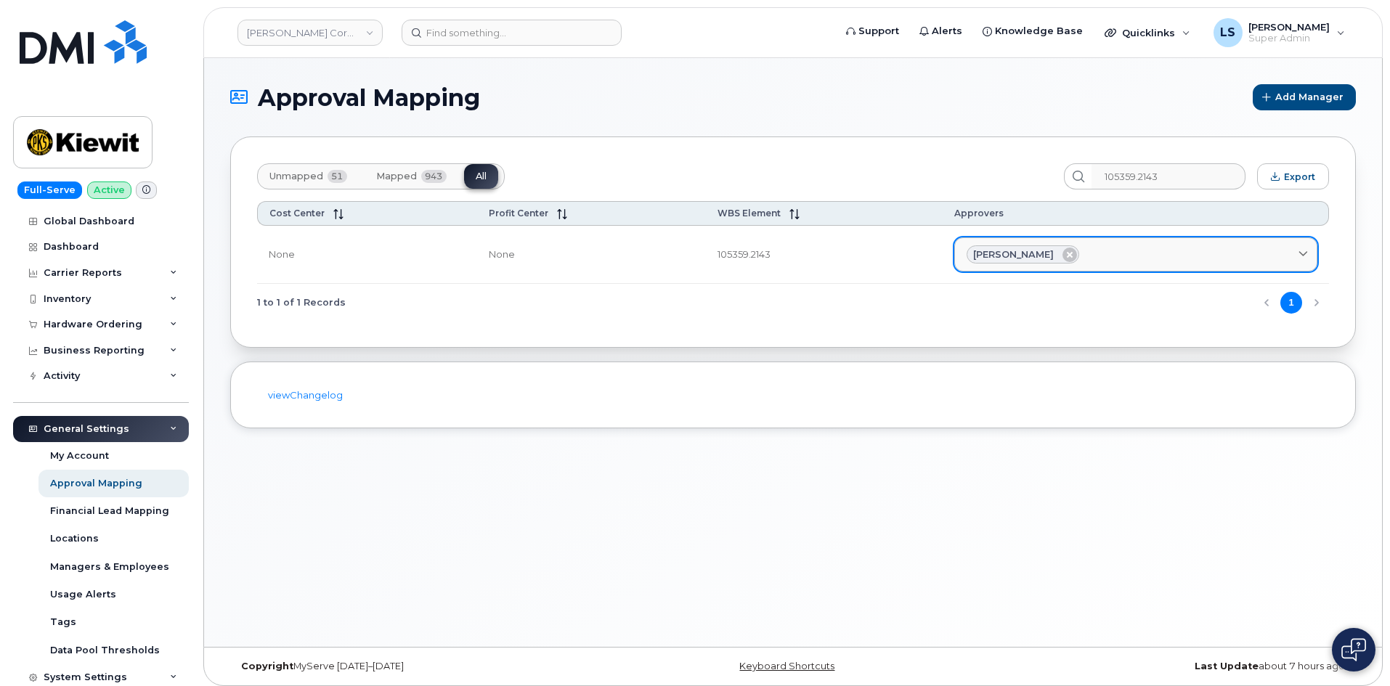
click at [1010, 255] on span "[PERSON_NAME]" at bounding box center [1013, 255] width 81 height 14
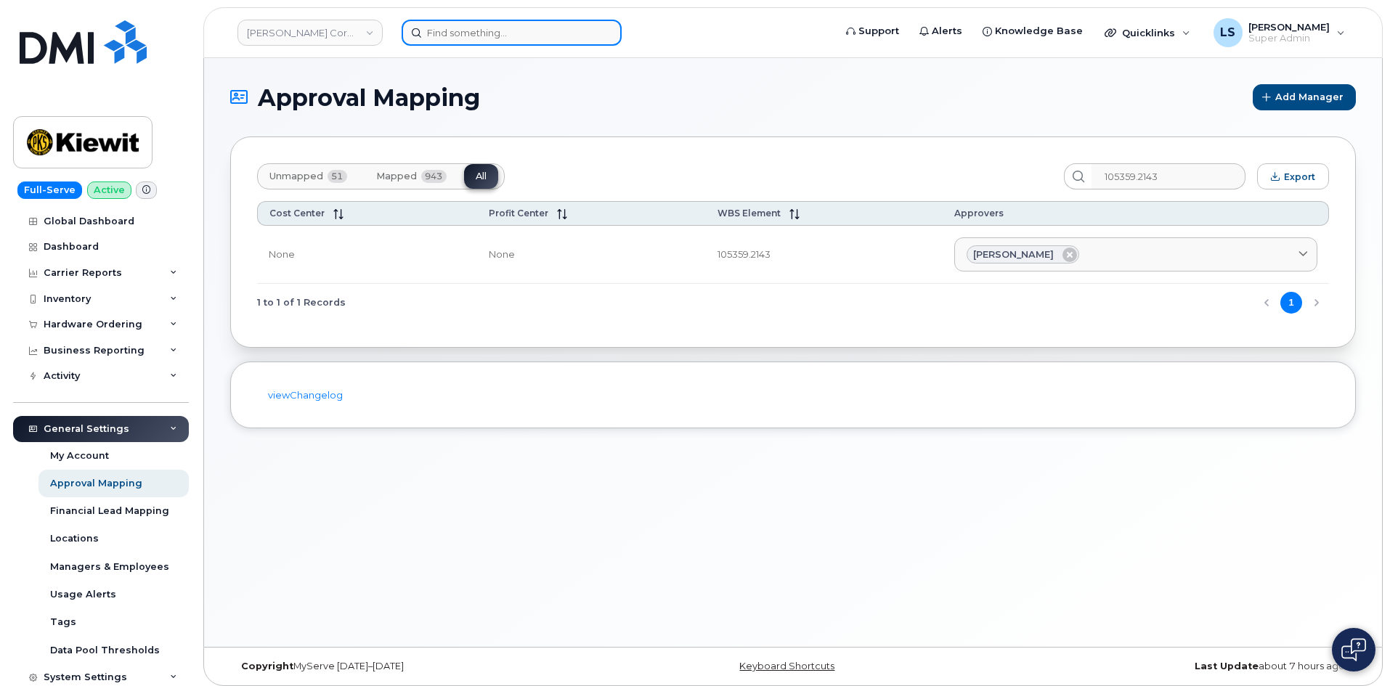
click at [526, 31] on input at bounding box center [512, 33] width 220 height 26
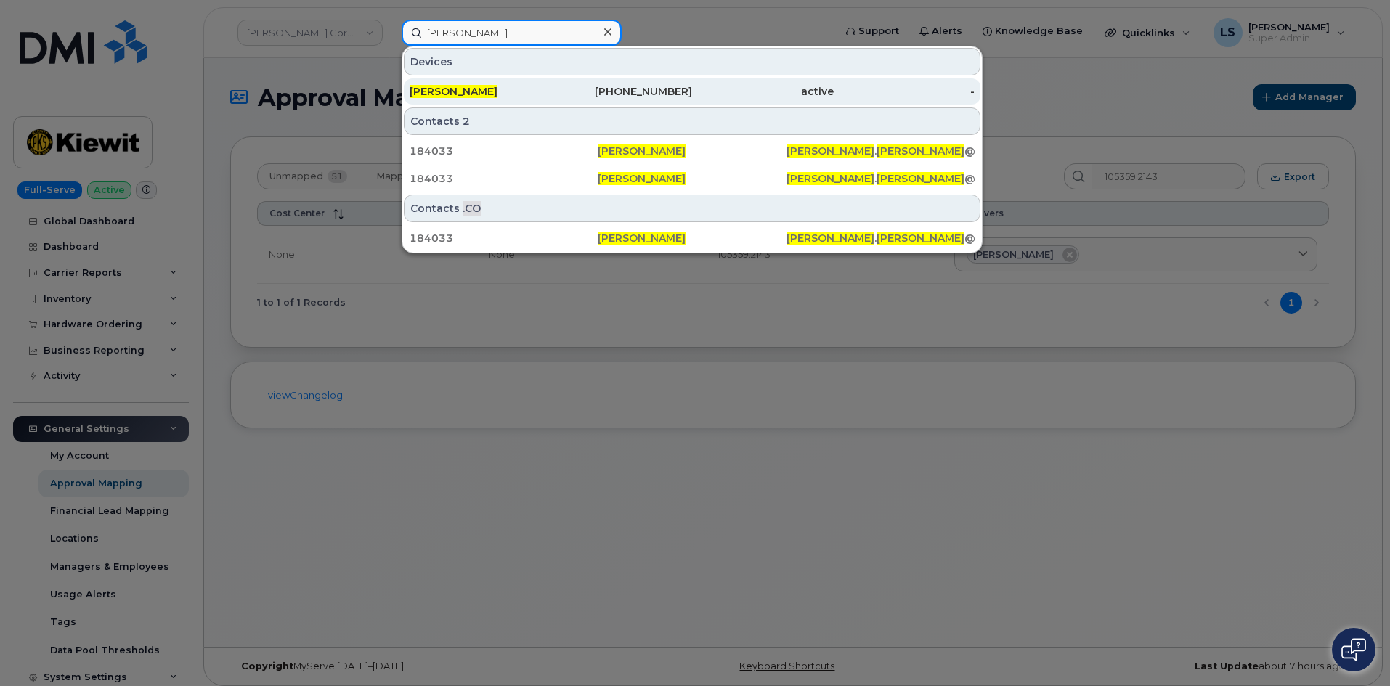
type input "[PERSON_NAME]"
click at [563, 94] on div "[PHONE_NUMBER]" at bounding box center [622, 91] width 142 height 15
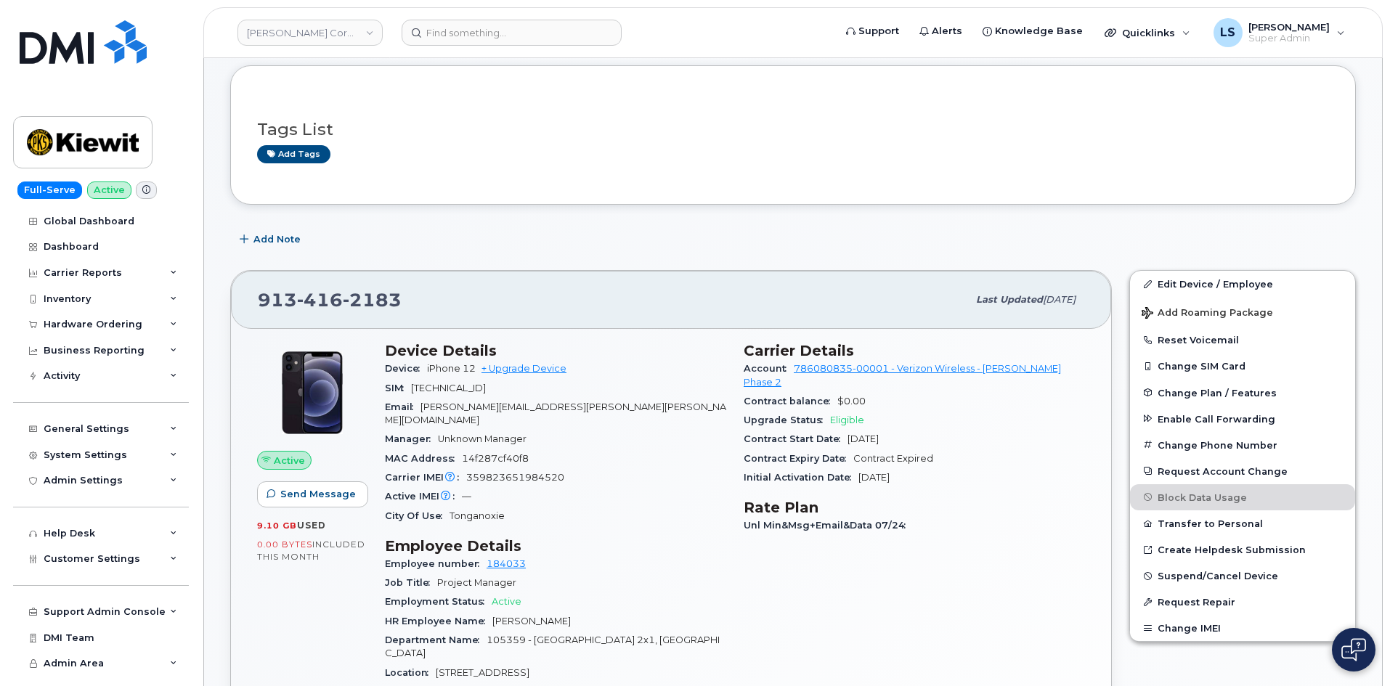
scroll to position [145, 0]
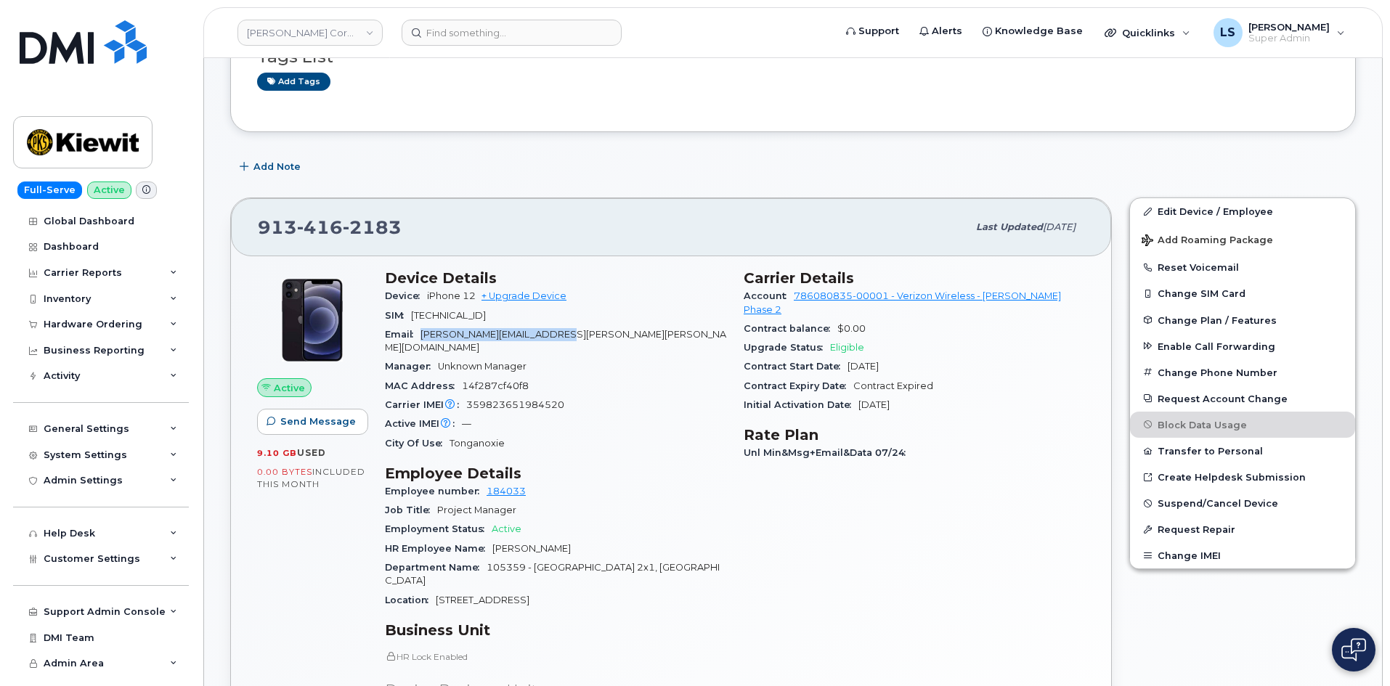
drag, startPoint x: 424, startPoint y: 333, endPoint x: 635, endPoint y: 325, distance: 210.8
click at [635, 325] on div "Email [PERSON_NAME][EMAIL_ADDRESS][PERSON_NAME][PERSON_NAME][DOMAIN_NAME]" at bounding box center [555, 341] width 341 height 33
copy span "[PERSON_NAME][EMAIL_ADDRESS][PERSON_NAME][PERSON_NAME][DOMAIN_NAME]"
